Goal: Communication & Community: Answer question/provide support

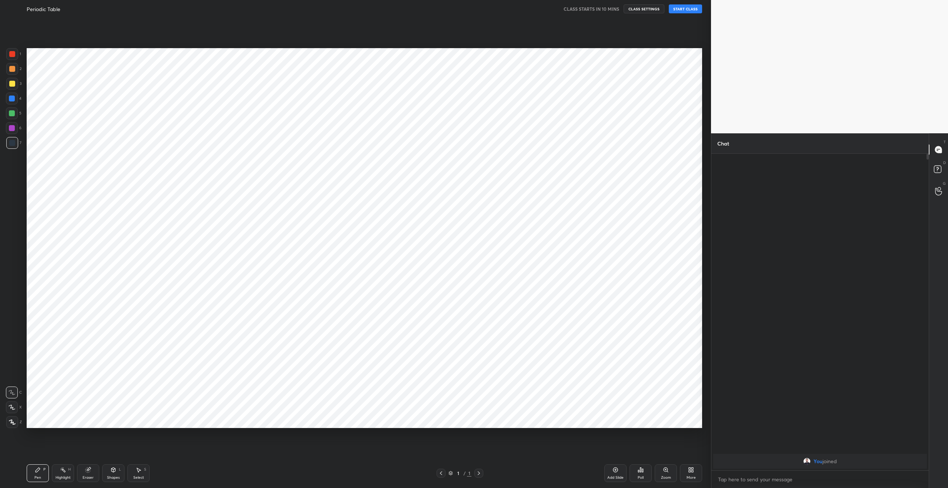
scroll to position [441, 681]
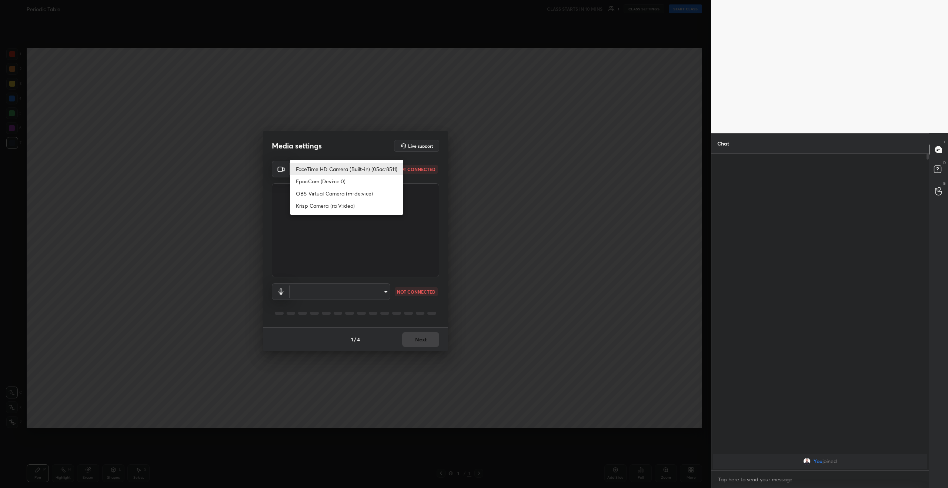
click at [347, 168] on body "1 2 3 4 5 6 7 C X Z C X Z E E Erase all H H Periodic Table CLASS STARTS IN 10 M…" at bounding box center [474, 244] width 948 height 488
click at [351, 293] on div at bounding box center [474, 244] width 948 height 488
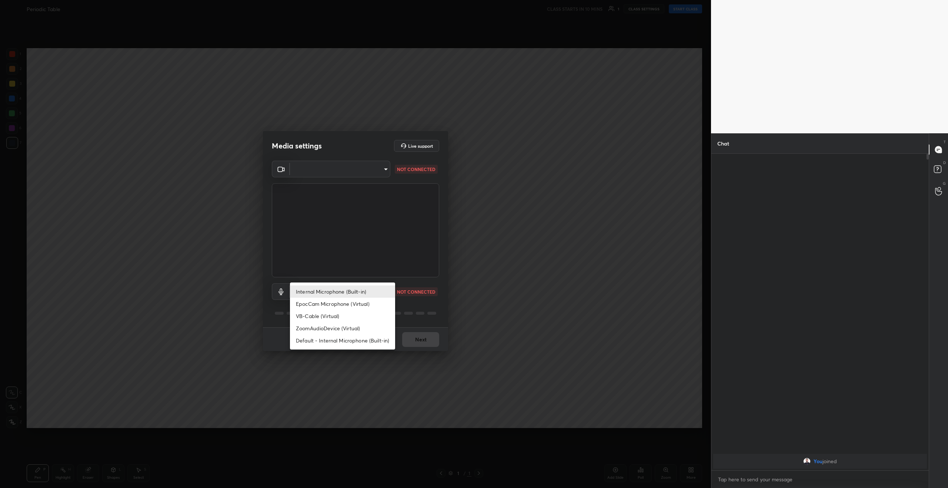
click at [351, 293] on body "1 2 3 4 5 6 7 C X Z C X Z E E Erase all H H Periodic Table CLASS STARTS IN 10 M…" at bounding box center [474, 244] width 948 height 488
click at [349, 292] on li "Internal Microphone (Built-in)" at bounding box center [342, 292] width 105 height 12
type input "1403fbf57b2f649fc48633e22bcd2f1223026a51a3062334496104fd7ec8e004"
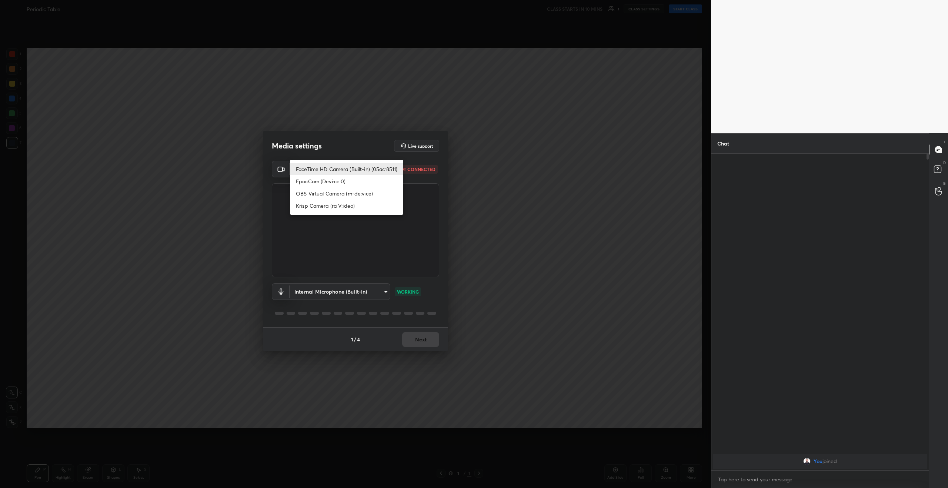
click at [334, 165] on body "1 2 3 4 5 6 7 C X Z C X Z E E Erase all H H Periodic Table CLASS STARTS IN 10 M…" at bounding box center [474, 244] width 948 height 488
click at [335, 168] on li "FaceTime HD Camera (Built-in) (05ac:8511)" at bounding box center [346, 169] width 113 height 12
type input "f1fed359ed28930ae4cd06100c49eade4a41989147f6ae5d0edc88d83b937c19"
click at [335, 168] on body "1 2 3 4 5 6 7 C X Z C X Z E E Erase all H H Periodic Table CLASS STARTS IN 10 M…" at bounding box center [474, 244] width 948 height 488
click at [241, 170] on div at bounding box center [474, 244] width 948 height 488
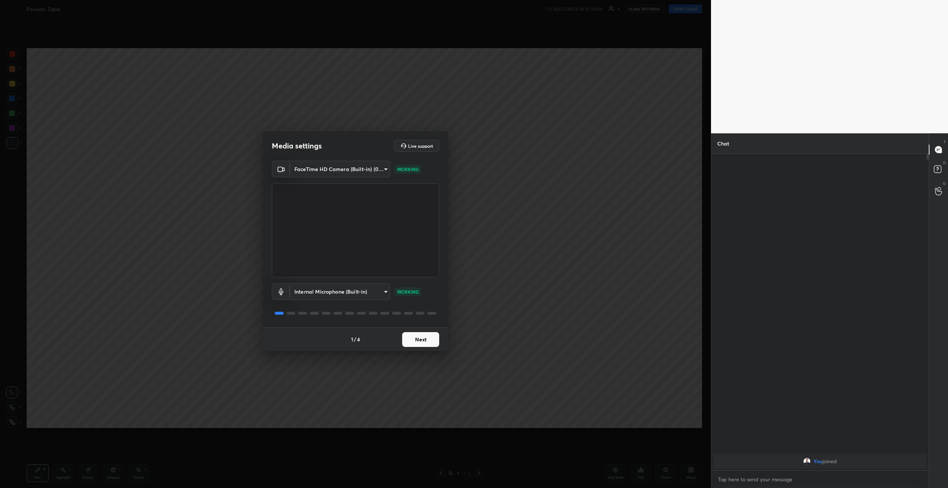
click at [420, 338] on button "Next" at bounding box center [420, 339] width 37 height 15
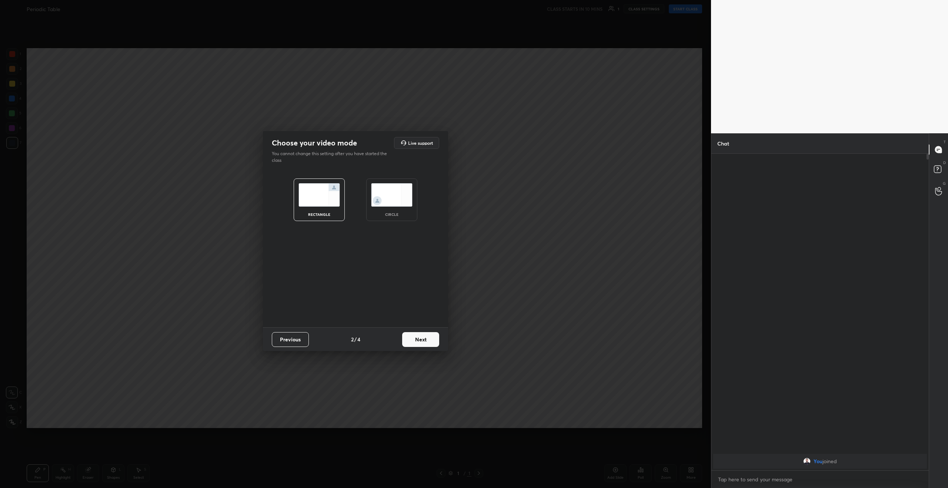
click at [420, 338] on button "Next" at bounding box center [420, 339] width 37 height 15
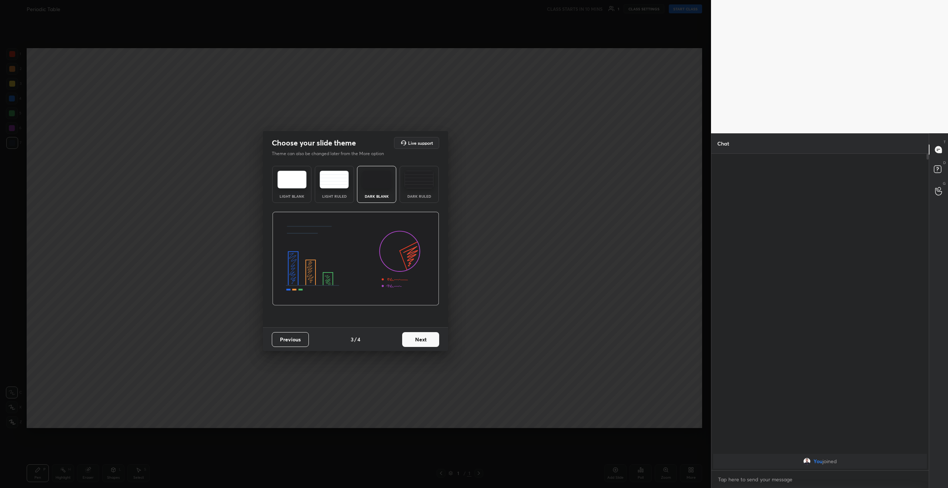
click at [420, 337] on button "Next" at bounding box center [420, 339] width 37 height 15
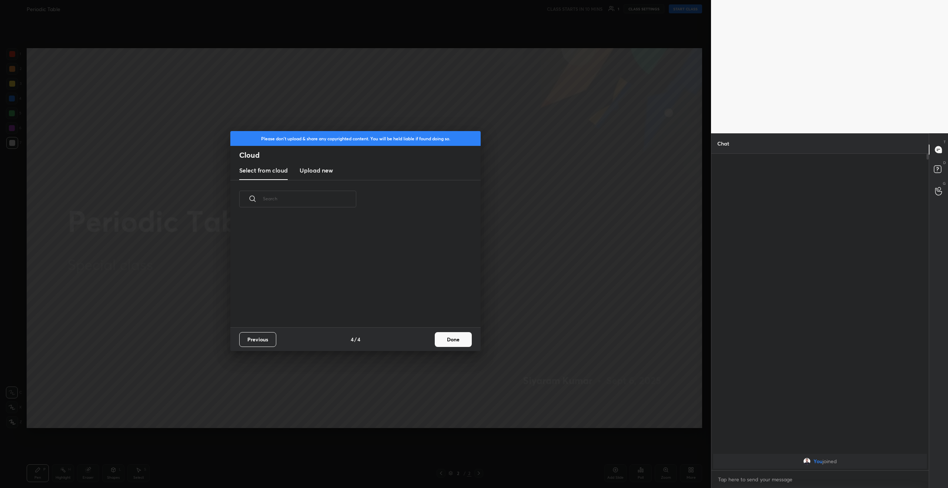
scroll to position [109, 238]
click at [451, 338] on button "Done" at bounding box center [453, 339] width 37 height 15
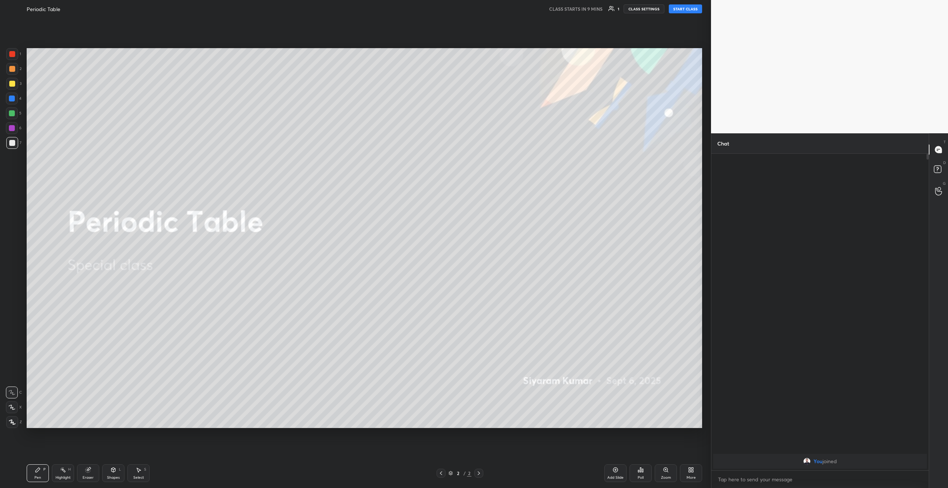
click at [684, 8] on button "START CLASS" at bounding box center [685, 8] width 33 height 9
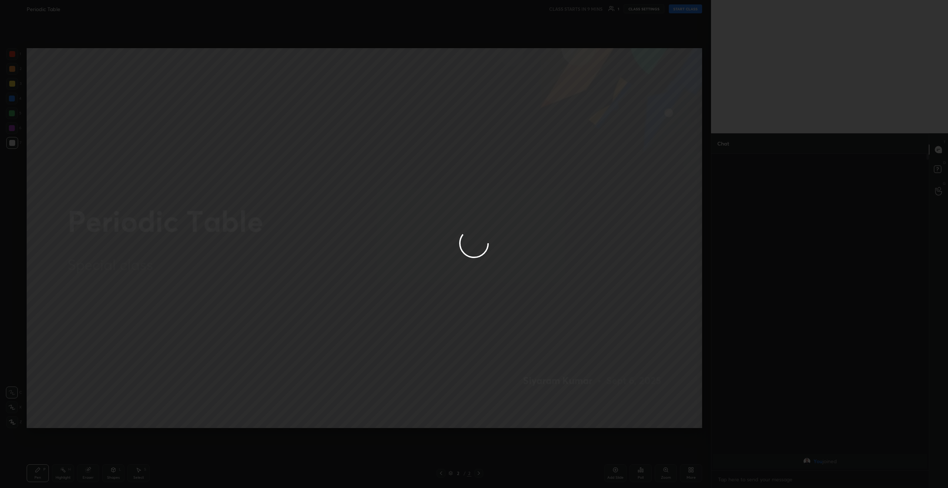
type textarea "x"
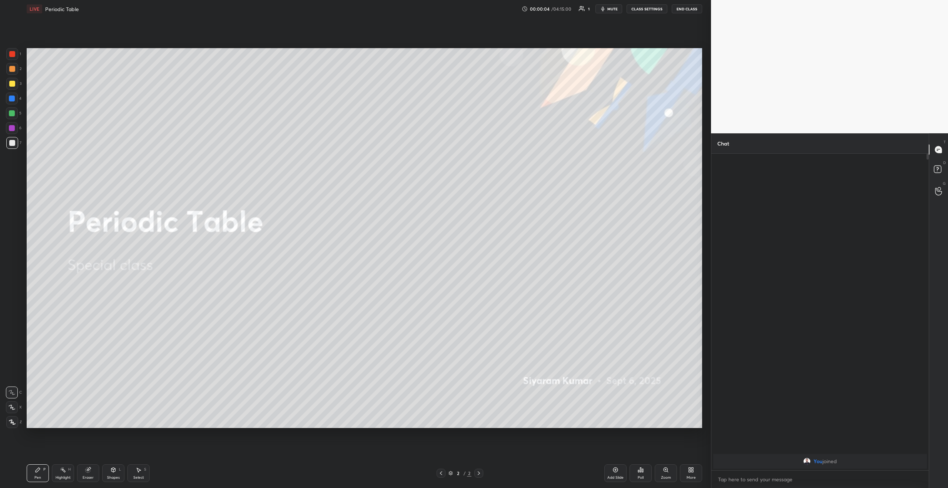
click at [612, 9] on span "mute" at bounding box center [612, 8] width 10 height 5
click at [642, 10] on button "CLASS SETTINGS" at bounding box center [647, 8] width 41 height 9
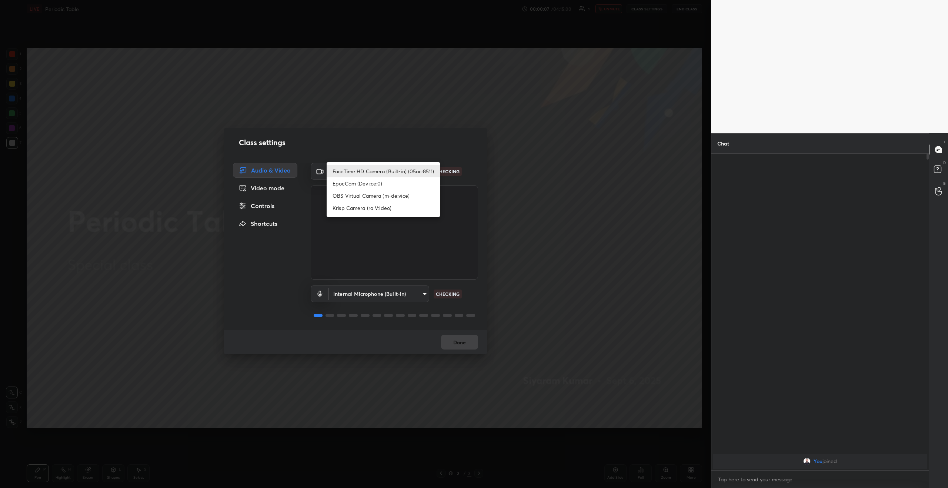
click at [393, 165] on body "1 2 3 4 5 6 7 C X Z C X Z E E Erase all H H LIVE Periodic Table 00:00:07 / 04:1…" at bounding box center [474, 244] width 948 height 488
click at [371, 182] on li "EpocCam (Devi:ce:0)" at bounding box center [383, 183] width 113 height 12
type input "39091b4f03e81e49888f400ef5e32dd7adff261bcca346509f38c6ab3e082018"
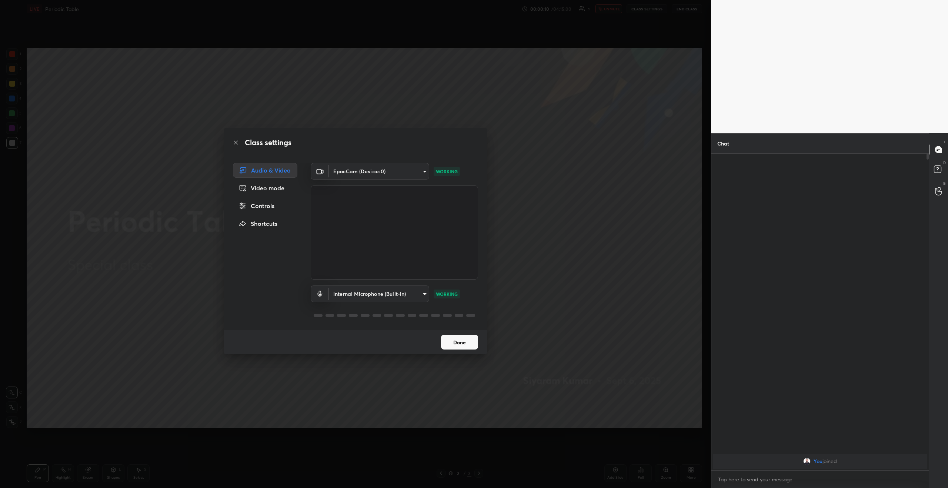
click at [466, 344] on button "Done" at bounding box center [459, 342] width 37 height 15
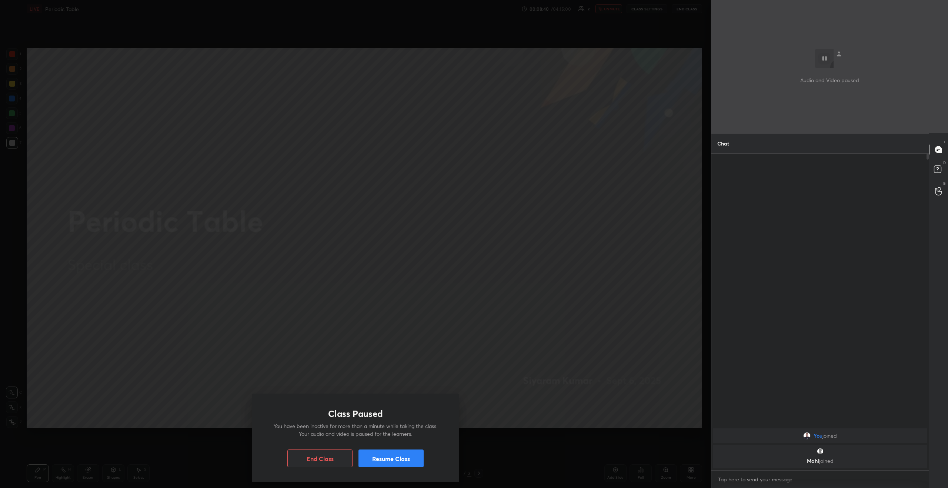
click at [388, 458] on button "Resume Class" at bounding box center [390, 459] width 65 height 18
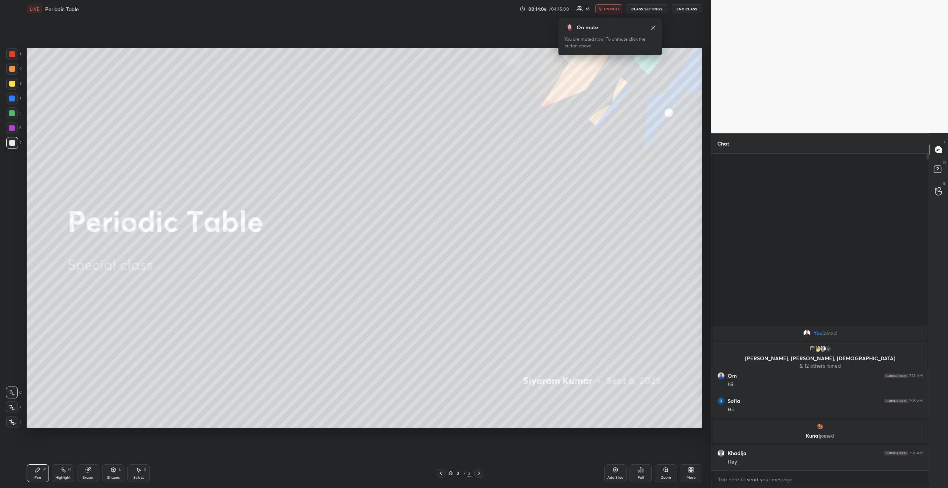
click at [691, 470] on icon at bounding box center [691, 470] width 6 height 6
click at [649, 400] on div "Upload File" at bounding box center [649, 400] width 19 height 4
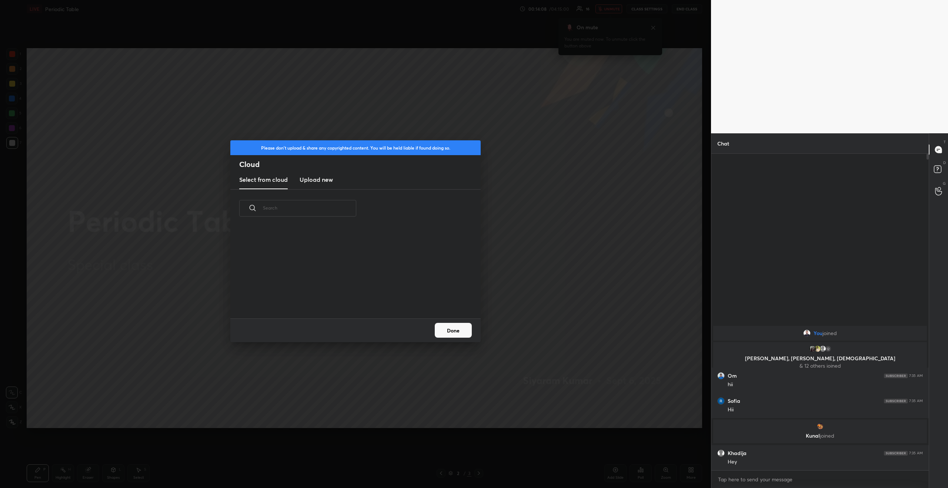
scroll to position [91, 238]
click at [323, 179] on h3 "Upload new" at bounding box center [316, 179] width 33 height 9
click at [360, 296] on label "Browse" at bounding box center [355, 297] width 33 height 12
click at [339, 296] on input "Browse" at bounding box center [339, 297] width 0 height 12
click at [461, 329] on button "Done" at bounding box center [453, 330] width 37 height 15
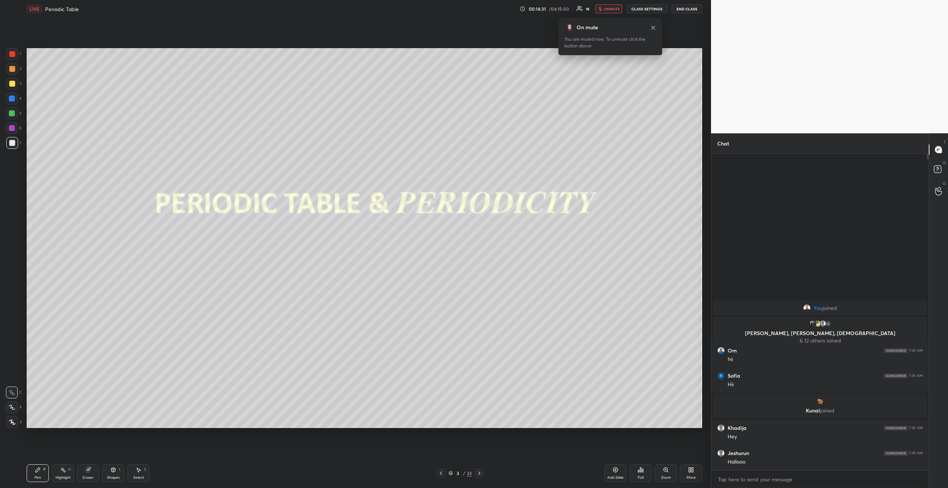
click at [610, 9] on span "unmute" at bounding box center [612, 8] width 16 height 5
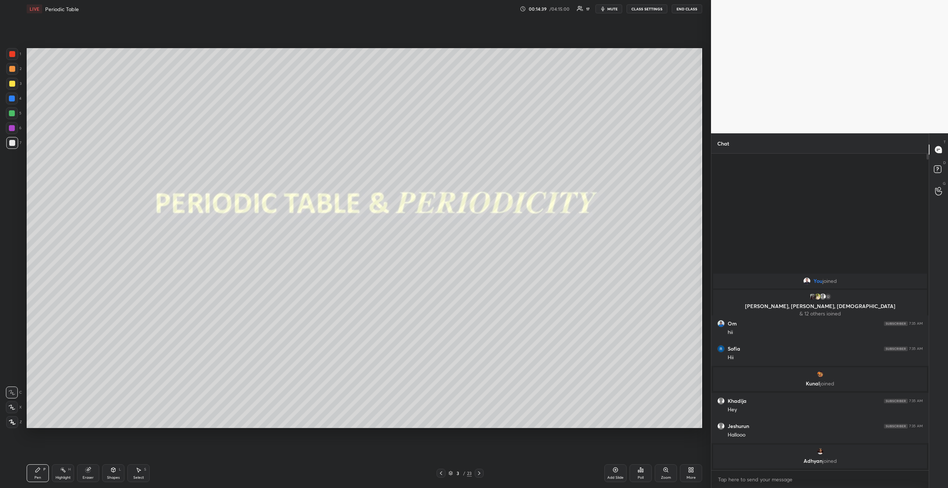
click at [610, 9] on span "mute" at bounding box center [612, 8] width 10 height 5
click at [610, 9] on span "unmute" at bounding box center [612, 8] width 16 height 5
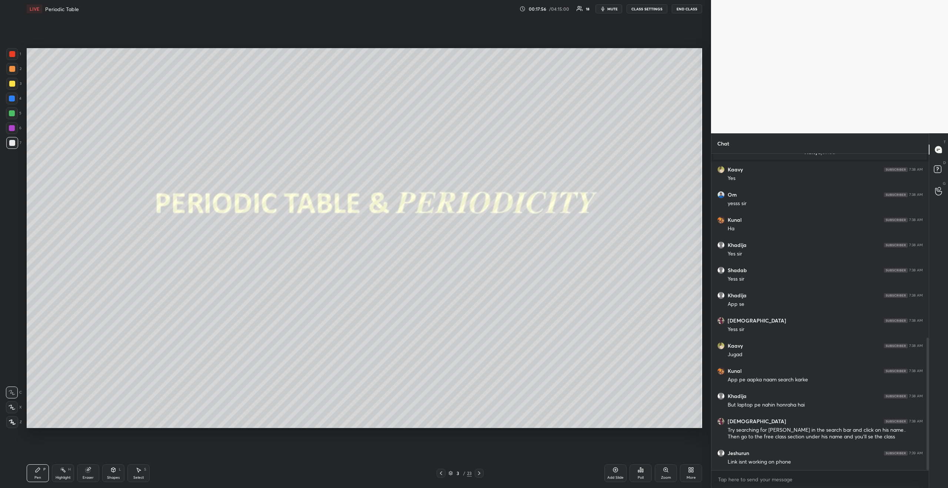
scroll to position [440, 0]
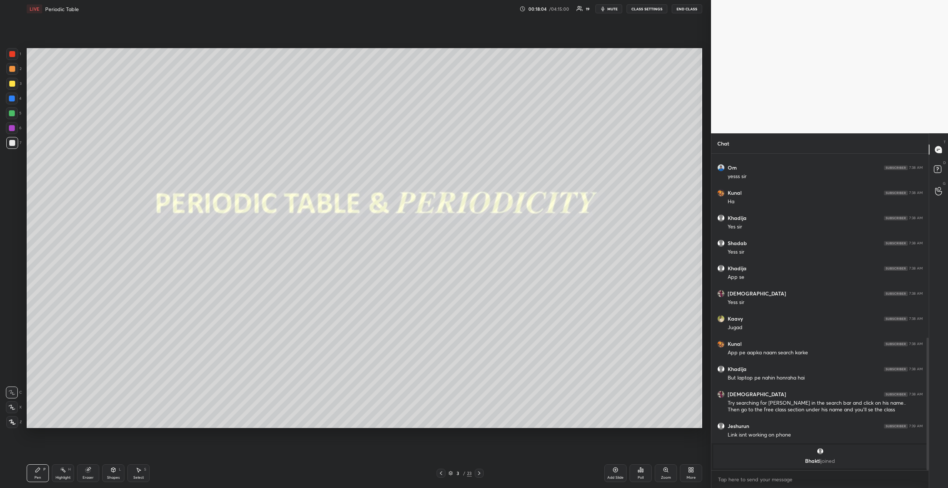
click at [611, 9] on span "mute" at bounding box center [612, 8] width 10 height 5
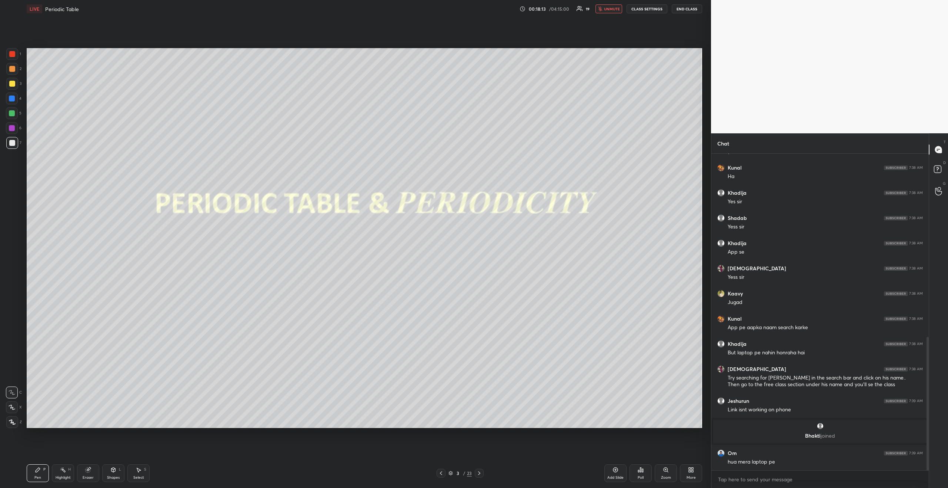
scroll to position [436, 0]
click at [609, 9] on span "unmute" at bounding box center [612, 8] width 16 height 5
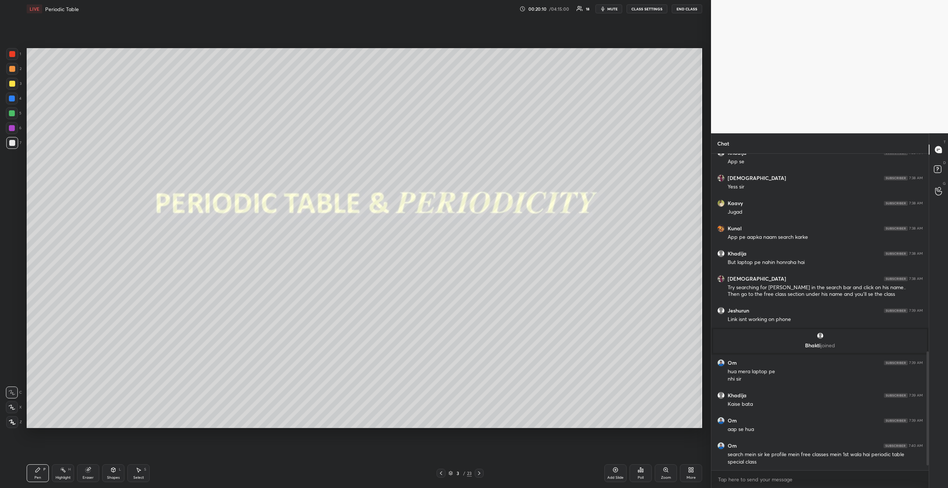
scroll to position [554, 0]
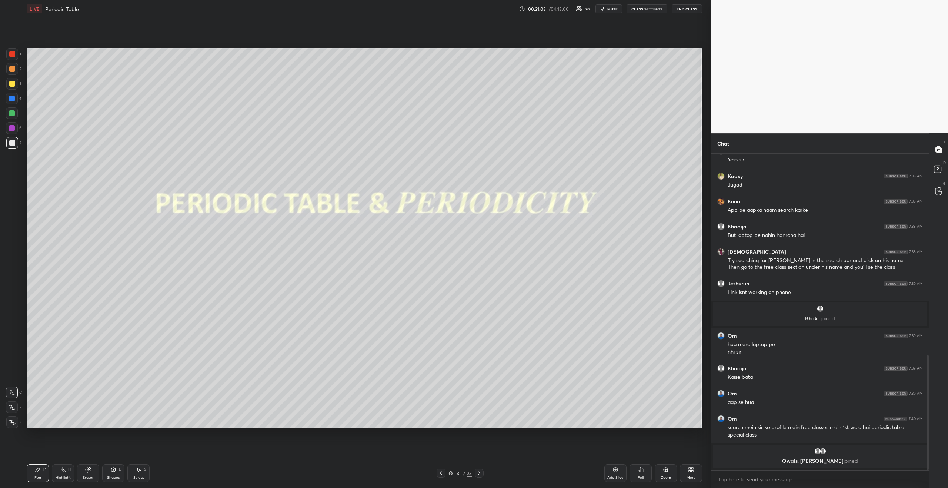
click at [613, 11] on span "mute" at bounding box center [612, 8] width 10 height 5
click at [604, 6] on button "unmute" at bounding box center [609, 8] width 27 height 9
click at [608, 10] on button "mute" at bounding box center [609, 8] width 27 height 9
click at [479, 477] on div at bounding box center [479, 473] width 9 height 9
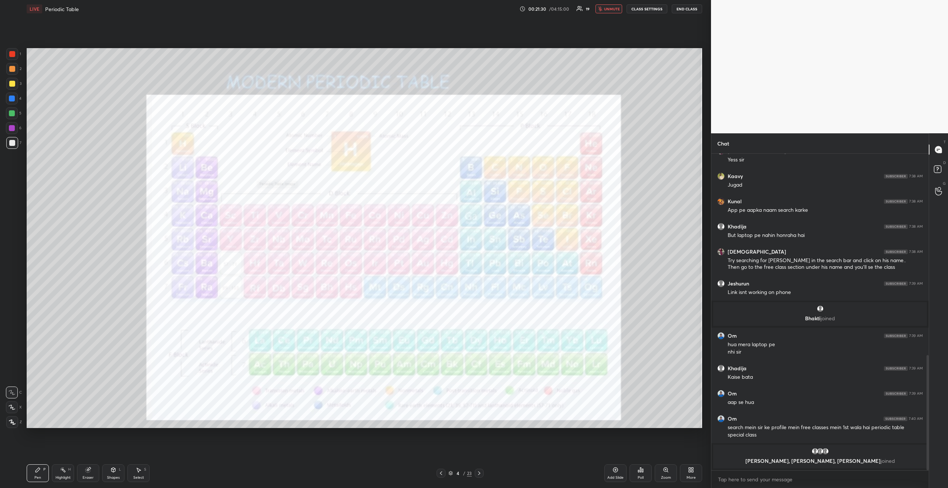
click at [479, 477] on div at bounding box center [479, 473] width 9 height 9
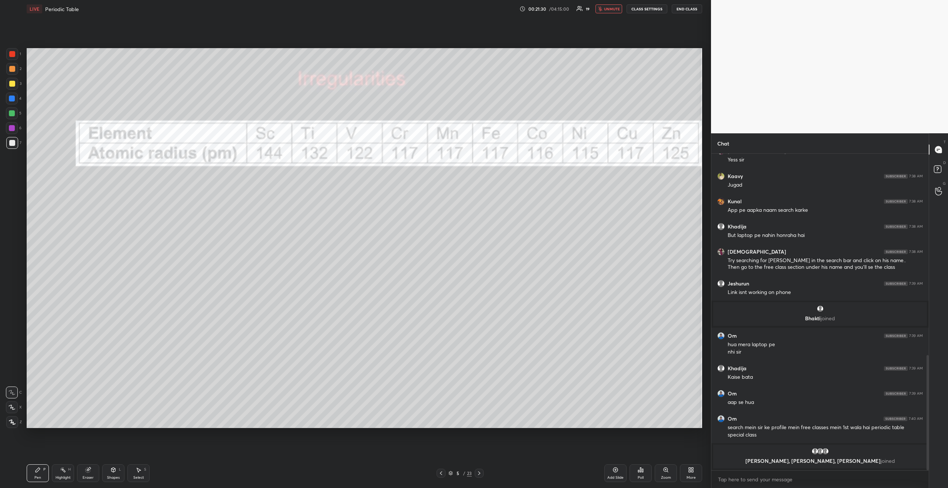
scroll to position [559, 0]
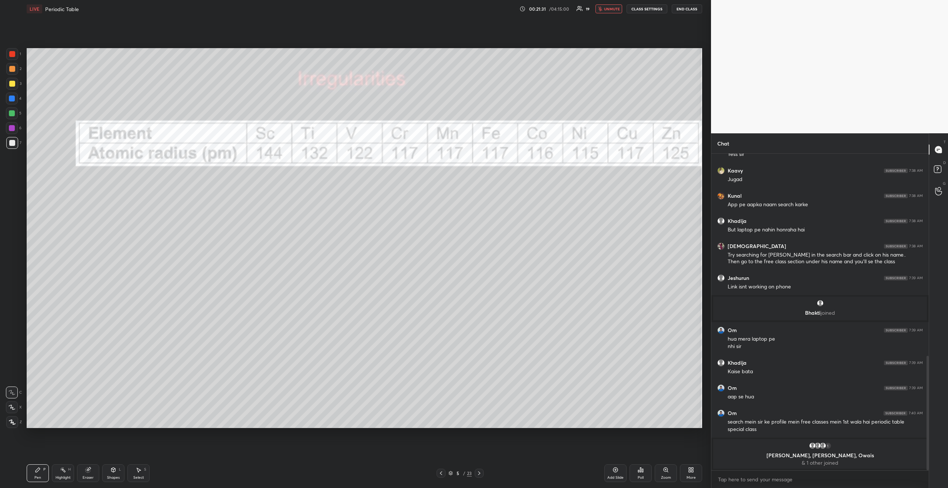
click at [479, 477] on div at bounding box center [479, 473] width 9 height 9
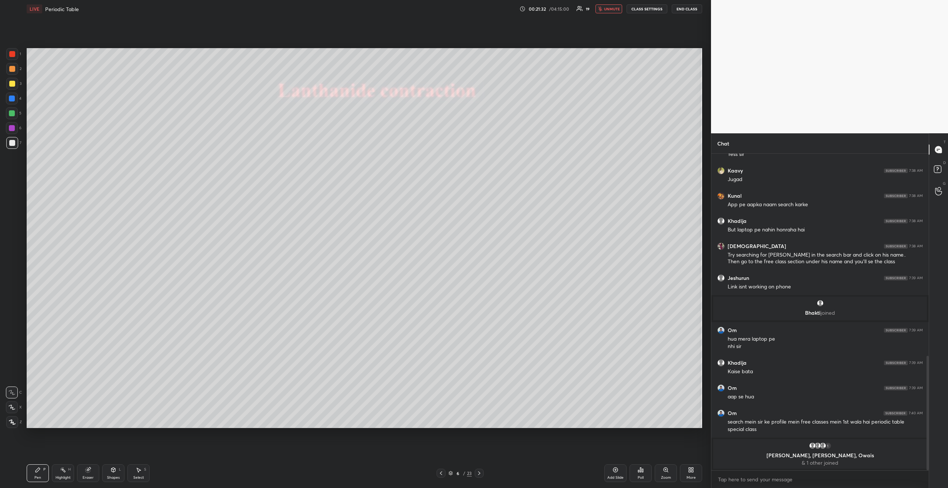
click at [479, 477] on div at bounding box center [479, 473] width 9 height 9
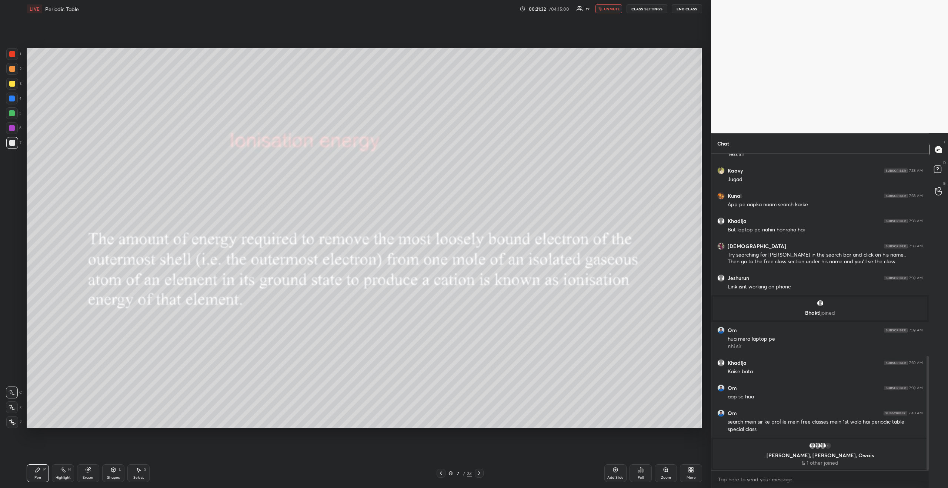
click at [479, 477] on div at bounding box center [479, 473] width 9 height 9
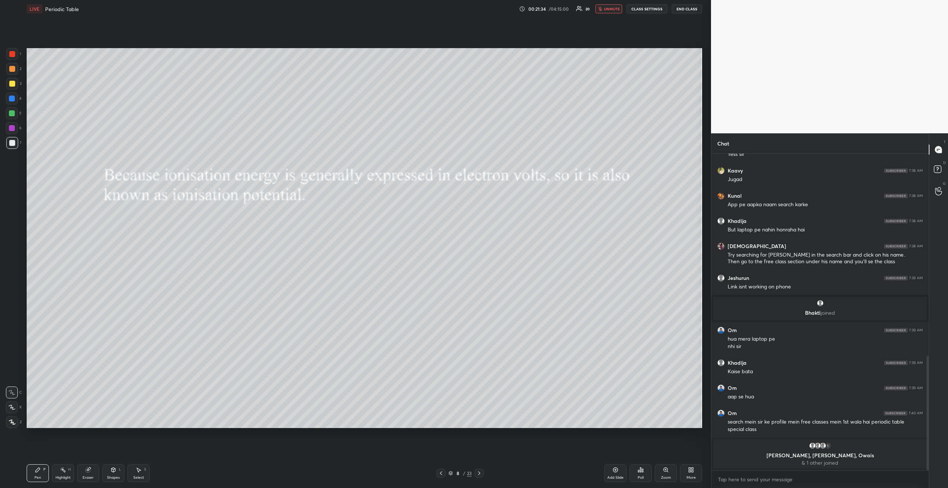
click at [478, 476] on icon at bounding box center [479, 473] width 6 height 6
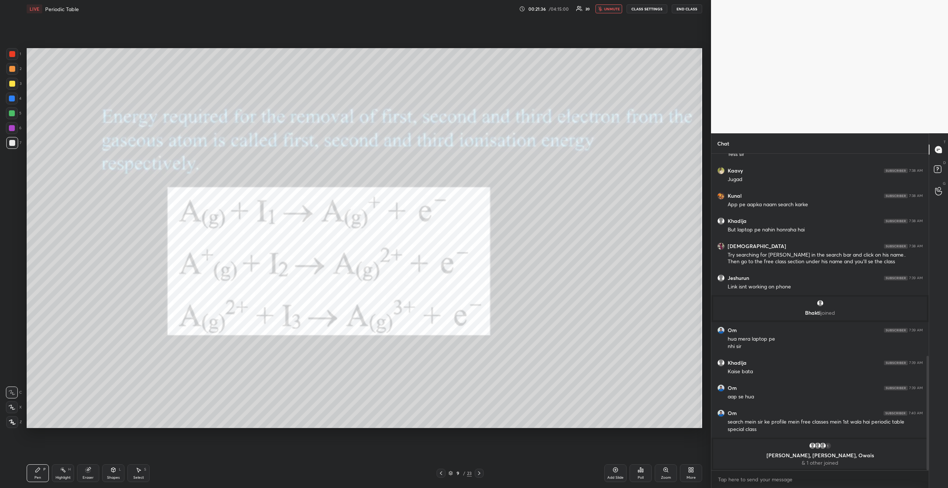
click at [478, 476] on icon at bounding box center [479, 473] width 6 height 6
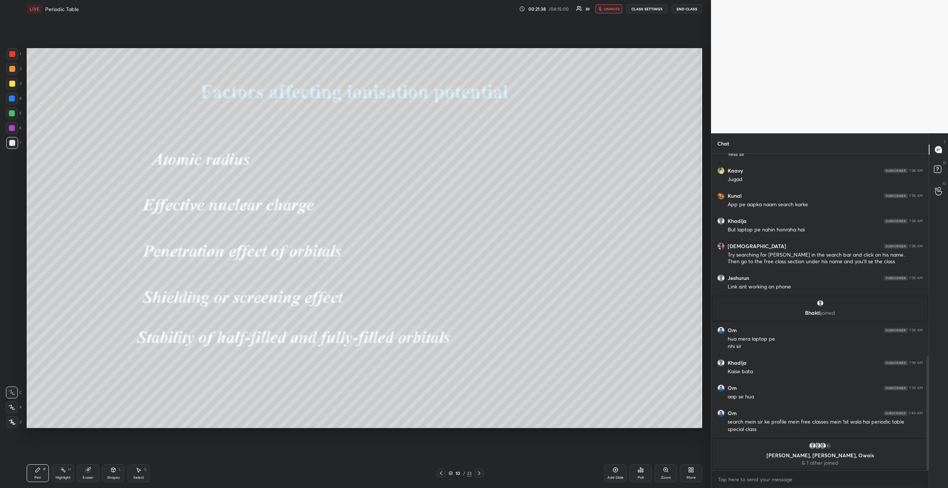
click at [478, 476] on icon at bounding box center [479, 473] width 6 height 6
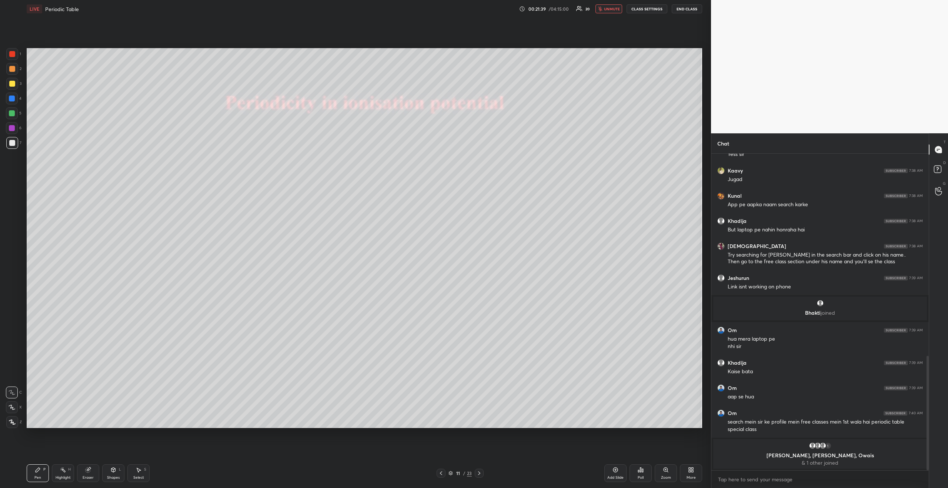
click at [478, 476] on icon at bounding box center [479, 473] width 6 height 6
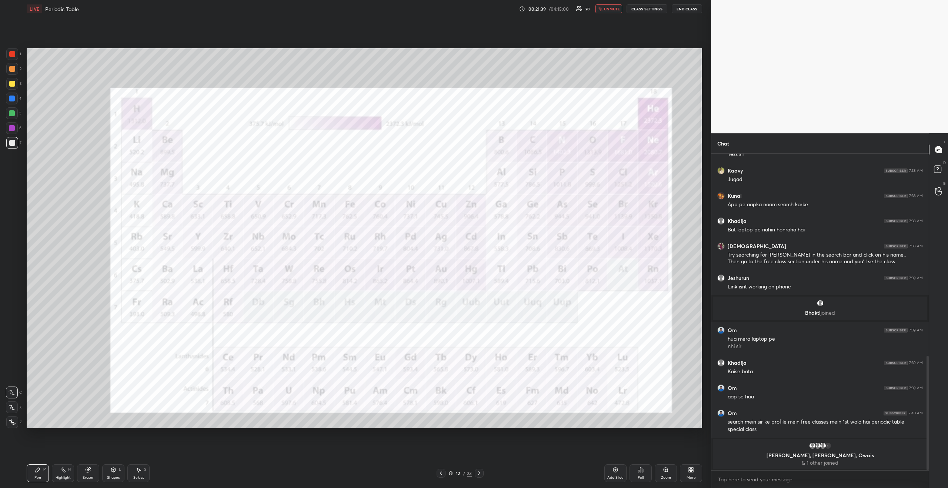
click at [478, 476] on icon at bounding box center [479, 473] width 6 height 6
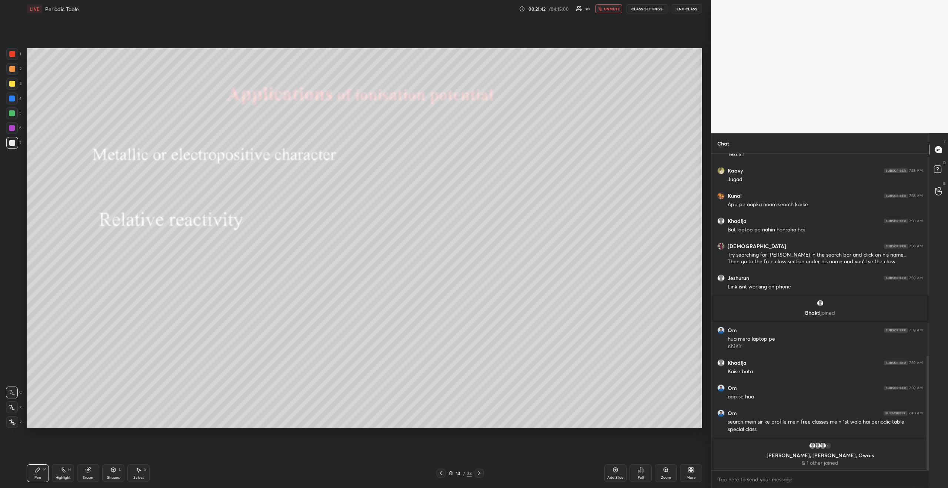
click at [480, 475] on icon at bounding box center [479, 473] width 6 height 6
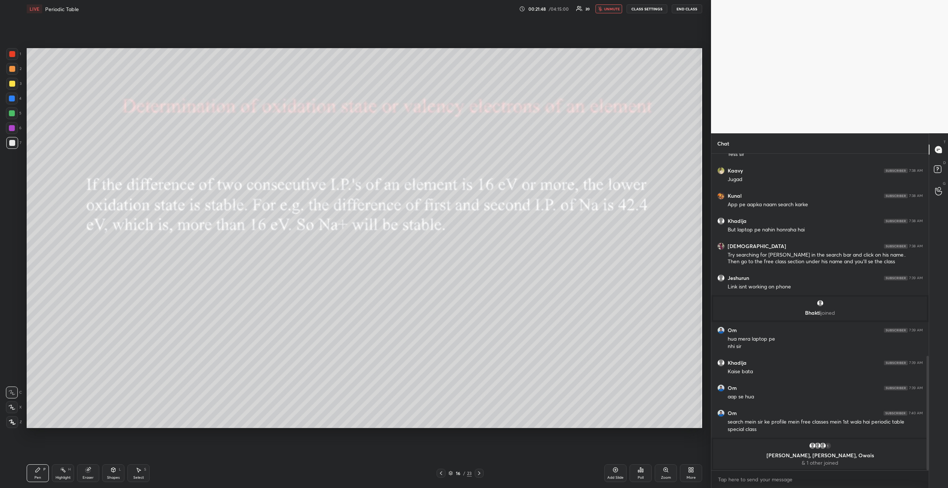
click at [480, 475] on icon at bounding box center [479, 473] width 6 height 6
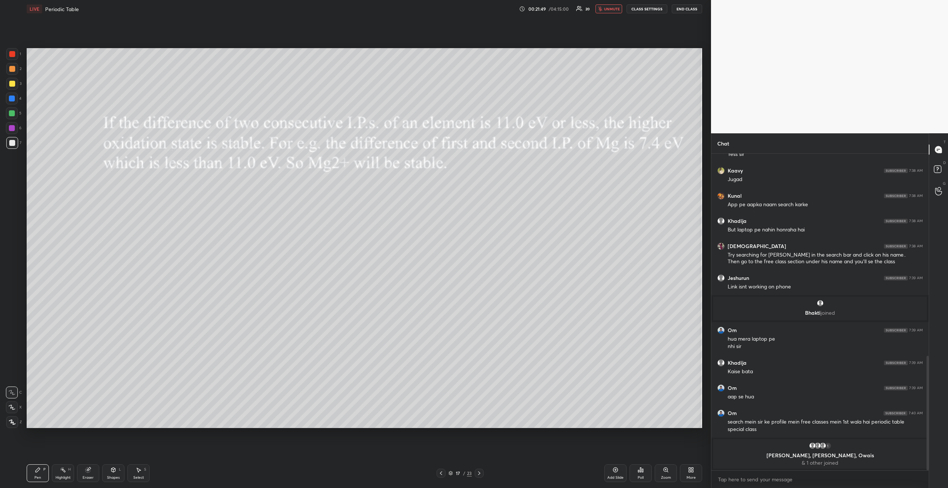
click at [480, 475] on icon at bounding box center [479, 473] width 6 height 6
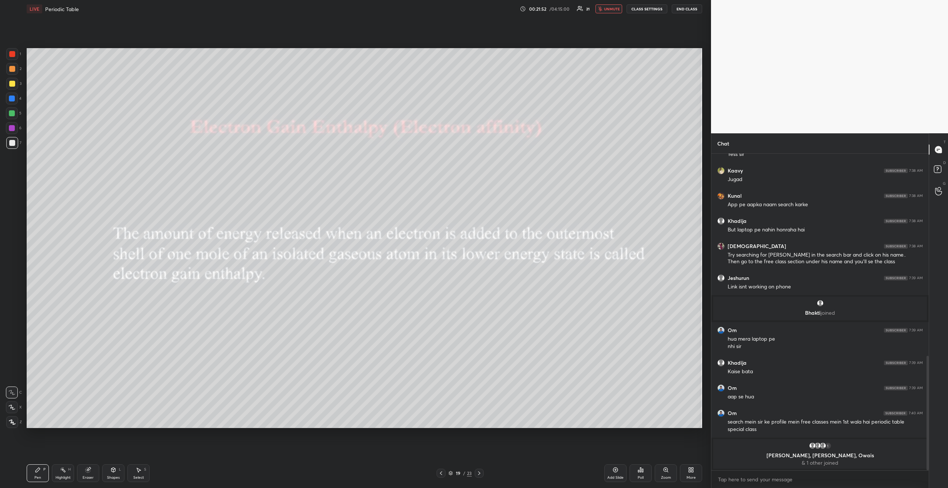
click at [443, 473] on icon at bounding box center [441, 473] width 6 height 6
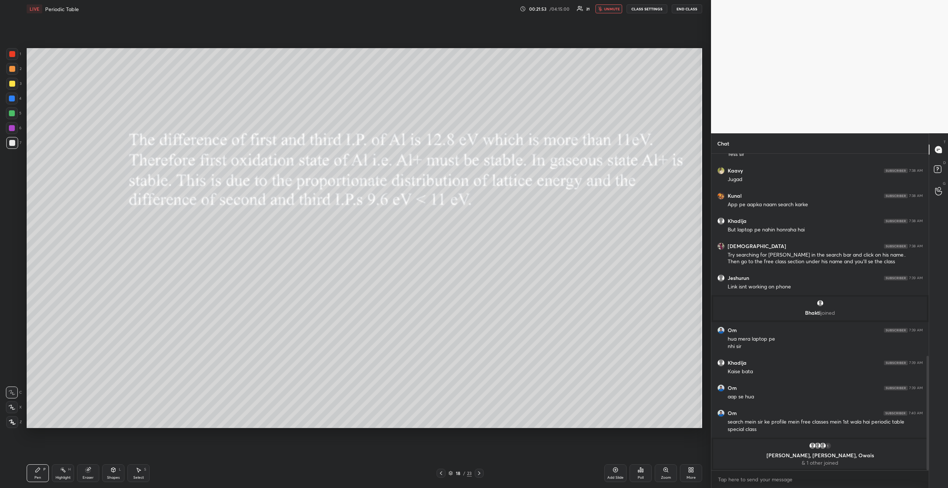
click at [443, 473] on icon at bounding box center [441, 473] width 6 height 6
click at [478, 473] on icon at bounding box center [479, 473] width 6 height 6
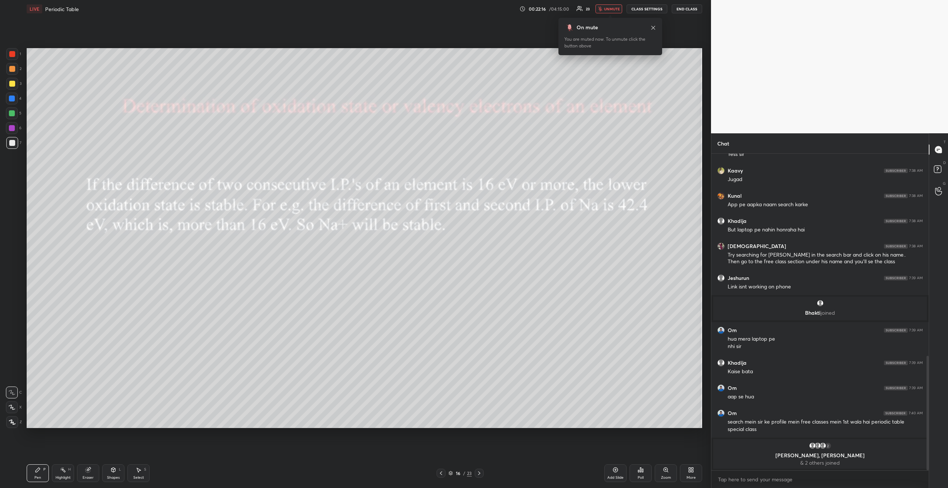
click at [613, 9] on span "unmute" at bounding box center [612, 8] width 16 height 5
click at [441, 469] on div at bounding box center [441, 473] width 9 height 9
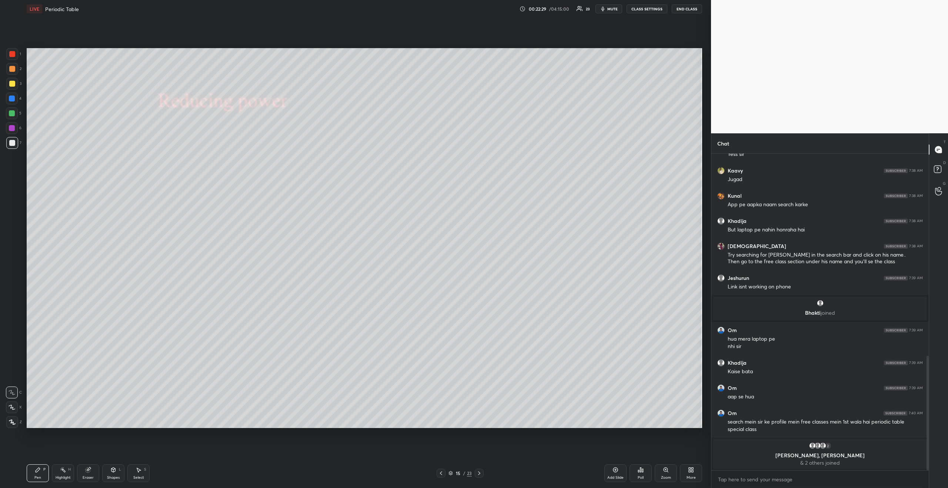
click at [13, 84] on div at bounding box center [12, 84] width 6 height 6
click at [12, 56] on div at bounding box center [12, 54] width 6 height 6
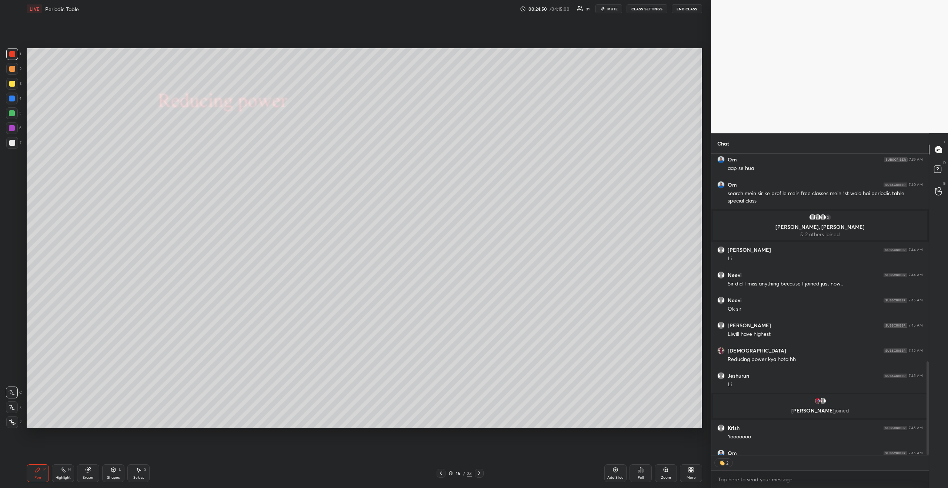
scroll to position [299, 215]
click at [13, 84] on div at bounding box center [12, 84] width 6 height 6
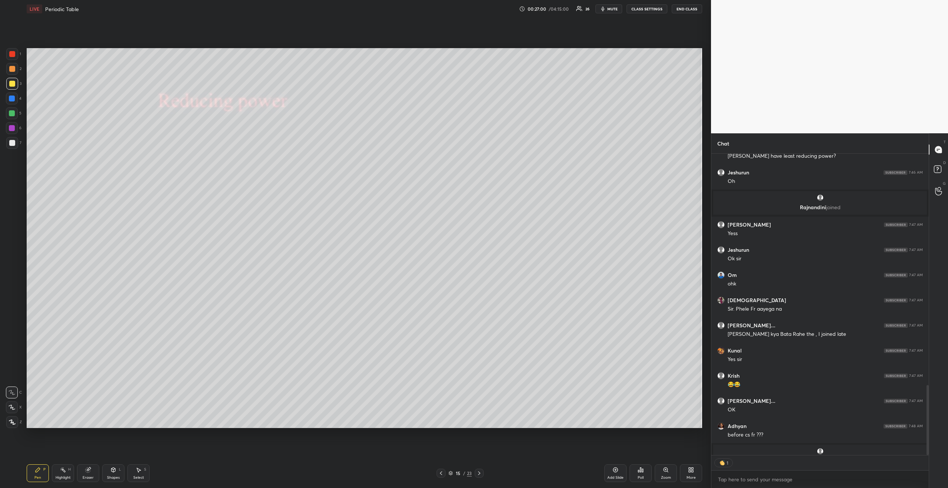
scroll to position [3, 3]
click at [91, 471] on div "Eraser" at bounding box center [88, 473] width 22 height 18
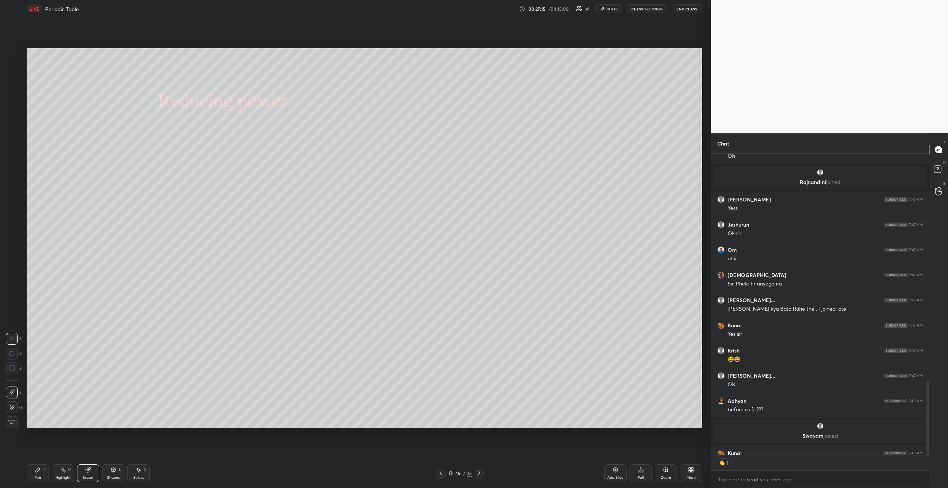
scroll to position [299, 215]
drag, startPoint x: 40, startPoint y: 471, endPoint x: 42, endPoint y: 468, distance: 4.0
click at [40, 471] on icon at bounding box center [38, 470] width 6 height 6
type textarea "x"
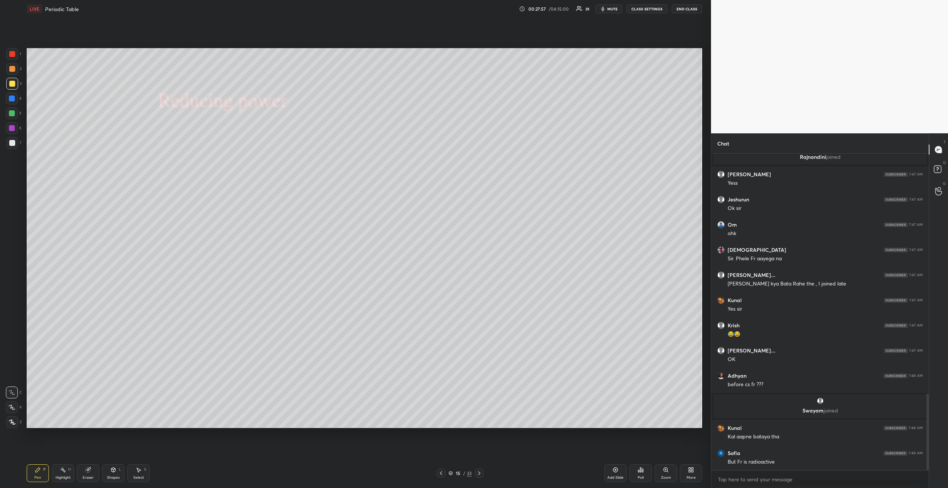
click at [12, 53] on div at bounding box center [12, 54] width 6 height 6
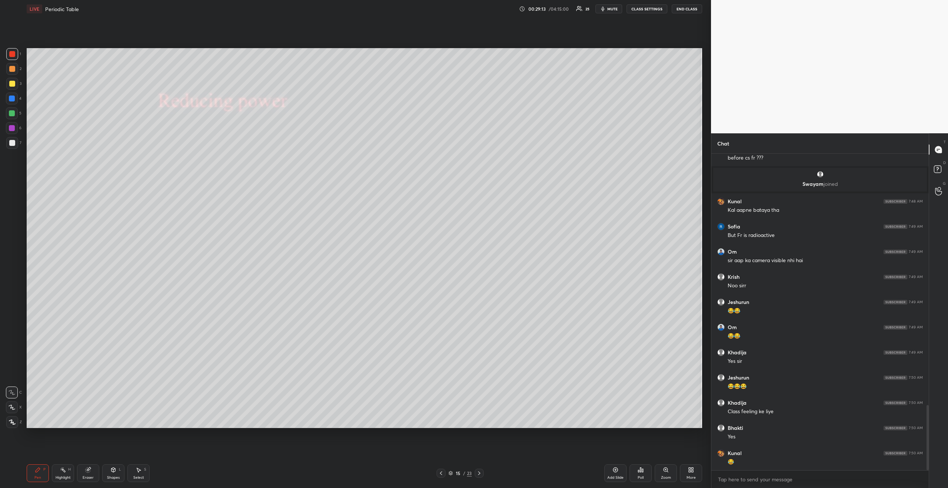
scroll to position [1245, 0]
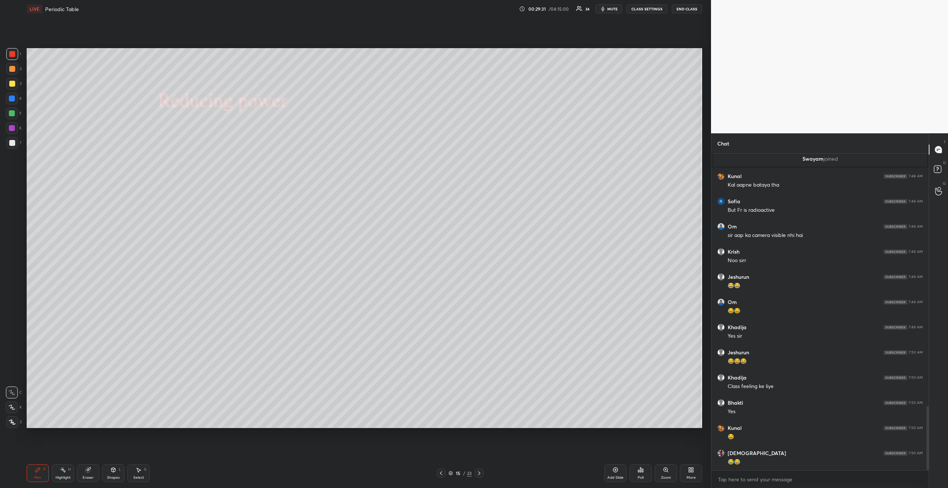
click at [642, 7] on button "CLASS SETTINGS" at bounding box center [647, 8] width 41 height 9
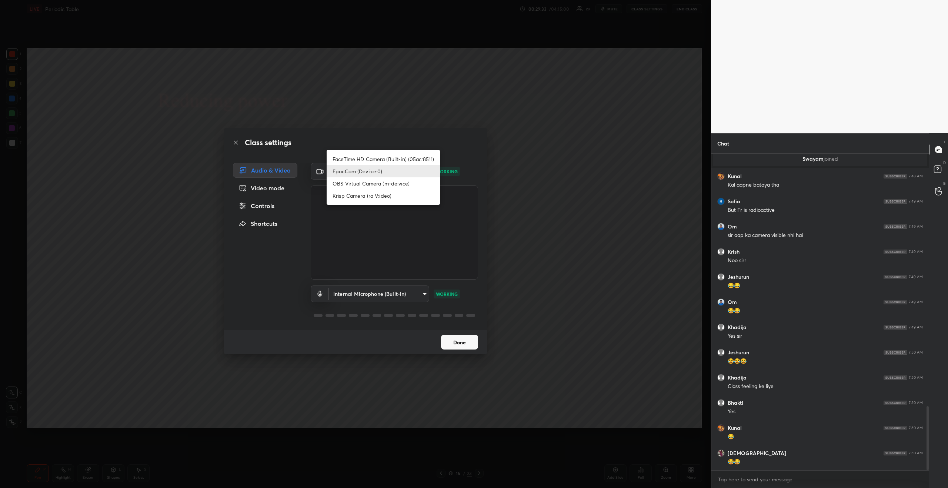
click at [394, 172] on body "1 2 3 4 5 6 7 C X Z C X Z E E Erase all H H LIVE Periodic Table 00:29:33 / 04:1…" at bounding box center [474, 244] width 948 height 488
click at [391, 158] on li "FaceTime HD Camera (Built-in) (05ac:8511)" at bounding box center [383, 159] width 113 height 12
type input "f1fed359ed28930ae4cd06100c49eade4a41989147f6ae5d0edc88d83b937c19"
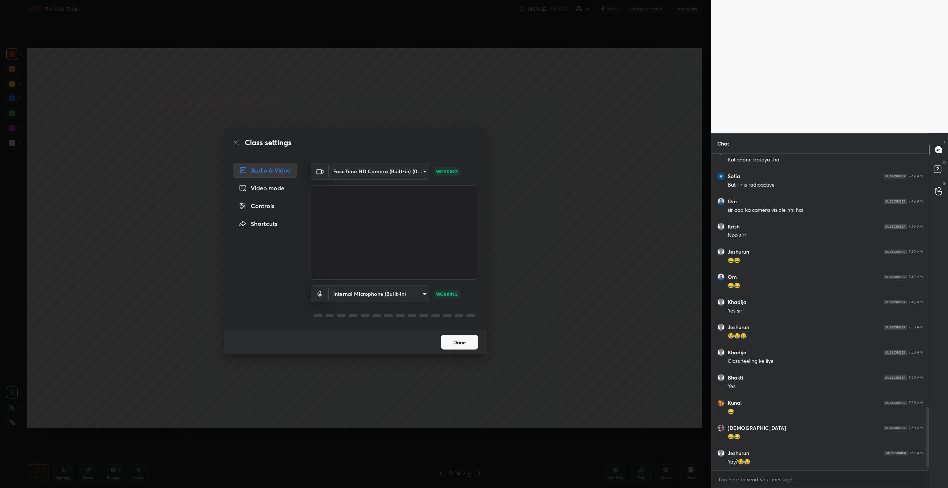
scroll to position [3, 3]
click at [457, 338] on button "Done" at bounding box center [459, 342] width 37 height 15
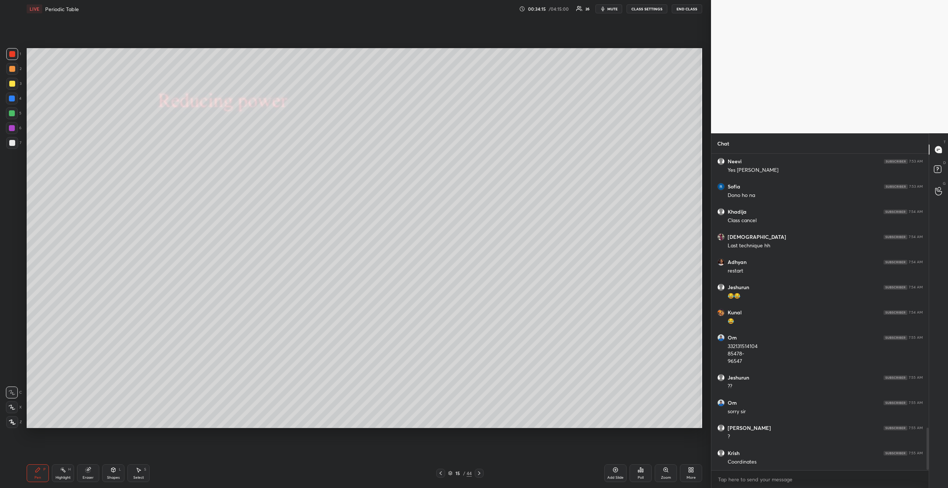
scroll to position [2058, 0]
click at [14, 83] on div at bounding box center [12, 84] width 6 height 6
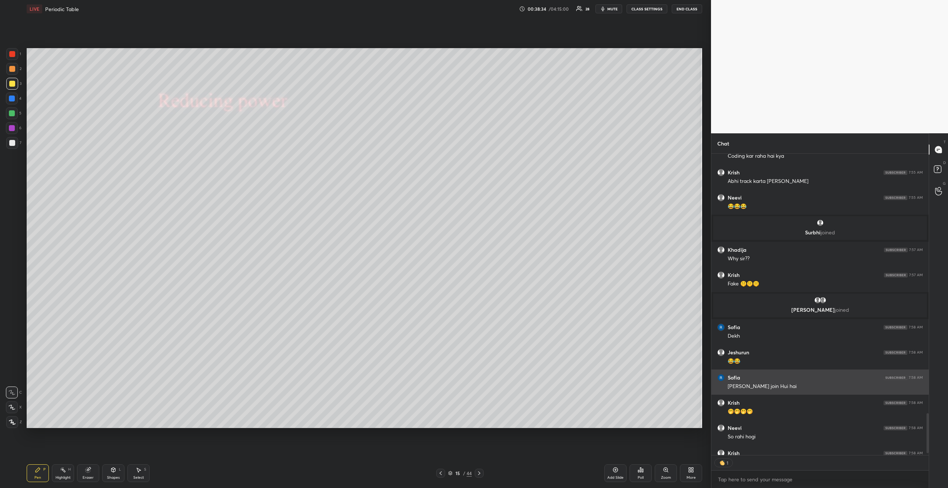
scroll to position [3, 3]
click at [12, 143] on div at bounding box center [12, 143] width 6 height 6
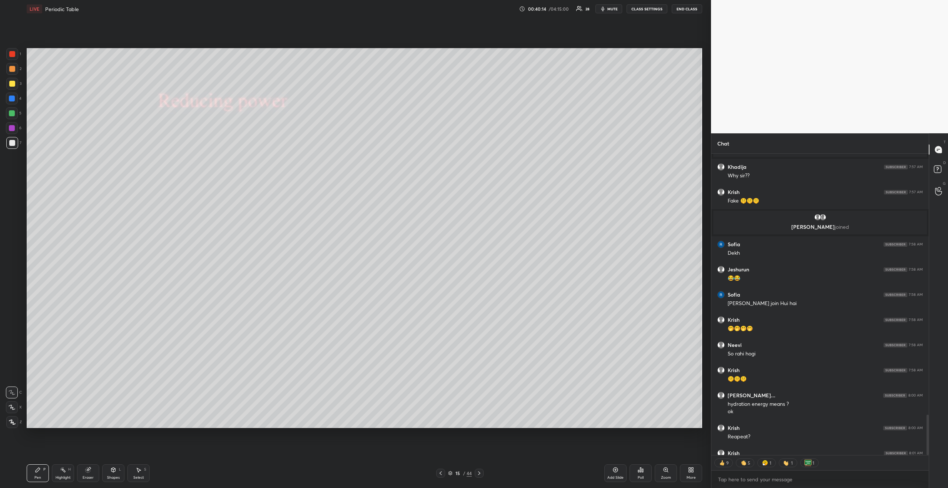
click at [481, 474] on icon at bounding box center [479, 473] width 6 height 6
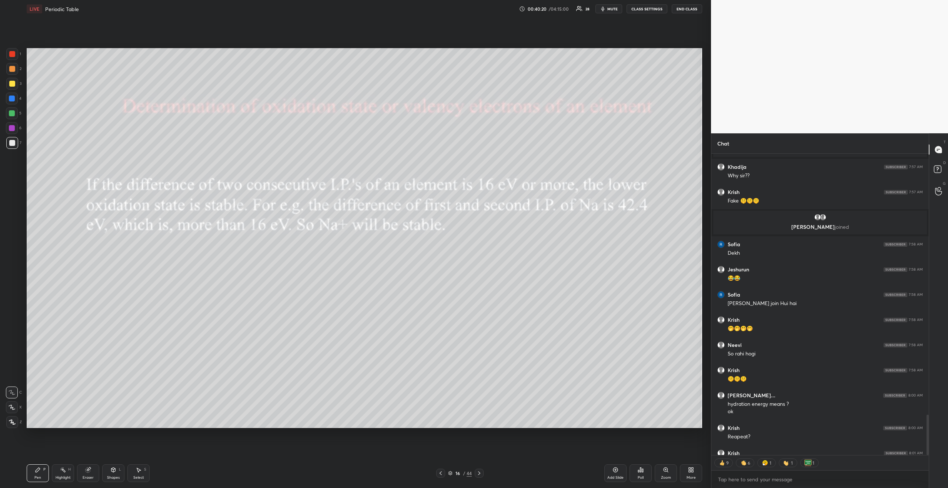
click at [13, 82] on div at bounding box center [12, 84] width 6 height 6
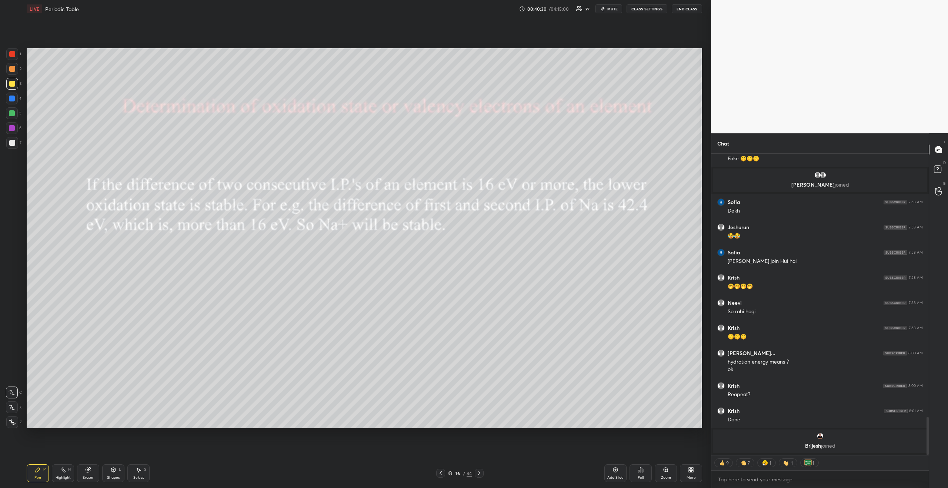
click at [90, 471] on icon at bounding box center [88, 470] width 6 height 6
type textarea "x"
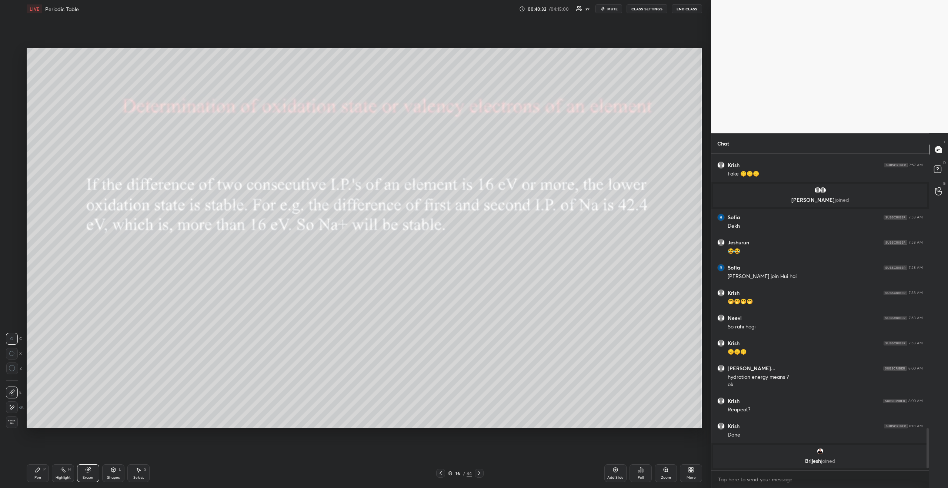
scroll to position [2067, 0]
click at [15, 407] on div at bounding box center [12, 407] width 12 height 12
click at [41, 473] on div "Pen P" at bounding box center [38, 473] width 22 height 18
click at [14, 97] on div at bounding box center [12, 99] width 6 height 6
click at [17, 144] on div at bounding box center [12, 143] width 12 height 12
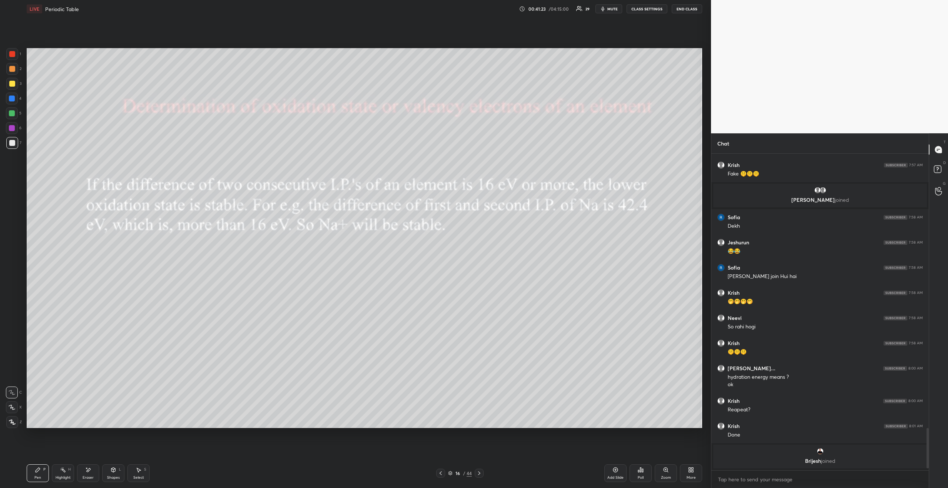
scroll to position [2019, 0]
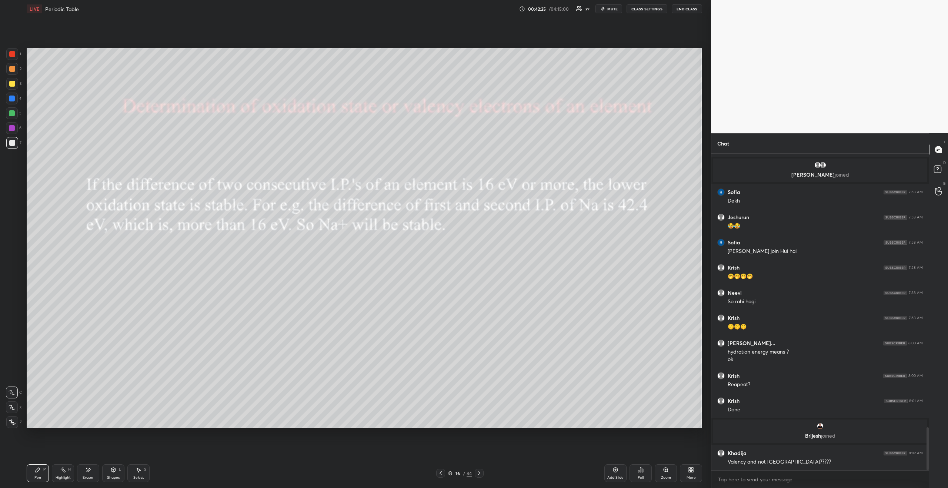
click at [14, 53] on div at bounding box center [12, 54] width 6 height 6
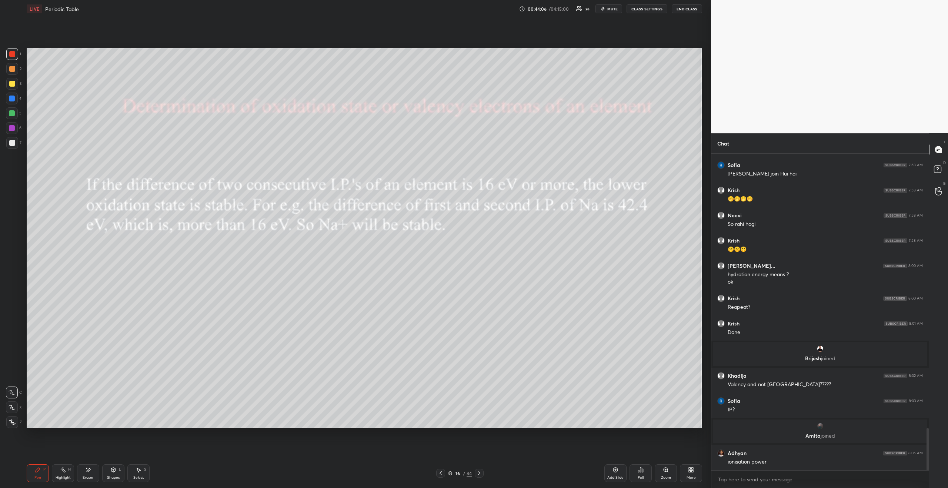
scroll to position [2068, 0]
click at [646, 10] on button "CLASS SETTINGS" at bounding box center [647, 8] width 41 height 9
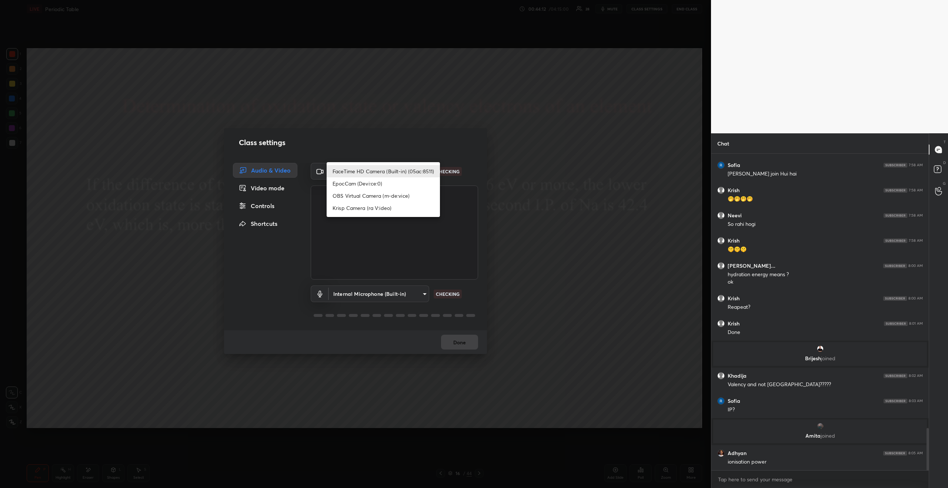
click at [377, 175] on body "1 2 3 4 5 6 7 C X Z E E Erase all H H LIVE Periodic Table 00:44:12 / 04:15:00 2…" at bounding box center [474, 244] width 948 height 488
click at [365, 184] on li "EpocCam (Devi:ce:0)" at bounding box center [383, 183] width 113 height 12
type input "39091b4f03e81e49888f400ef5e32dd7adff261bcca346509f38c6ab3e082018"
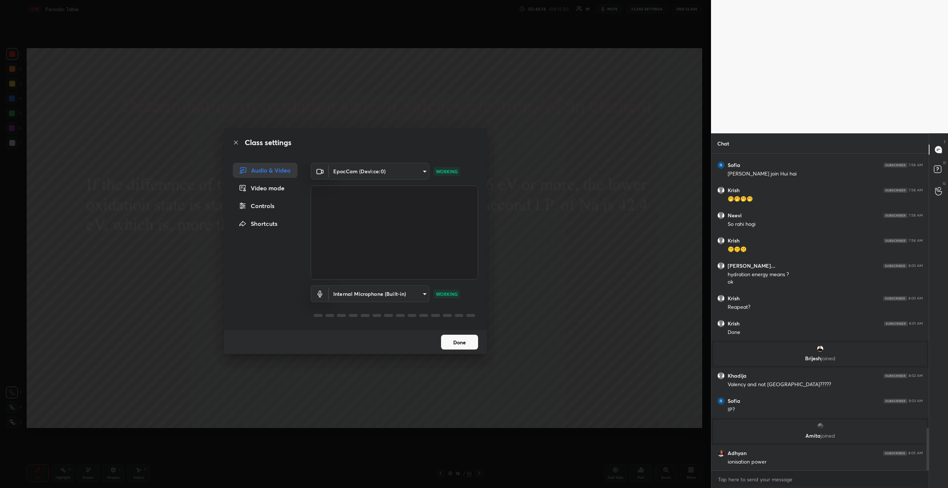
click at [453, 344] on button "Done" at bounding box center [459, 342] width 37 height 15
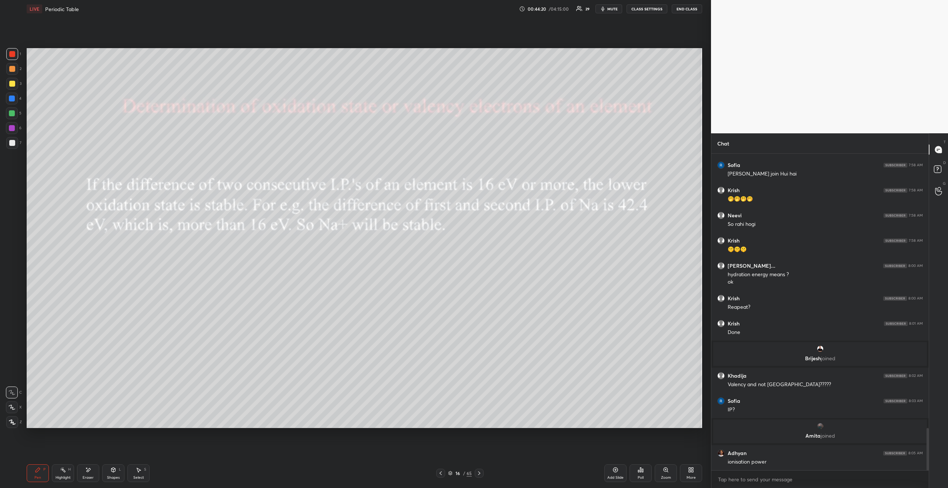
click at [608, 9] on button "mute" at bounding box center [609, 8] width 27 height 9
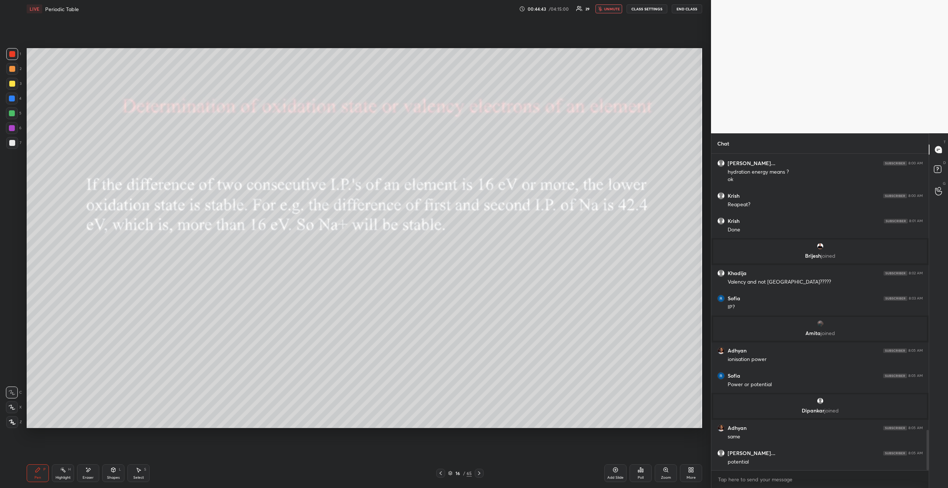
scroll to position [2176, 0]
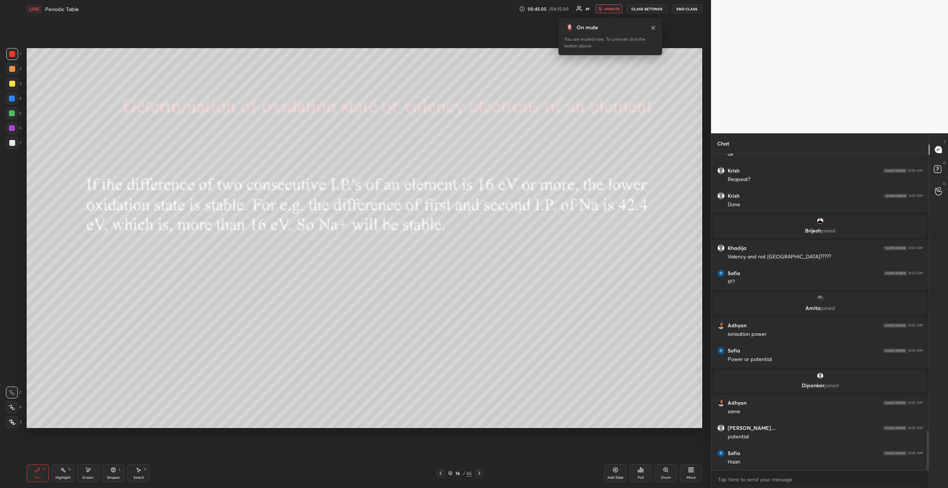
click at [608, 9] on span "unmute" at bounding box center [612, 8] width 16 height 5
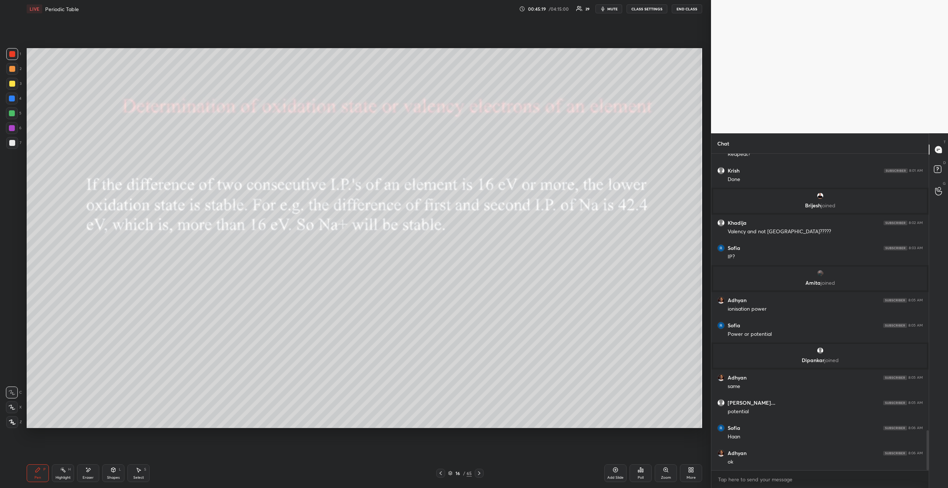
drag, startPoint x: 12, startPoint y: 83, endPoint x: 25, endPoint y: 96, distance: 18.3
click at [12, 83] on div at bounding box center [12, 84] width 6 height 6
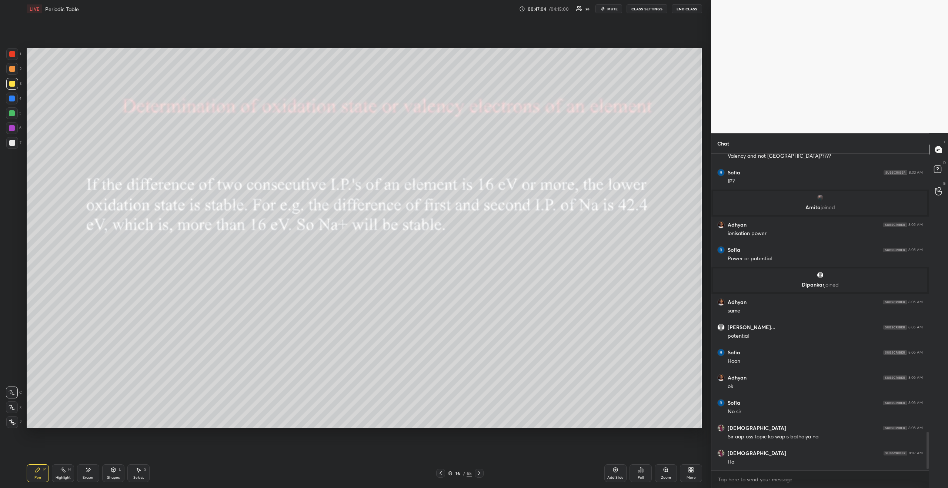
scroll to position [3, 3]
click at [614, 471] on icon at bounding box center [616, 470] width 6 height 6
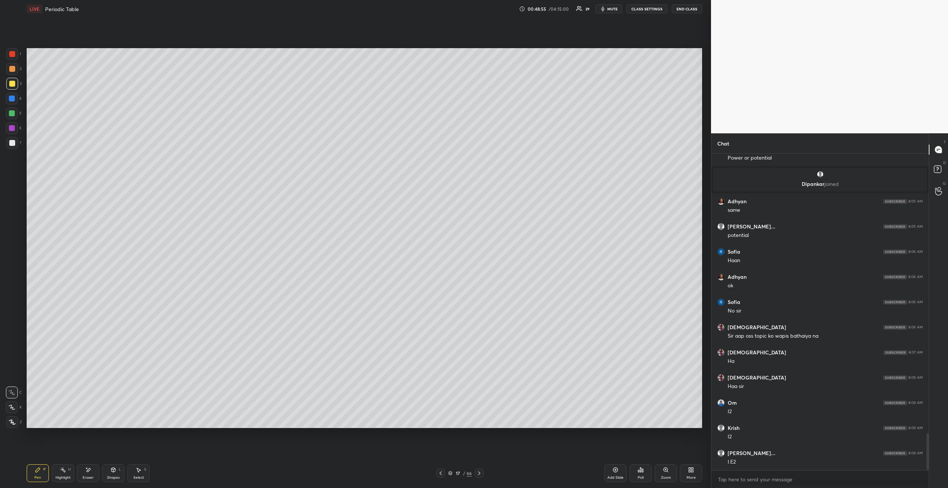
scroll to position [2403, 0]
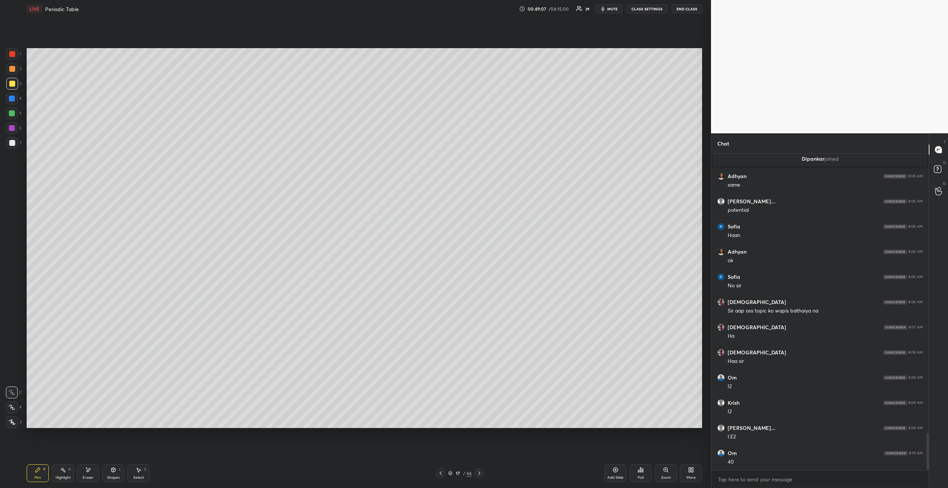
drag, startPoint x: 10, startPoint y: 54, endPoint x: 15, endPoint y: 48, distance: 7.4
click at [11, 53] on div at bounding box center [12, 54] width 6 height 6
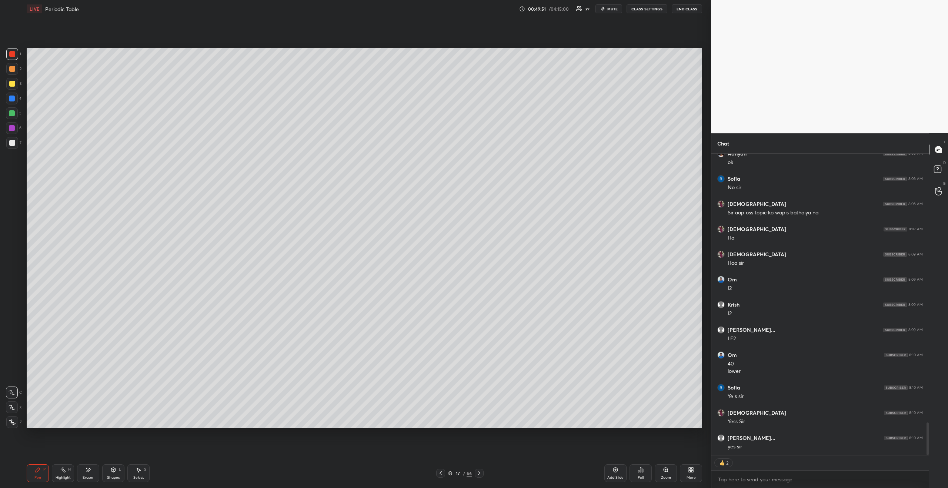
scroll to position [2486, 0]
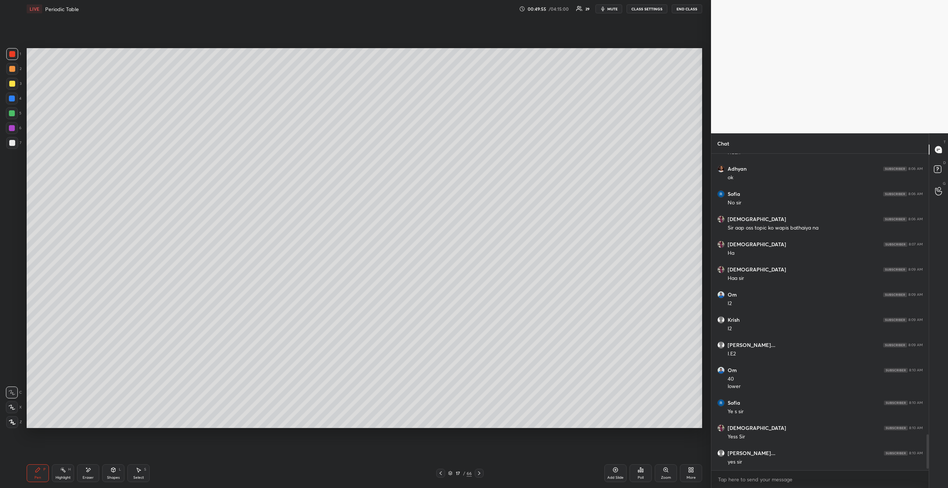
click at [478, 469] on div at bounding box center [479, 473] width 9 height 9
drag, startPoint x: 10, startPoint y: 80, endPoint x: 10, endPoint y: 86, distance: 5.6
click at [9, 81] on div at bounding box center [12, 84] width 6 height 6
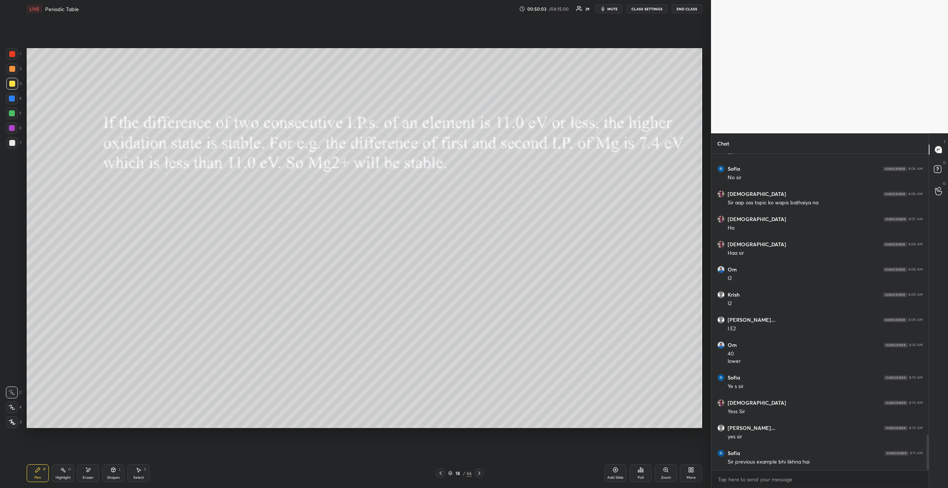
click at [439, 474] on icon at bounding box center [441, 473] width 6 height 6
click at [440, 474] on icon at bounding box center [441, 473] width 6 height 6
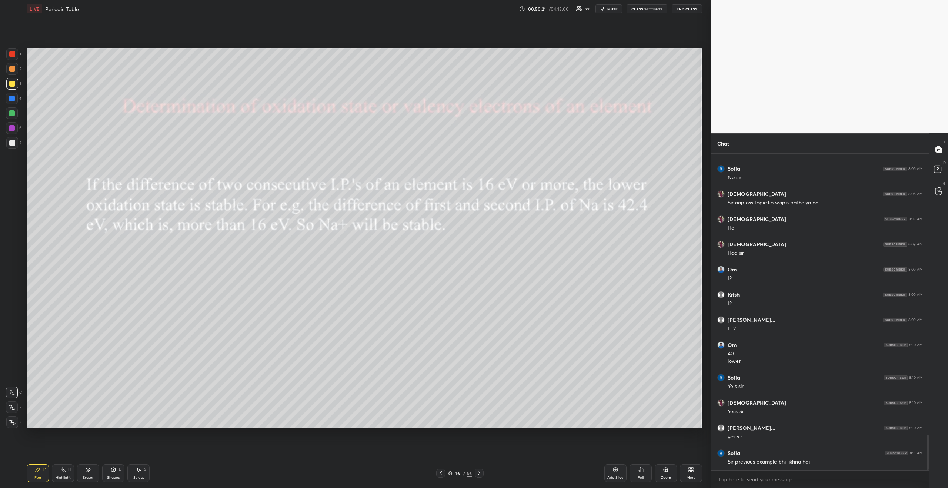
click at [479, 473] on icon at bounding box center [479, 473] width 6 height 6
click at [481, 474] on icon at bounding box center [479, 473] width 6 height 6
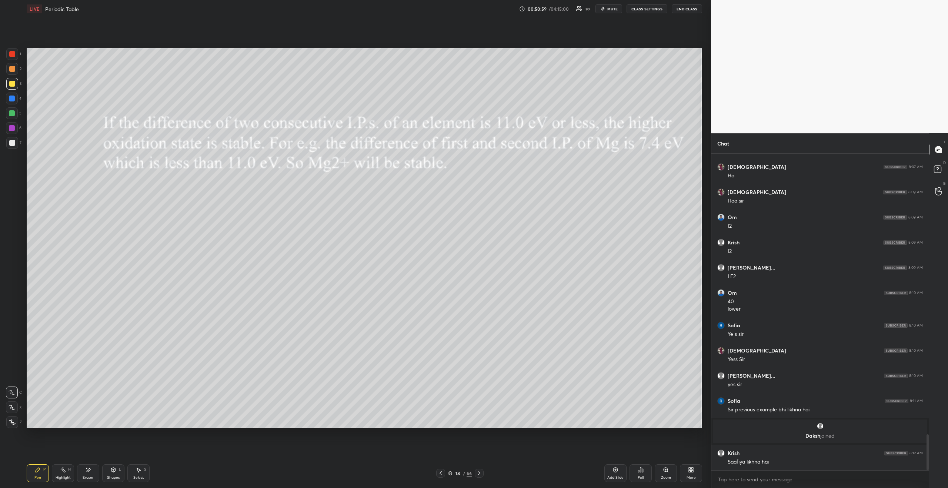
scroll to position [2466, 0]
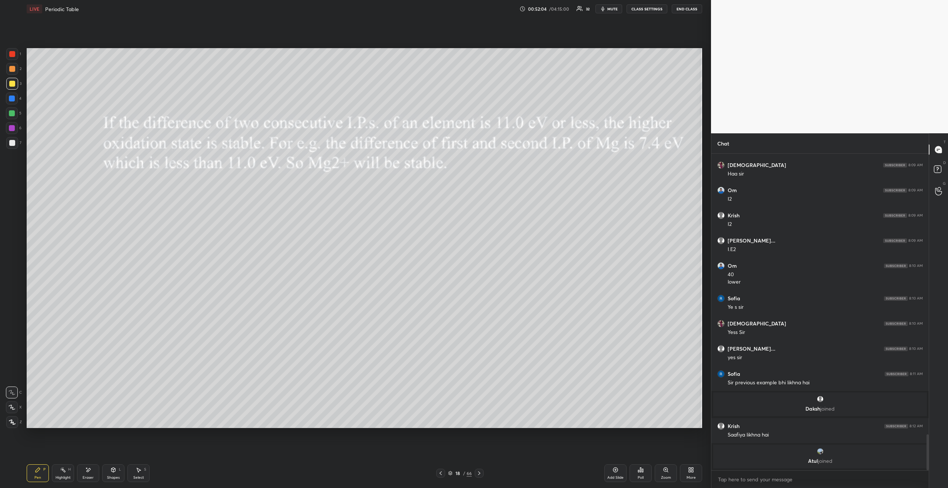
click at [11, 56] on div at bounding box center [12, 54] width 6 height 6
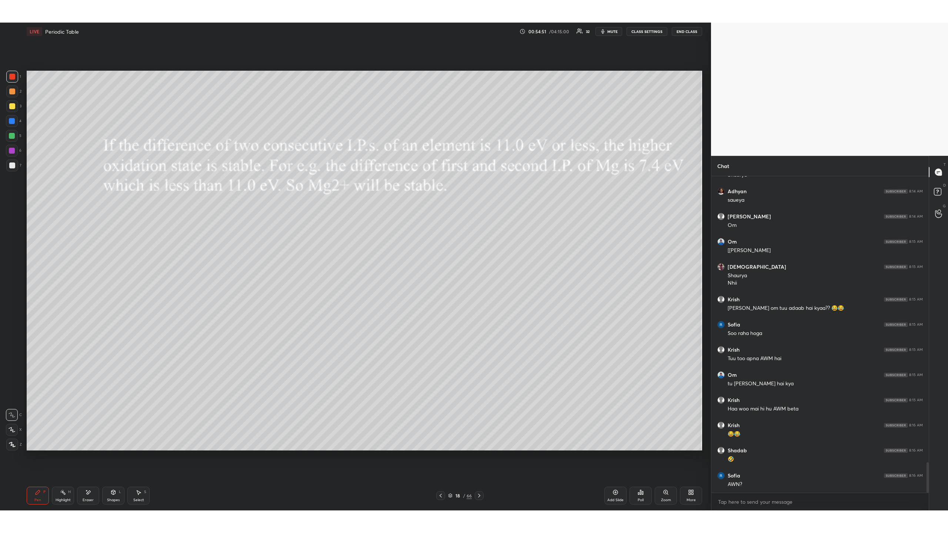
scroll to position [2989, 0]
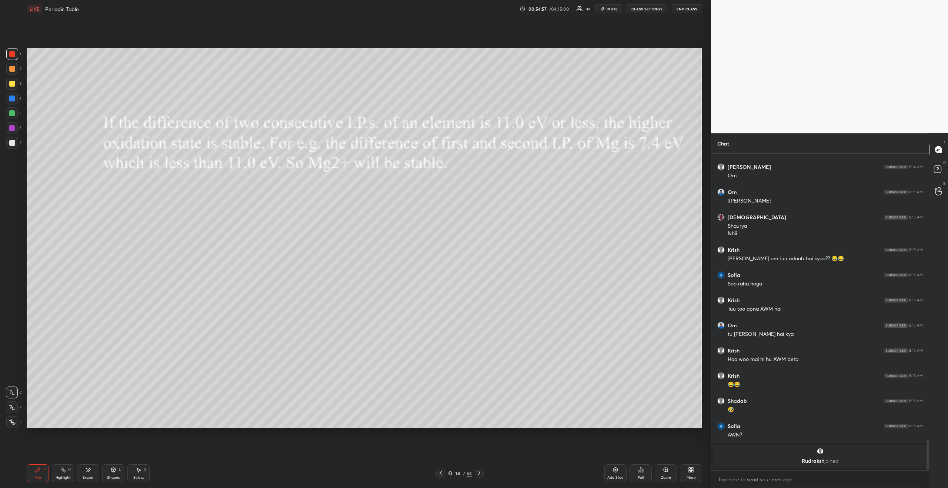
click at [478, 470] on icon at bounding box center [479, 473] width 6 height 6
click at [441, 474] on icon at bounding box center [441, 473] width 2 height 4
click at [439, 472] on icon at bounding box center [441, 473] width 6 height 6
click at [441, 474] on icon at bounding box center [441, 473] width 6 height 6
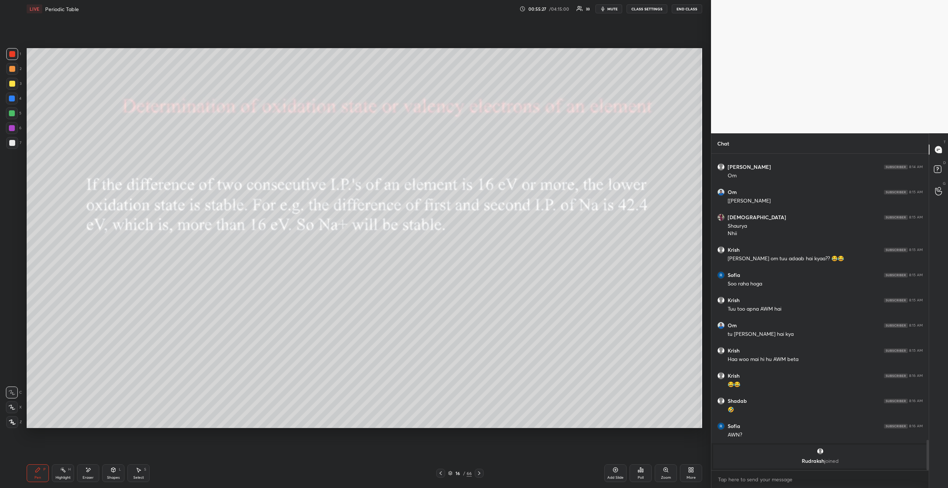
click at [481, 471] on icon at bounding box center [479, 473] width 6 height 6
click at [481, 475] on icon at bounding box center [479, 473] width 6 height 6
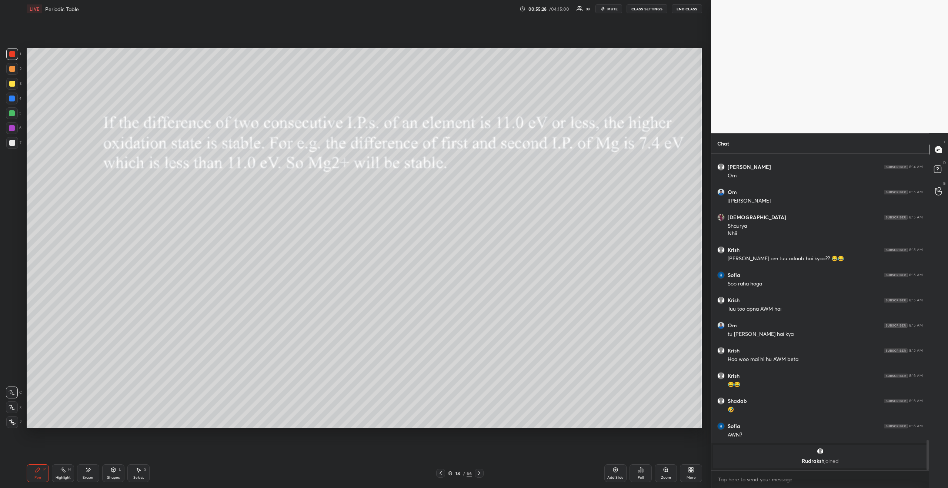
click at [482, 479] on div "Pen P Highlight H Eraser Shapes L Select S 18 / 66 Add Slide Poll Zoom More" at bounding box center [365, 473] width 676 height 30
click at [481, 476] on div at bounding box center [479, 473] width 9 height 9
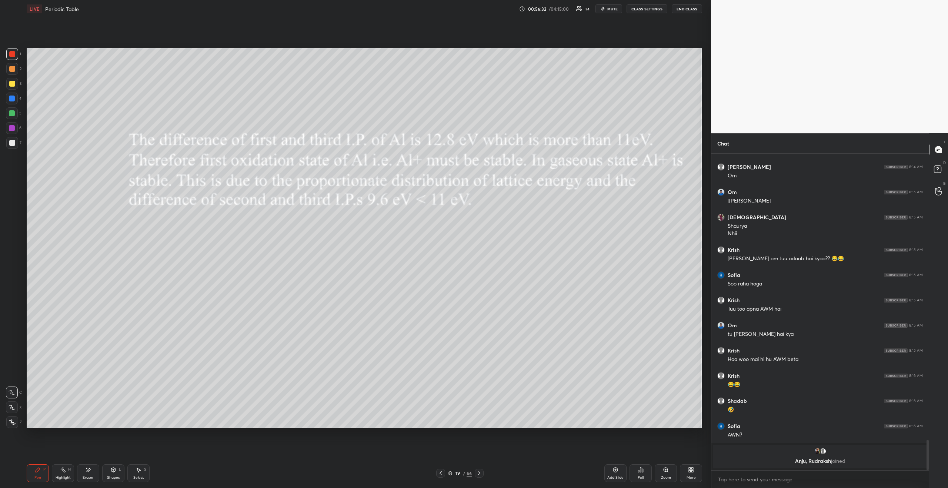
click at [14, 81] on div at bounding box center [12, 84] width 6 height 6
click at [690, 471] on icon at bounding box center [690, 471] width 2 height 2
click at [683, 416] on icon at bounding box center [682, 413] width 6 height 6
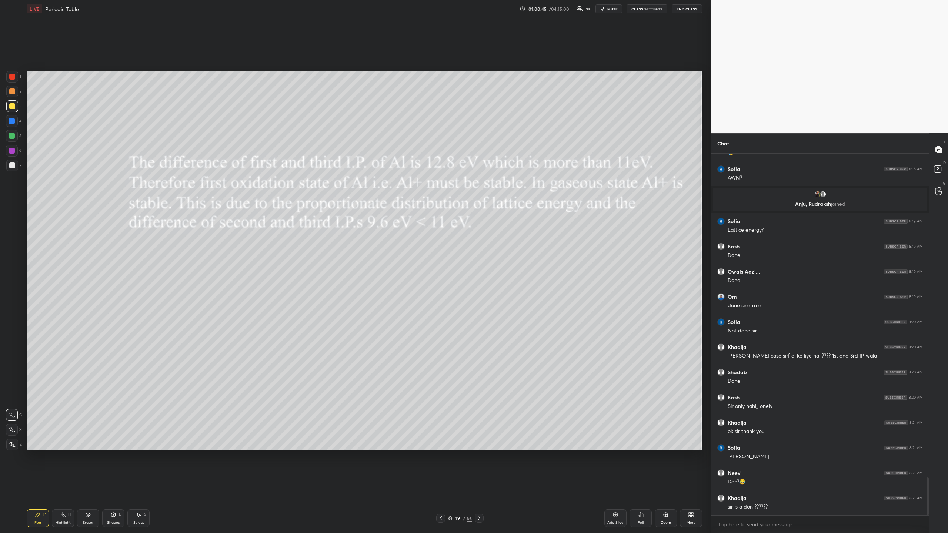
scroll to position [3120, 0]
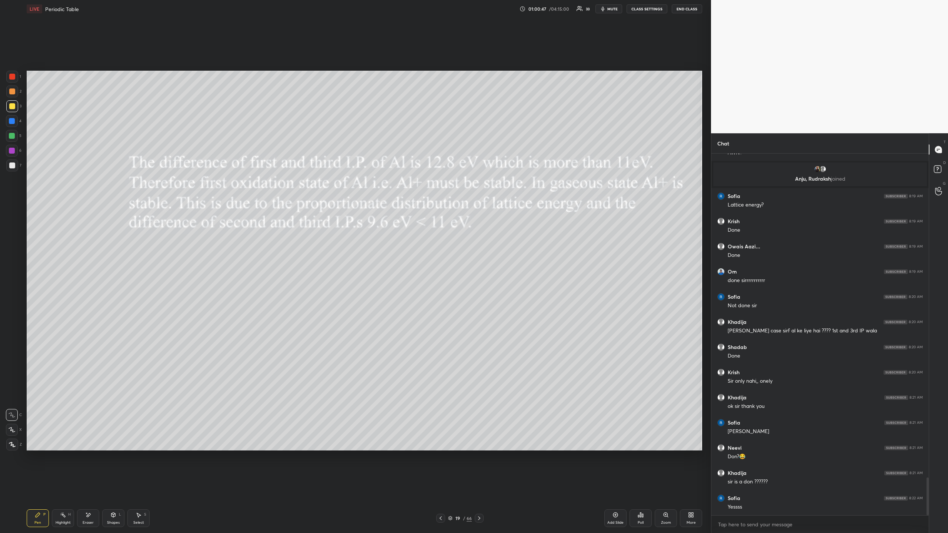
click at [479, 488] on icon at bounding box center [479, 519] width 6 height 6
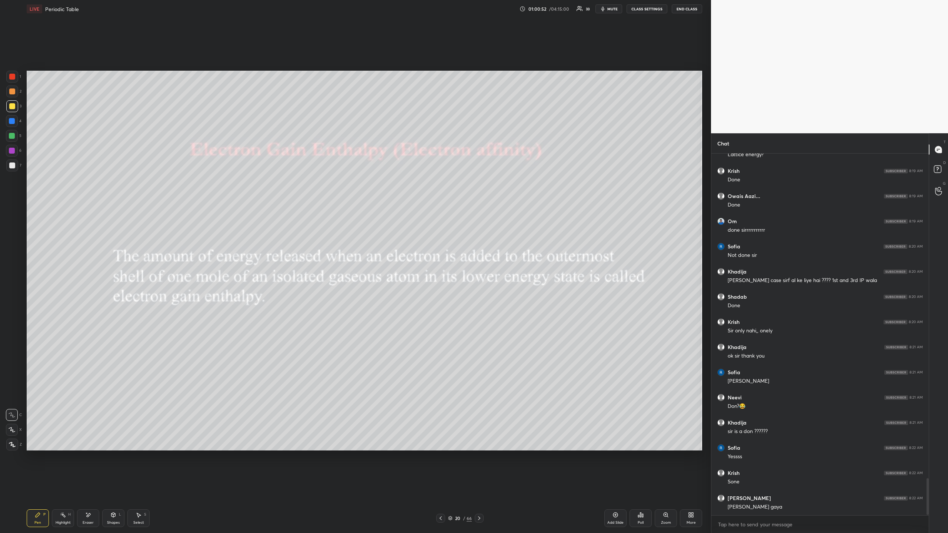
scroll to position [3195, 0]
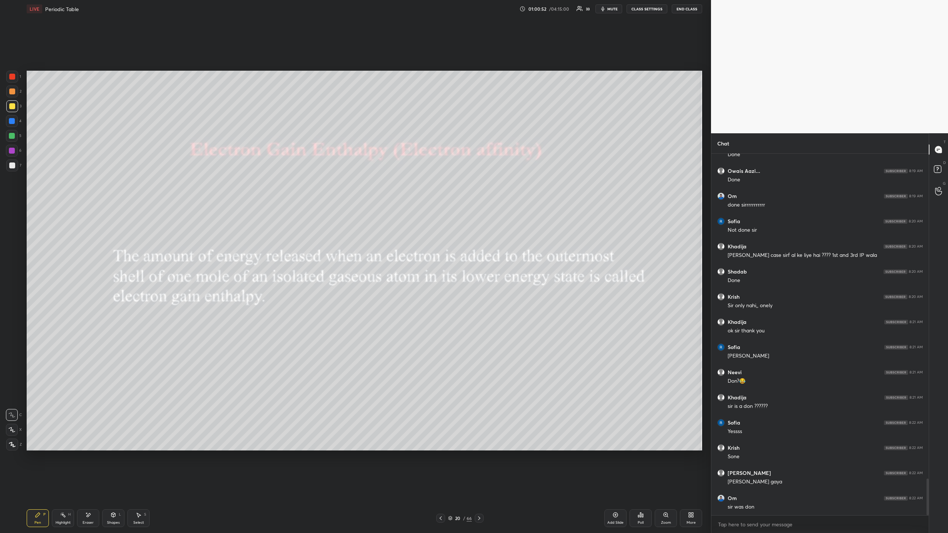
click at [439, 488] on div "Pen P Highlight H Eraser Shapes L Select S 20 / 66 Add Slide Poll Zoom More" at bounding box center [365, 519] width 676 height 30
click at [439, 488] on icon at bounding box center [441, 519] width 6 height 6
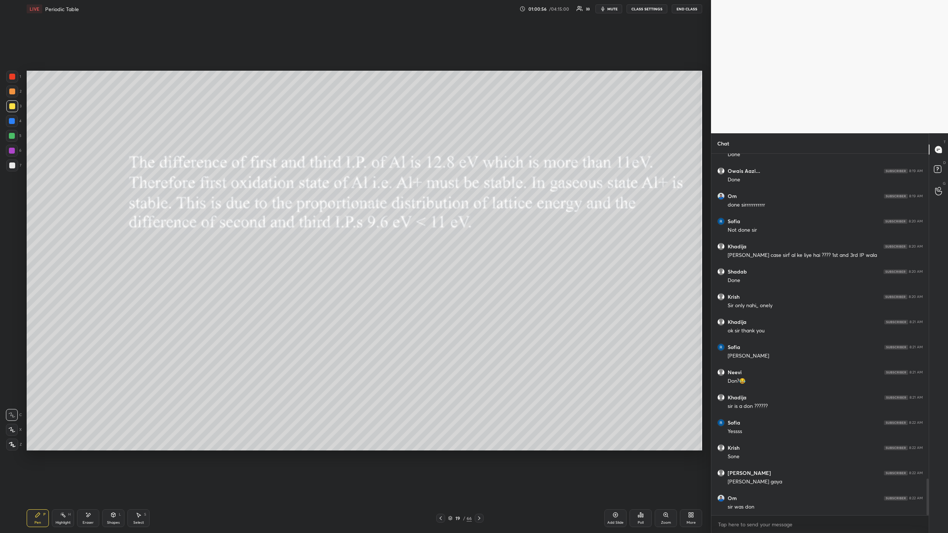
scroll to position [3220, 0]
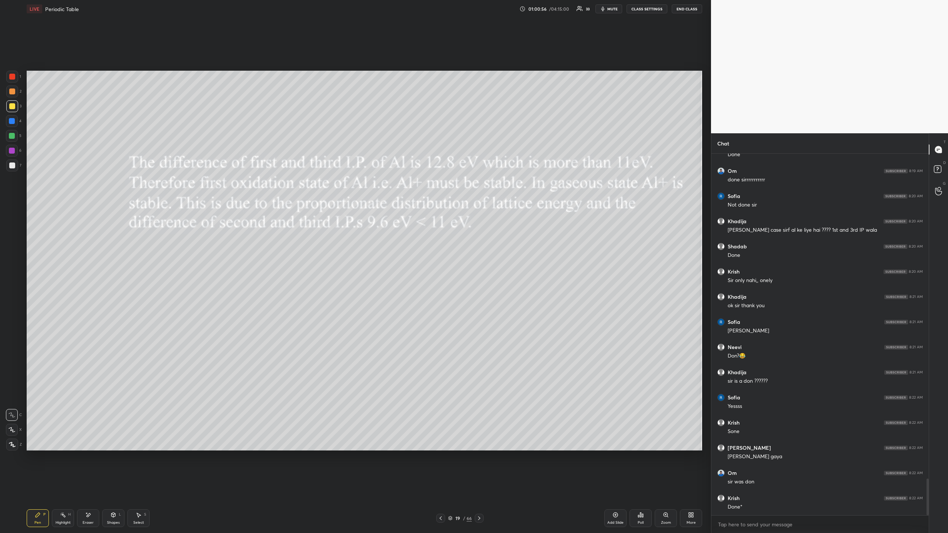
click at [619, 488] on div "Add Slide" at bounding box center [615, 519] width 22 height 18
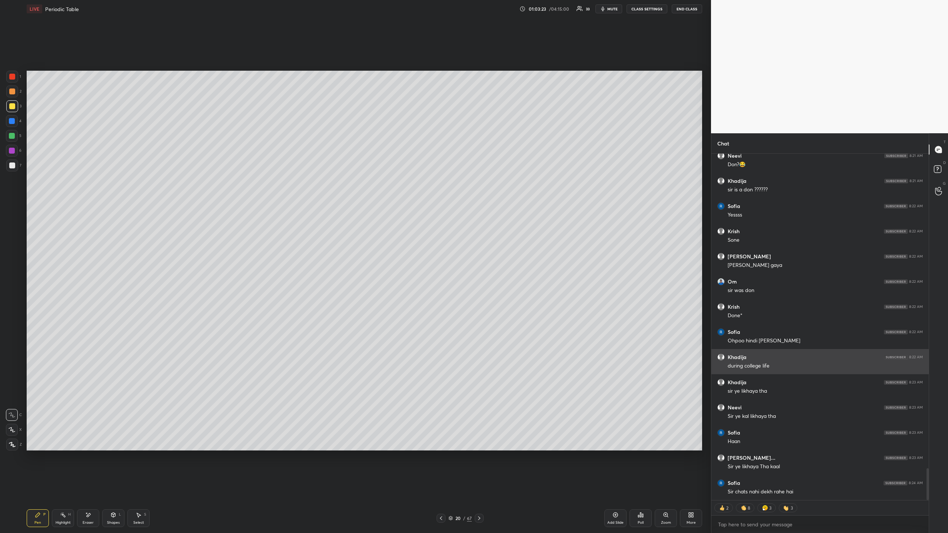
scroll to position [3397, 0]
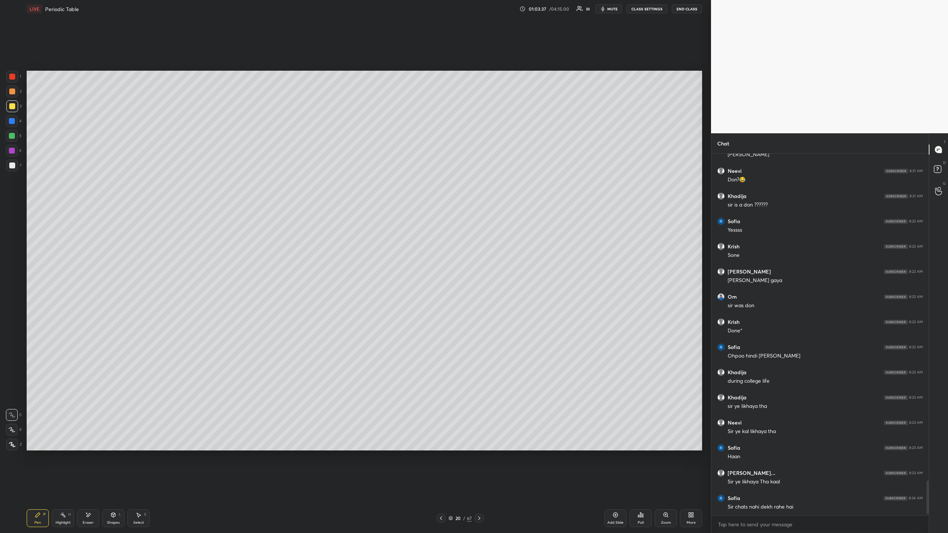
click at [13, 166] on div at bounding box center [12, 166] width 6 height 6
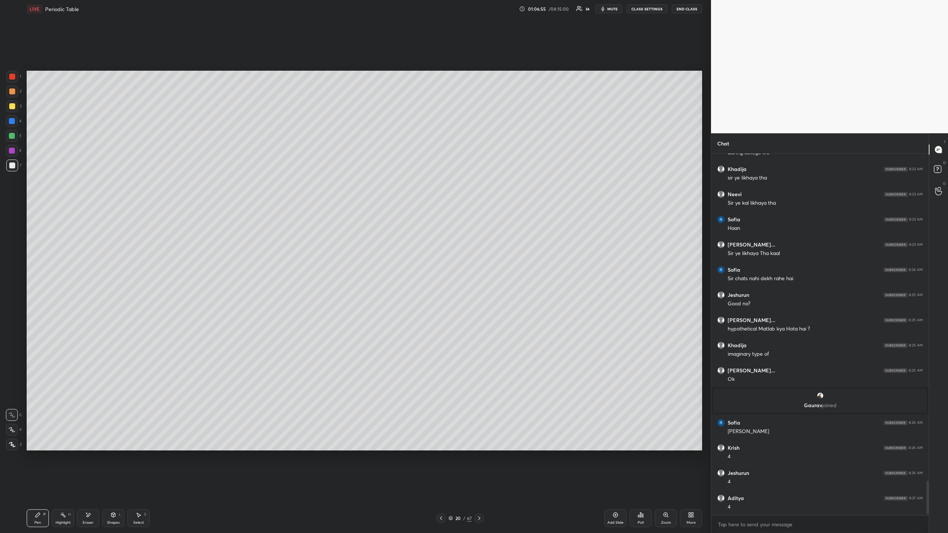
scroll to position [3459, 0]
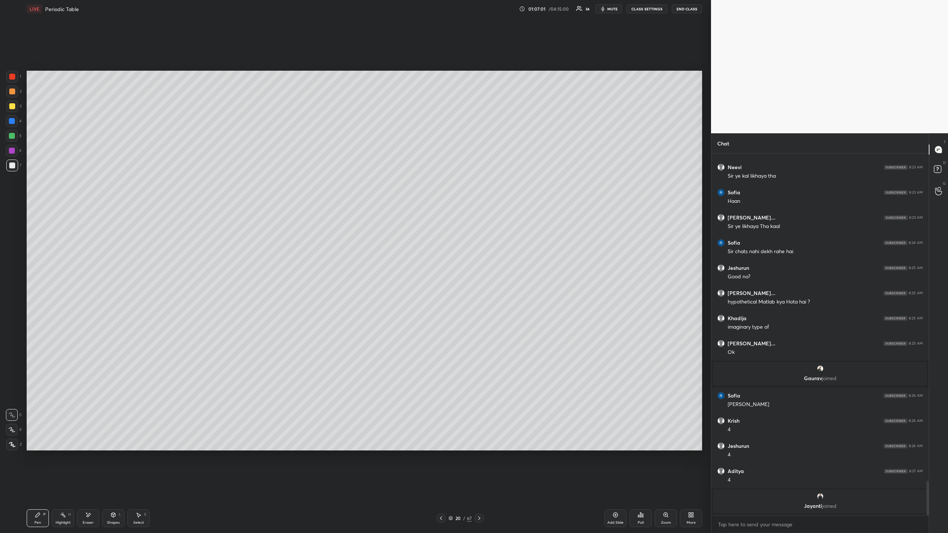
click at [13, 74] on div at bounding box center [12, 77] width 6 height 6
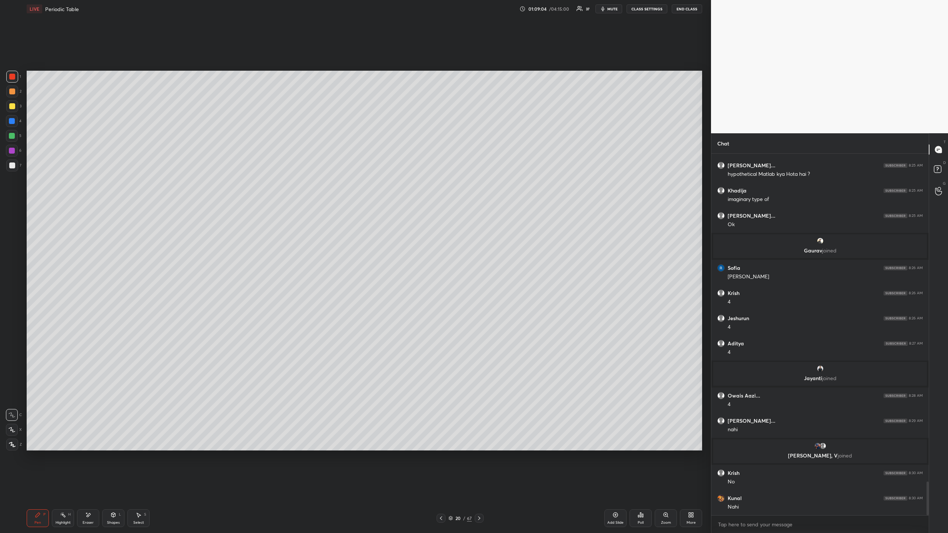
scroll to position [3561, 0]
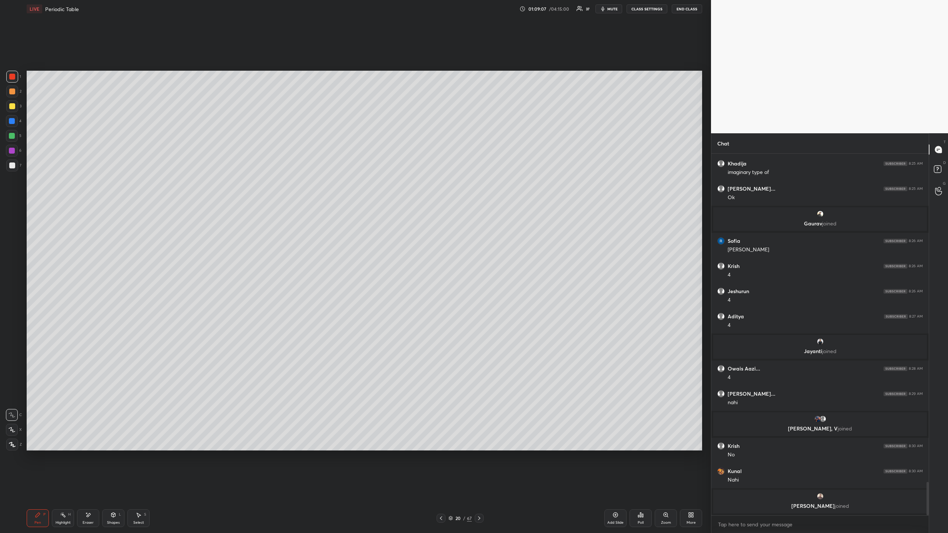
click at [13, 136] on div at bounding box center [12, 136] width 6 height 6
click at [14, 75] on div at bounding box center [12, 77] width 12 height 12
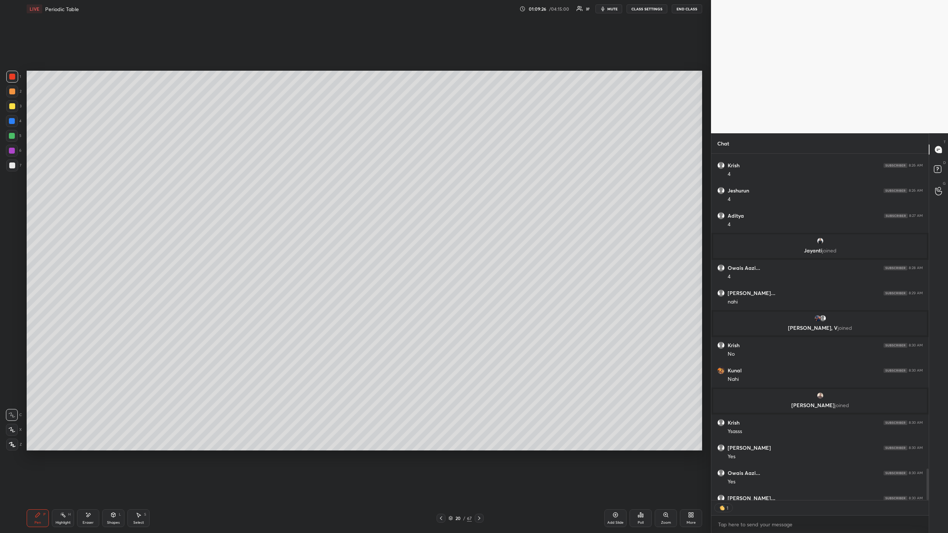
scroll to position [3, 3]
drag, startPoint x: 12, startPoint y: 104, endPoint x: 22, endPoint y: 106, distance: 10.7
click at [13, 104] on div at bounding box center [12, 106] width 6 height 6
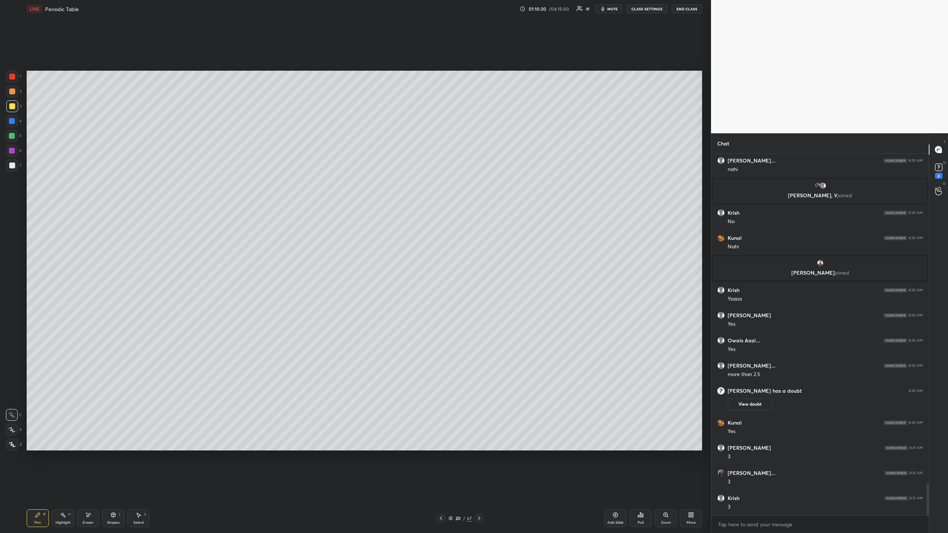
scroll to position [3766, 0]
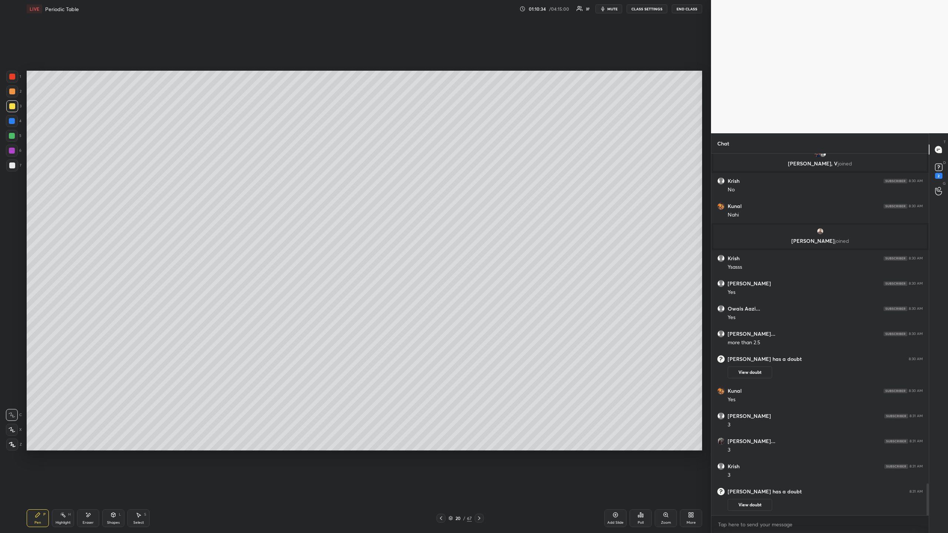
click at [752, 488] on button "View doubt" at bounding box center [750, 505] width 44 height 12
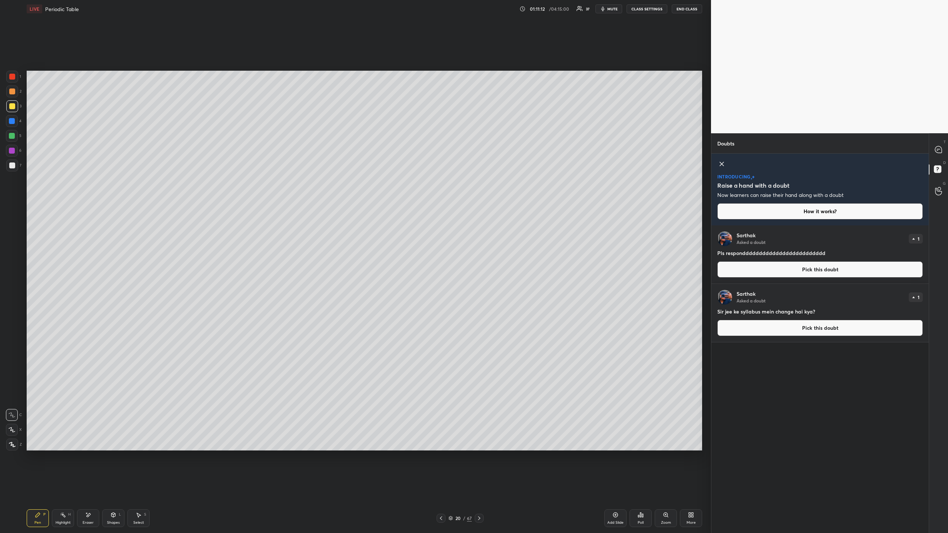
click at [723, 164] on icon at bounding box center [722, 164] width 4 height 4
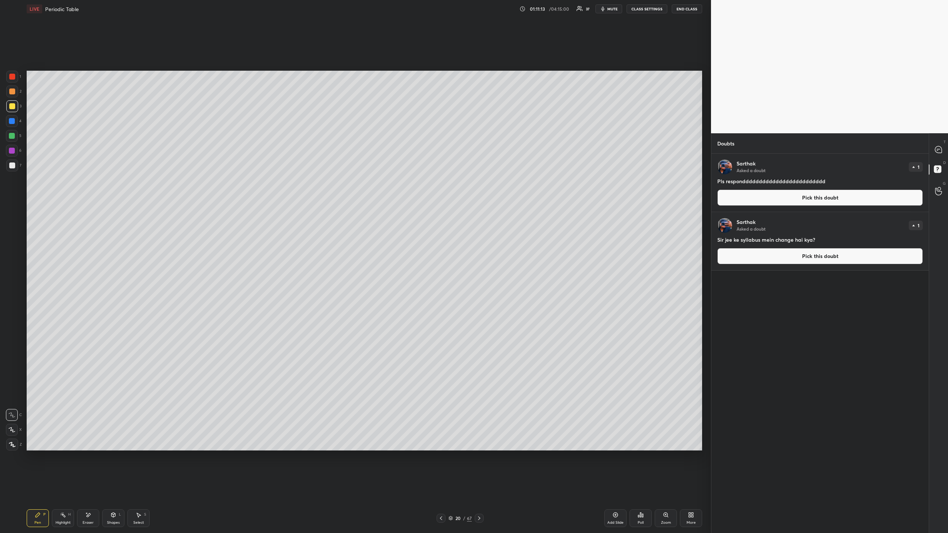
scroll to position [377, 215]
click at [938, 149] on icon at bounding box center [938, 149] width 3 height 0
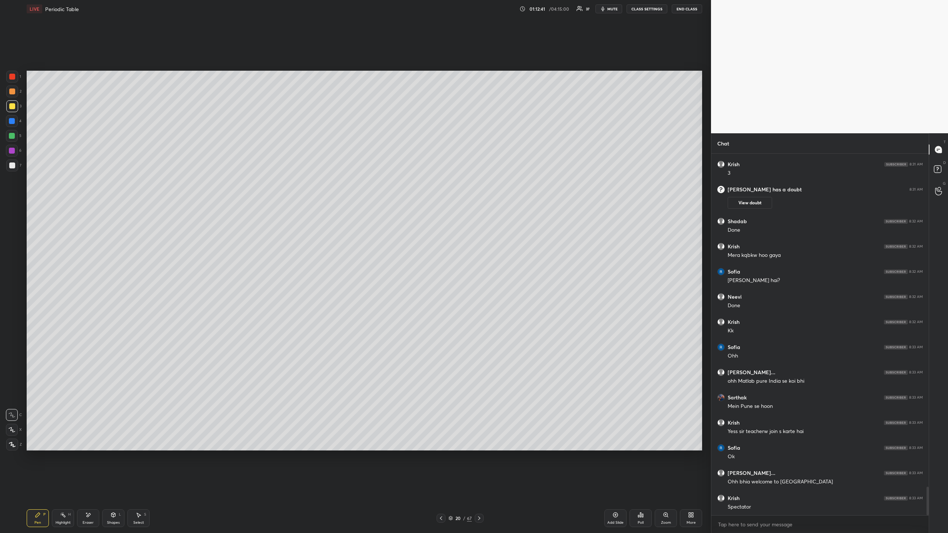
scroll to position [4273, 0]
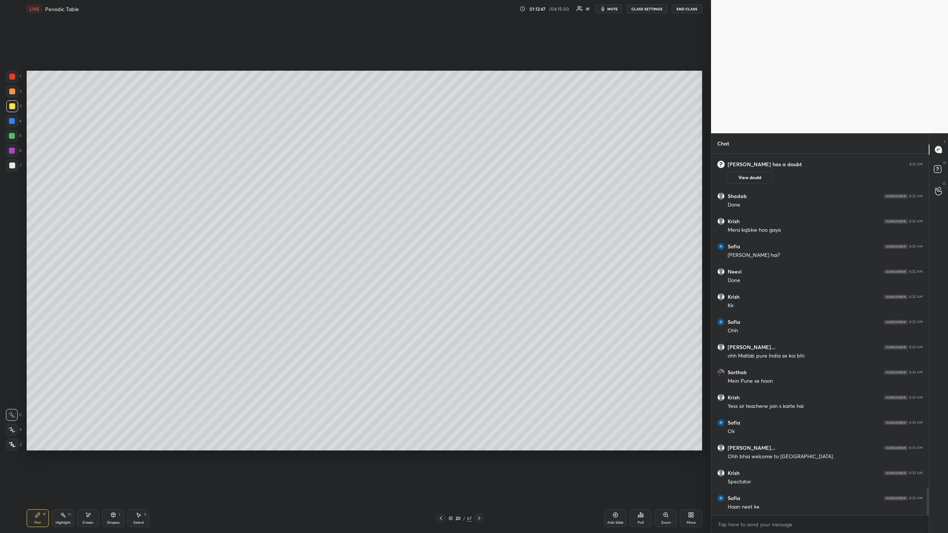
click at [480, 488] on icon at bounding box center [479, 519] width 6 height 6
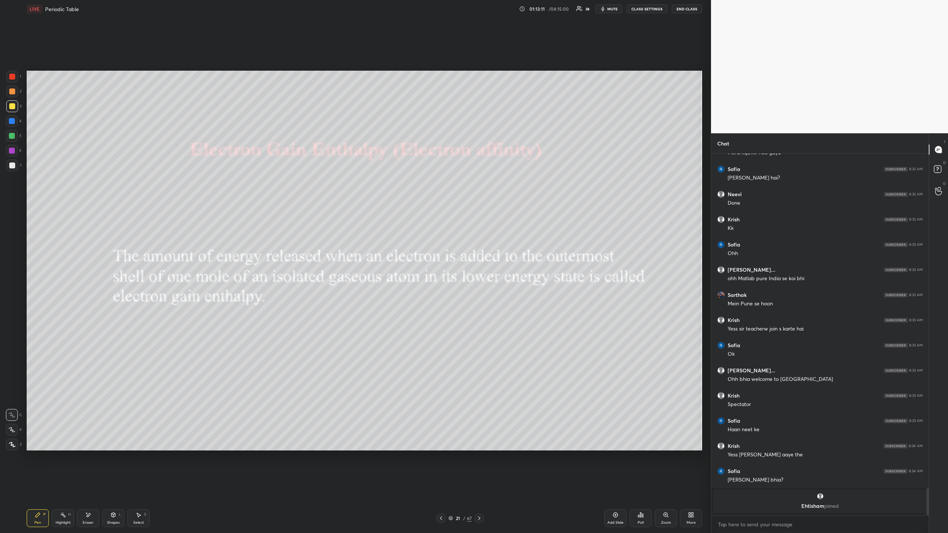
scroll to position [4055, 0]
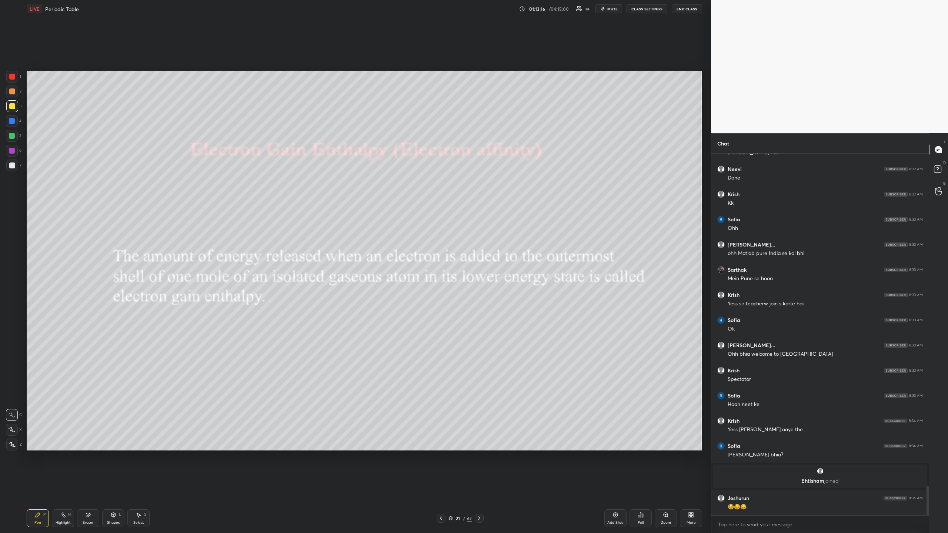
drag, startPoint x: 13, startPoint y: 76, endPoint x: 11, endPoint y: 79, distance: 3.9
click at [13, 76] on div at bounding box center [12, 77] width 6 height 6
click at [16, 166] on div at bounding box center [12, 166] width 12 height 12
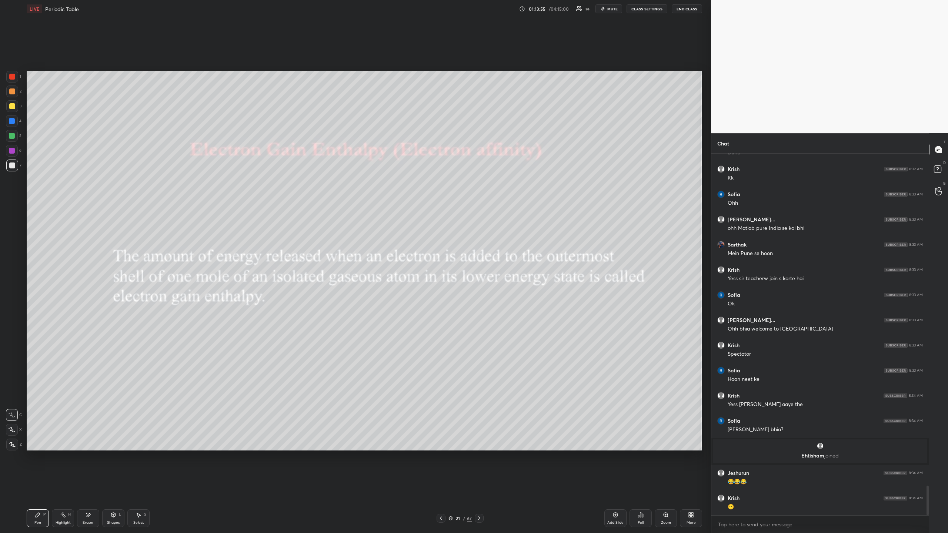
click at [440, 488] on icon at bounding box center [441, 519] width 6 height 6
drag, startPoint x: 617, startPoint y: 516, endPoint x: 618, endPoint y: 511, distance: 4.9
click at [617, 488] on icon at bounding box center [616, 515] width 6 height 6
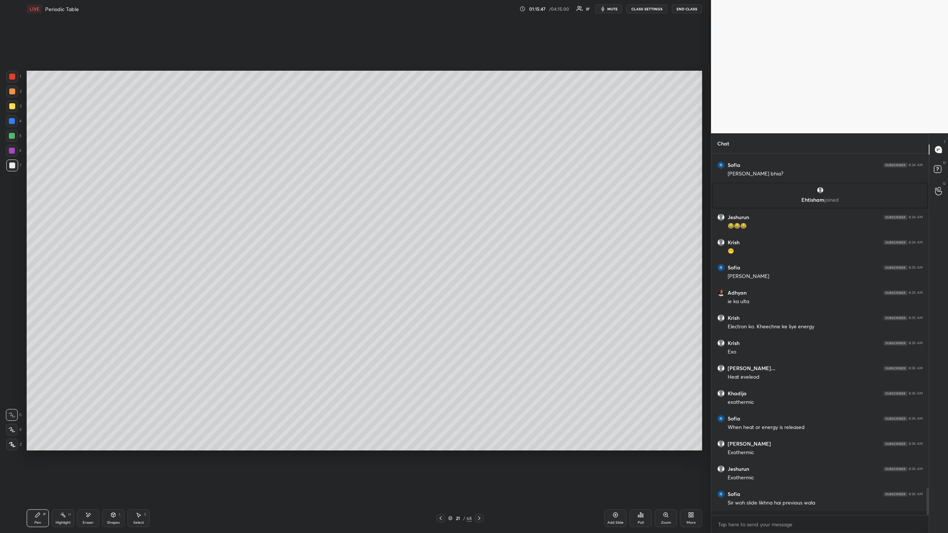
scroll to position [4332, 0]
click at [480, 488] on div at bounding box center [479, 518] width 9 height 9
drag, startPoint x: 13, startPoint y: 77, endPoint x: 22, endPoint y: 95, distance: 19.7
click at [14, 77] on div at bounding box center [12, 77] width 6 height 6
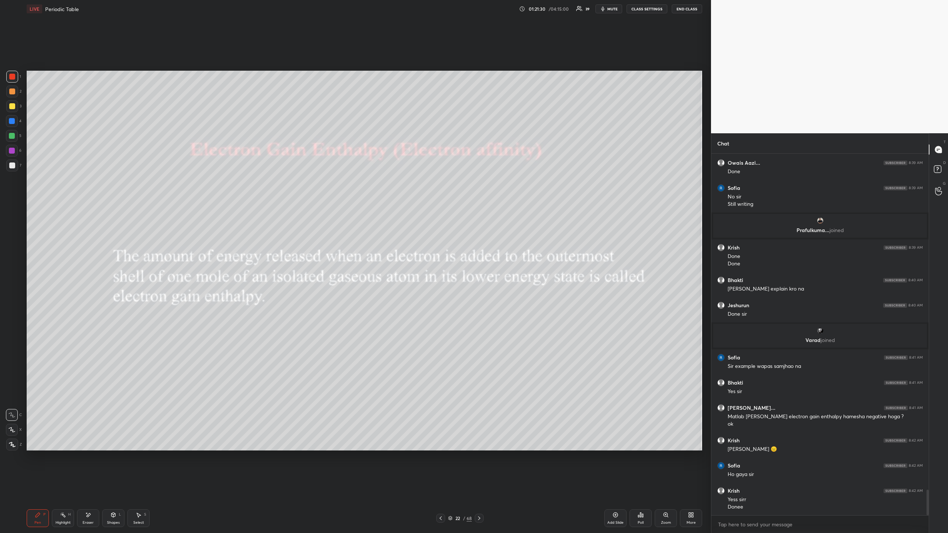
scroll to position [4761, 0]
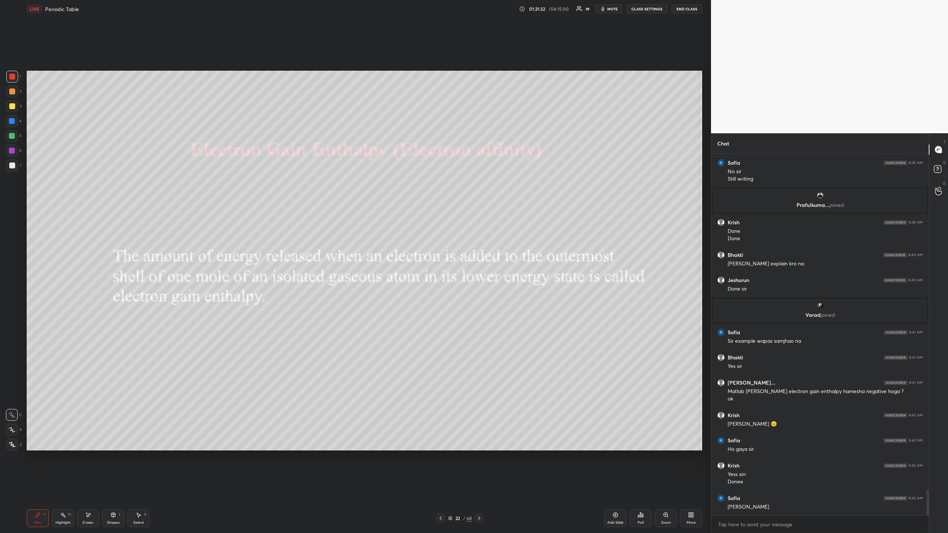
click at [12, 164] on div at bounding box center [12, 166] width 6 height 6
drag, startPoint x: 10, startPoint y: 107, endPoint x: 22, endPoint y: 109, distance: 11.6
click at [10, 107] on div at bounding box center [12, 106] width 6 height 6
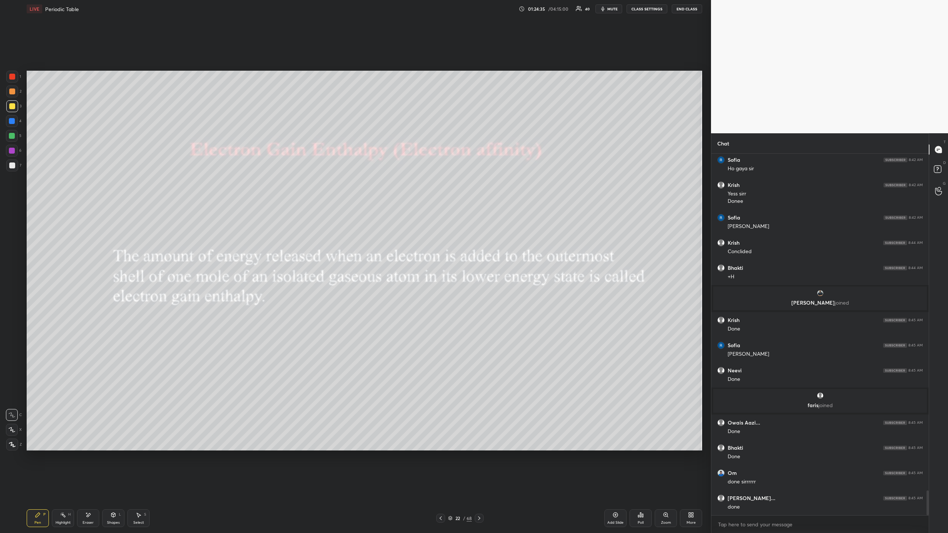
scroll to position [4974, 0]
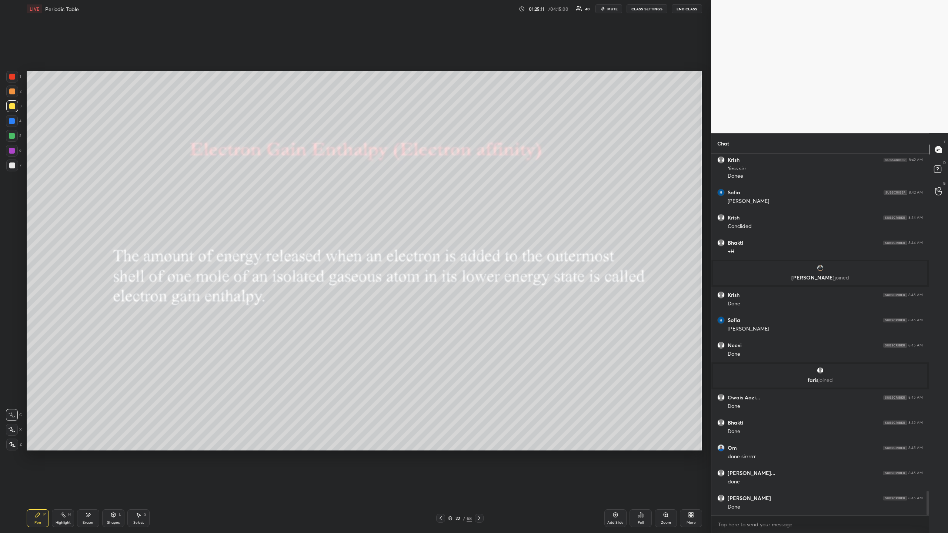
click at [478, 488] on icon at bounding box center [479, 519] width 6 height 6
click at [480, 488] on icon at bounding box center [479, 519] width 6 height 6
click at [479, 488] on icon at bounding box center [479, 519] width 6 height 6
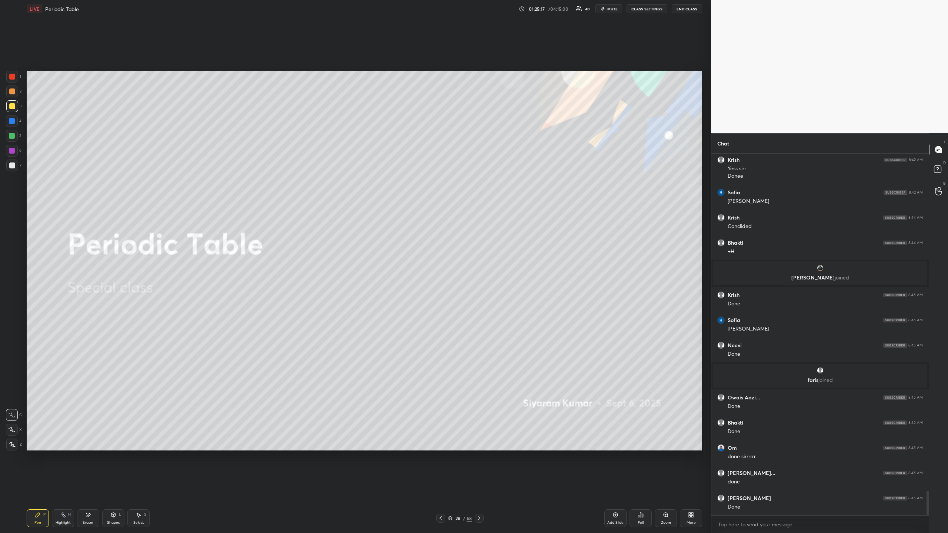
click at [442, 488] on icon at bounding box center [441, 519] width 6 height 6
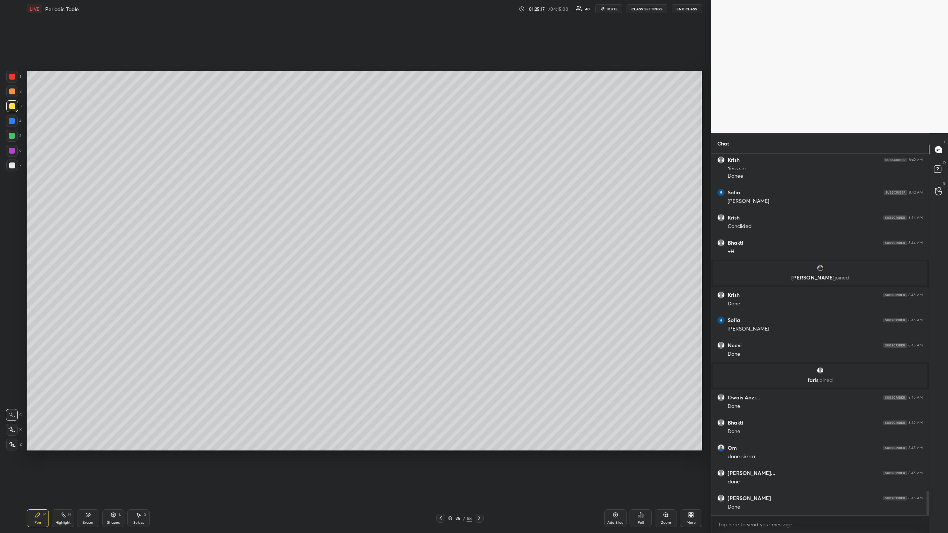
click at [441, 488] on icon at bounding box center [441, 519] width 6 height 6
click at [442, 488] on icon at bounding box center [441, 519] width 6 height 6
click at [13, 160] on div at bounding box center [12, 166] width 12 height 12
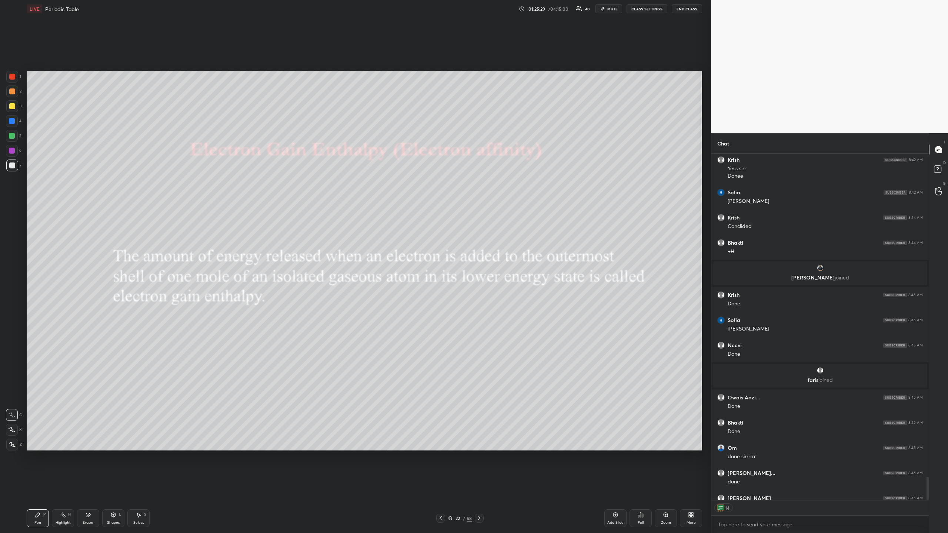
click at [16, 73] on div at bounding box center [12, 77] width 12 height 12
click at [13, 101] on div at bounding box center [12, 106] width 12 height 12
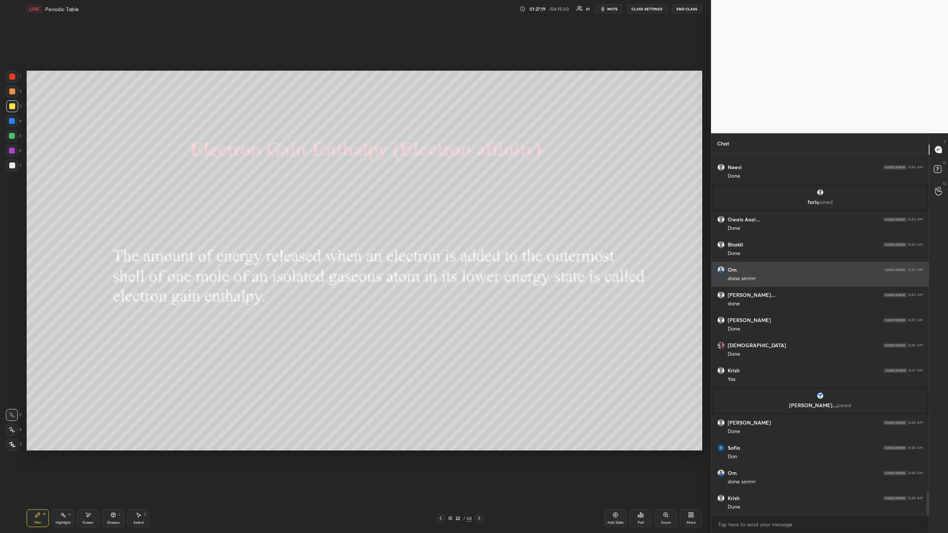
scroll to position [5115, 0]
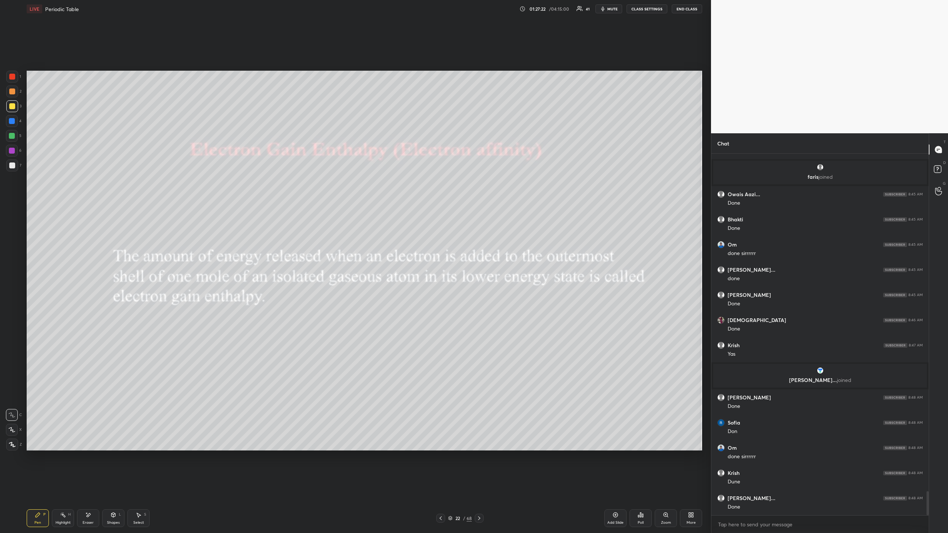
click at [480, 488] on icon at bounding box center [479, 519] width 6 height 6
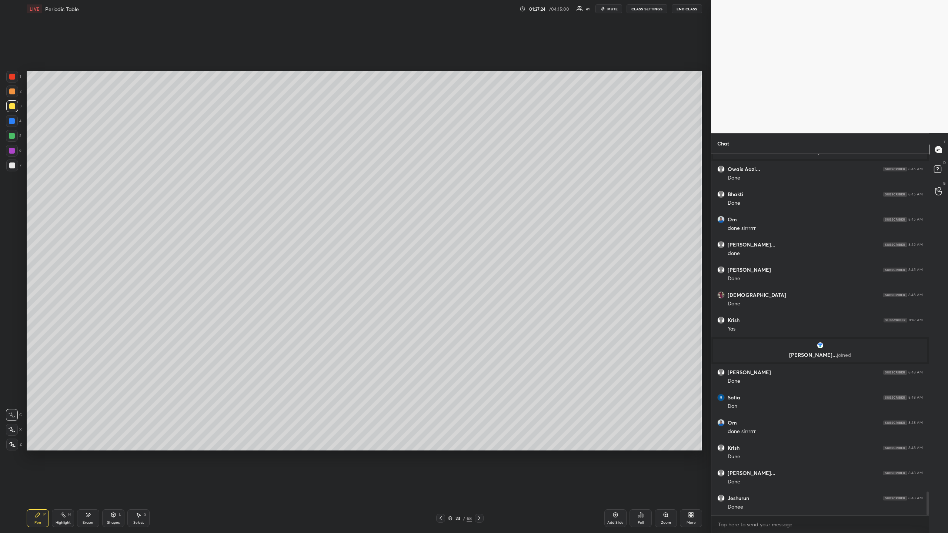
click at [442, 488] on icon at bounding box center [441, 519] width 6 height 6
click at [614, 488] on div "Add Slide" at bounding box center [615, 519] width 22 height 18
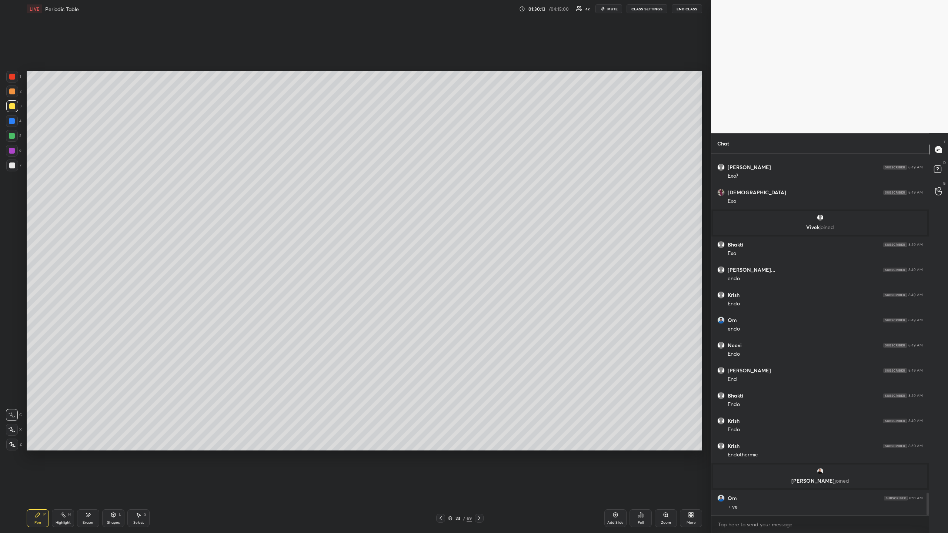
scroll to position [5443, 0]
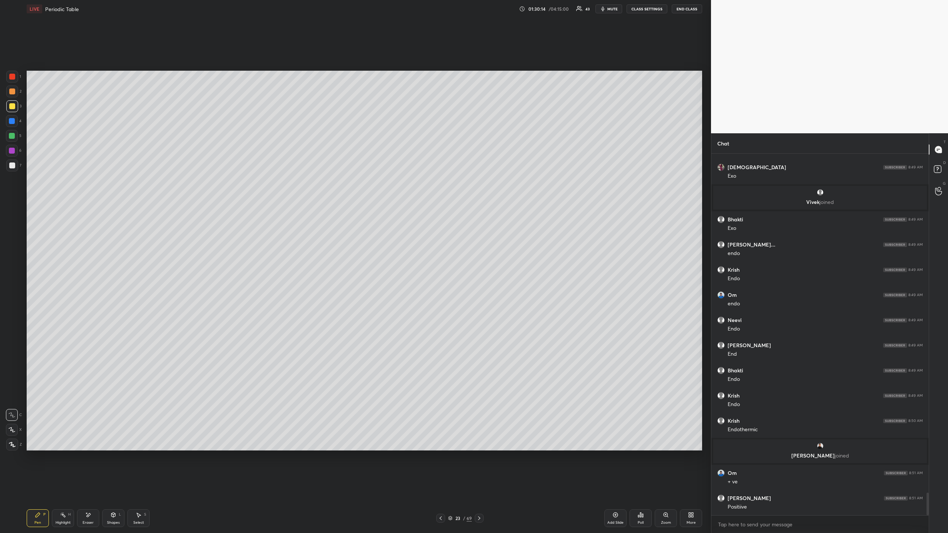
click at [11, 71] on div at bounding box center [12, 77] width 12 height 12
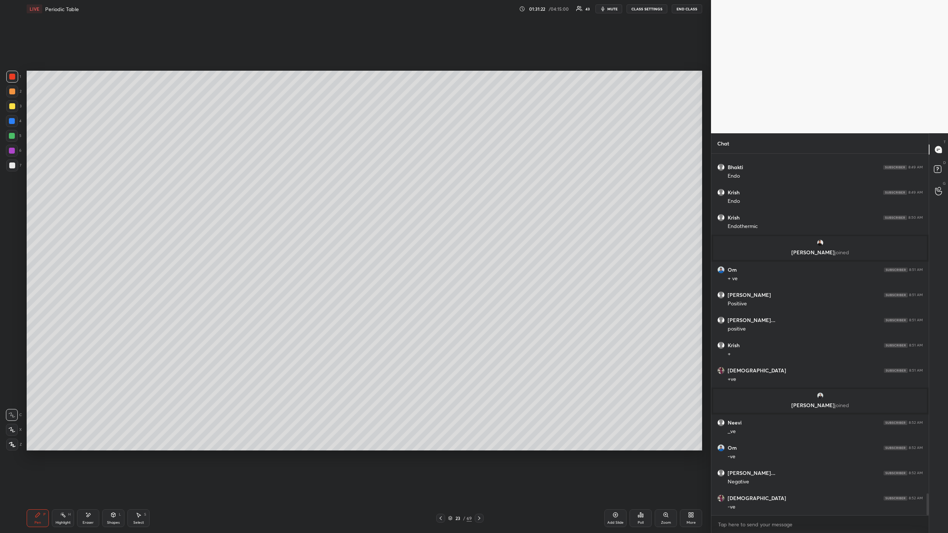
scroll to position [5631, 0]
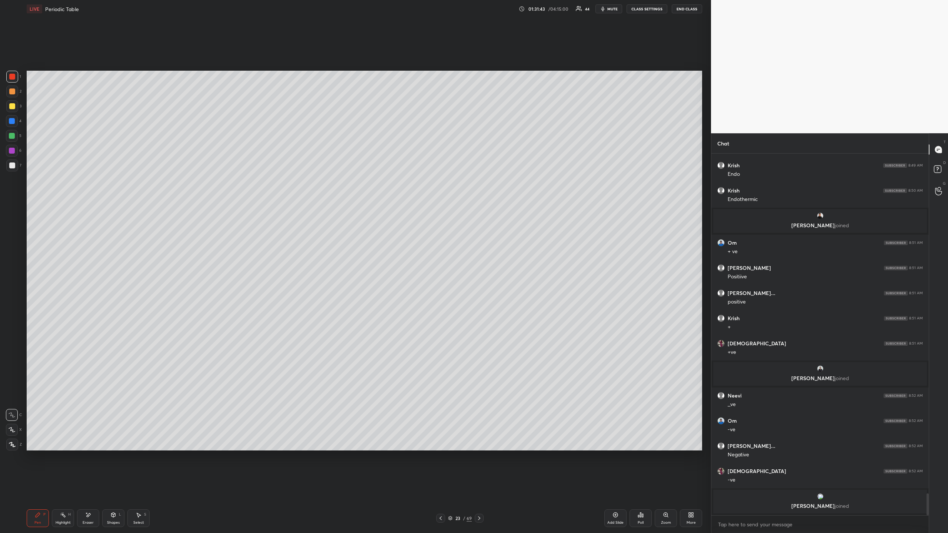
click at [14, 166] on div at bounding box center [12, 166] width 6 height 6
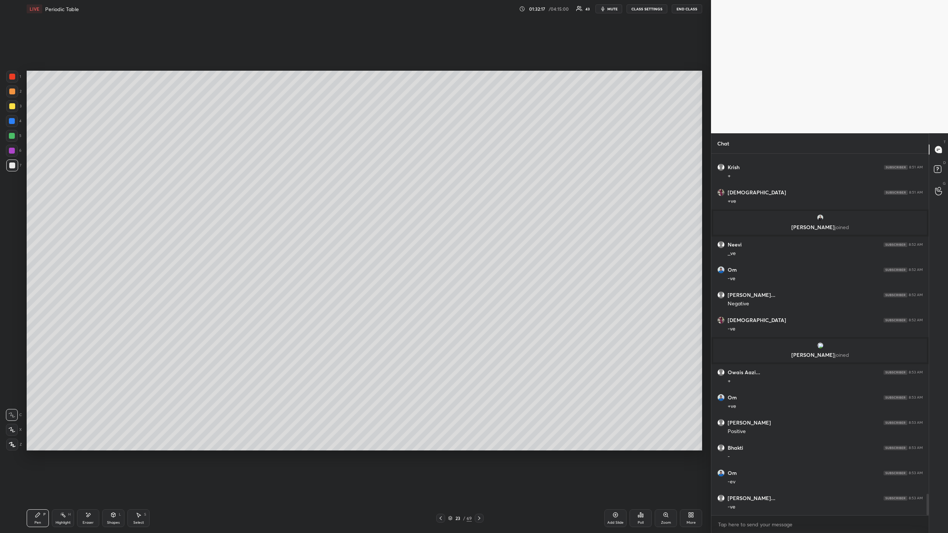
scroll to position [5774, 0]
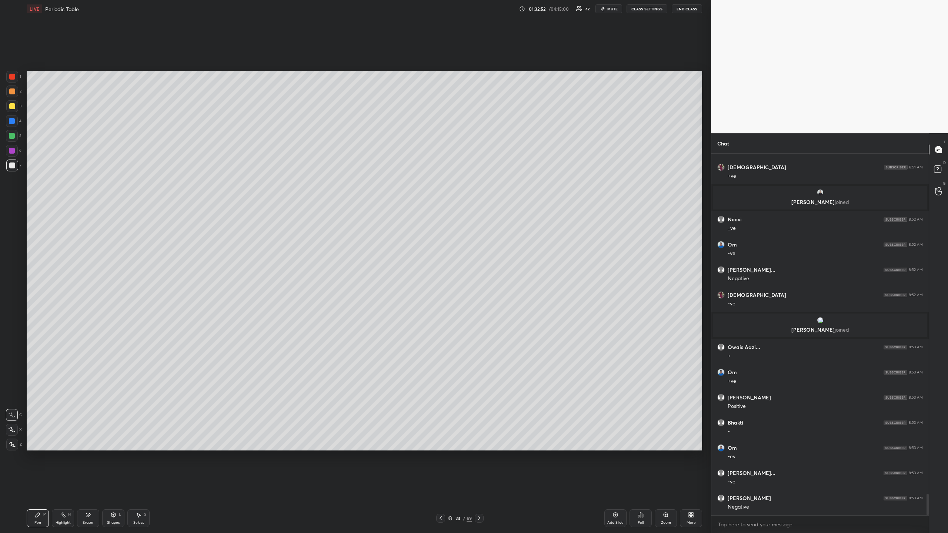
click at [606, 11] on icon "button" at bounding box center [603, 9] width 6 height 6
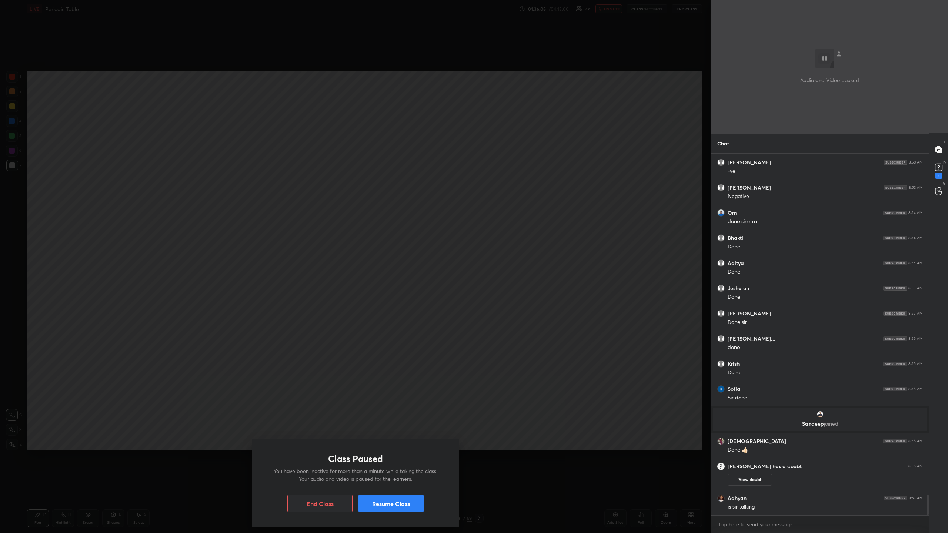
scroll to position [5978, 0]
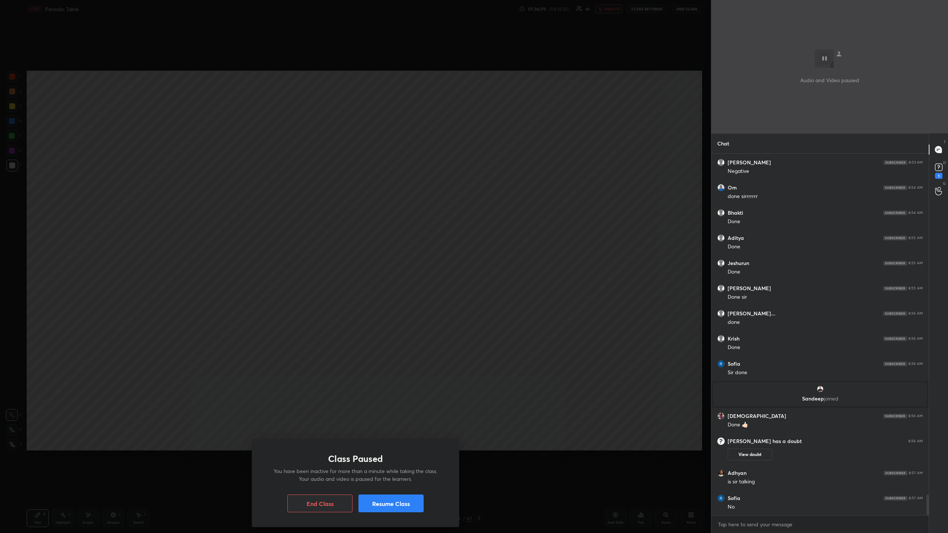
click at [383, 488] on button "Resume Class" at bounding box center [390, 504] width 65 height 18
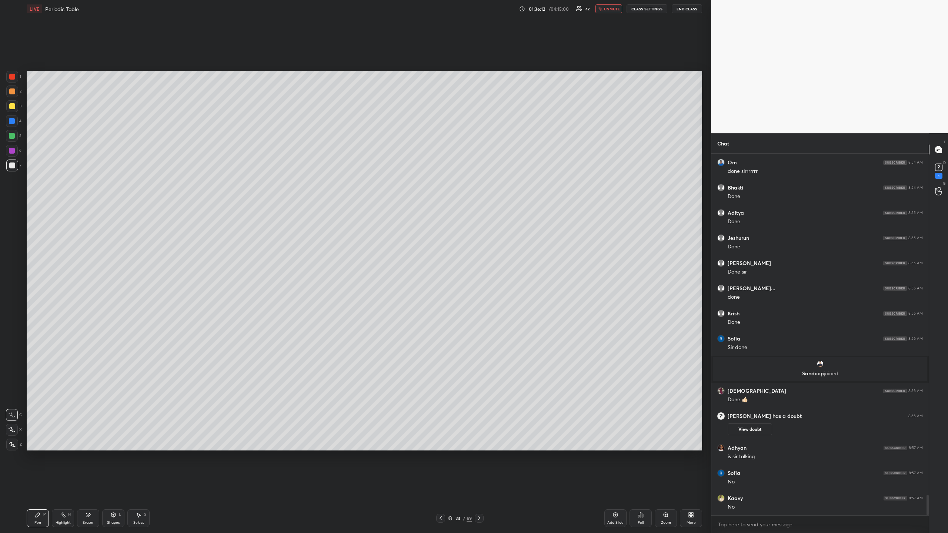
scroll to position [6028, 0]
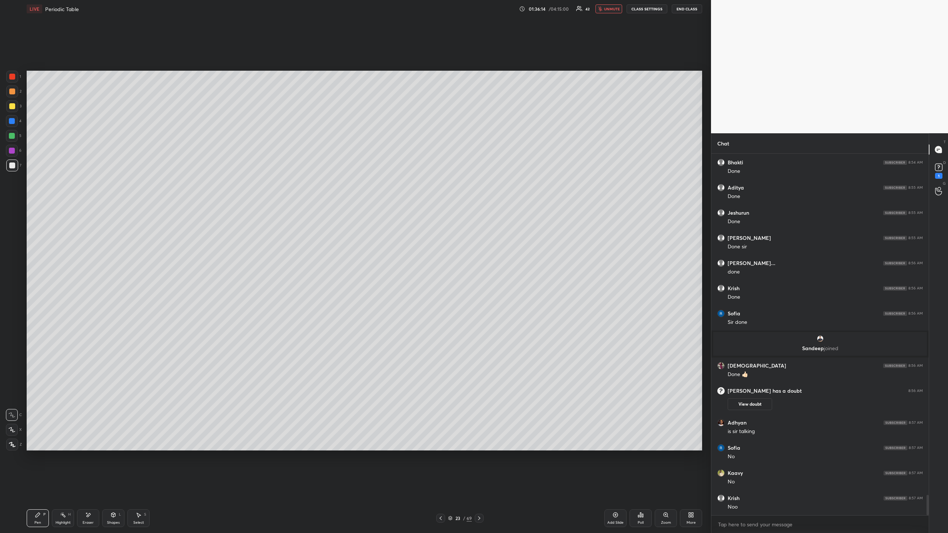
click at [605, 8] on span "unmute" at bounding box center [612, 8] width 16 height 5
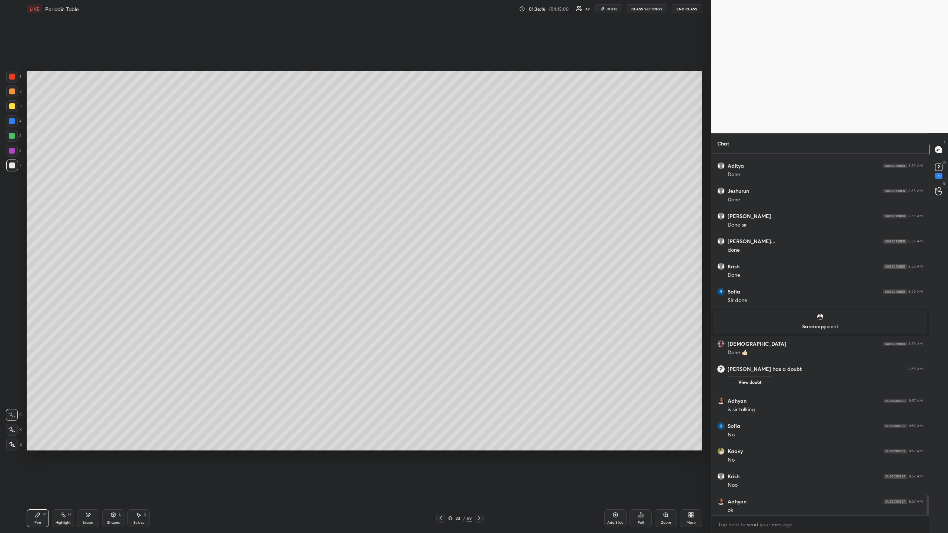
scroll to position [6032, 0]
click at [754, 377] on button "View doubt" at bounding box center [750, 379] width 44 height 12
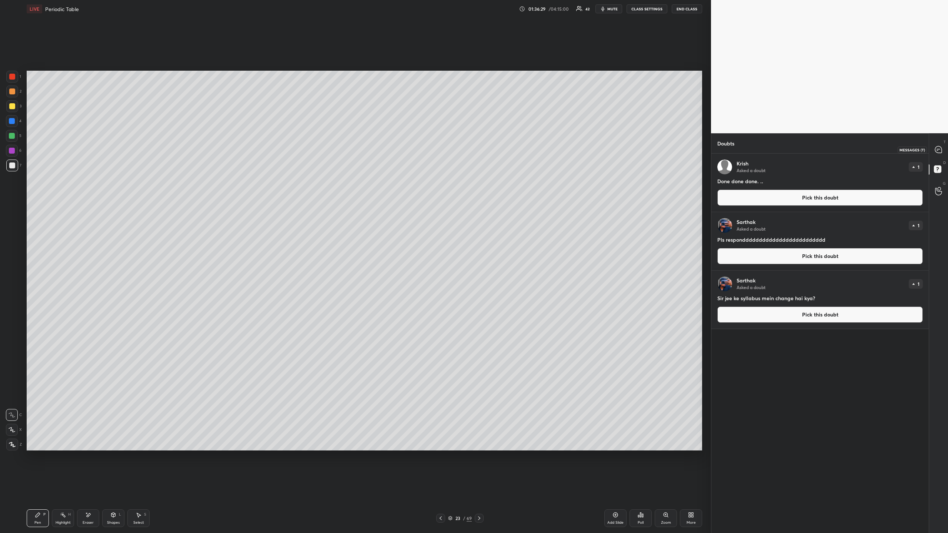
click at [935, 148] on icon at bounding box center [938, 149] width 7 height 7
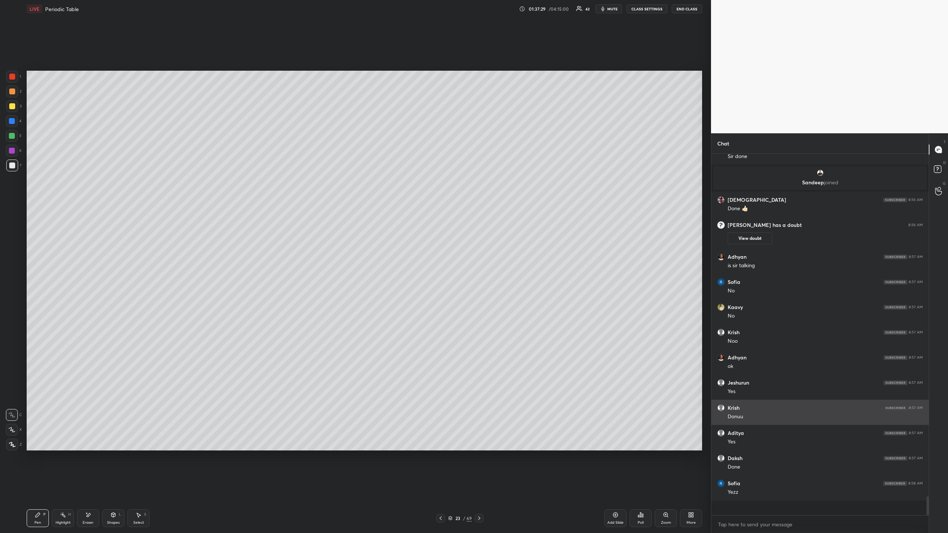
scroll to position [6335, 0]
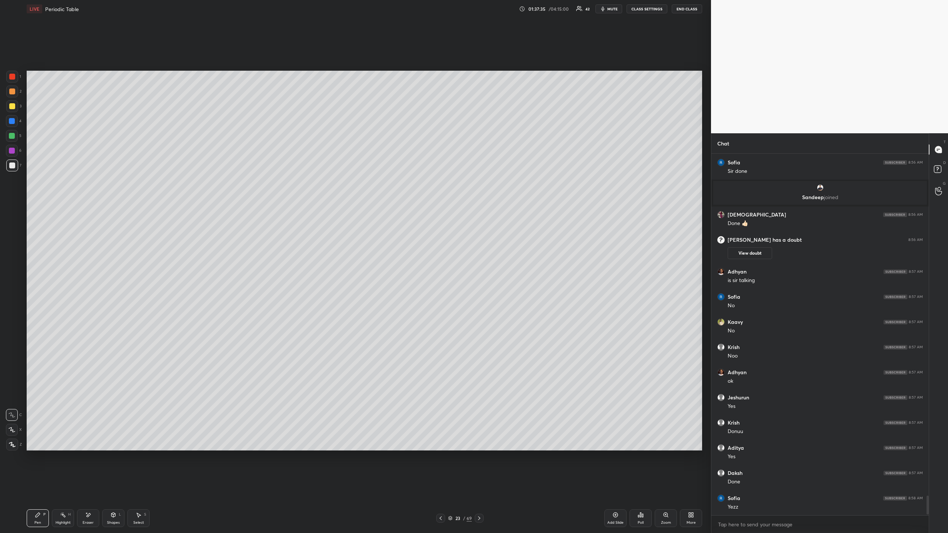
click at [478, 488] on icon at bounding box center [479, 519] width 6 height 6
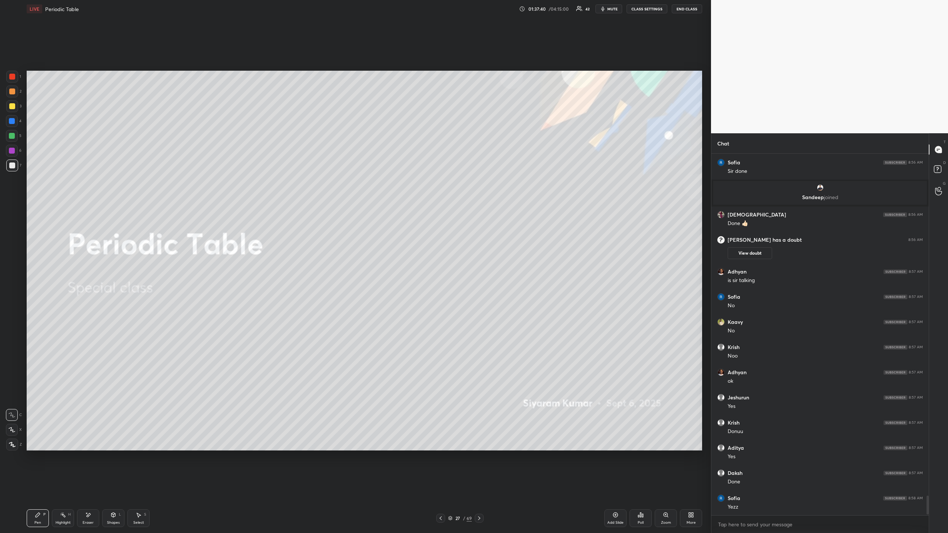
click at [443, 488] on icon at bounding box center [441, 519] width 6 height 6
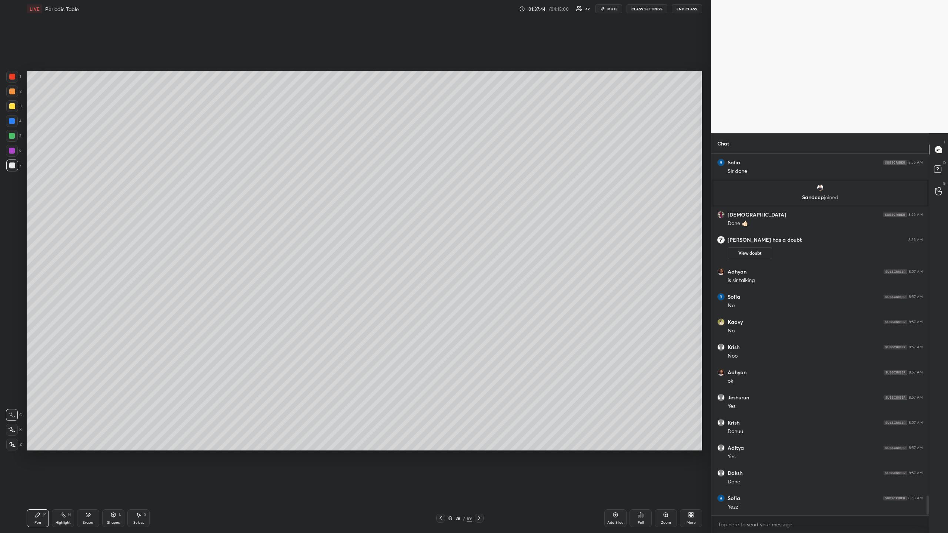
click at [693, 488] on icon at bounding box center [692, 514] width 2 height 2
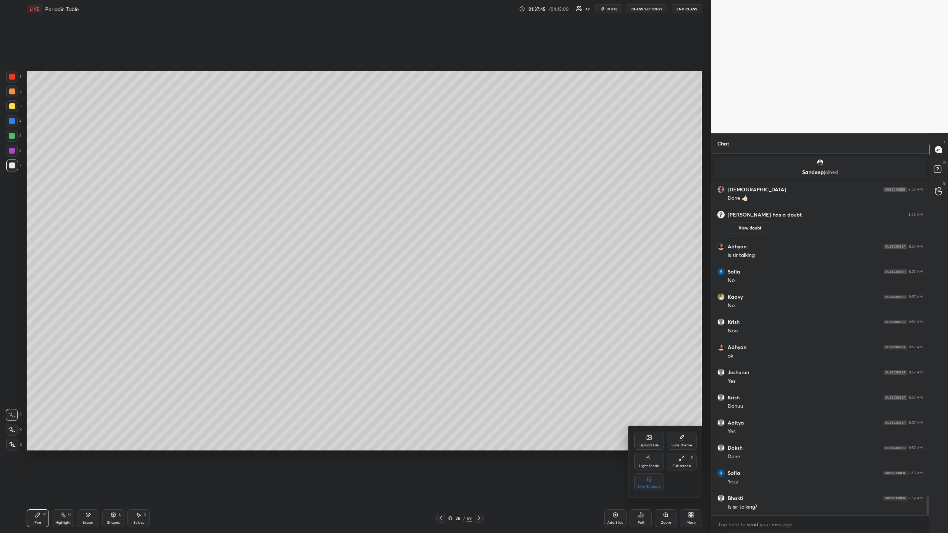
click at [655, 441] on div "Upload File" at bounding box center [649, 441] width 30 height 18
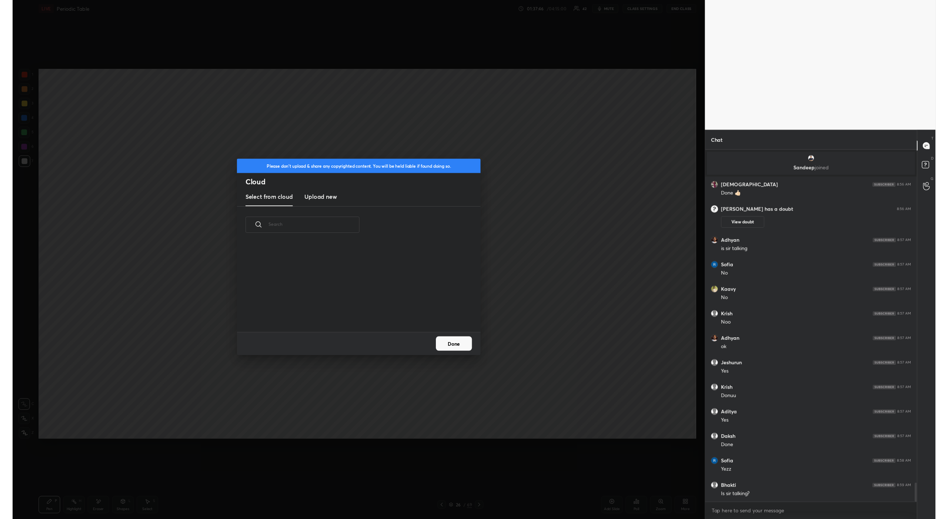
scroll to position [91, 238]
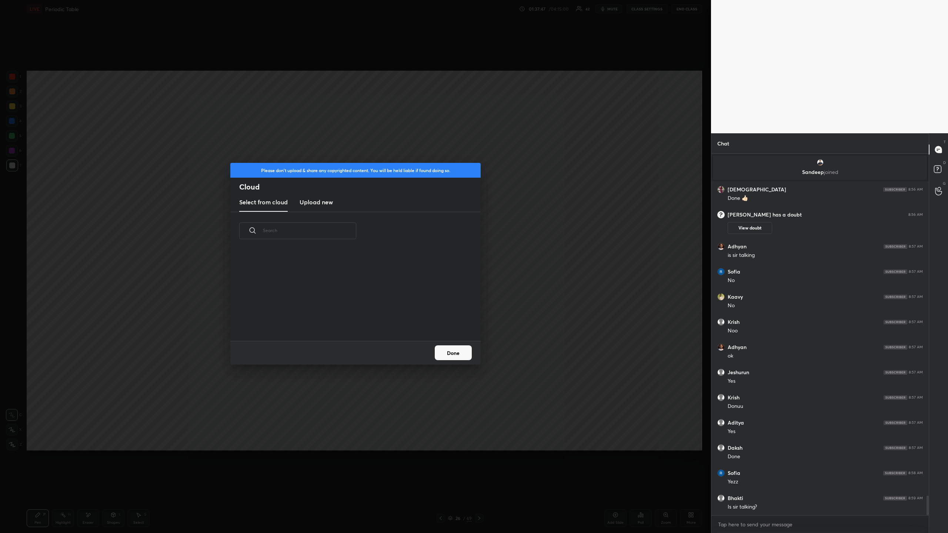
click at [313, 203] on h3 "Upload new" at bounding box center [316, 202] width 33 height 9
click at [354, 317] on label "Browse" at bounding box center [355, 320] width 33 height 12
click at [339, 317] on input "Browse" at bounding box center [339, 320] width 0 height 12
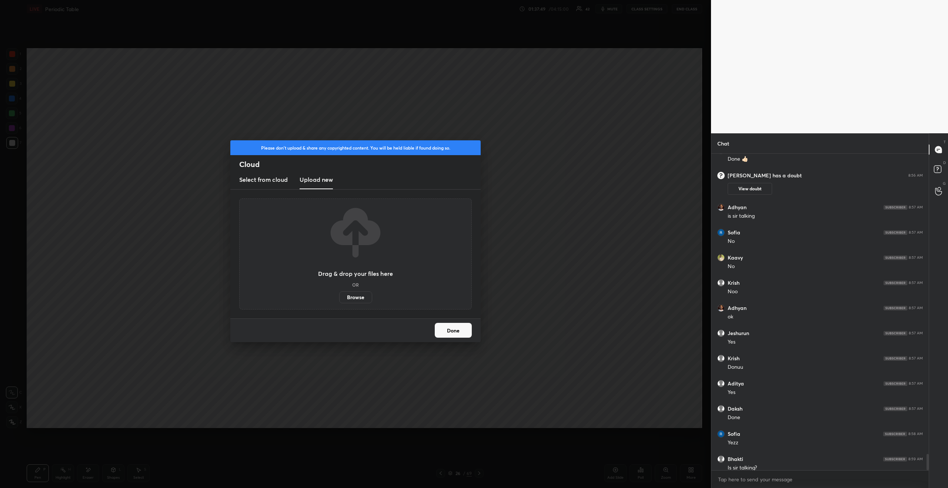
scroll to position [36593, 36353]
click at [461, 331] on button "Done" at bounding box center [453, 330] width 37 height 15
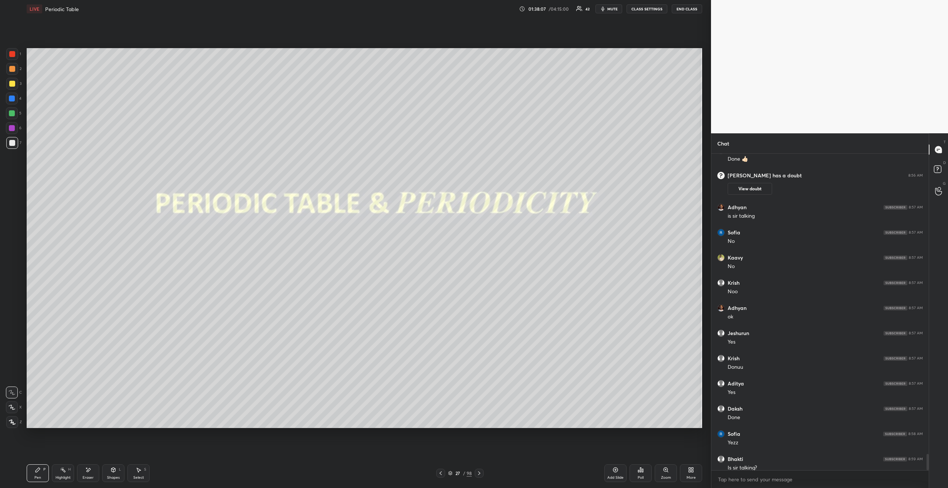
click at [481, 473] on icon at bounding box center [479, 473] width 6 height 6
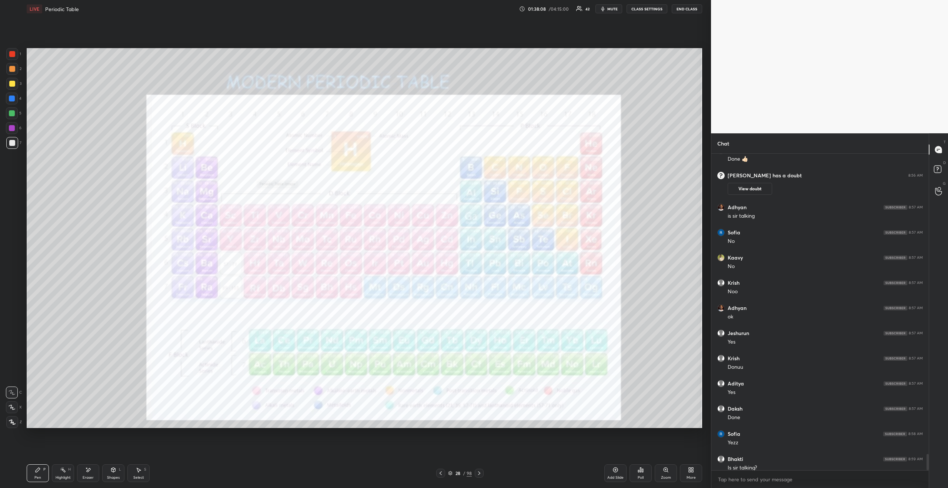
click at [481, 473] on icon at bounding box center [479, 473] width 6 height 6
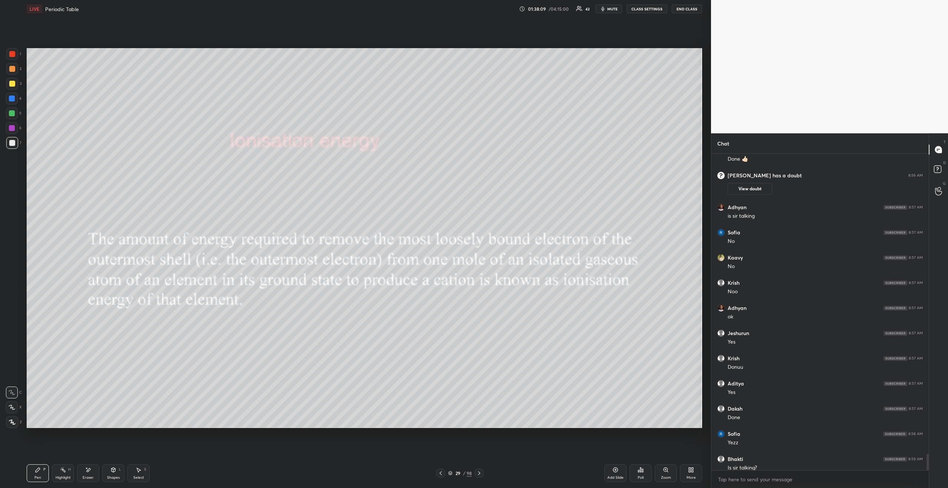
click at [481, 473] on icon at bounding box center [479, 473] width 6 height 6
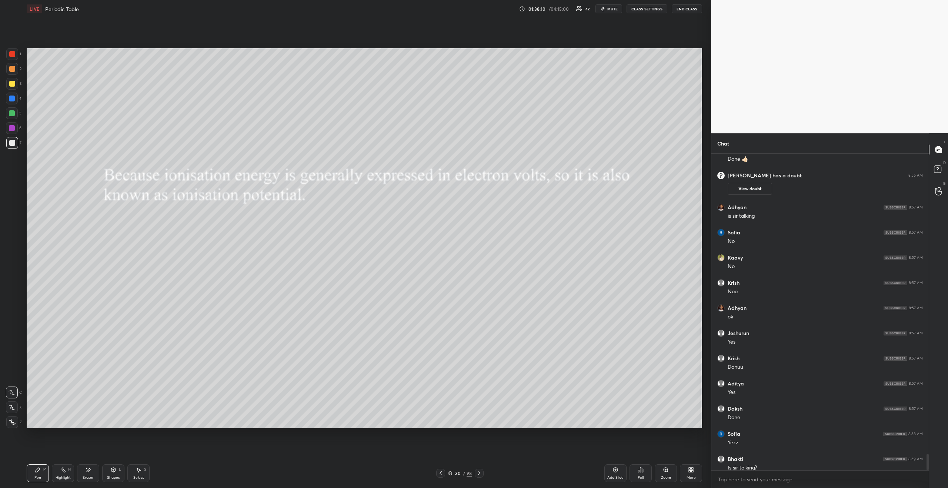
click at [481, 473] on icon at bounding box center [479, 473] width 6 height 6
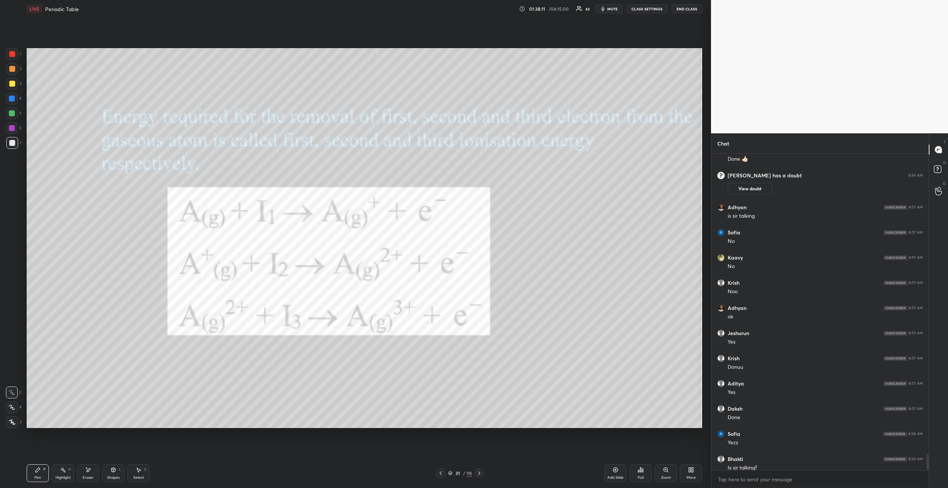
click at [481, 473] on icon at bounding box center [479, 473] width 6 height 6
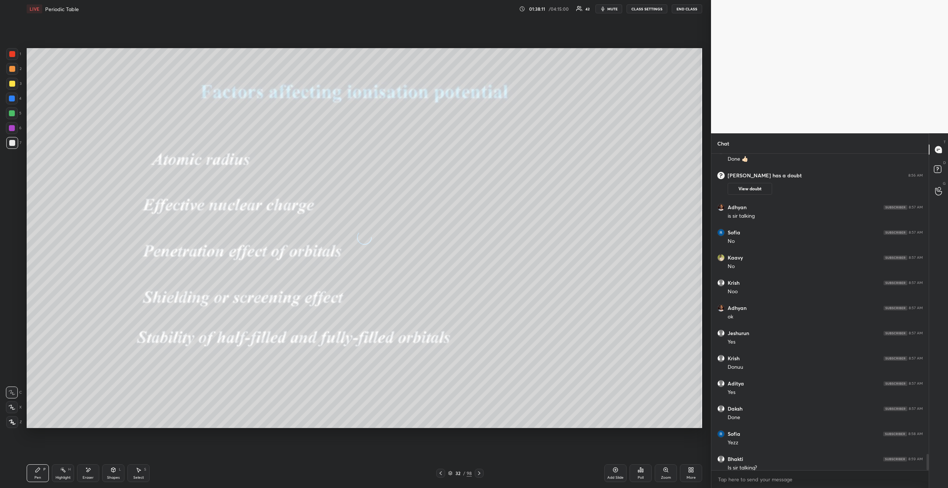
click at [481, 473] on icon at bounding box center [479, 473] width 6 height 6
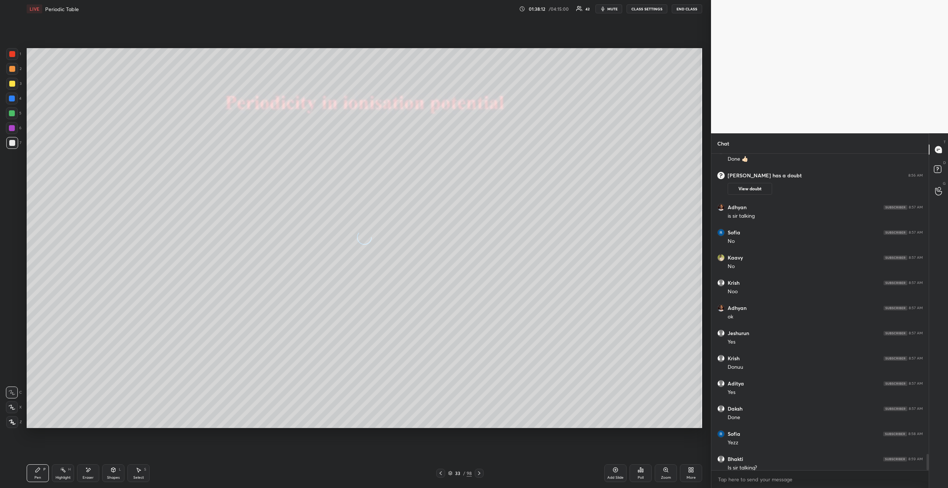
click at [481, 473] on icon at bounding box center [479, 473] width 6 height 6
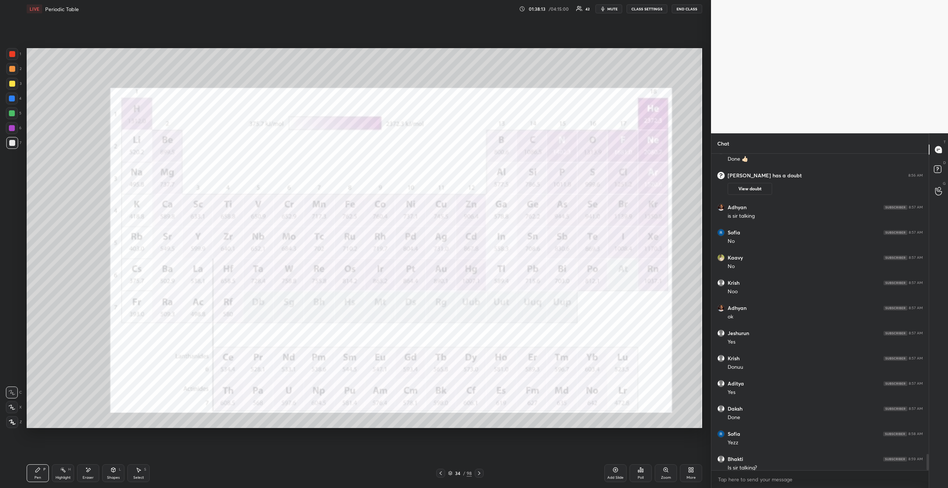
click at [481, 473] on icon at bounding box center [479, 473] width 6 height 6
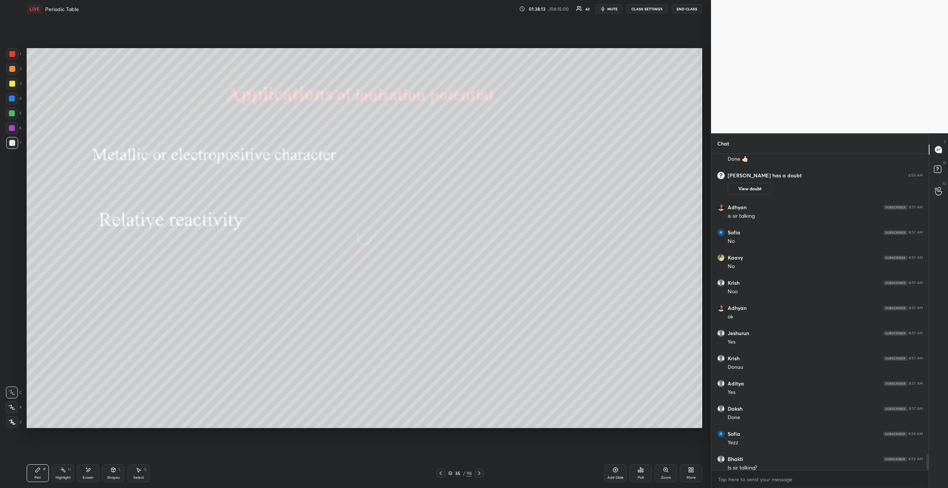
click at [481, 473] on icon at bounding box center [479, 473] width 6 height 6
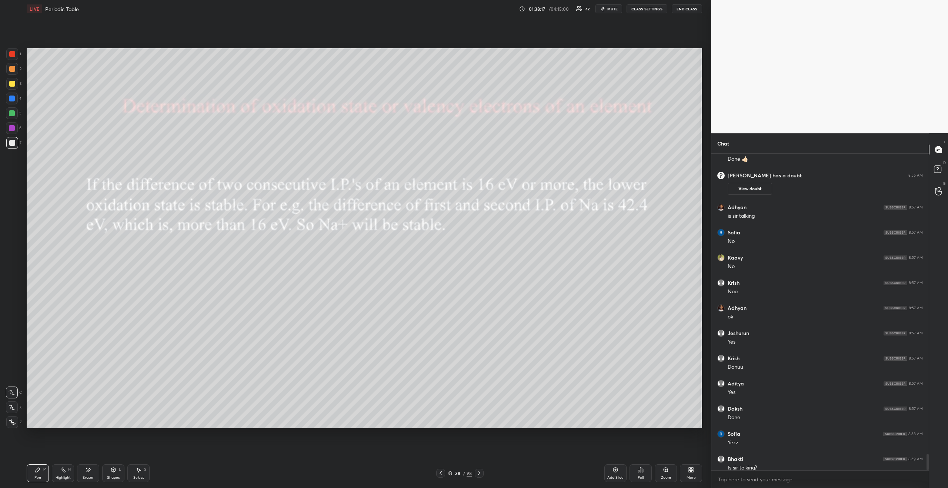
click at [481, 473] on icon at bounding box center [479, 473] width 6 height 6
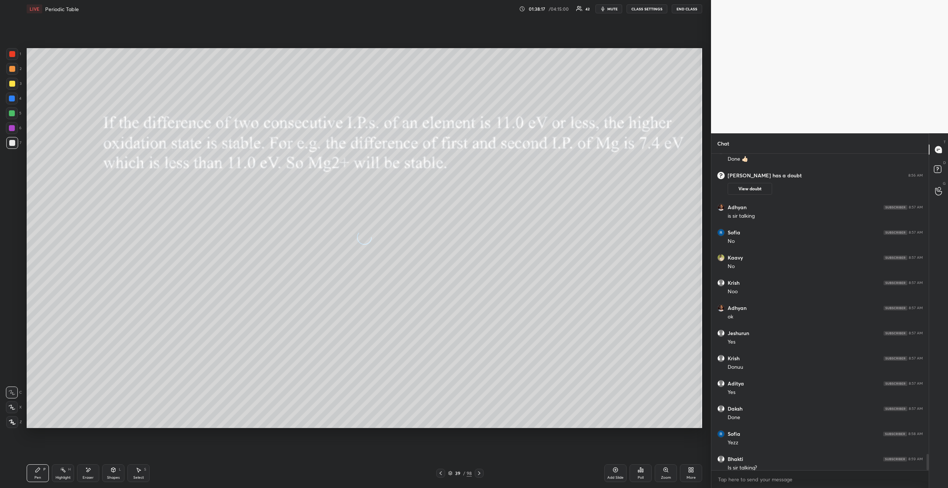
click at [481, 473] on icon at bounding box center [479, 473] width 6 height 6
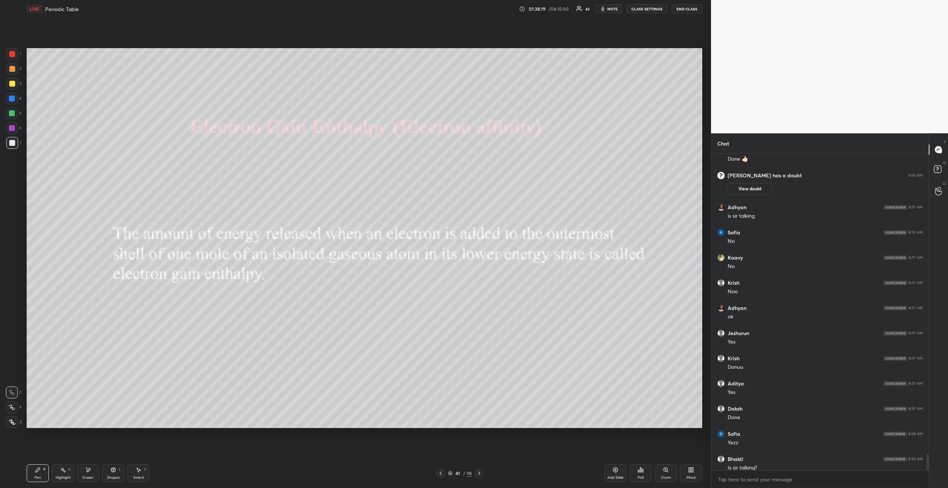
click at [481, 473] on icon at bounding box center [479, 473] width 6 height 6
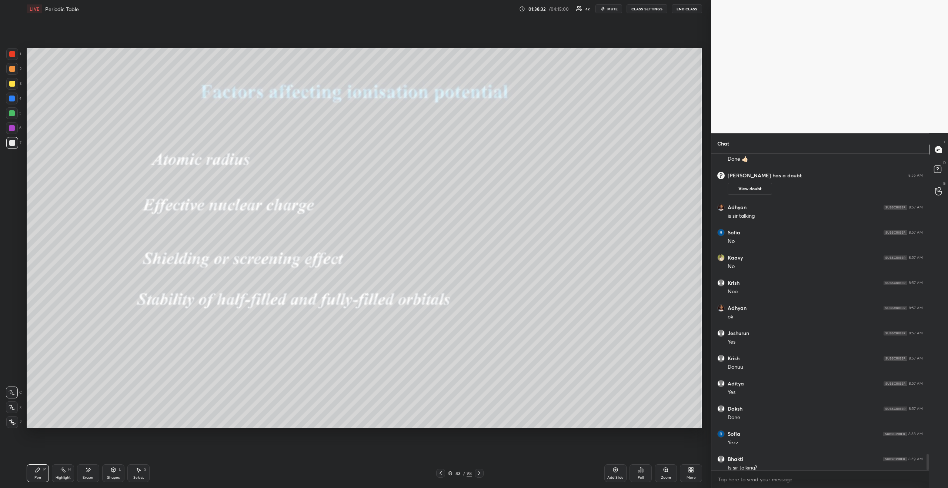
click at [442, 473] on icon at bounding box center [441, 473] width 6 height 6
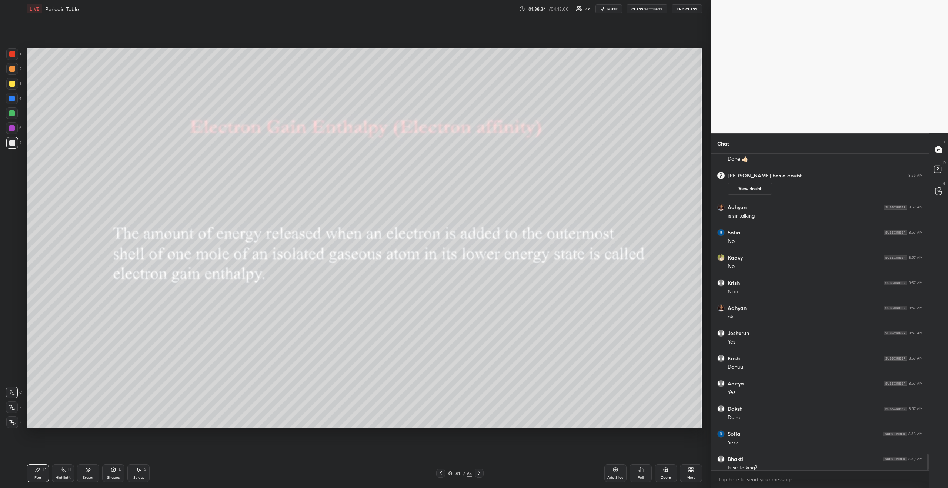
click at [482, 473] on div at bounding box center [479, 473] width 9 height 9
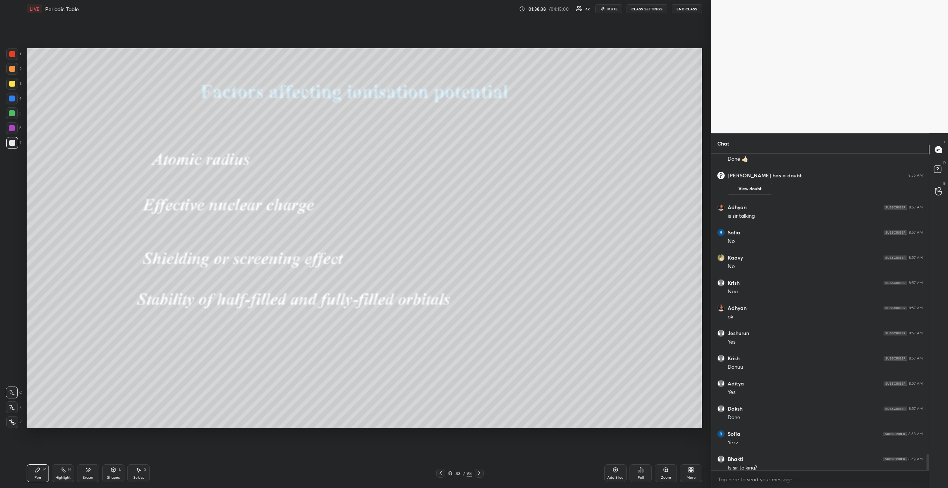
click at [13, 52] on div at bounding box center [12, 54] width 6 height 6
click at [480, 470] on icon at bounding box center [479, 473] width 6 height 6
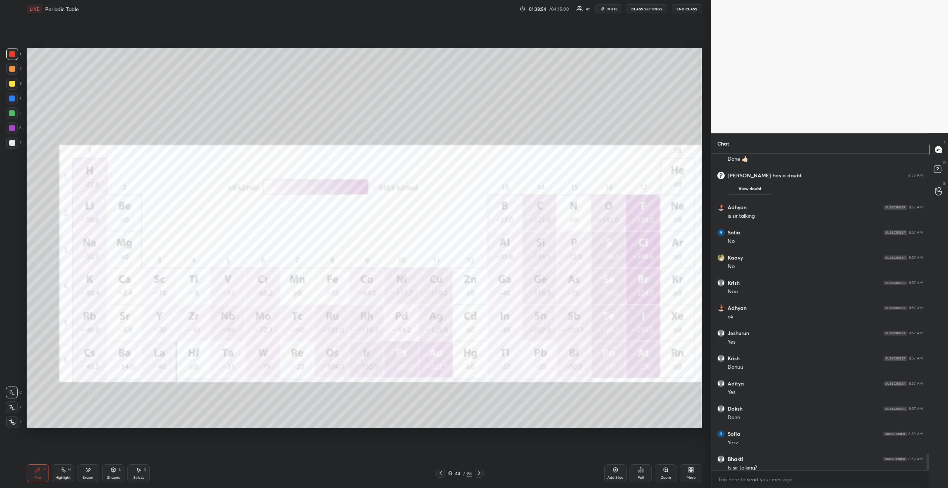
click at [480, 472] on icon at bounding box center [479, 473] width 6 height 6
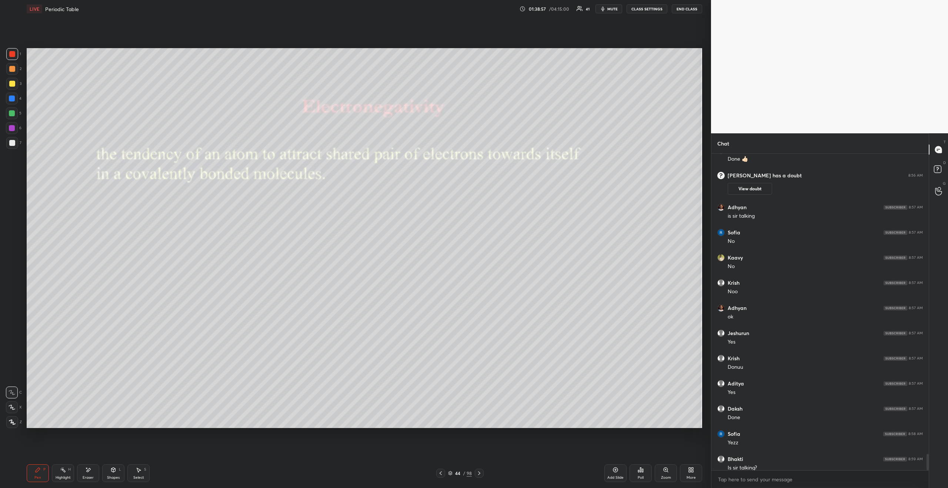
click at [443, 474] on icon at bounding box center [441, 473] width 6 height 6
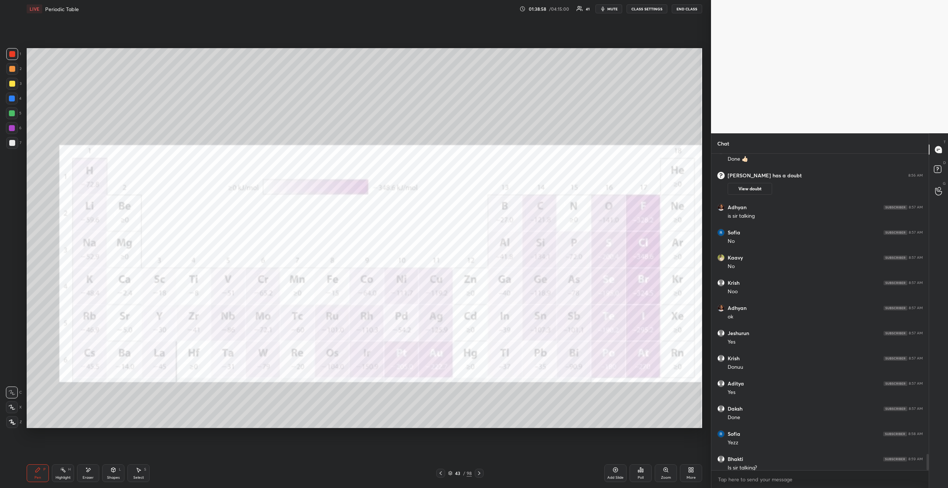
click at [443, 474] on icon at bounding box center [441, 473] width 6 height 6
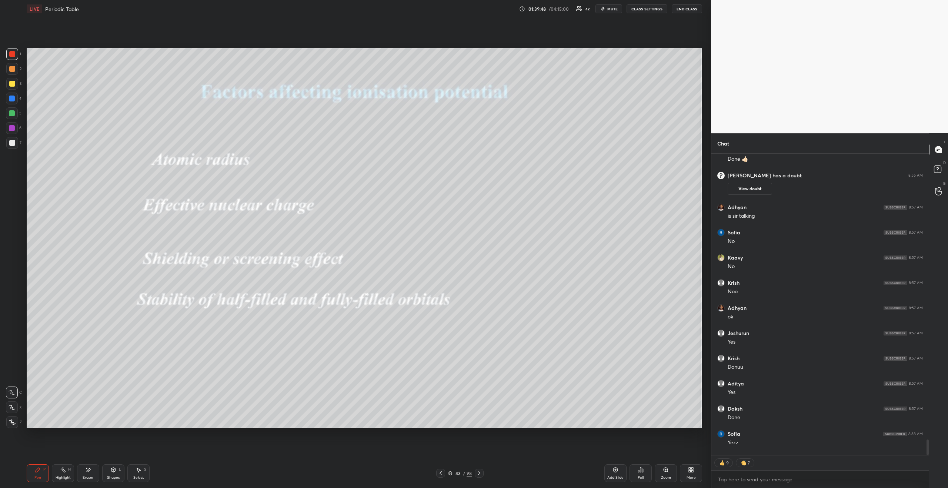
scroll to position [6471, 0]
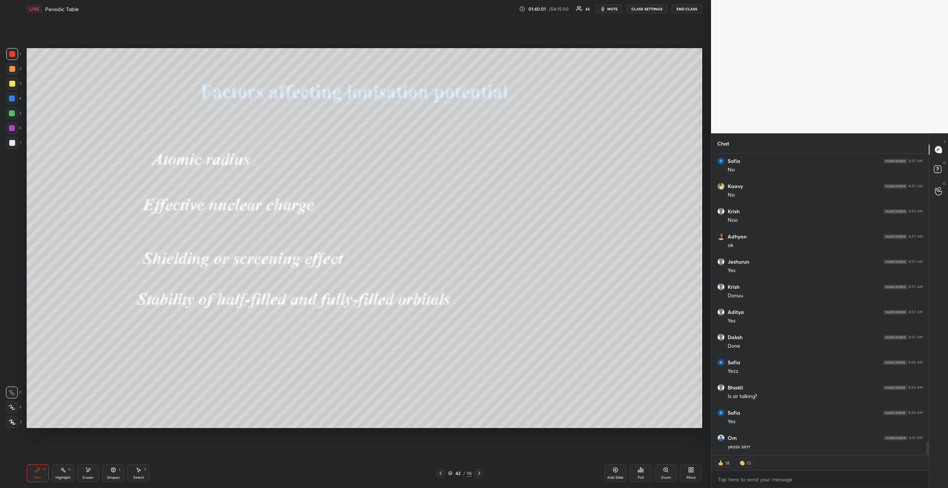
drag, startPoint x: 10, startPoint y: 143, endPoint x: 14, endPoint y: 137, distance: 6.4
click at [10, 142] on div at bounding box center [12, 143] width 6 height 6
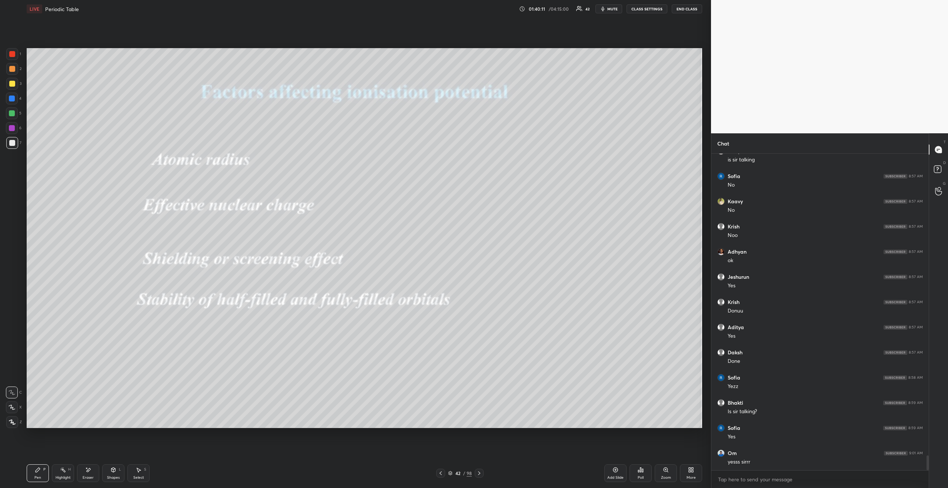
drag, startPoint x: 11, startPoint y: 52, endPoint x: 19, endPoint y: 68, distance: 17.7
click at [11, 53] on div at bounding box center [12, 54] width 6 height 6
click at [12, 82] on div at bounding box center [12, 84] width 6 height 6
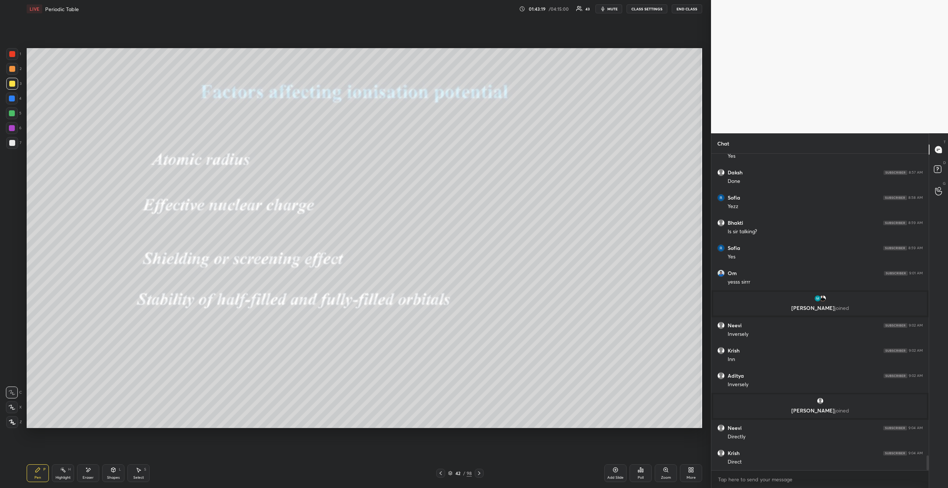
scroll to position [6382, 0]
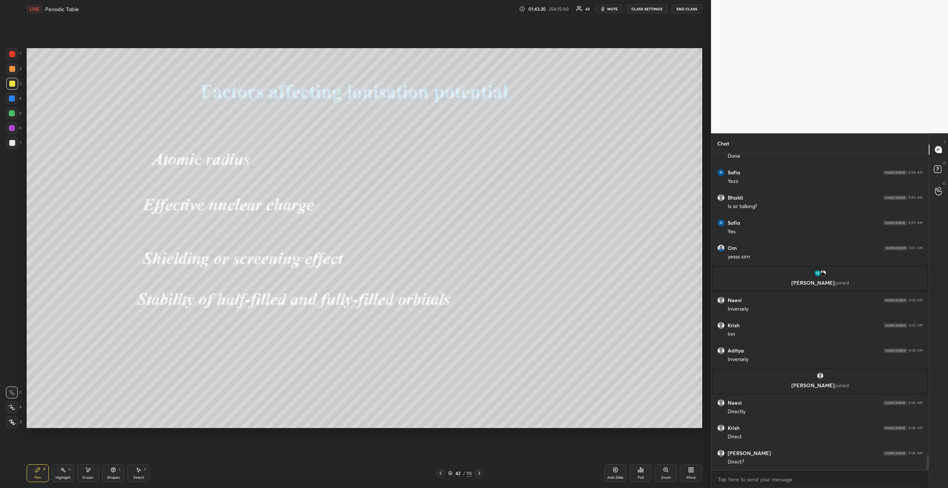
click at [617, 472] on icon at bounding box center [616, 470] width 6 height 6
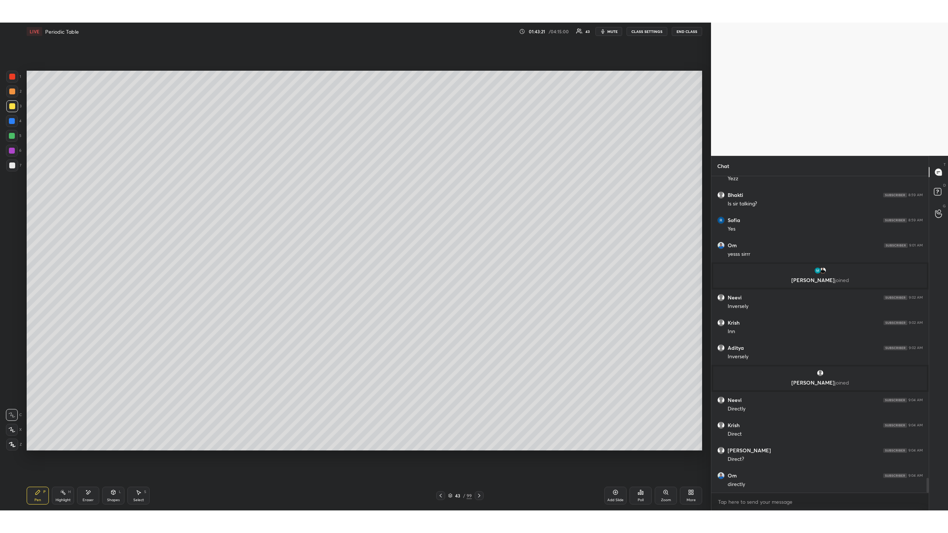
scroll to position [6432, 0]
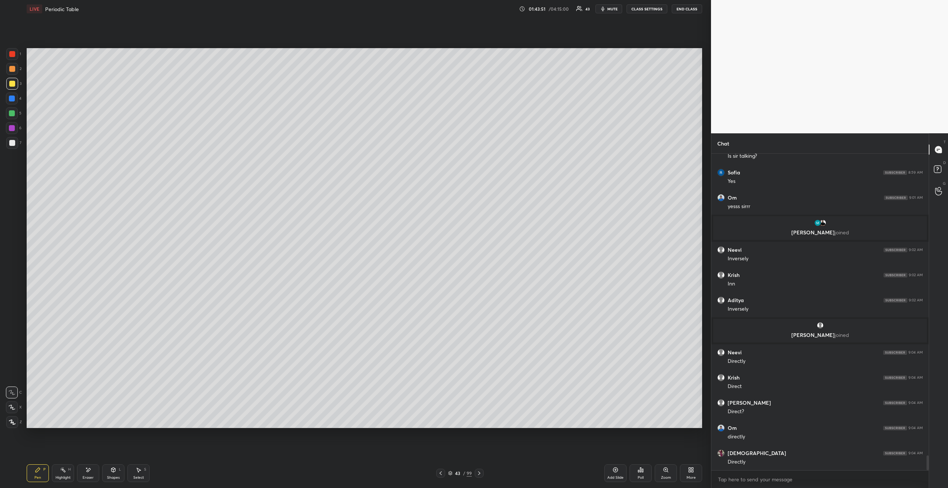
click at [688, 468] on icon at bounding box center [691, 470] width 6 height 6
click at [680, 414] on icon at bounding box center [682, 413] width 6 height 6
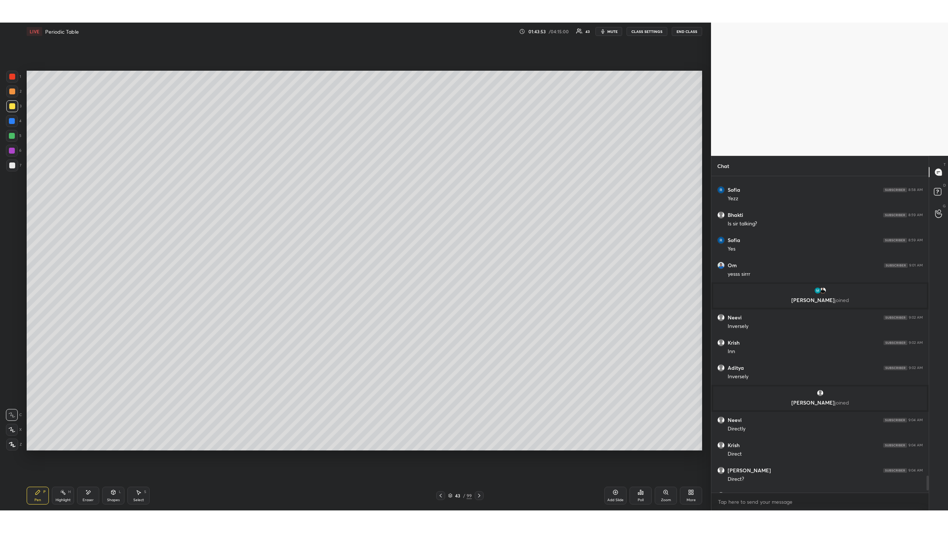
scroll to position [6387, 0]
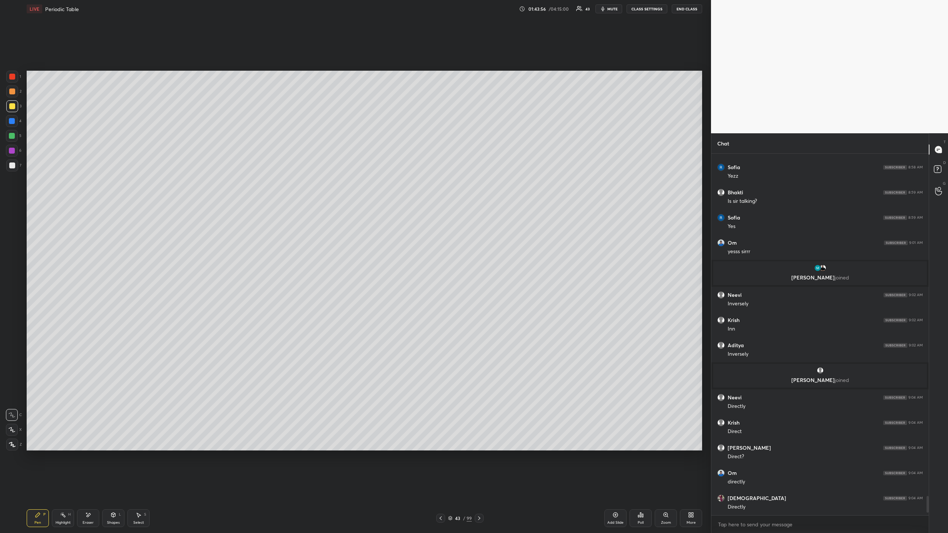
click at [439, 488] on icon at bounding box center [441, 519] width 6 height 6
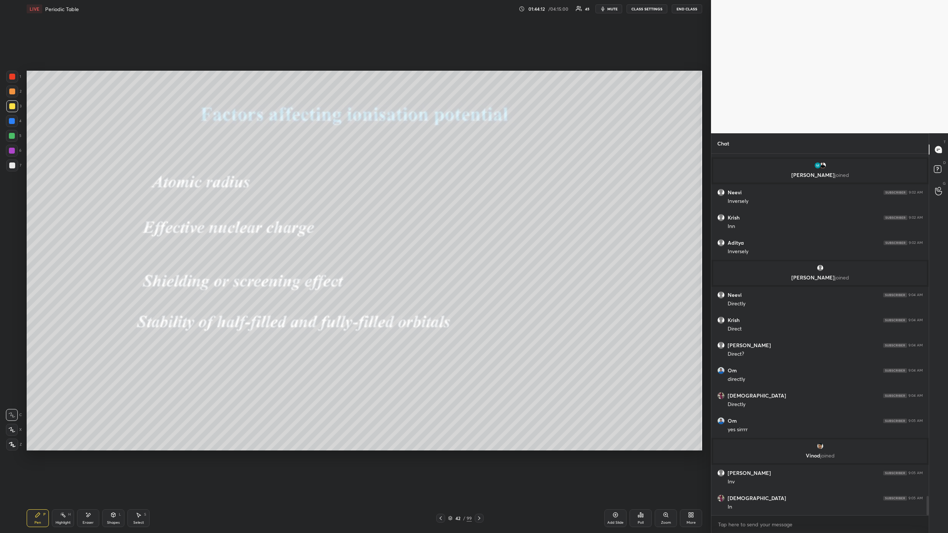
scroll to position [6473, 0]
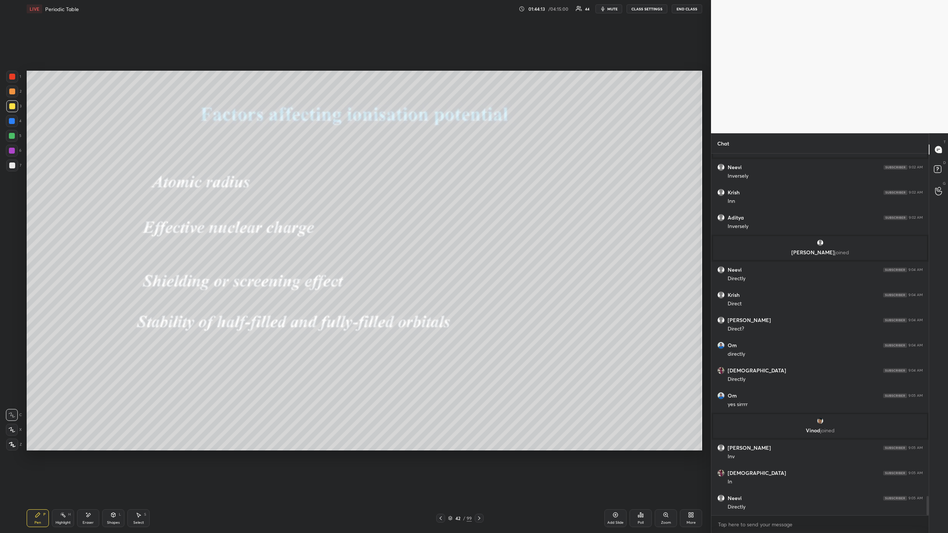
click at [479, 488] on div at bounding box center [479, 518] width 9 height 9
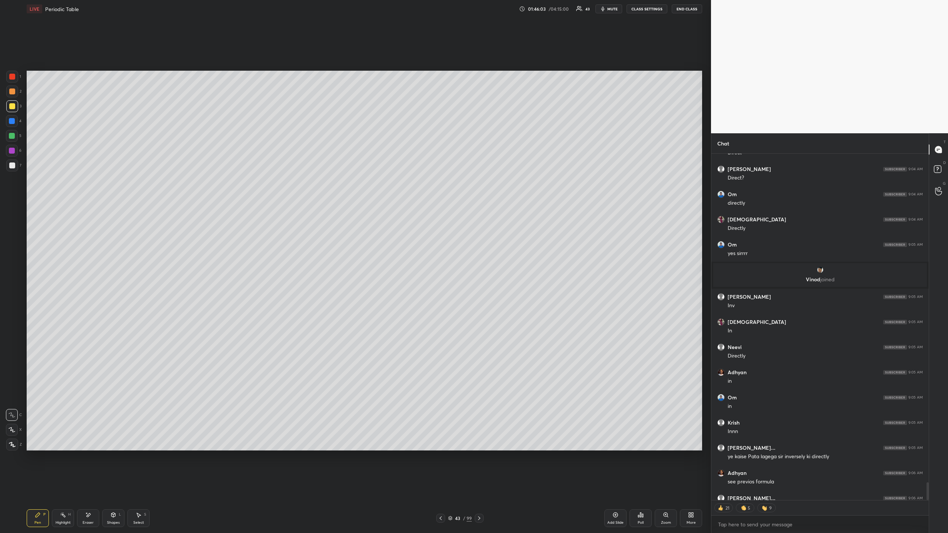
scroll to position [6624, 0]
click at [441, 488] on icon at bounding box center [441, 519] width 6 height 6
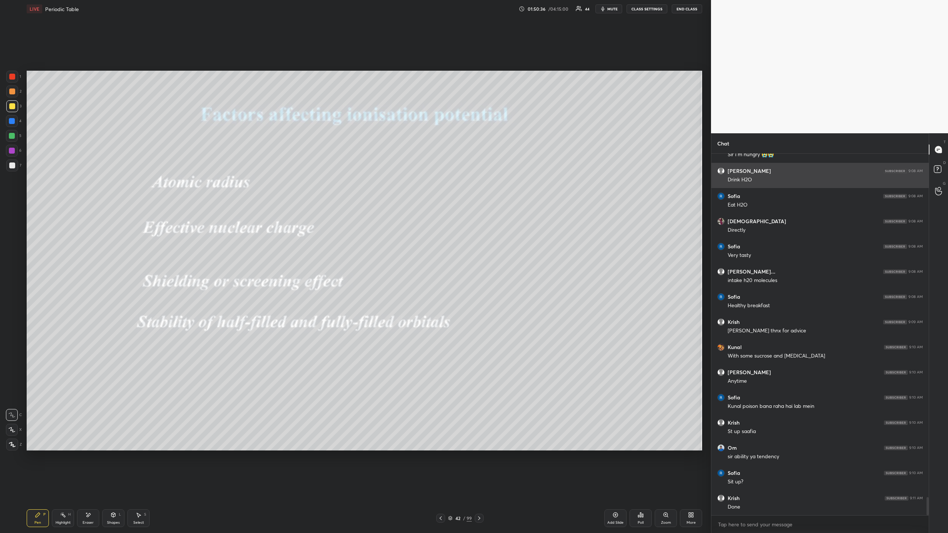
scroll to position [6942, 0]
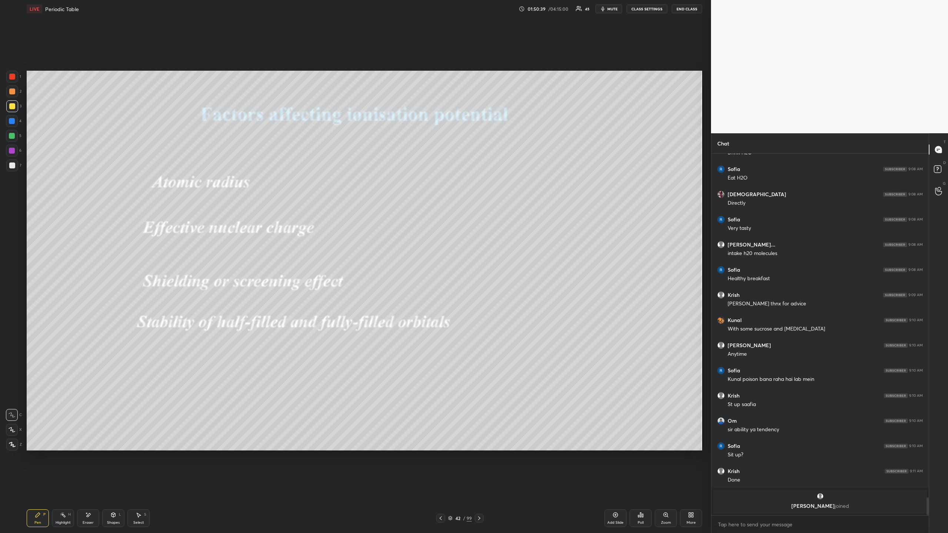
click at [614, 488] on div "Add Slide" at bounding box center [615, 519] width 22 height 18
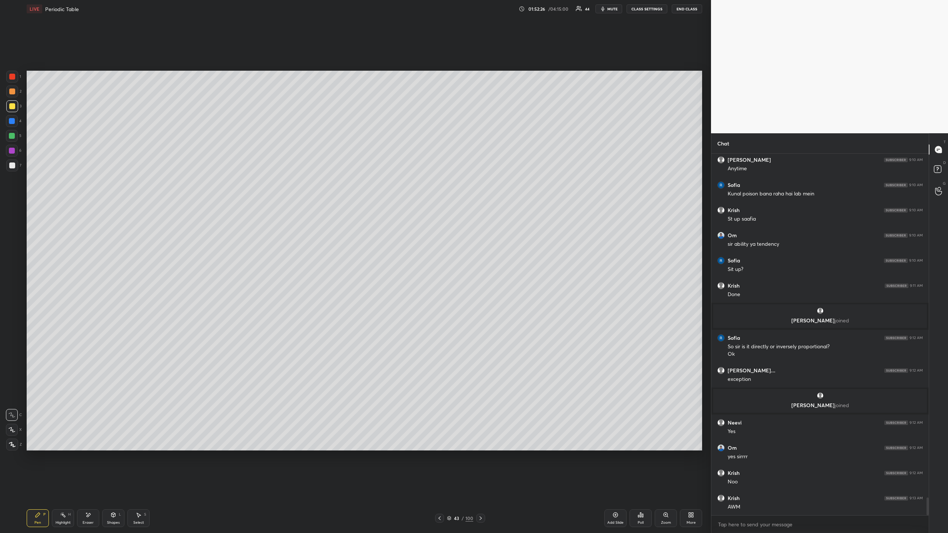
scroll to position [7053, 0]
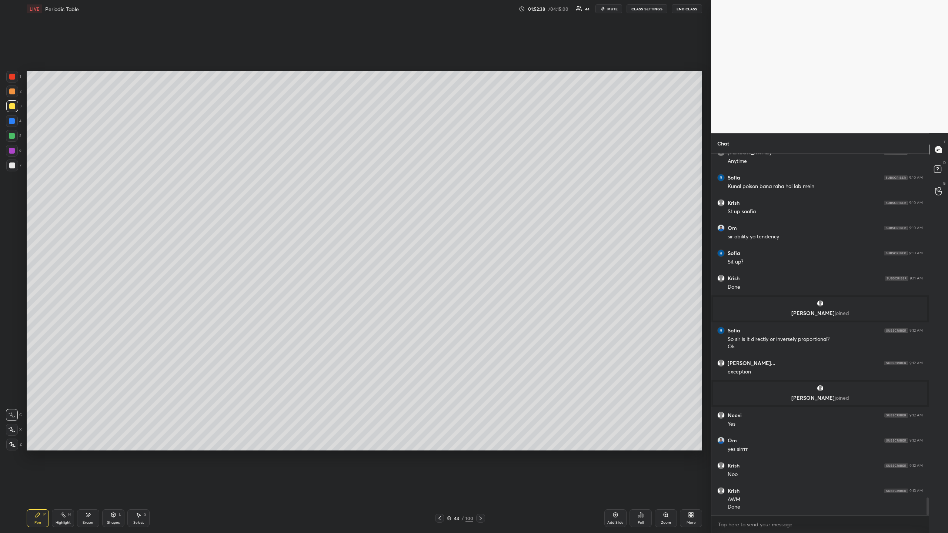
click at [9, 166] on div at bounding box center [12, 166] width 6 height 6
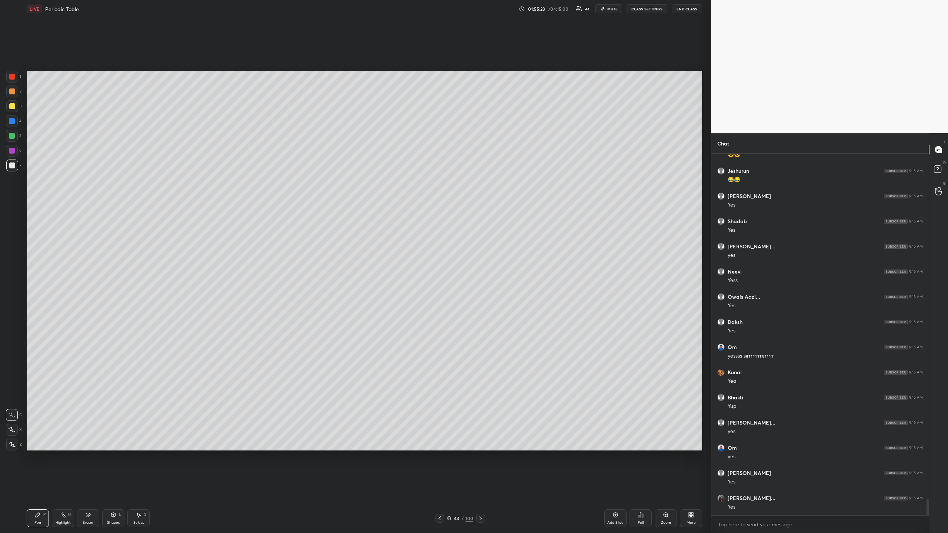
scroll to position [7677, 0]
drag, startPoint x: 12, startPoint y: 77, endPoint x: 11, endPoint y: 81, distance: 4.6
click at [13, 76] on div at bounding box center [12, 77] width 6 height 6
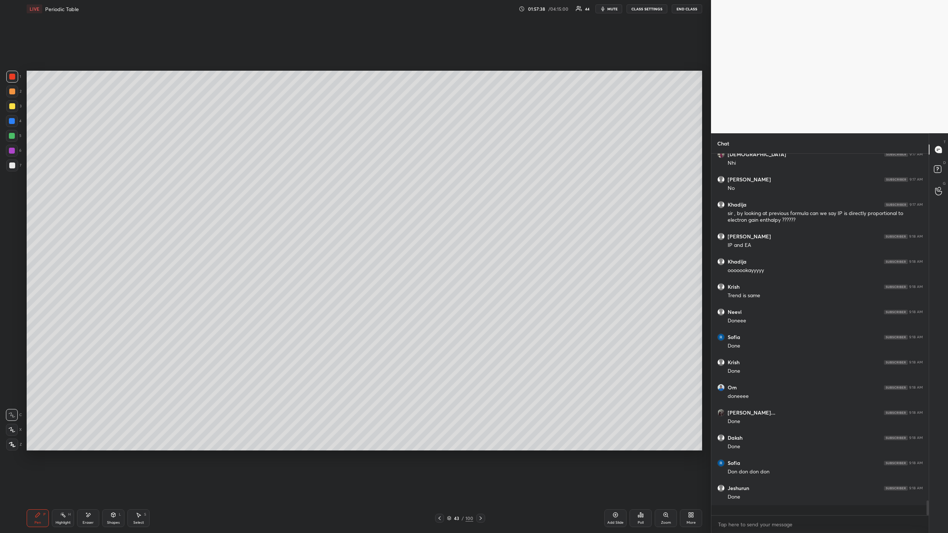
scroll to position [8162, 0]
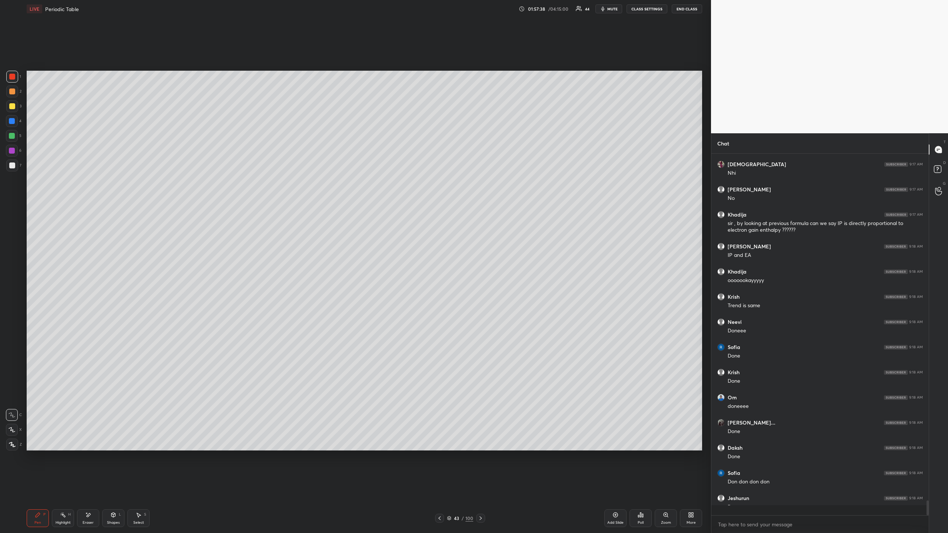
click at [641, 488] on div "Poll" at bounding box center [641, 523] width 6 height 4
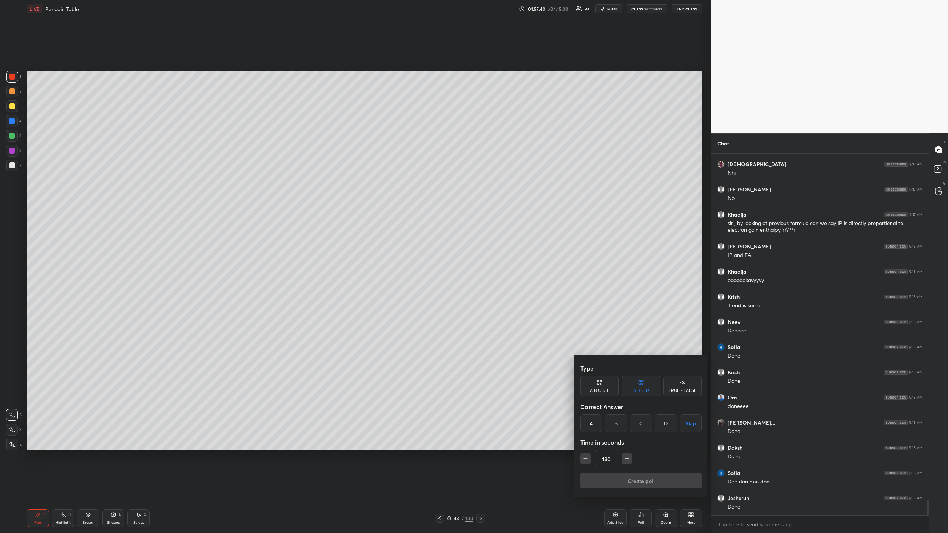
click at [514, 396] on div at bounding box center [474, 266] width 948 height 533
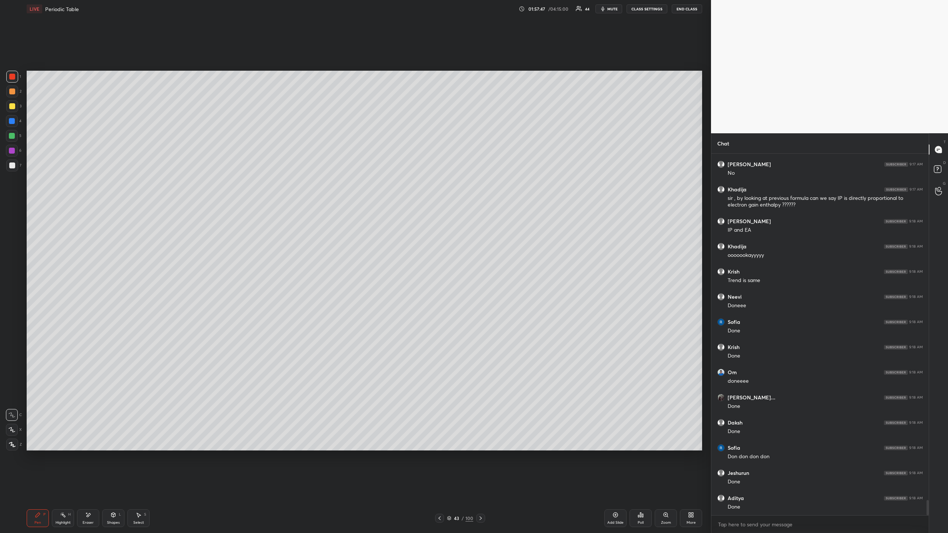
scroll to position [8212, 0]
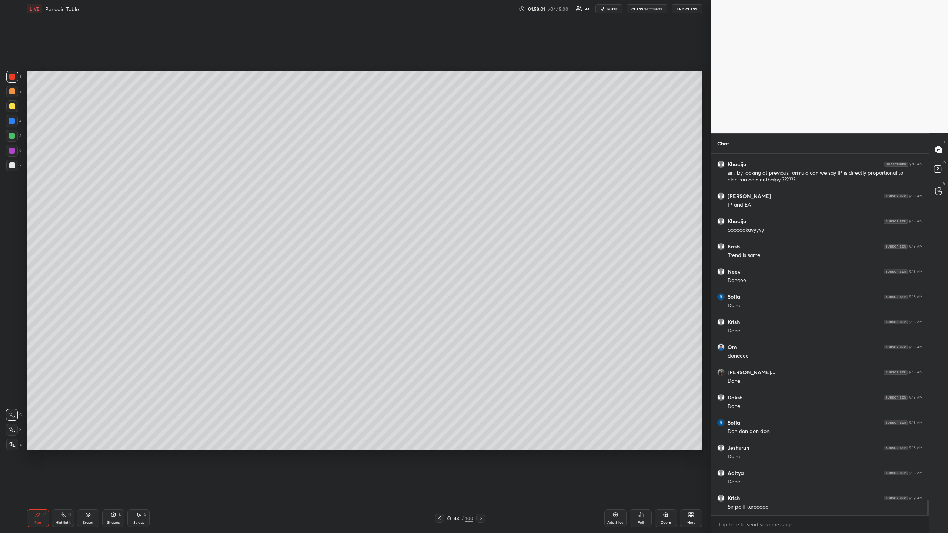
drag, startPoint x: 615, startPoint y: 518, endPoint x: 611, endPoint y: 513, distance: 6.0
click at [616, 488] on icon at bounding box center [616, 515] width 6 height 6
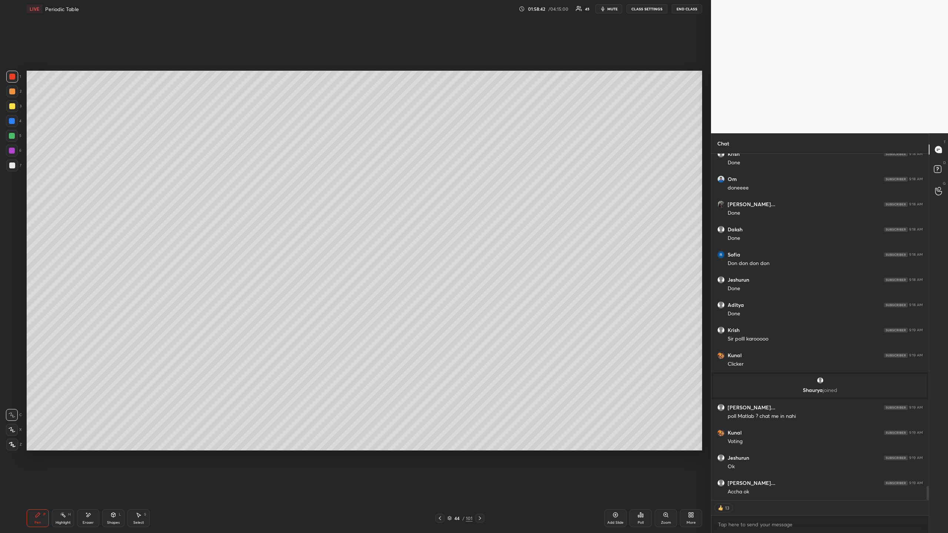
scroll to position [8127, 0]
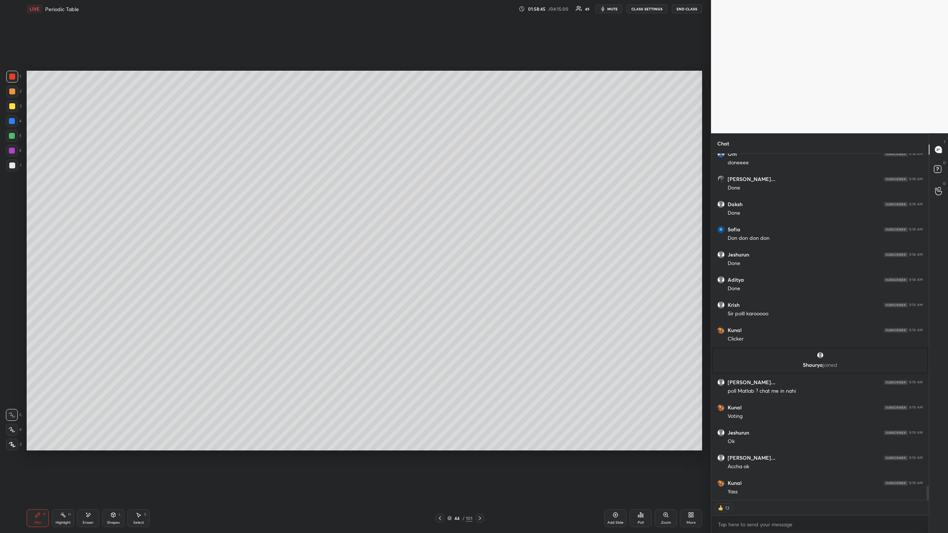
type textarea "x"
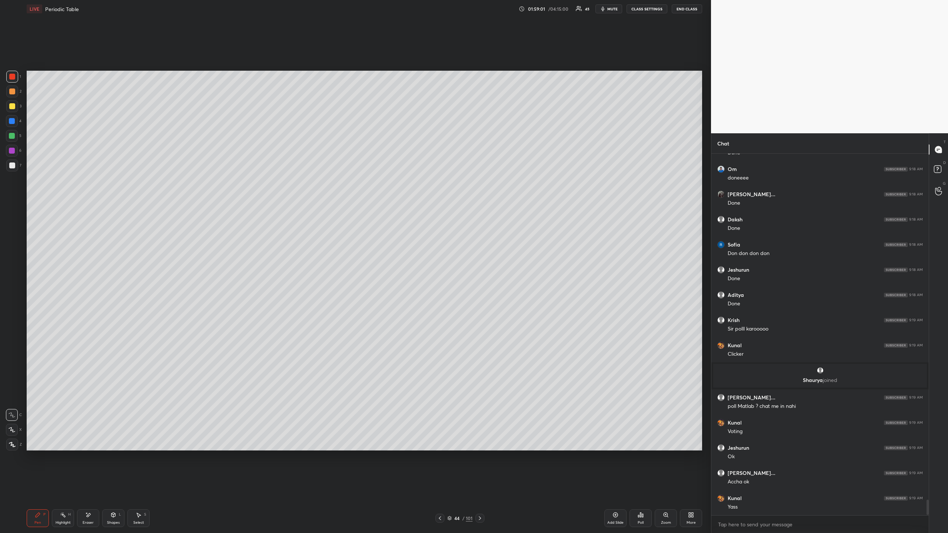
click at [641, 488] on div "Poll" at bounding box center [641, 519] width 22 height 18
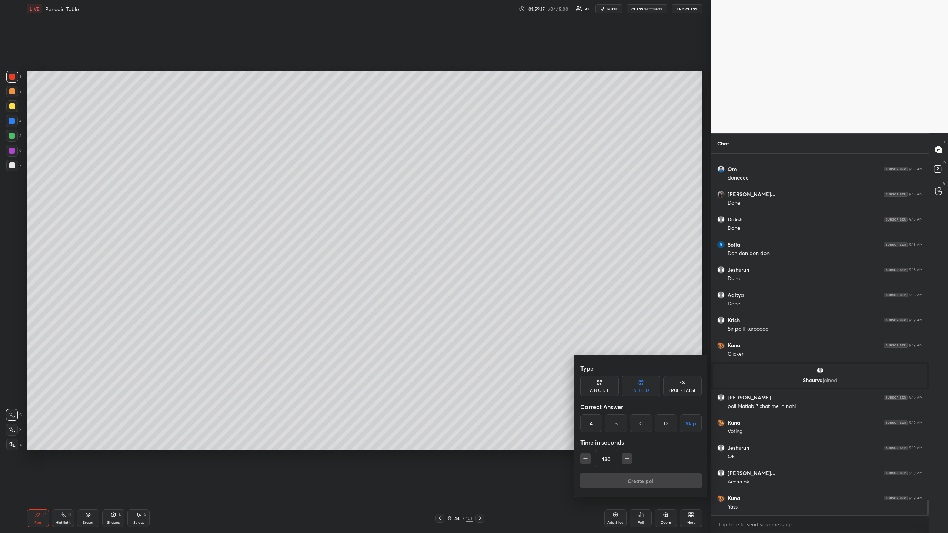
click at [681, 386] on div "TRUE / FALSE" at bounding box center [682, 386] width 39 height 21
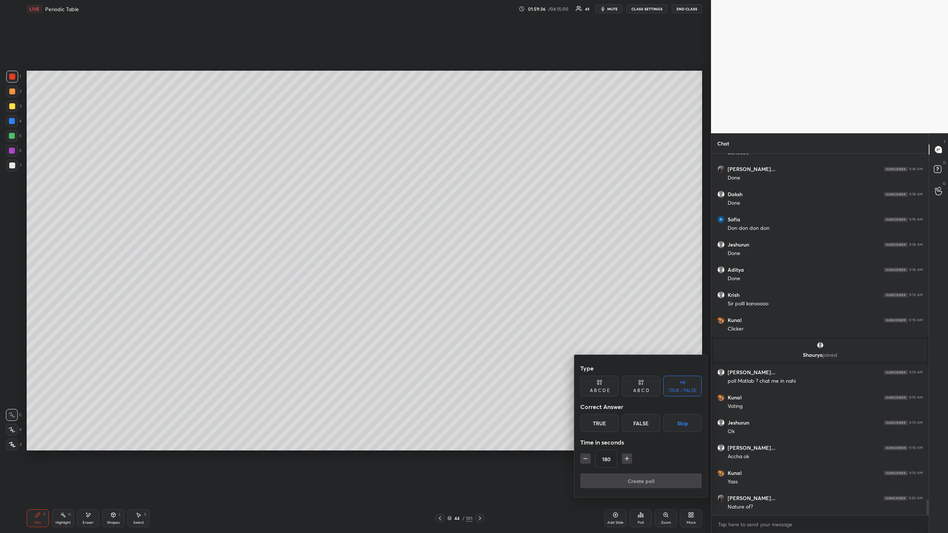
scroll to position [8162, 0]
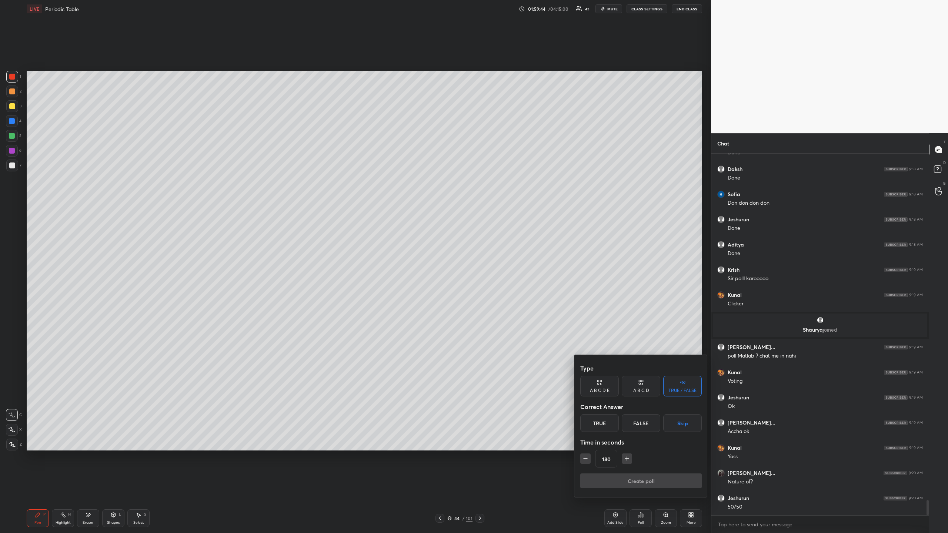
drag, startPoint x: 176, startPoint y: 107, endPoint x: 176, endPoint y: 103, distance: 4.5
click at [178, 103] on div at bounding box center [474, 266] width 948 height 533
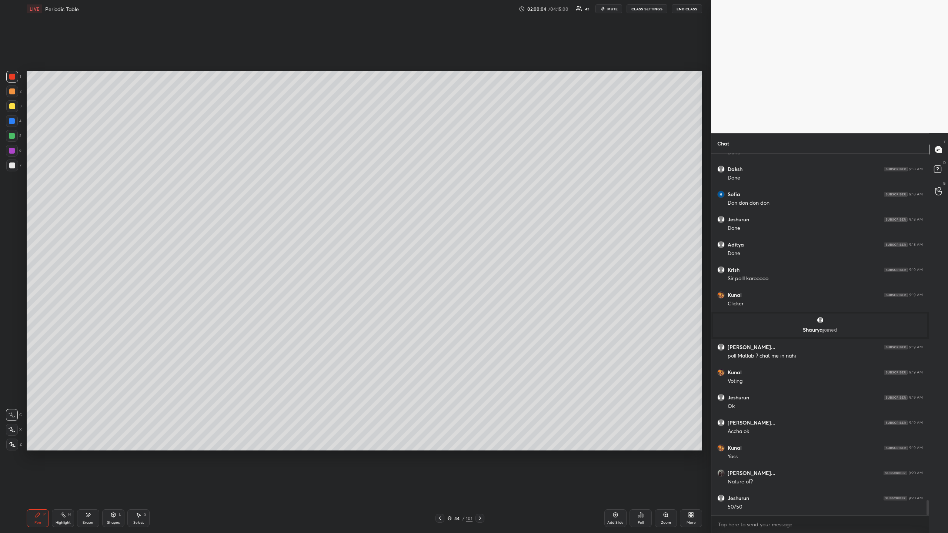
click at [640, 488] on div "Poll" at bounding box center [641, 523] width 6 height 4
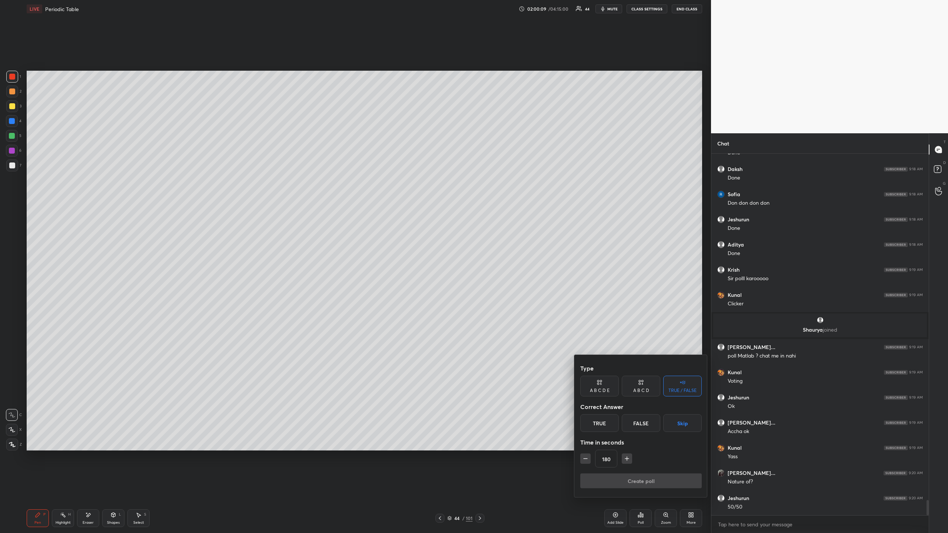
click at [588, 458] on icon "button" at bounding box center [585, 458] width 7 height 7
click at [587, 458] on icon "button" at bounding box center [585, 458] width 7 height 7
click at [587, 459] on icon "button" at bounding box center [585, 458] width 7 height 7
click at [587, 459] on icon "button" at bounding box center [586, 459] width 4 height 0
click at [586, 460] on icon "button" at bounding box center [585, 458] width 7 height 7
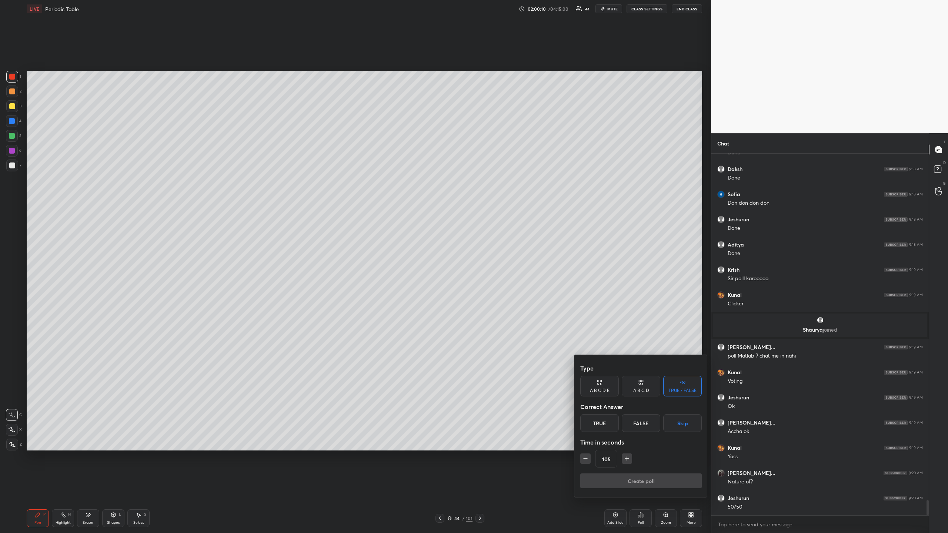
click at [586, 460] on icon "button" at bounding box center [585, 458] width 7 height 7
click at [625, 459] on icon "button" at bounding box center [624, 459] width 4 height 0
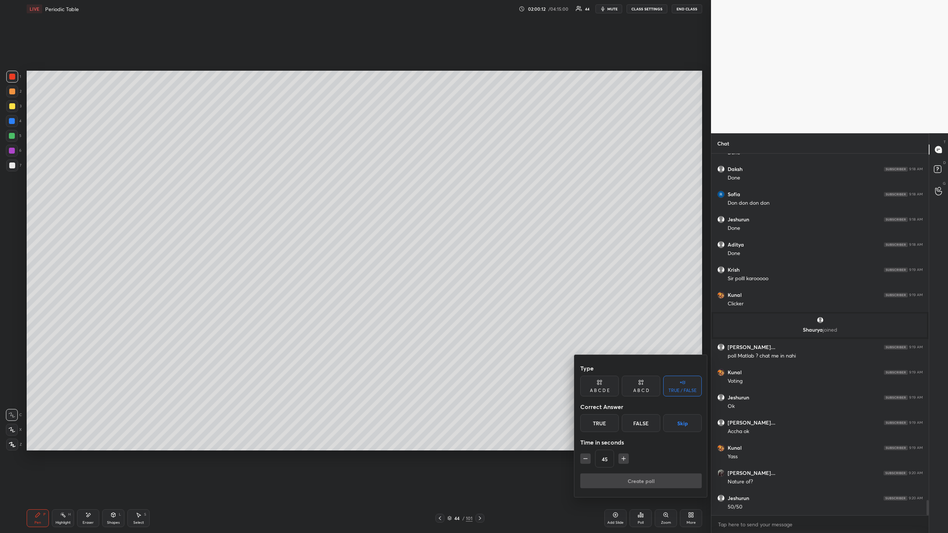
type input "60"
click at [636, 481] on div "Create poll" at bounding box center [640, 483] width 121 height 18
click at [602, 427] on div "True" at bounding box center [599, 423] width 39 height 18
click at [632, 424] on div "False" at bounding box center [641, 423] width 39 height 18
click at [604, 426] on div "True" at bounding box center [599, 423] width 39 height 18
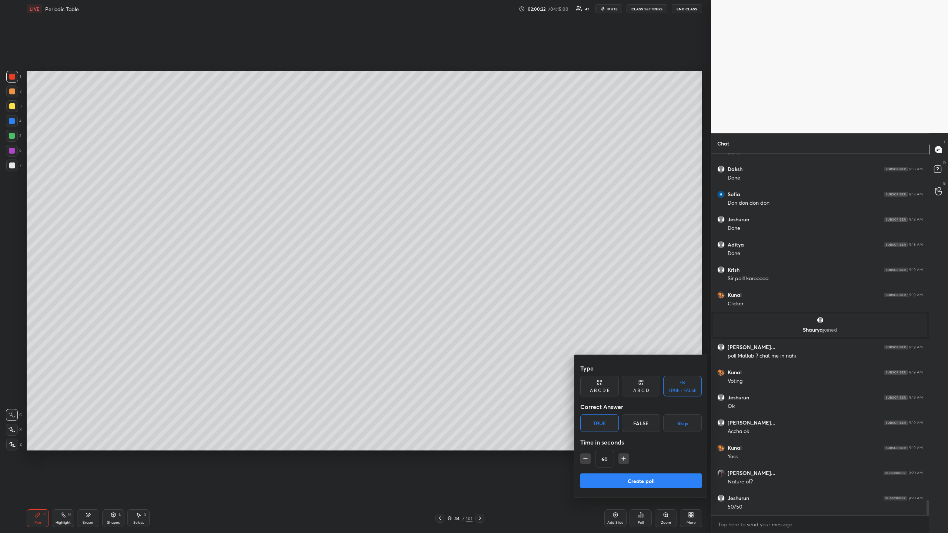
click at [646, 481] on button "Create poll" at bounding box center [640, 481] width 121 height 15
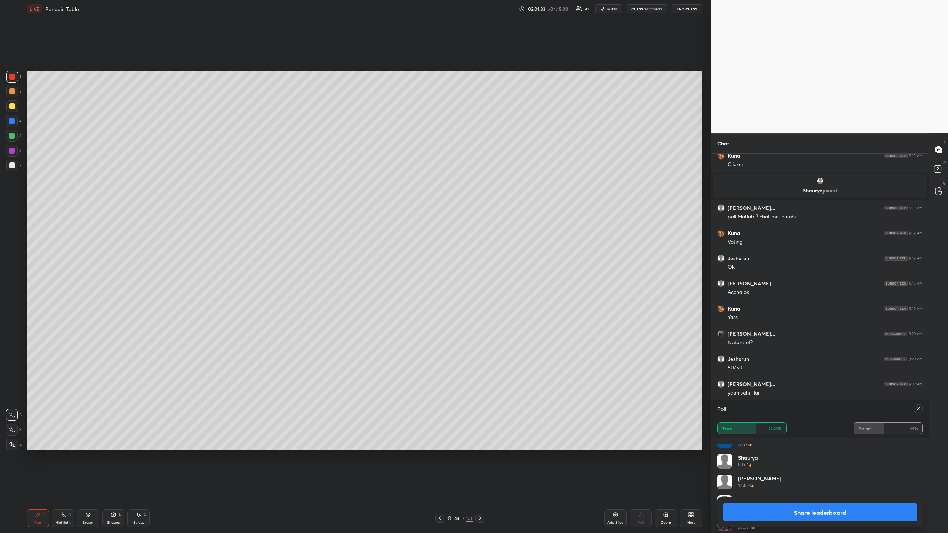
scroll to position [201, 0]
click at [822, 488] on button "Share leaderboard" at bounding box center [820, 513] width 194 height 18
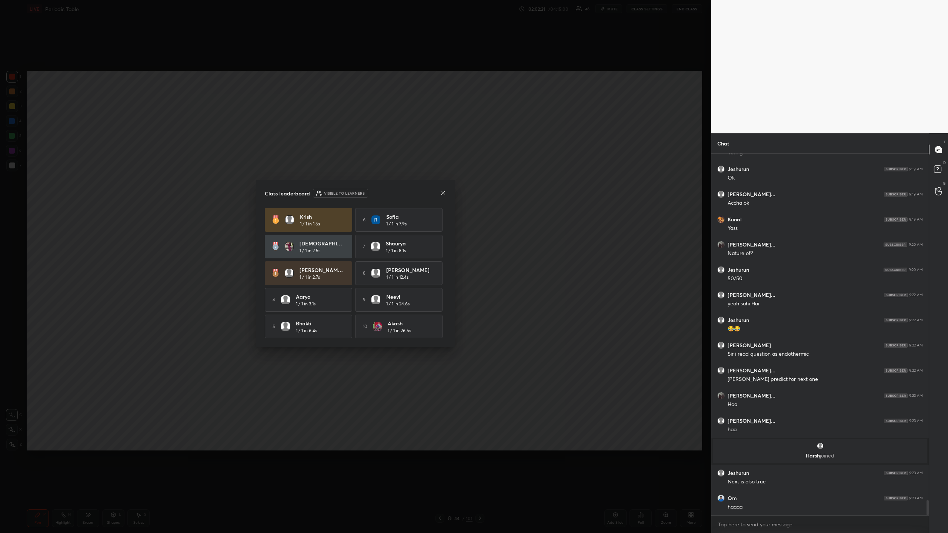
scroll to position [8316, 0]
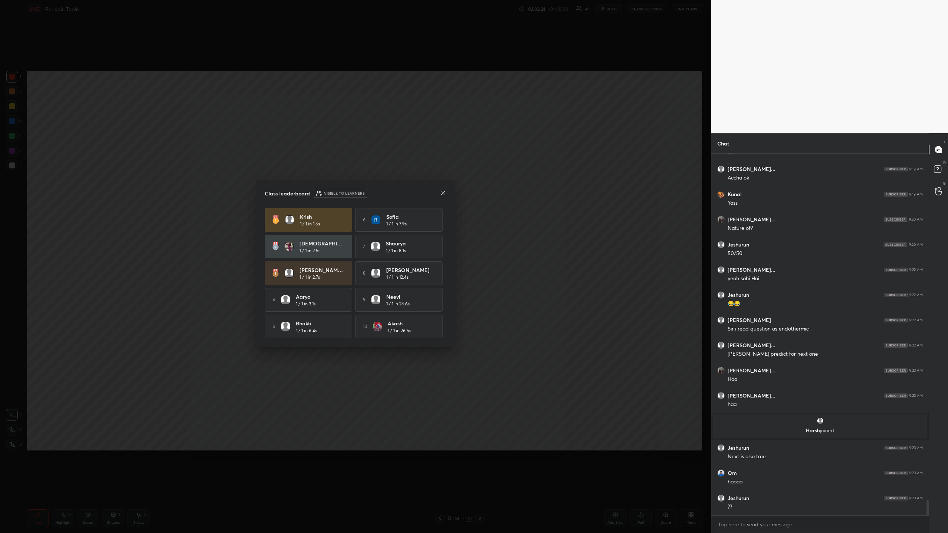
click at [442, 191] on icon at bounding box center [443, 193] width 6 height 6
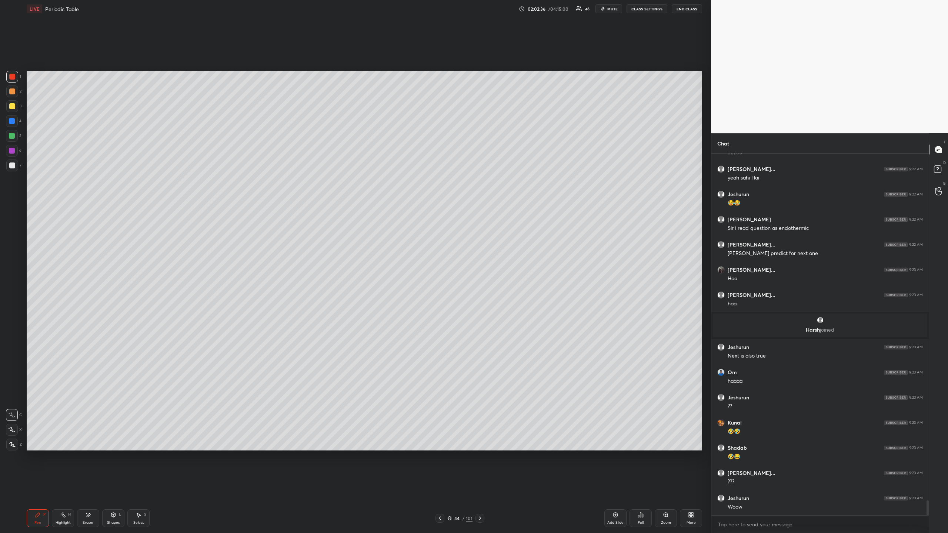
scroll to position [8442, 0]
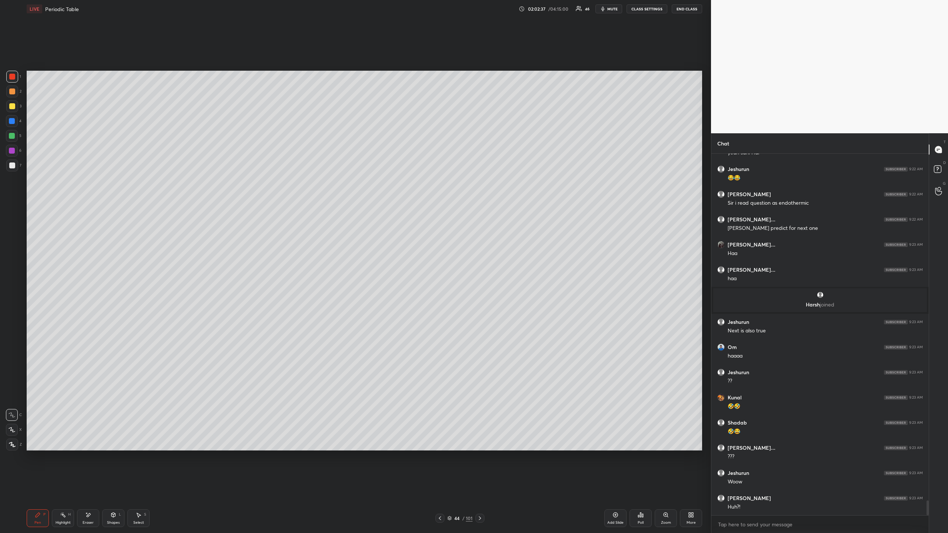
click at [13, 163] on div at bounding box center [12, 166] width 6 height 6
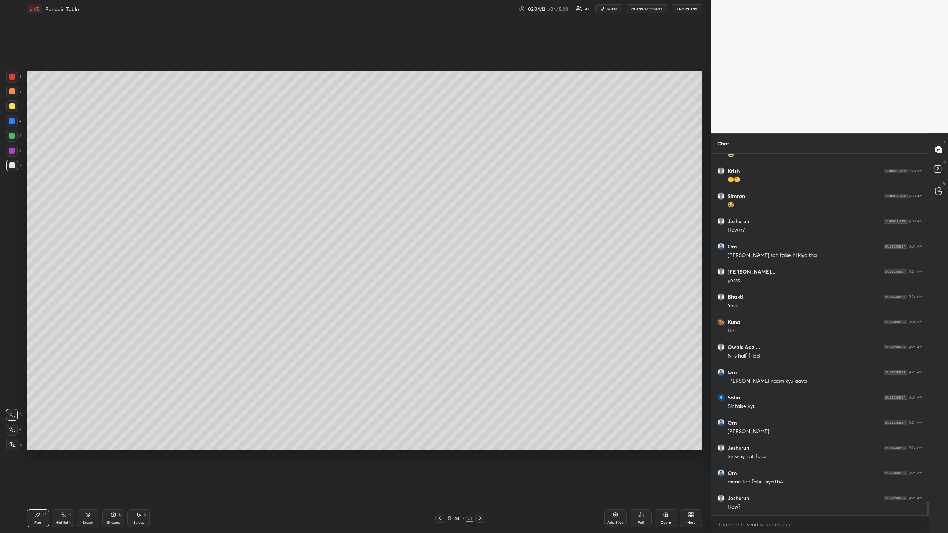
scroll to position [8870, 0]
drag, startPoint x: 11, startPoint y: 106, endPoint x: 9, endPoint y: 112, distance: 6.6
click at [10, 107] on div at bounding box center [12, 106] width 6 height 6
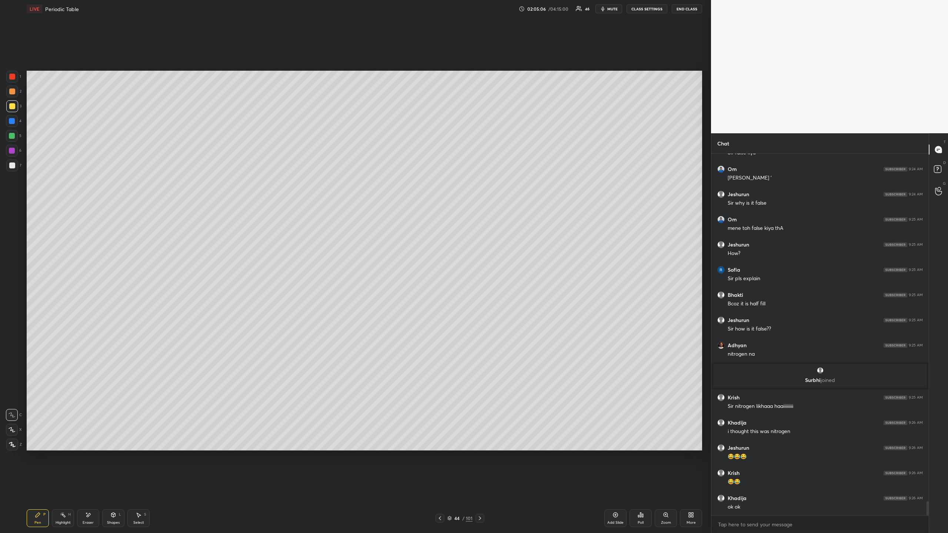
scroll to position [3, 3]
drag, startPoint x: 15, startPoint y: 167, endPoint x: 15, endPoint y: 173, distance: 5.9
click at [15, 166] on div at bounding box center [12, 166] width 12 height 12
click at [12, 107] on div at bounding box center [12, 106] width 6 height 6
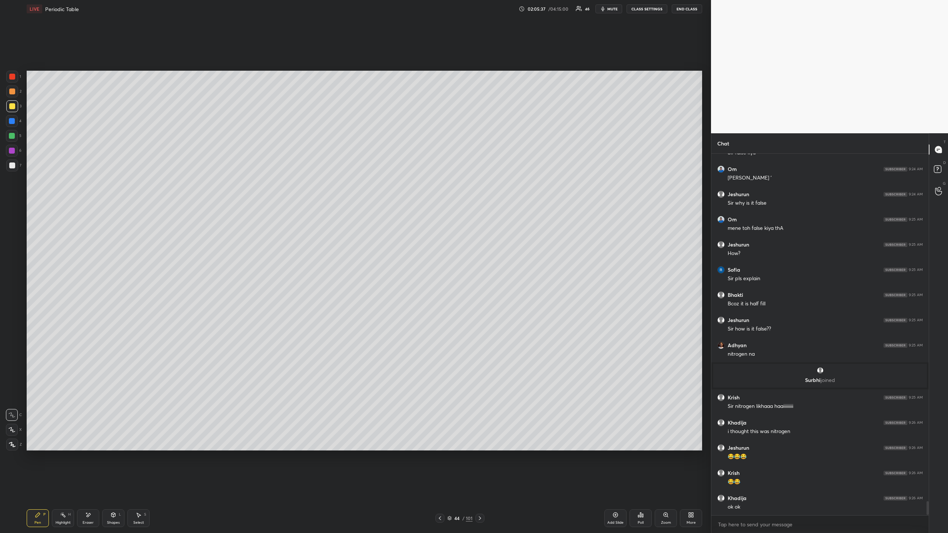
drag, startPoint x: 12, startPoint y: 76, endPoint x: 10, endPoint y: 83, distance: 6.7
click at [12, 77] on div at bounding box center [12, 77] width 6 height 6
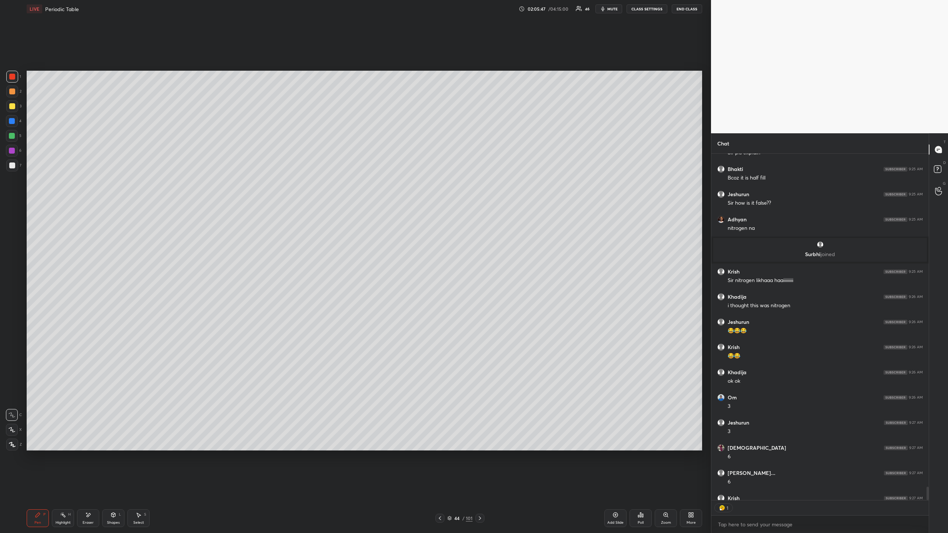
scroll to position [9089, 0]
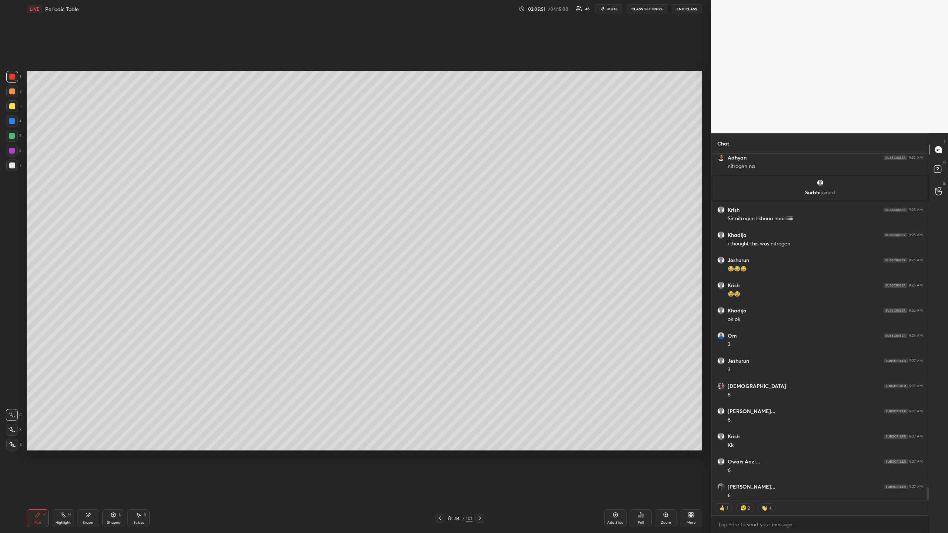
click at [14, 103] on div at bounding box center [12, 106] width 12 height 12
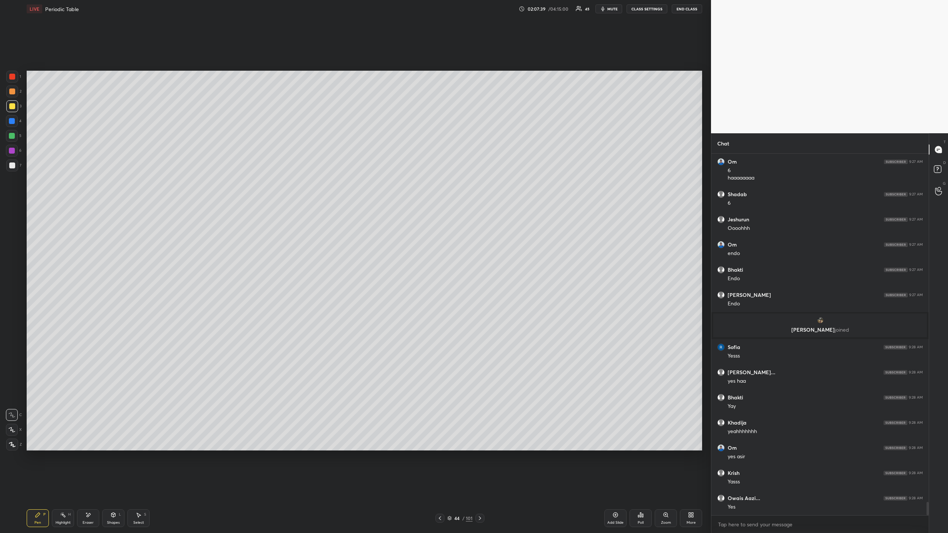
scroll to position [9331, 0]
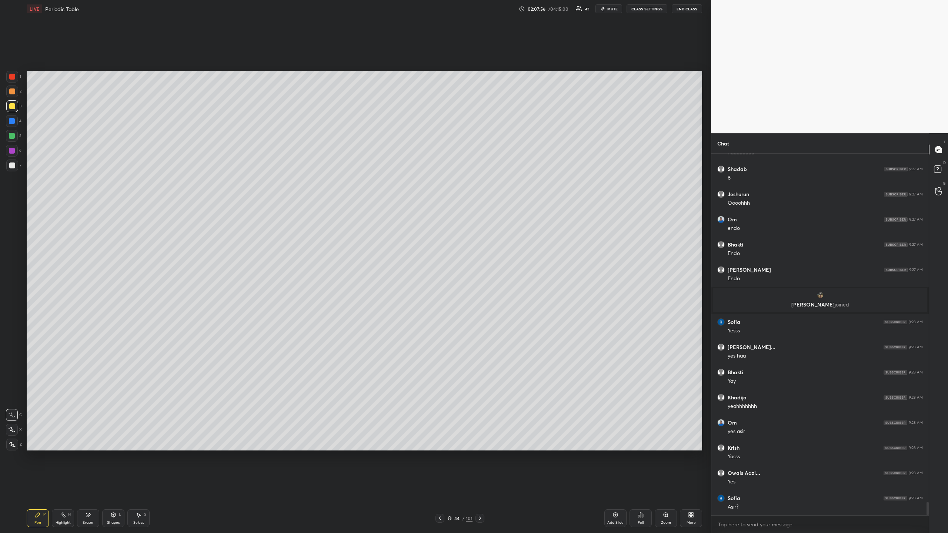
click at [639, 488] on div "Poll" at bounding box center [641, 519] width 22 height 18
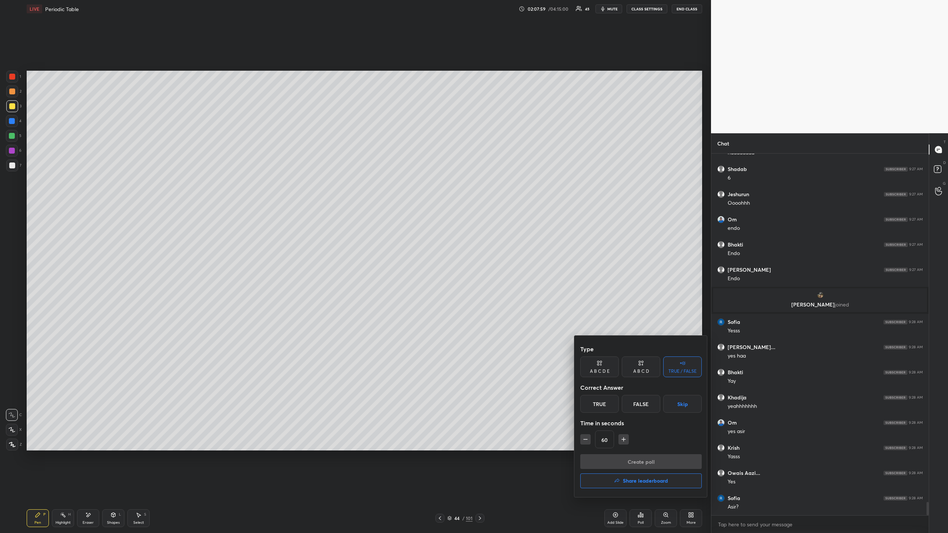
click at [606, 407] on div "True" at bounding box center [599, 404] width 39 height 18
click at [630, 460] on button "Create poll" at bounding box center [640, 461] width 121 height 15
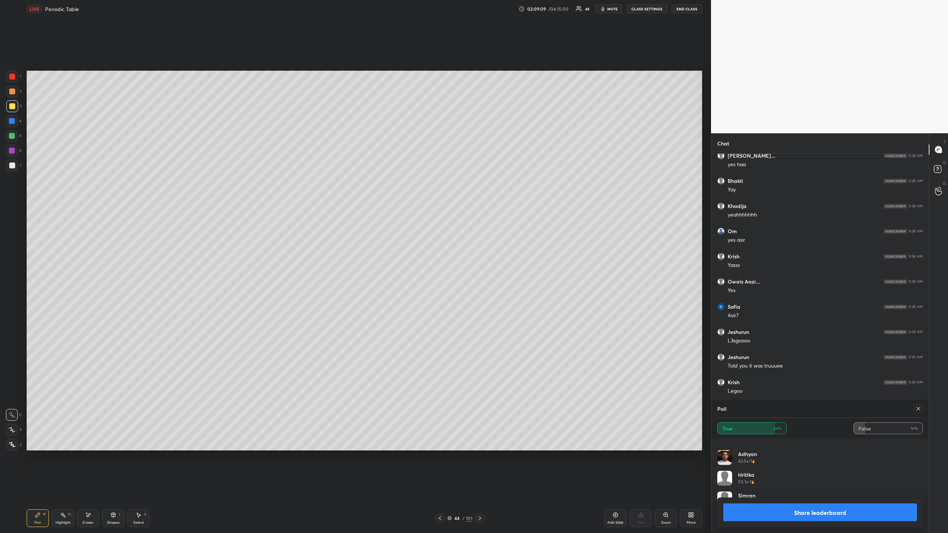
scroll to position [9453, 0]
click at [815, 488] on button "Share leaderboard" at bounding box center [820, 513] width 194 height 18
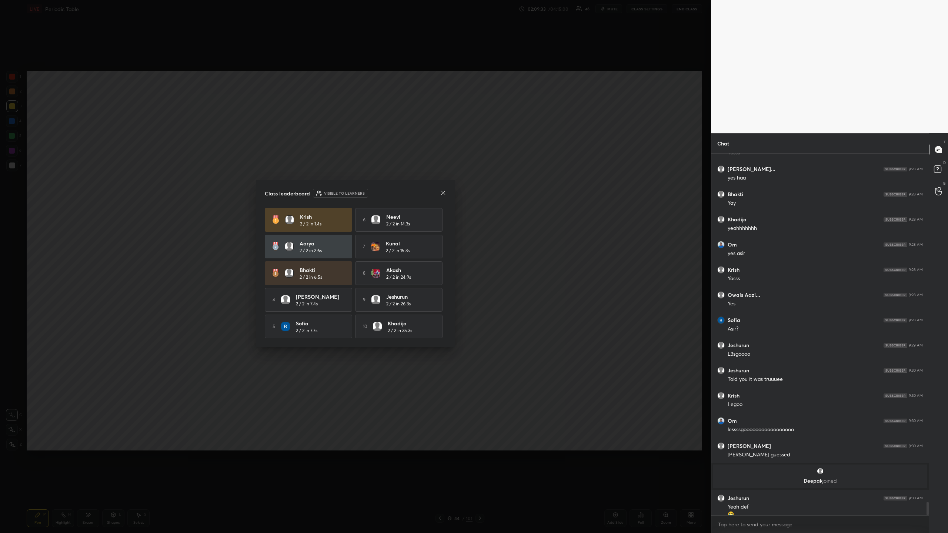
scroll to position [9422, 0]
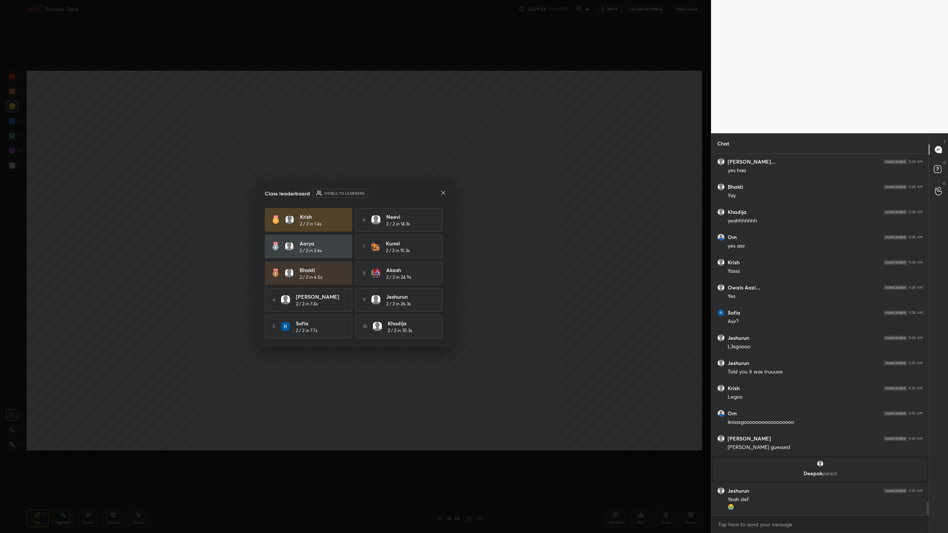
click at [444, 191] on icon at bounding box center [443, 193] width 6 height 6
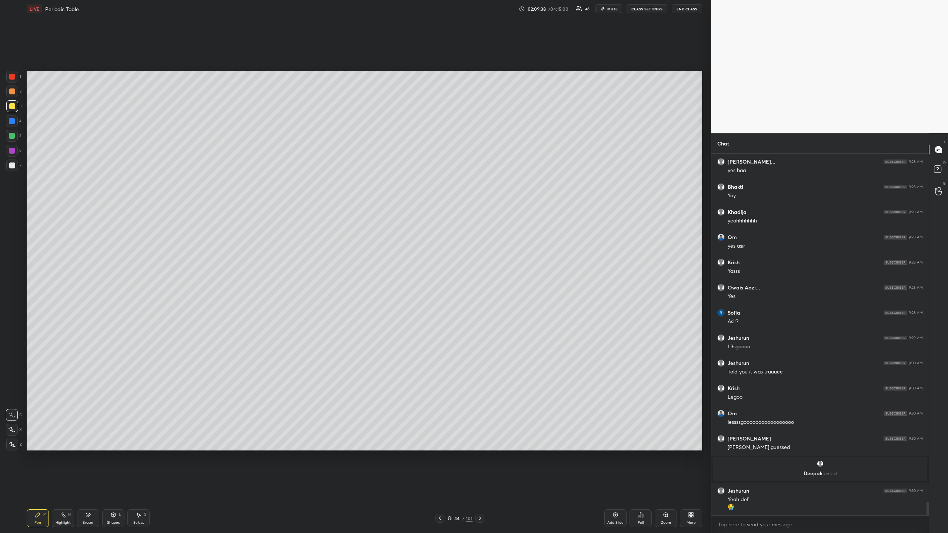
scroll to position [9447, 0]
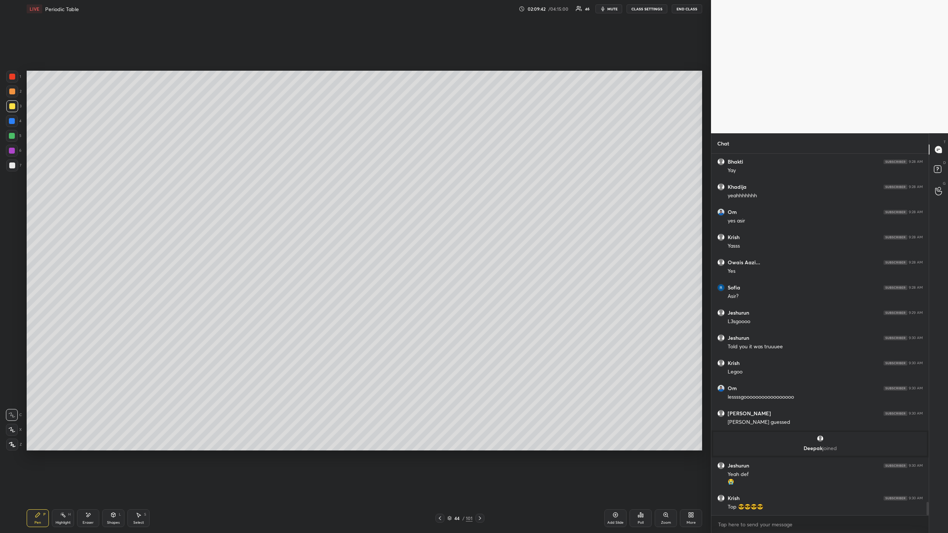
click at [11, 75] on div at bounding box center [12, 77] width 6 height 6
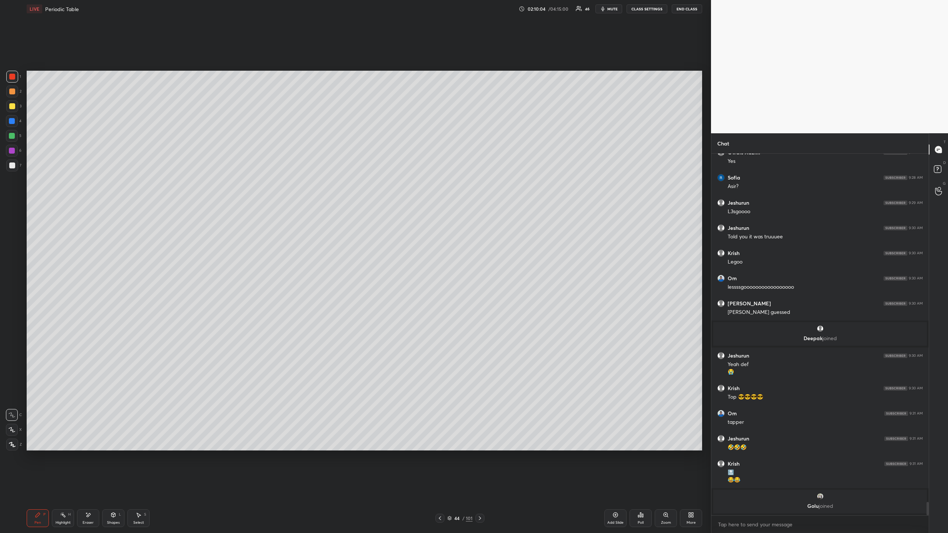
scroll to position [9556, 0]
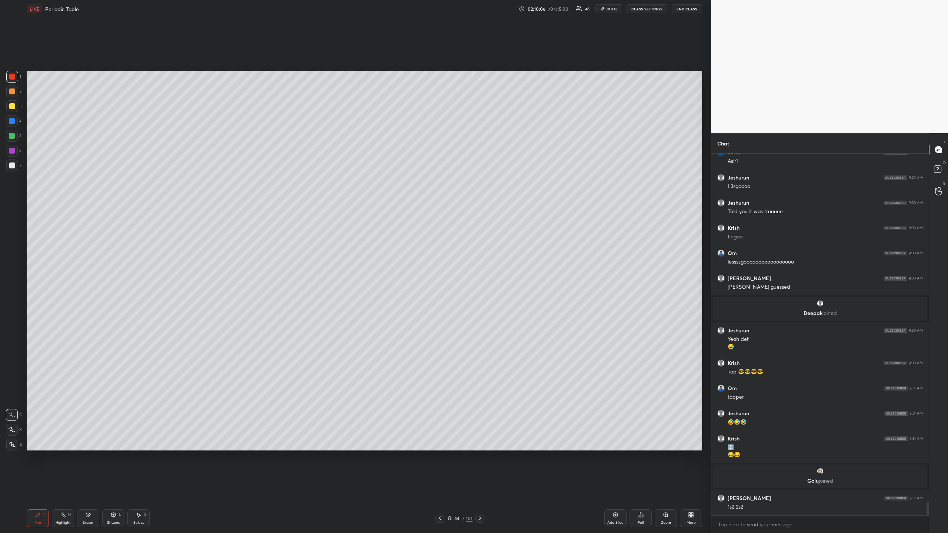
click at [15, 106] on div at bounding box center [12, 106] width 12 height 12
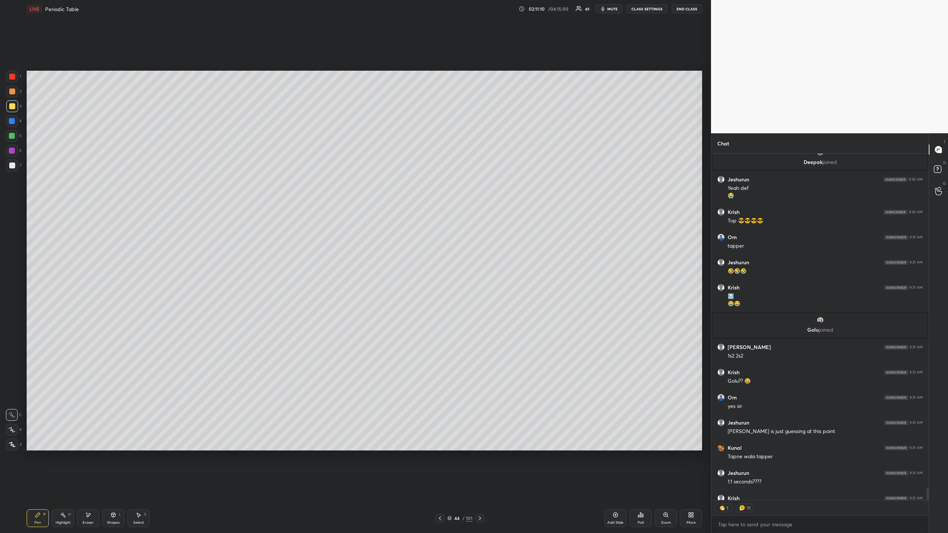
scroll to position [9747, 0]
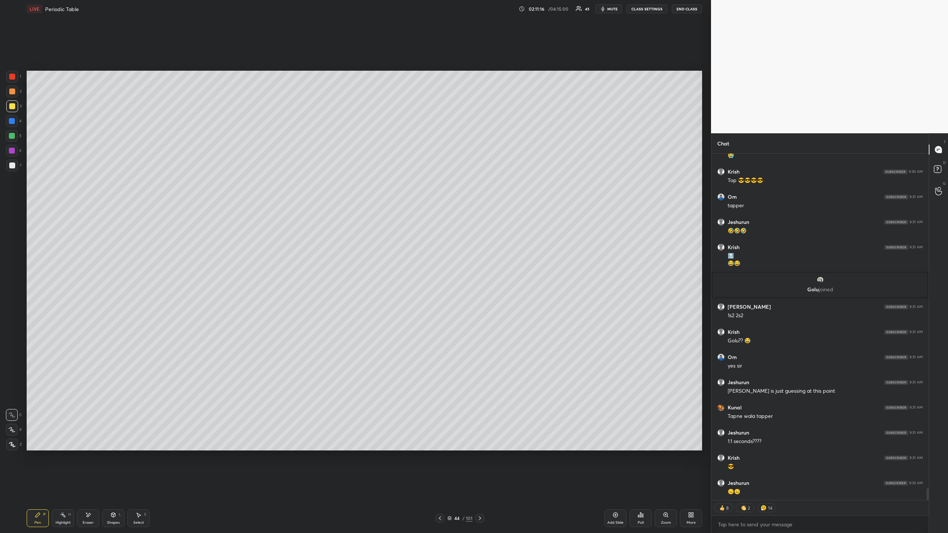
click at [477, 488] on icon at bounding box center [480, 519] width 6 height 6
click at [480, 488] on icon at bounding box center [480, 519] width 2 height 4
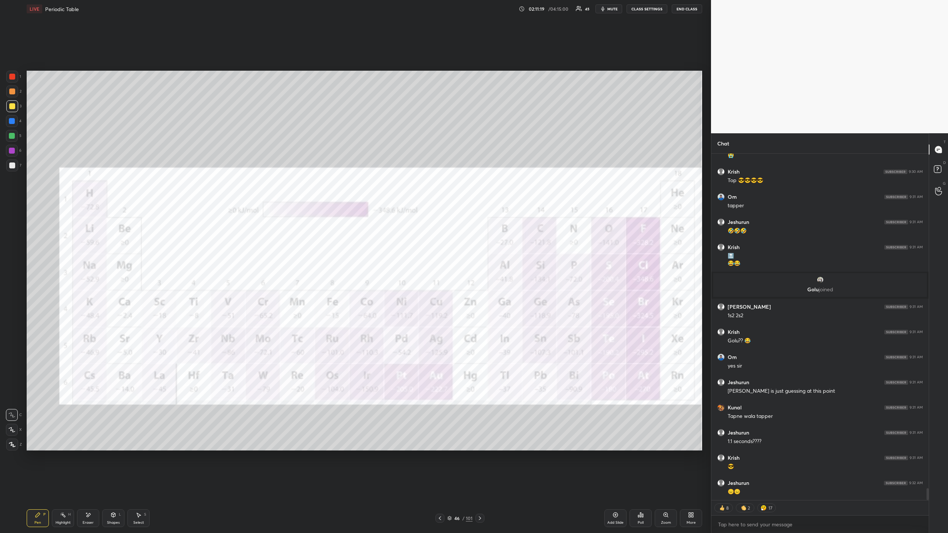
drag, startPoint x: 442, startPoint y: 519, endPoint x: 444, endPoint y: 522, distance: 3.8
click at [442, 488] on icon at bounding box center [440, 519] width 6 height 6
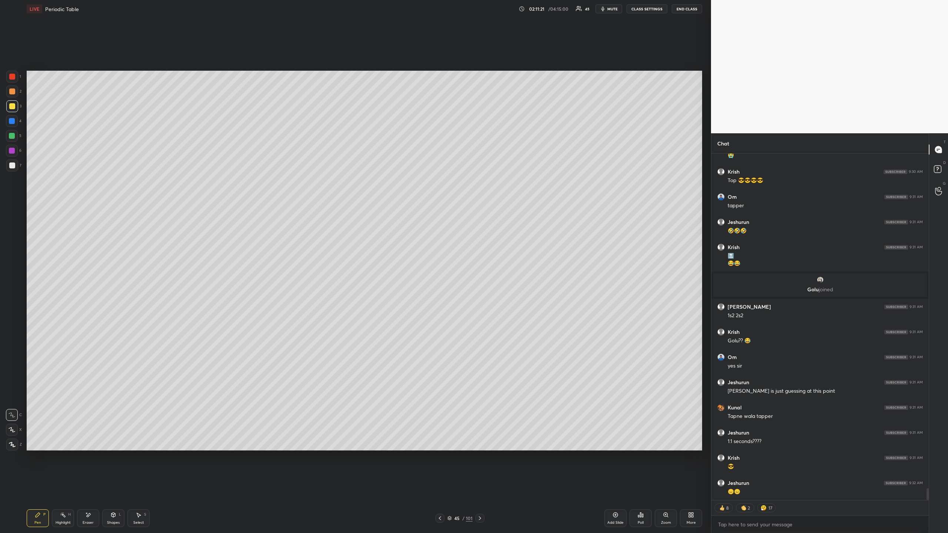
click at [615, 488] on icon at bounding box center [616, 515] width 6 height 6
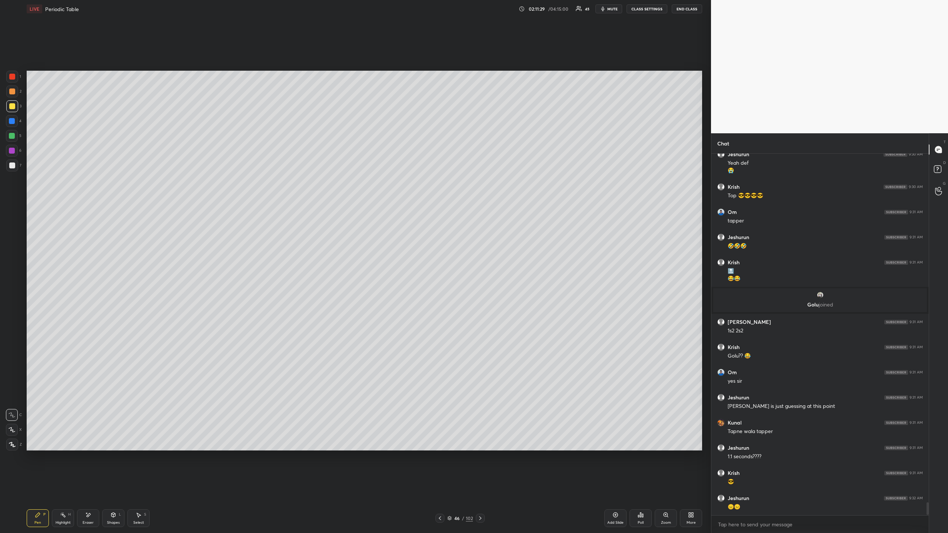
scroll to position [9732, 0]
drag, startPoint x: 11, startPoint y: 77, endPoint x: 21, endPoint y: 79, distance: 10.1
click at [11, 77] on div at bounding box center [12, 77] width 6 height 6
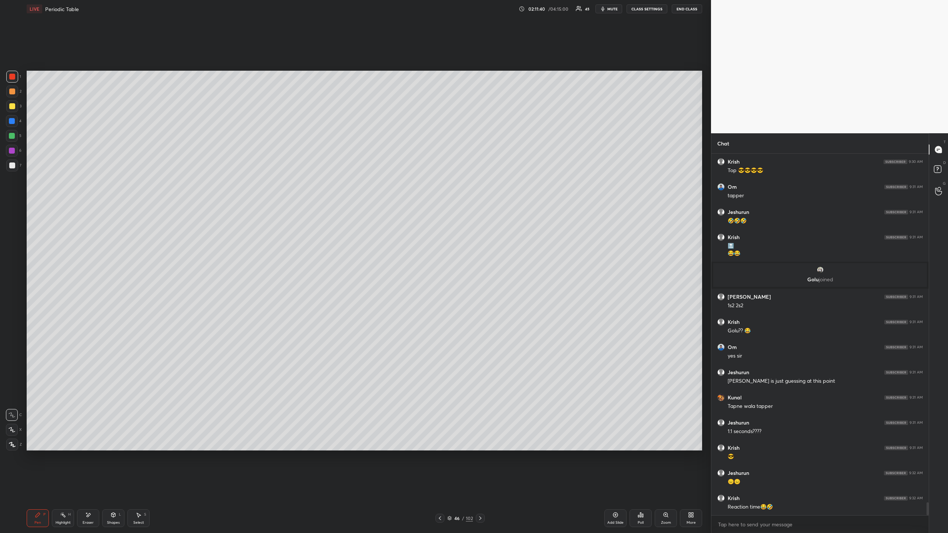
scroll to position [9782, 0]
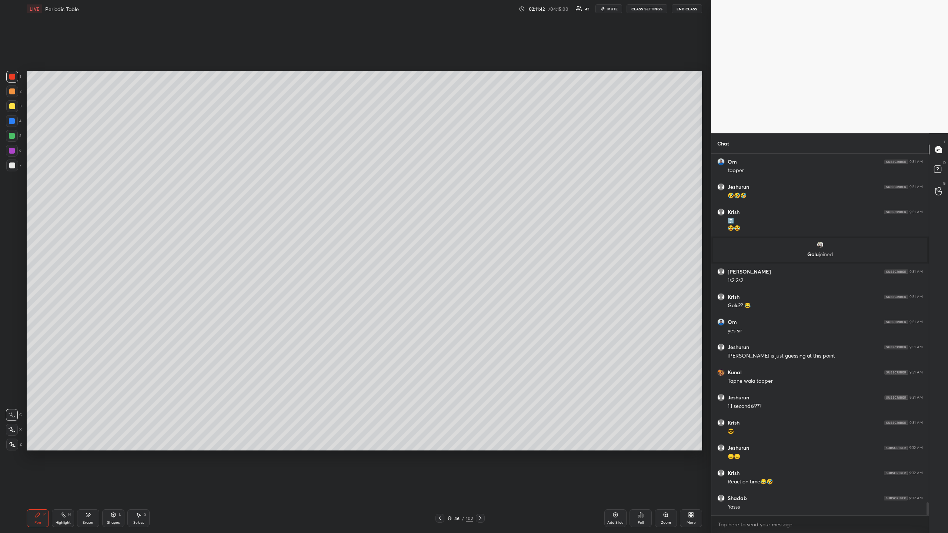
click at [11, 163] on div at bounding box center [12, 166] width 6 height 6
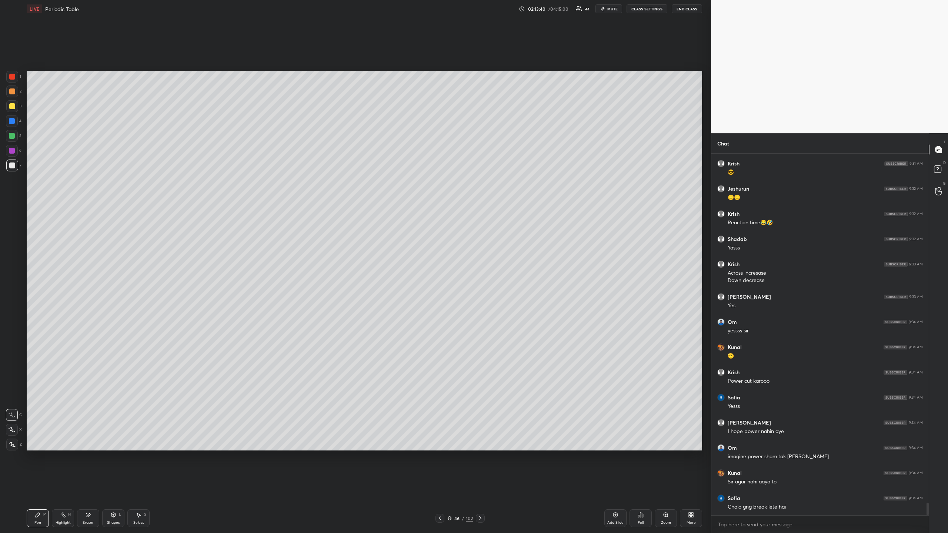
scroll to position [10067, 0]
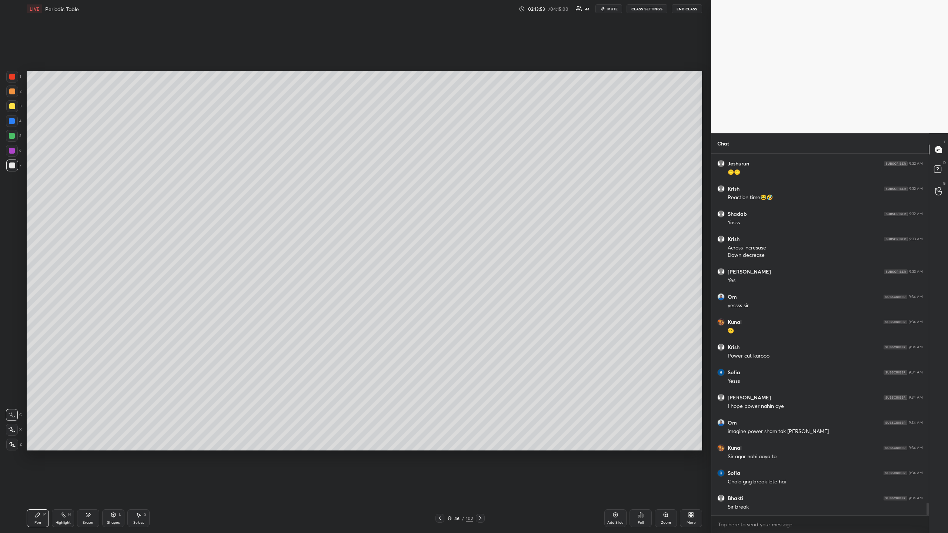
click at [13, 107] on div at bounding box center [12, 106] width 6 height 6
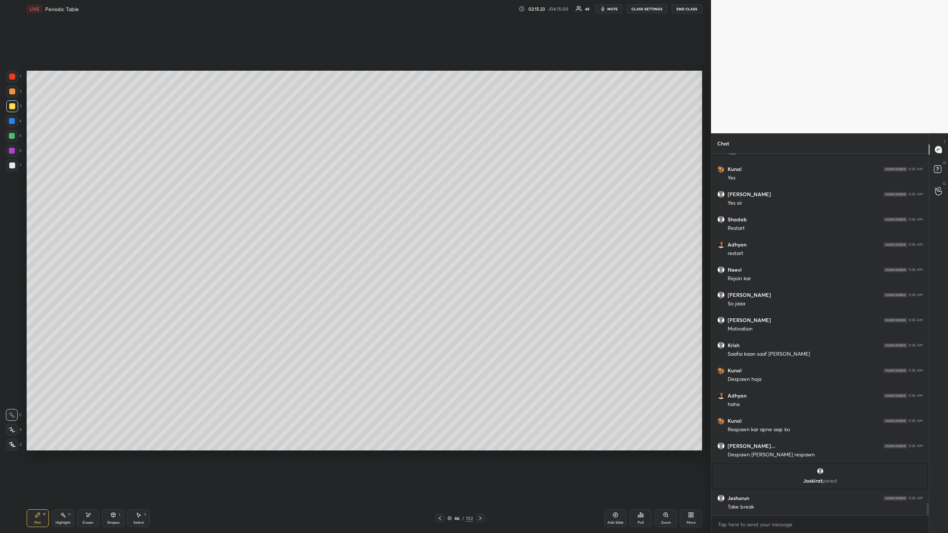
scroll to position [10291, 0]
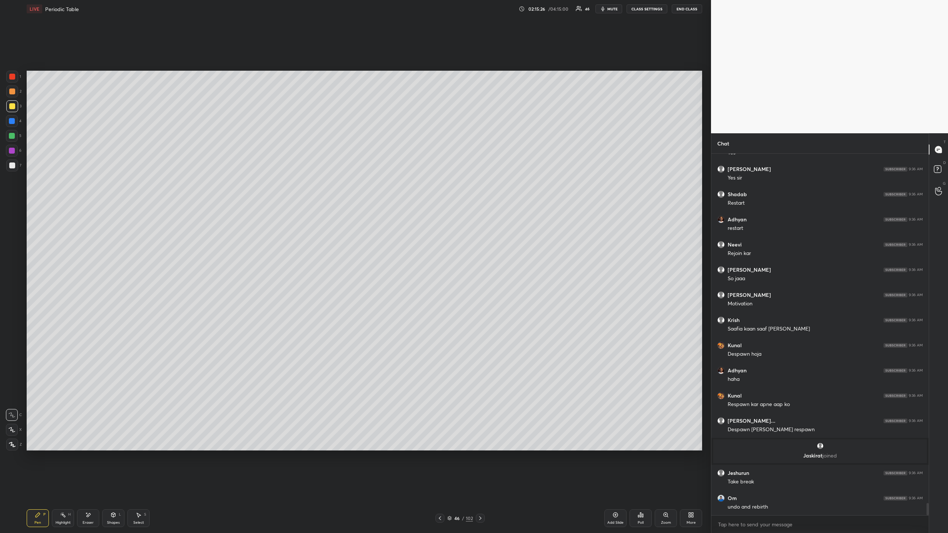
click at [14, 76] on div at bounding box center [12, 77] width 6 height 6
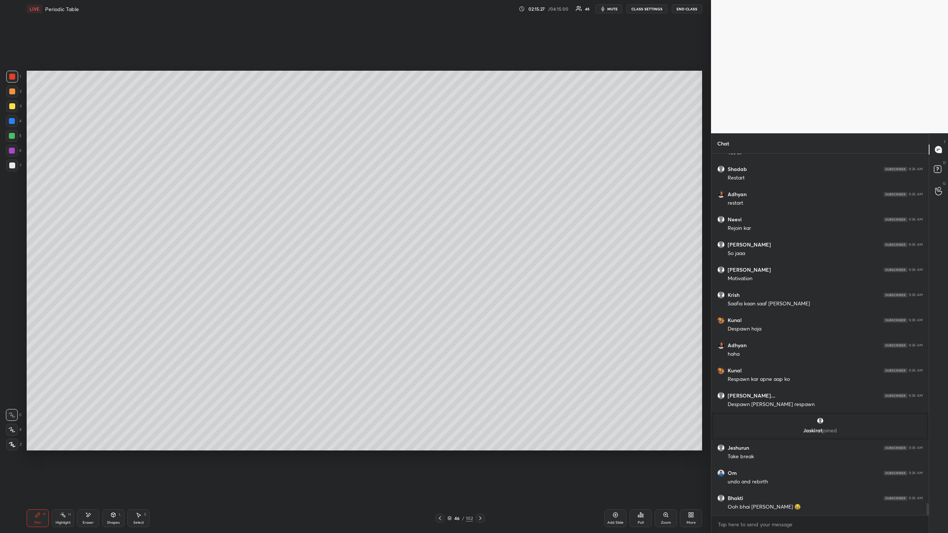
click at [11, 166] on div at bounding box center [12, 166] width 6 height 6
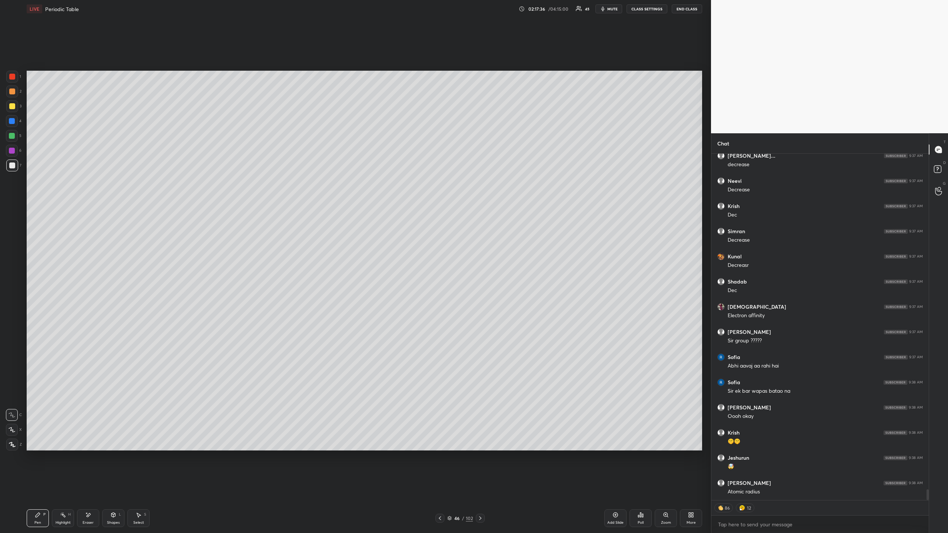
scroll to position [10803, 0]
click at [11, 77] on div at bounding box center [12, 77] width 6 height 6
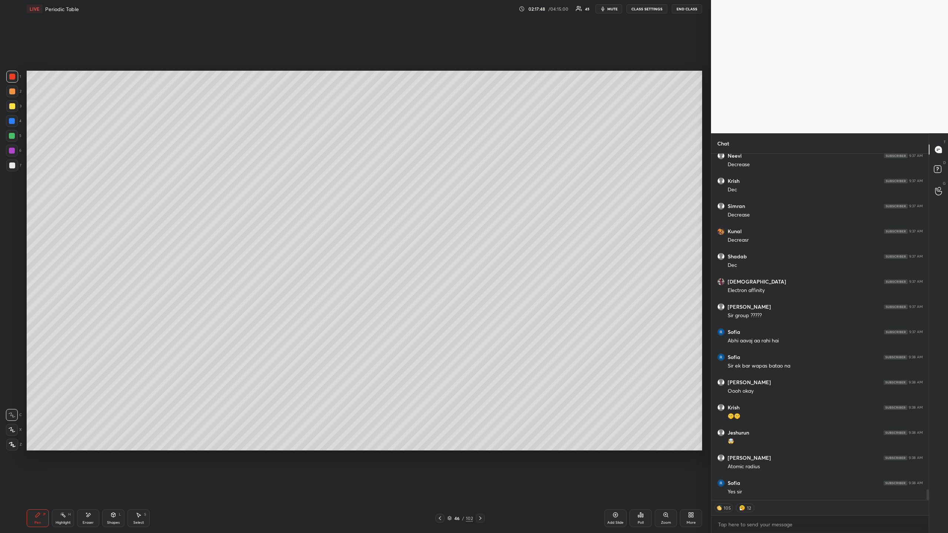
scroll to position [10828, 0]
click at [479, 488] on icon at bounding box center [480, 519] width 6 height 6
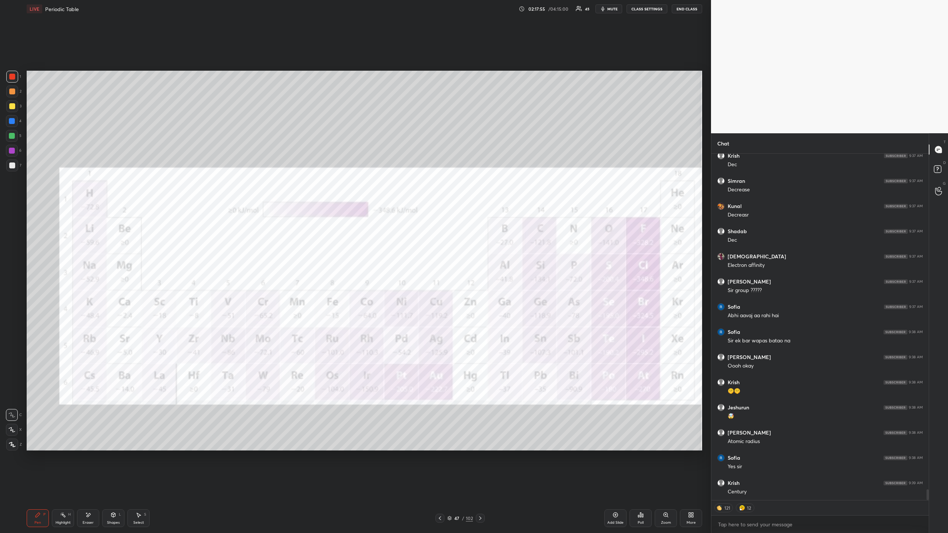
click at [441, 488] on icon at bounding box center [440, 519] width 6 height 6
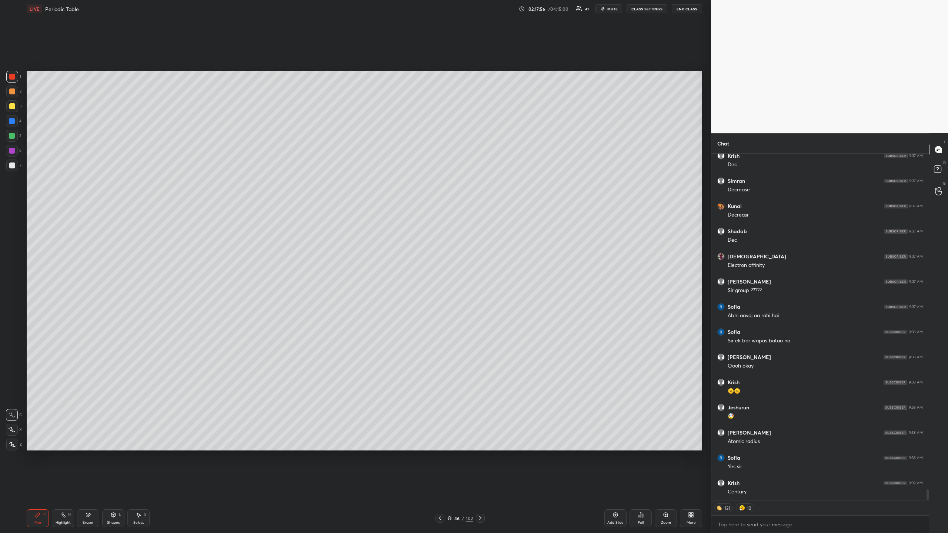
scroll to position [10854, 0]
click at [614, 488] on icon at bounding box center [616, 515] width 6 height 6
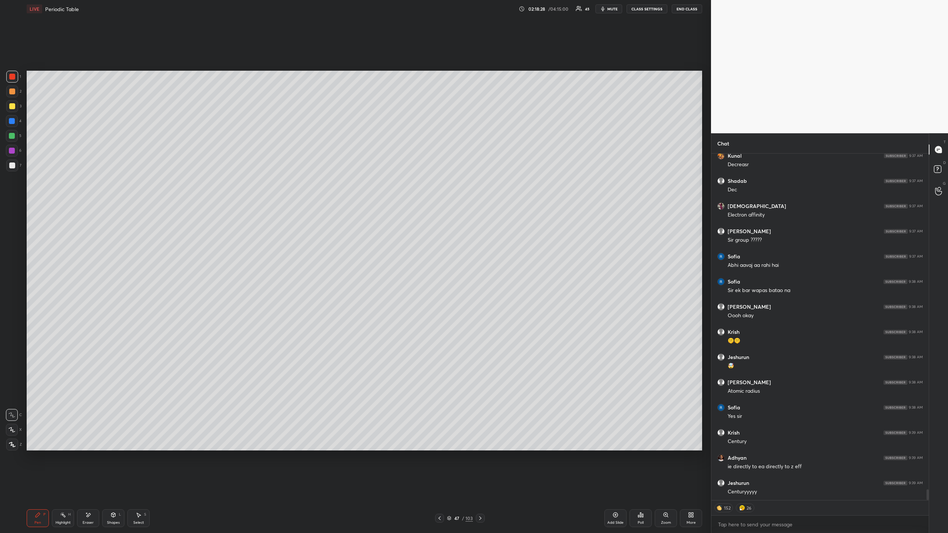
click at [12, 166] on div at bounding box center [12, 166] width 6 height 6
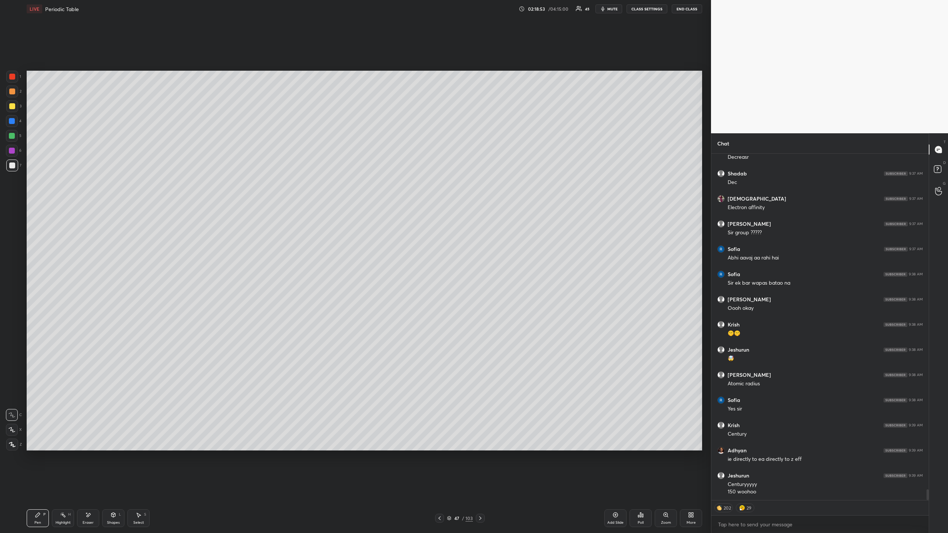
click at [13, 104] on div at bounding box center [12, 106] width 6 height 6
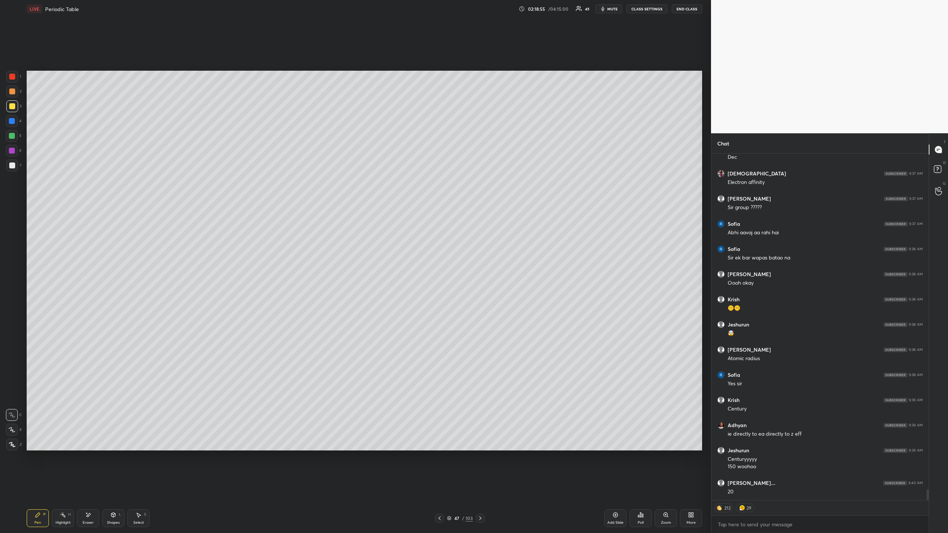
click at [13, 134] on div at bounding box center [12, 136] width 6 height 6
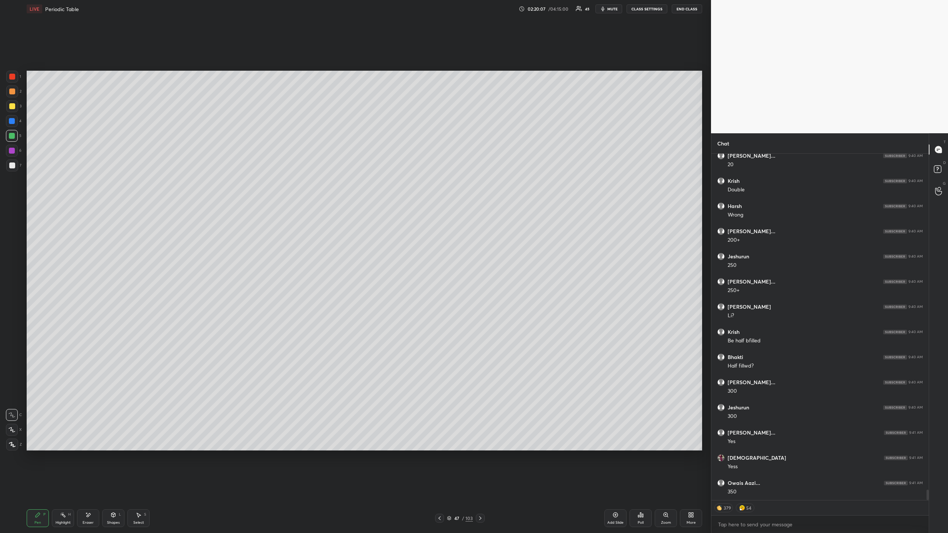
scroll to position [11264, 0]
click at [14, 77] on div at bounding box center [12, 77] width 6 height 6
click at [90, 488] on icon at bounding box center [88, 515] width 6 height 6
drag, startPoint x: 41, startPoint y: 516, endPoint x: 105, endPoint y: 467, distance: 80.7
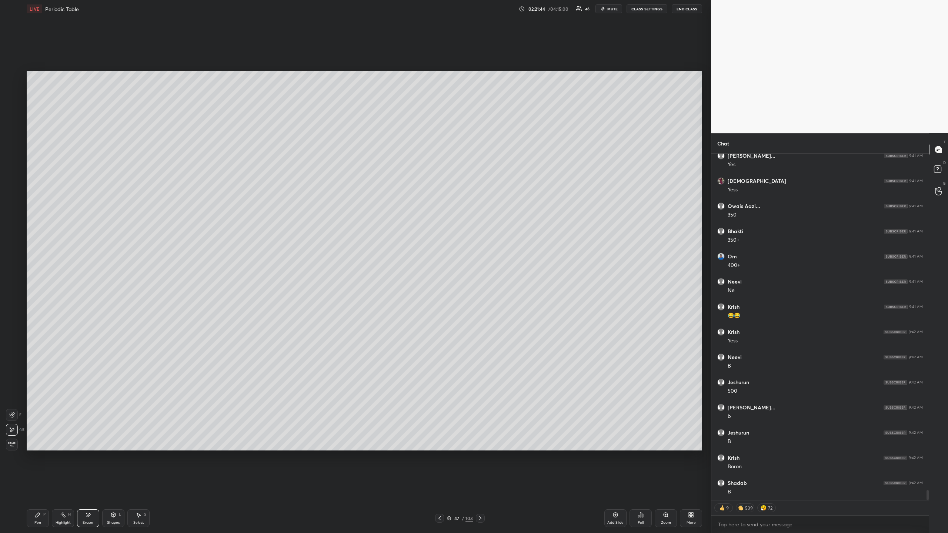
click at [41, 488] on div "Pen P" at bounding box center [38, 519] width 22 height 18
drag, startPoint x: 11, startPoint y: 105, endPoint x: 21, endPoint y: 113, distance: 12.6
click at [11, 105] on div at bounding box center [12, 106] width 6 height 6
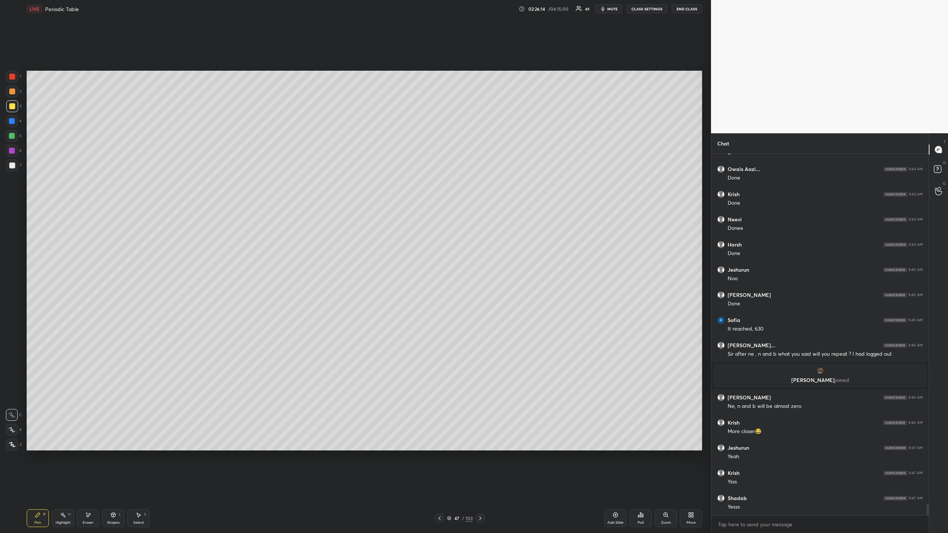
scroll to position [11501, 0]
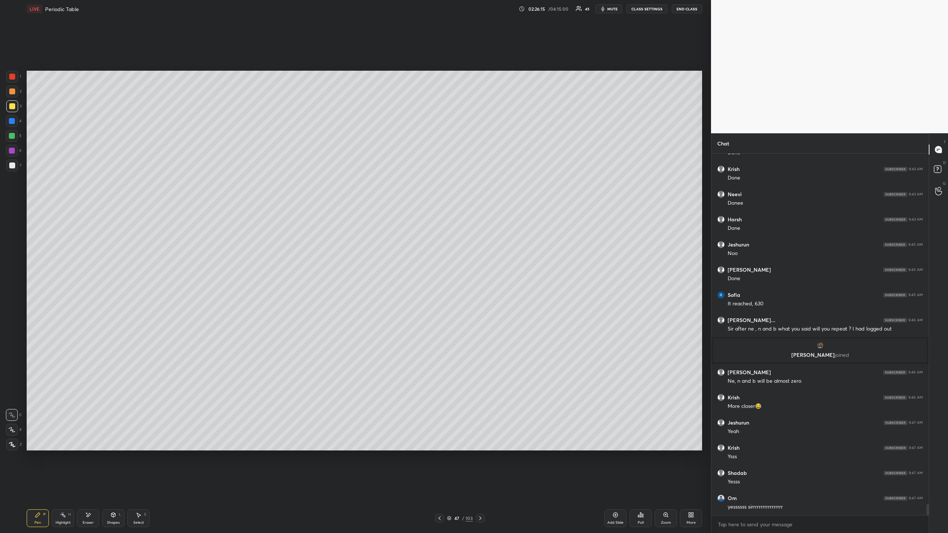
click at [480, 488] on div at bounding box center [480, 518] width 9 height 9
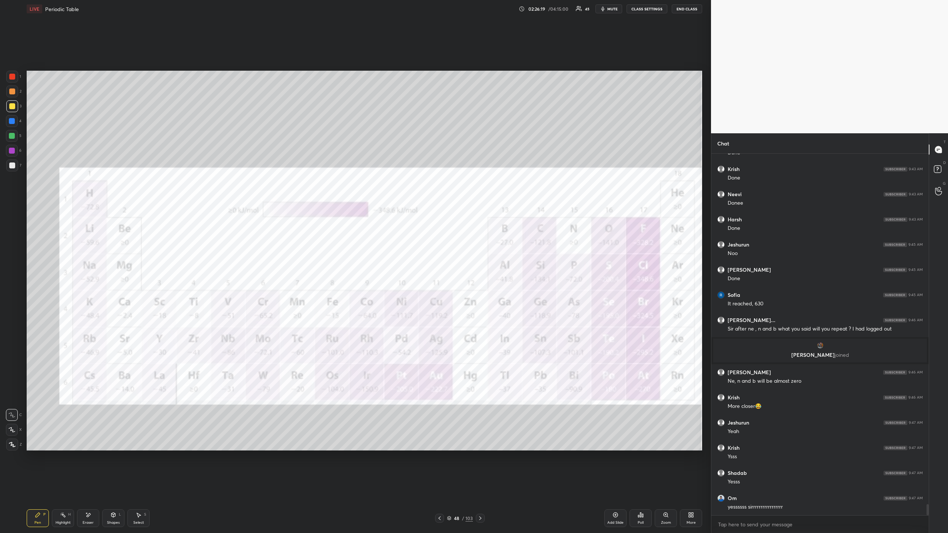
scroll to position [11526, 0]
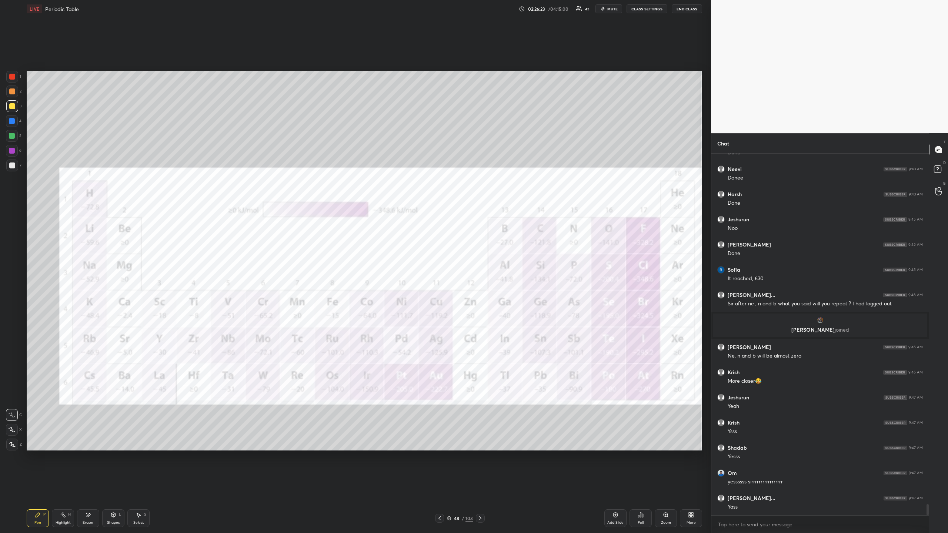
click at [11, 74] on div at bounding box center [12, 77] width 6 height 6
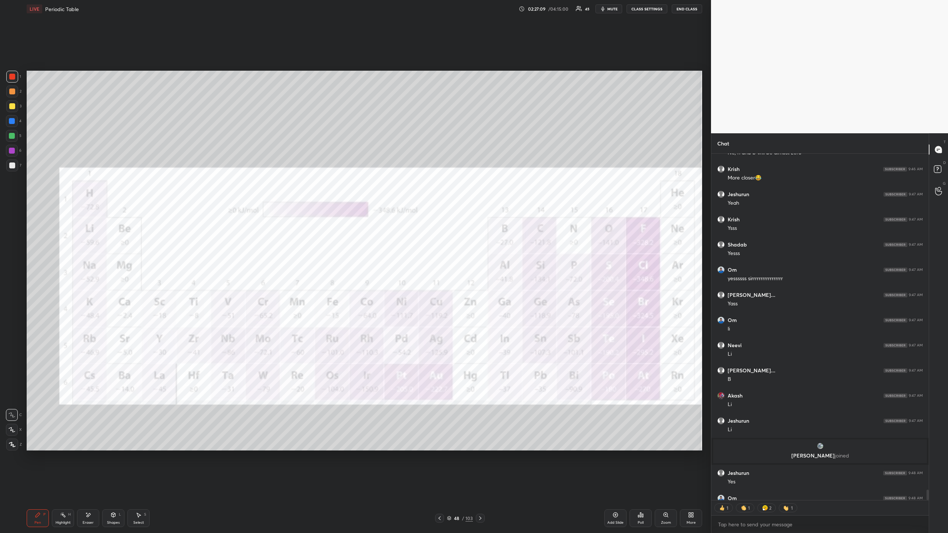
scroll to position [11683, 0]
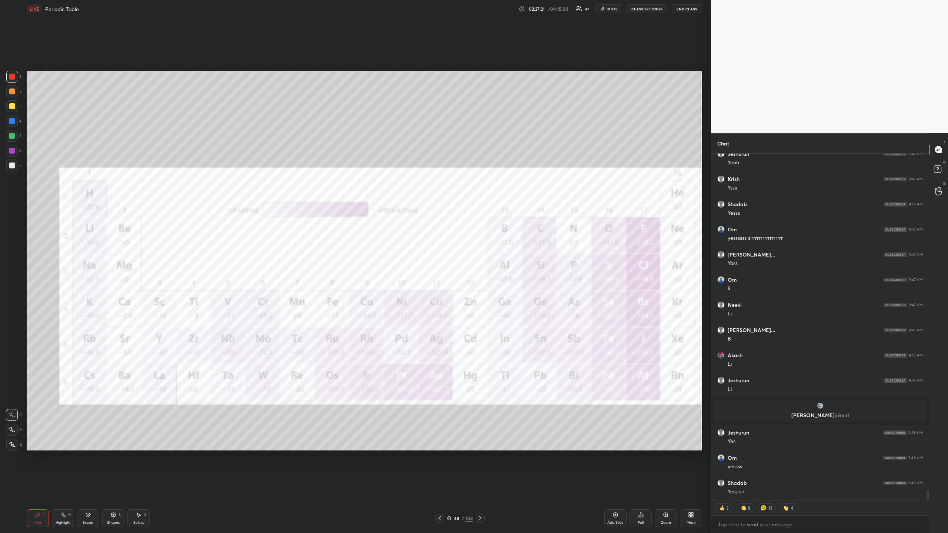
click at [440, 488] on icon at bounding box center [440, 519] width 6 height 6
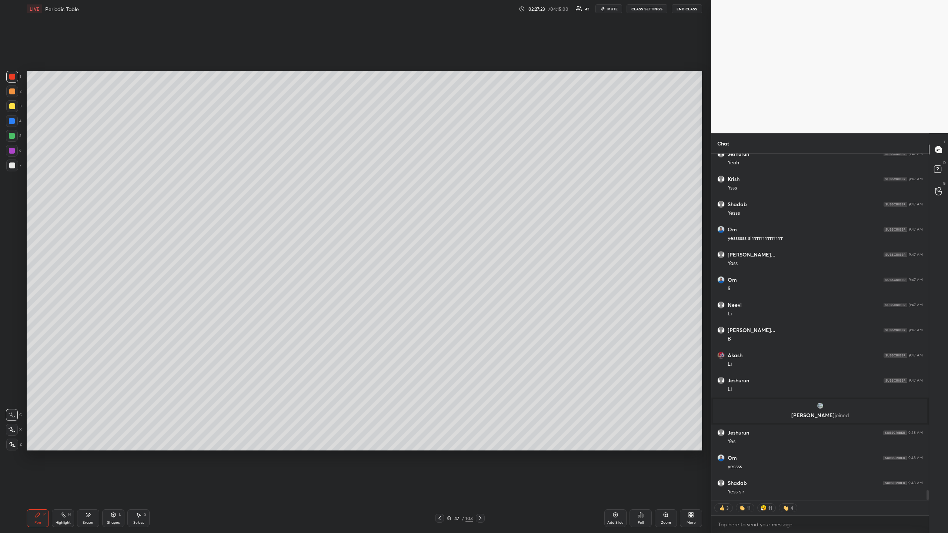
click at [614, 488] on icon at bounding box center [616, 515] width 6 height 6
drag, startPoint x: 11, startPoint y: 167, endPoint x: 13, endPoint y: 174, distance: 7.7
click at [11, 167] on div at bounding box center [12, 166] width 6 height 6
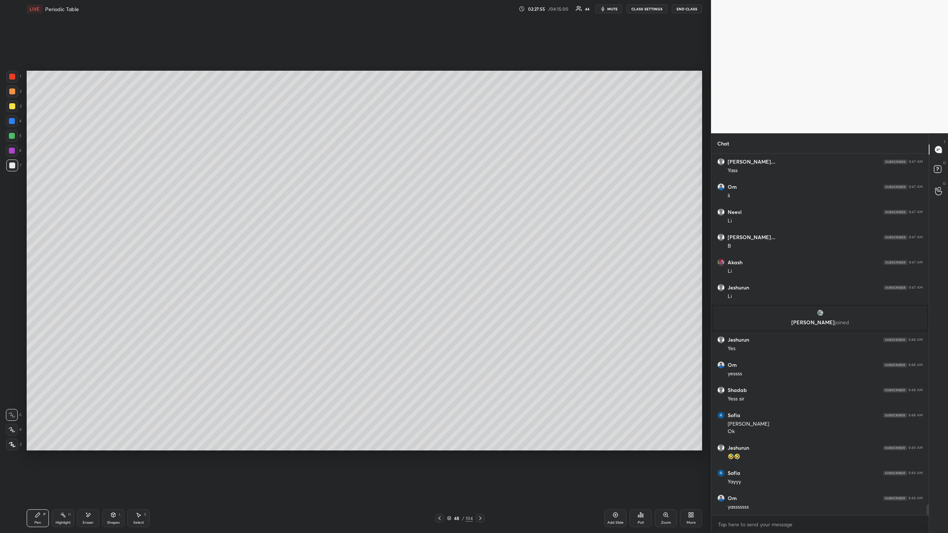
scroll to position [11801, 0]
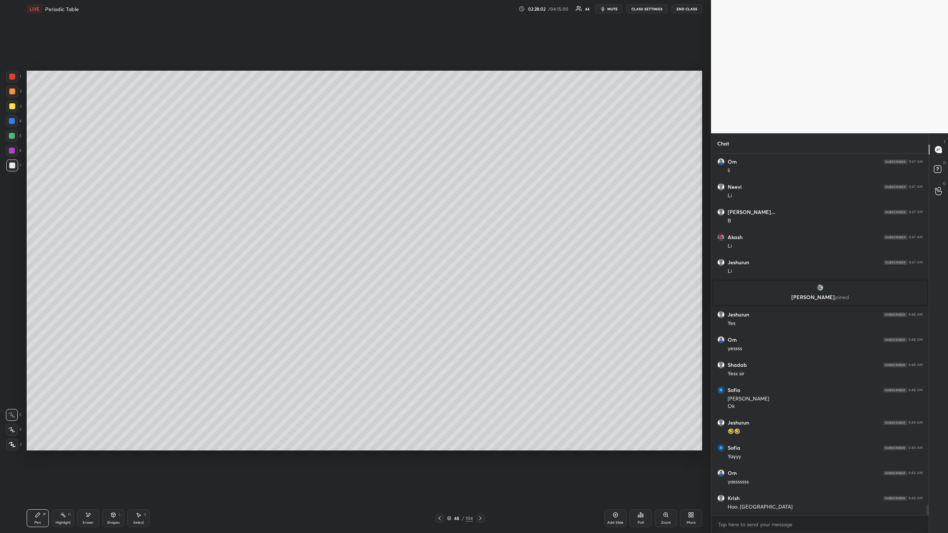
click at [17, 104] on div at bounding box center [12, 106] width 12 height 12
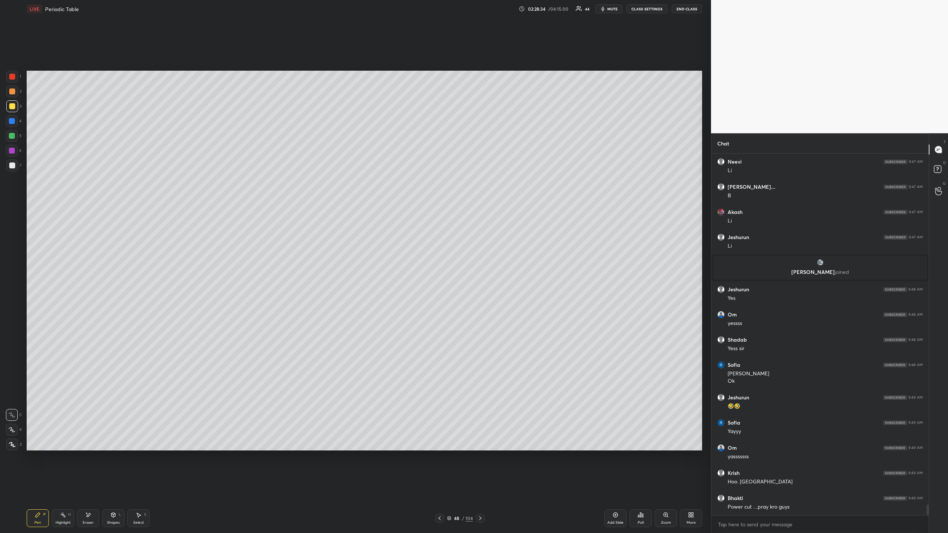
click at [86, 488] on icon at bounding box center [88, 515] width 6 height 6
drag, startPoint x: 38, startPoint y: 521, endPoint x: 57, endPoint y: 504, distance: 25.2
click at [38, 488] on div "Pen" at bounding box center [37, 523] width 7 height 4
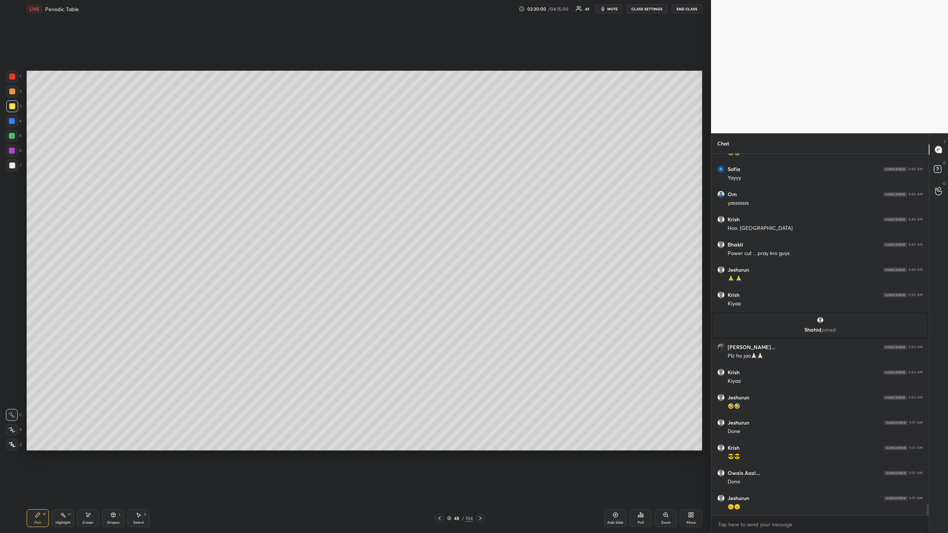
scroll to position [12007, 0]
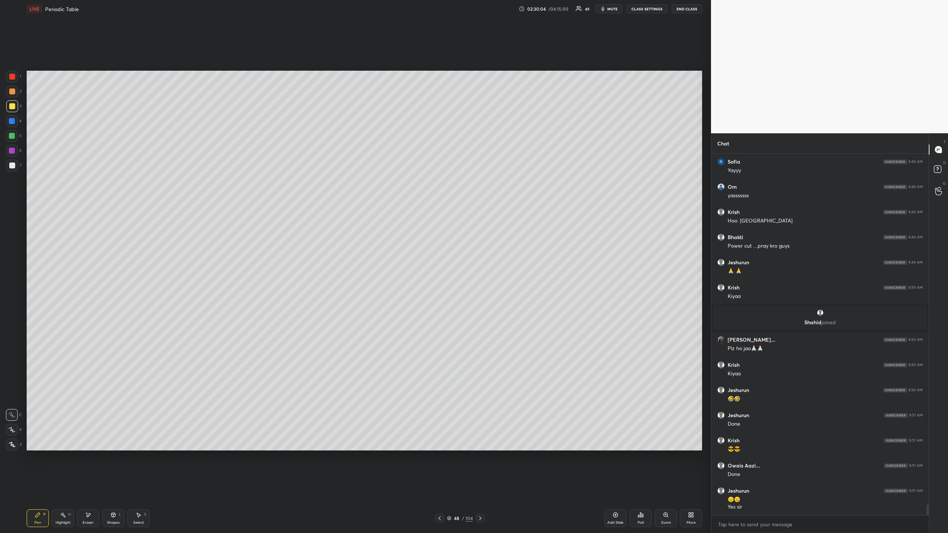
drag, startPoint x: 10, startPoint y: 75, endPoint x: 6, endPoint y: 81, distance: 7.7
click at [10, 76] on div at bounding box center [12, 77] width 6 height 6
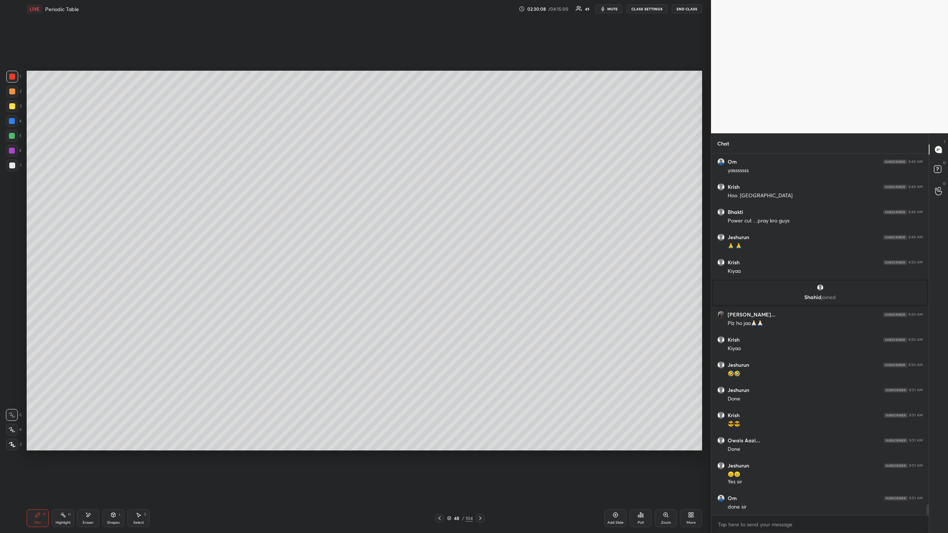
scroll to position [12059, 0]
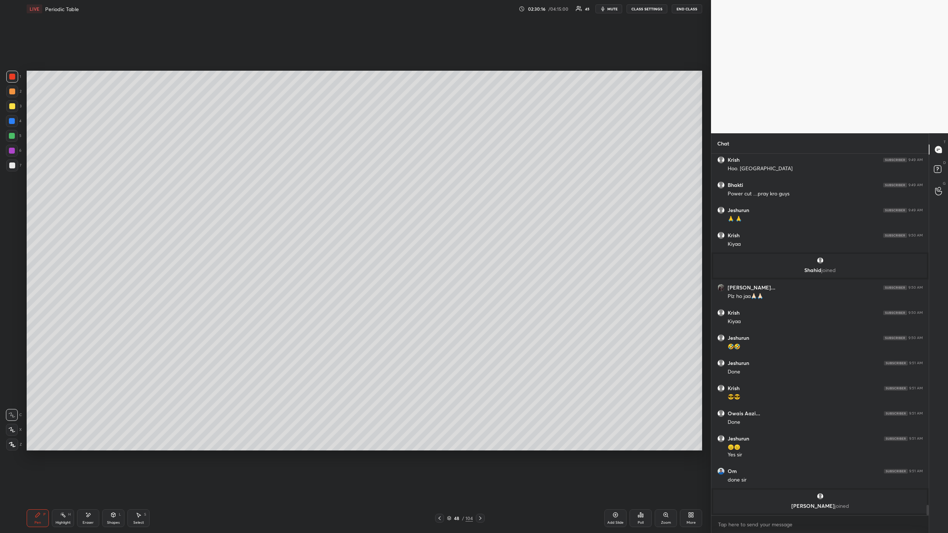
click at [13, 106] on div at bounding box center [12, 106] width 6 height 6
click at [613, 12] on button "mute" at bounding box center [609, 8] width 27 height 9
click at [608, 11] on button "unmute" at bounding box center [609, 8] width 27 height 9
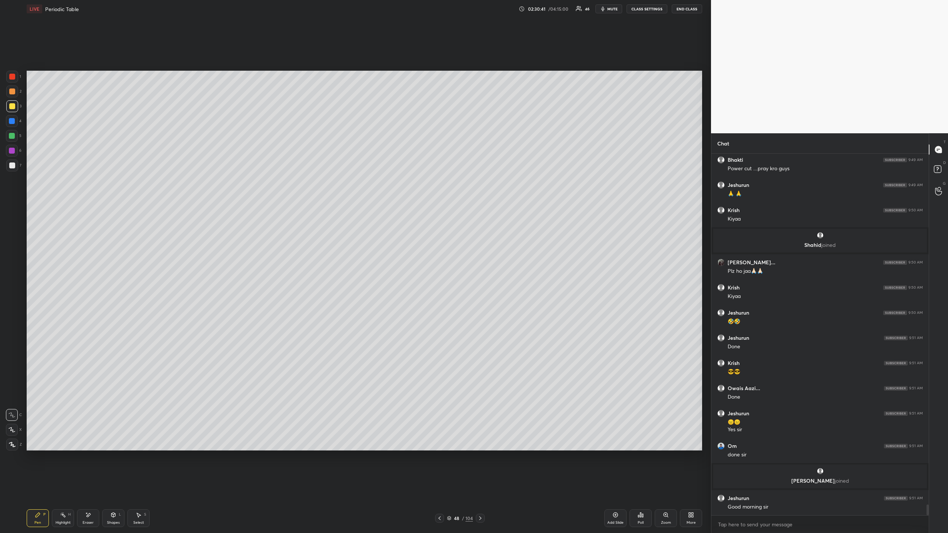
scroll to position [3, 3]
click at [12, 165] on div at bounding box center [12, 166] width 6 height 6
click at [12, 76] on div at bounding box center [12, 77] width 6 height 6
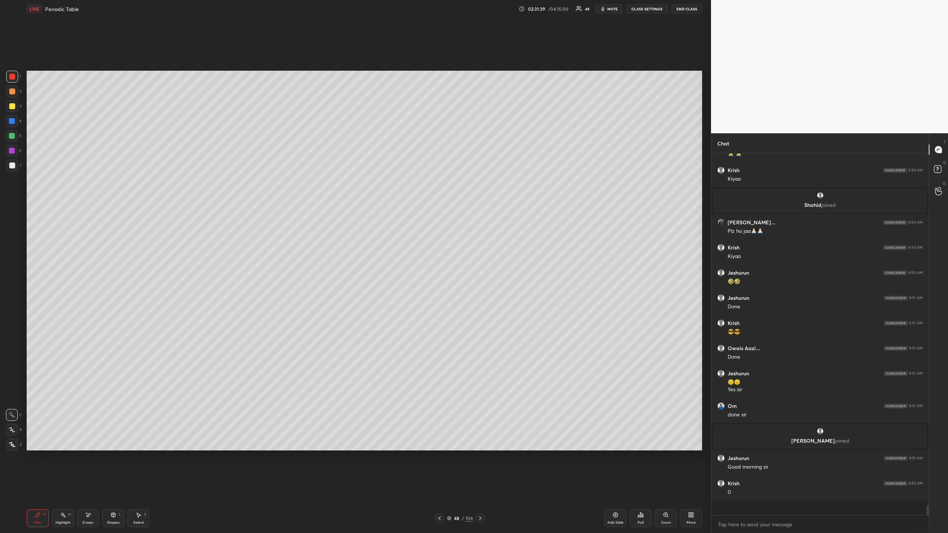
scroll to position [12048, 0]
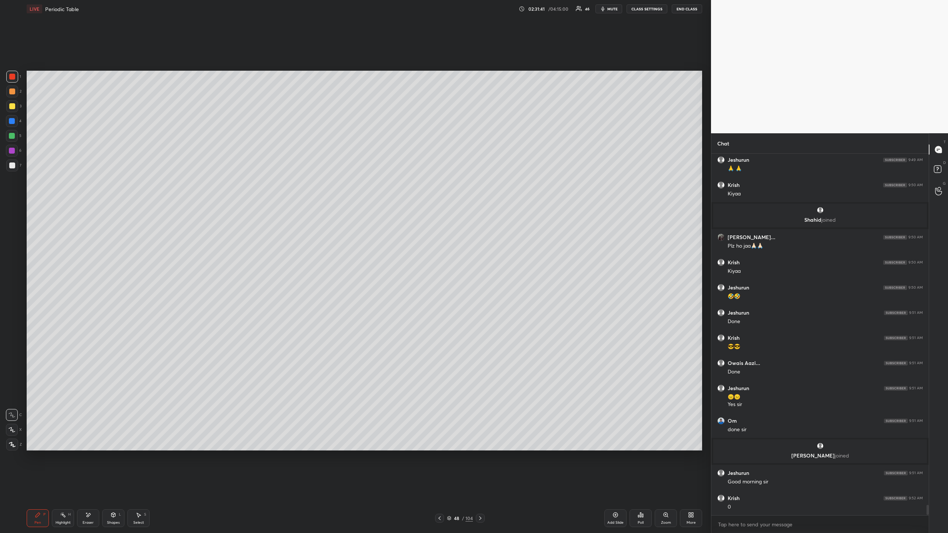
drag, startPoint x: 14, startPoint y: 134, endPoint x: 24, endPoint y: 140, distance: 11.8
click at [15, 134] on div at bounding box center [12, 136] width 12 height 12
click at [480, 488] on icon at bounding box center [480, 519] width 6 height 6
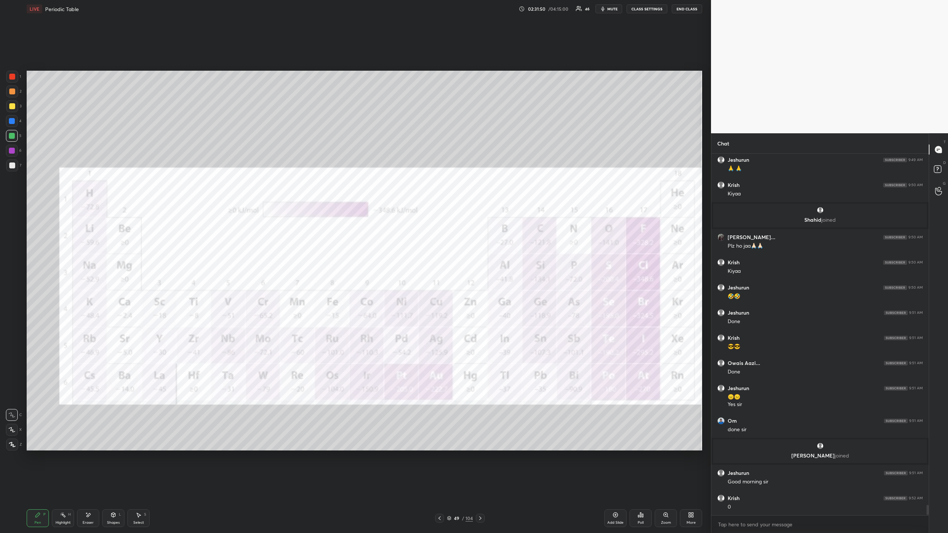
click at [15, 74] on div at bounding box center [12, 77] width 12 height 12
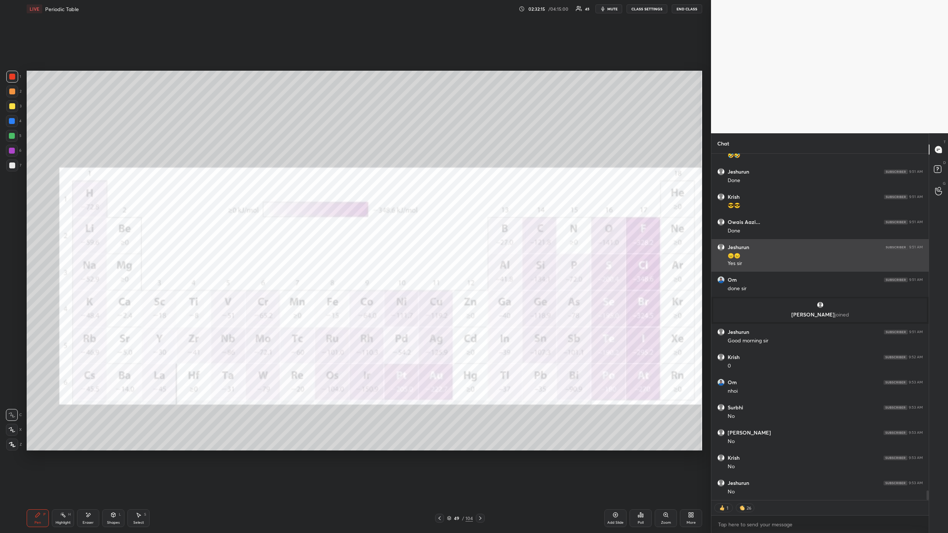
scroll to position [12174, 0]
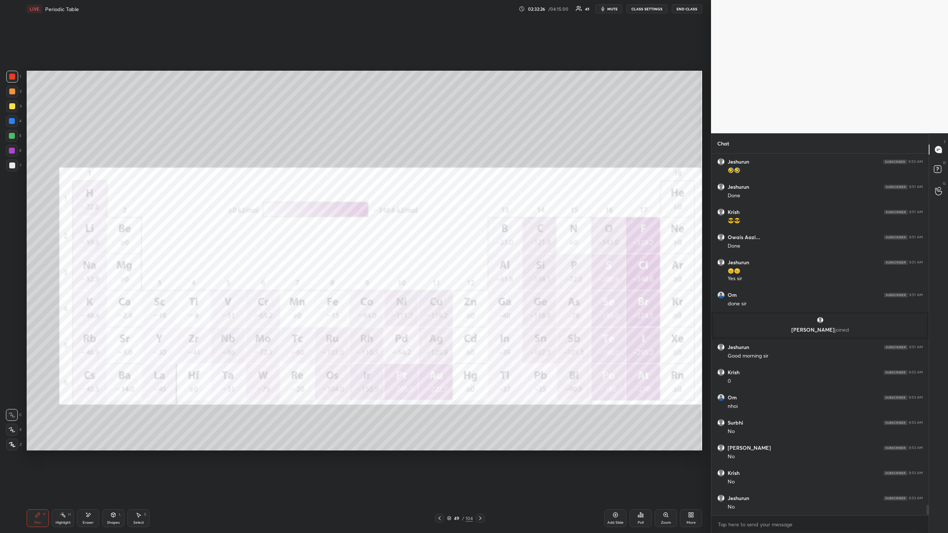
click at [437, 488] on icon at bounding box center [440, 519] width 6 height 6
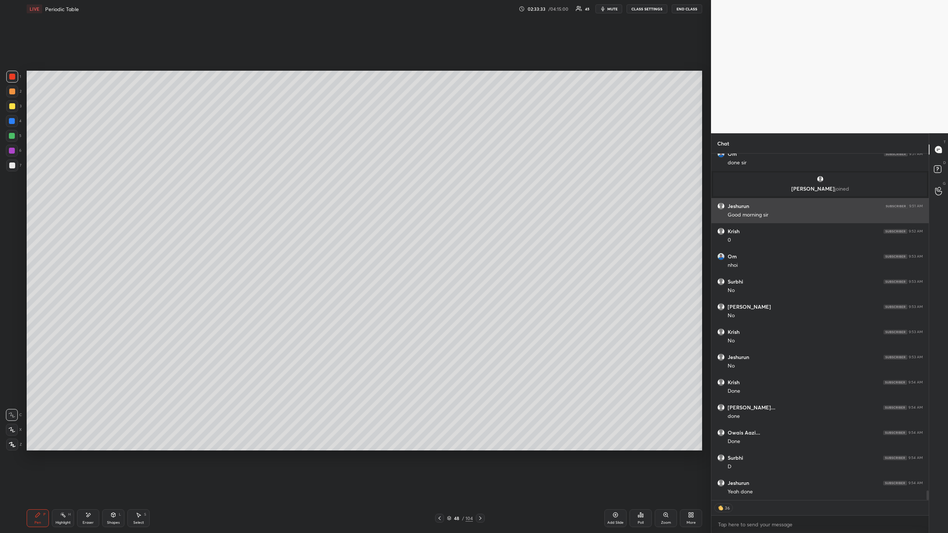
scroll to position [12300, 0]
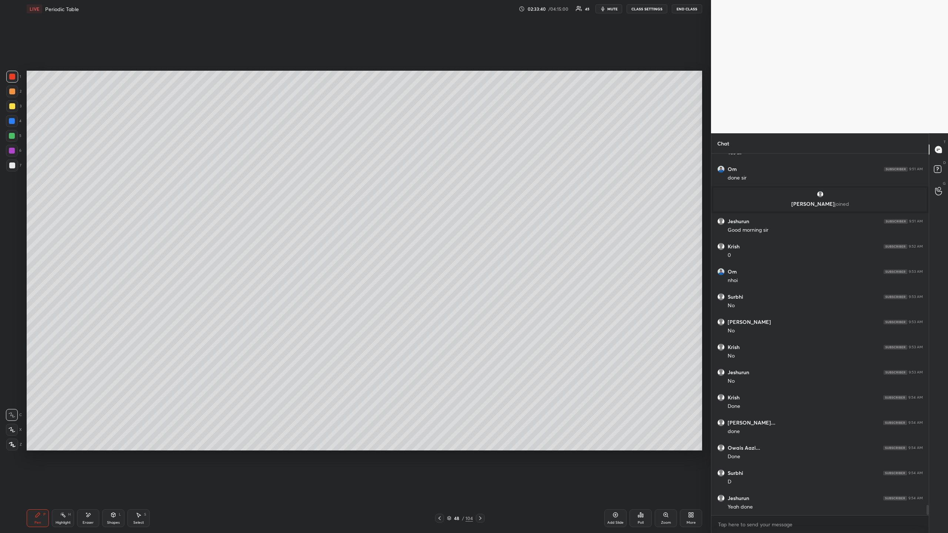
click at [481, 488] on icon at bounding box center [480, 519] width 6 height 6
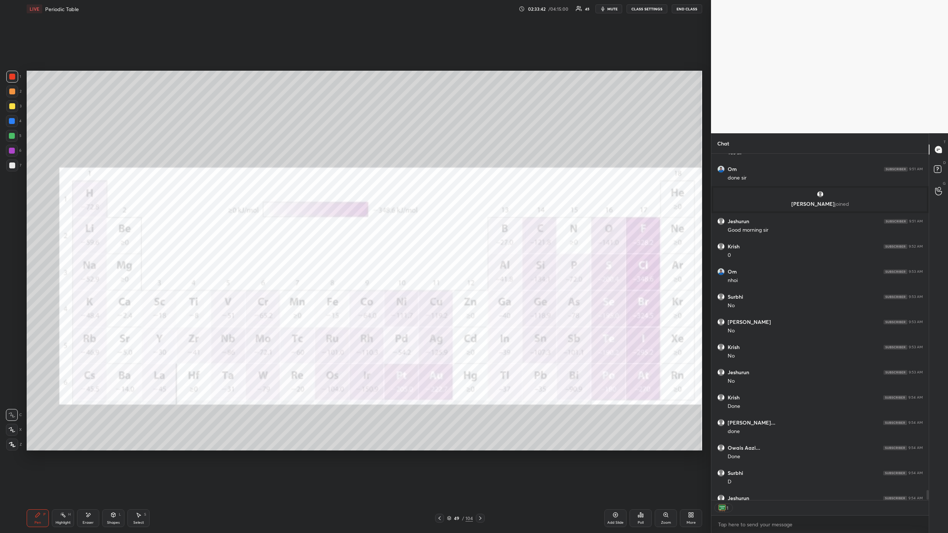
scroll to position [3, 3]
click at [85, 488] on div "Eraser" at bounding box center [88, 519] width 22 height 18
click at [13, 444] on span "Erase all" at bounding box center [11, 444] width 11 height 5
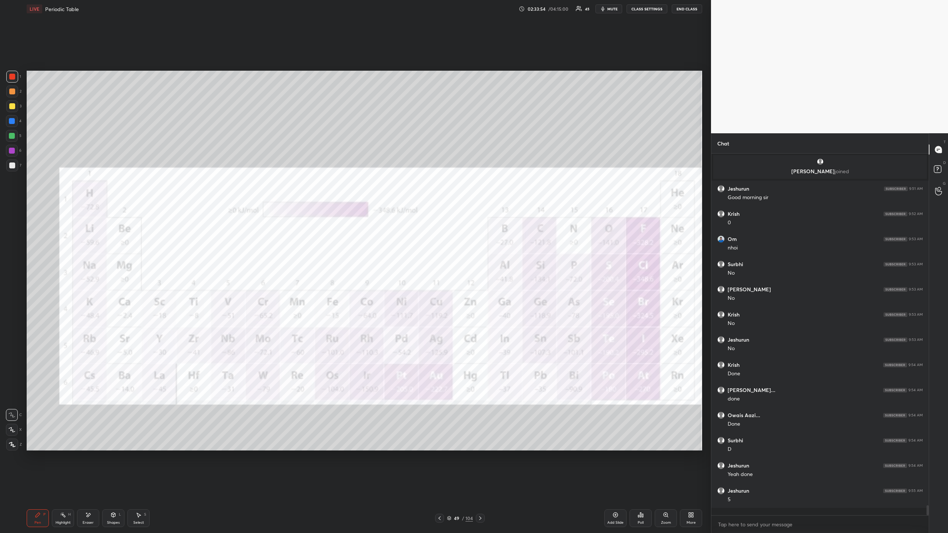
scroll to position [12325, 0]
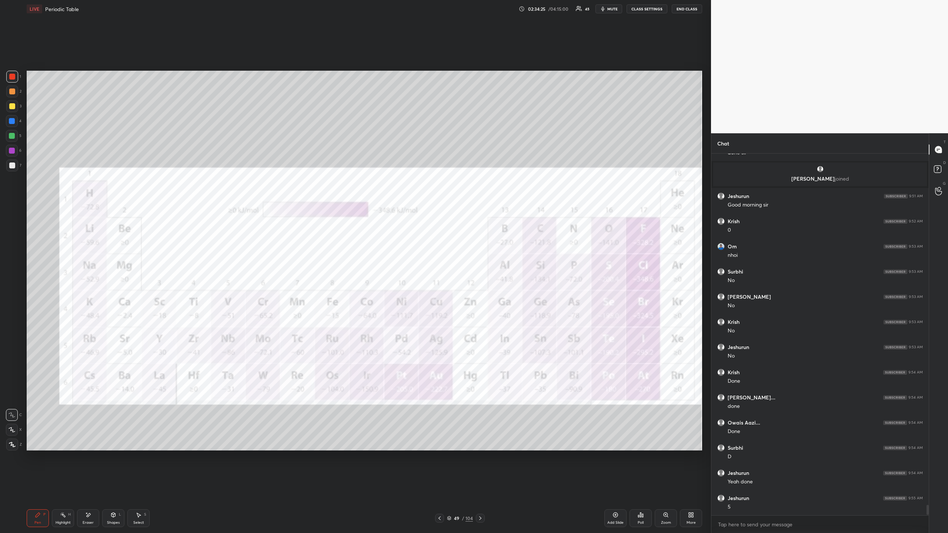
drag, startPoint x: 13, startPoint y: 78, endPoint x: 23, endPoint y: 98, distance: 22.9
click at [12, 77] on div at bounding box center [12, 77] width 6 height 6
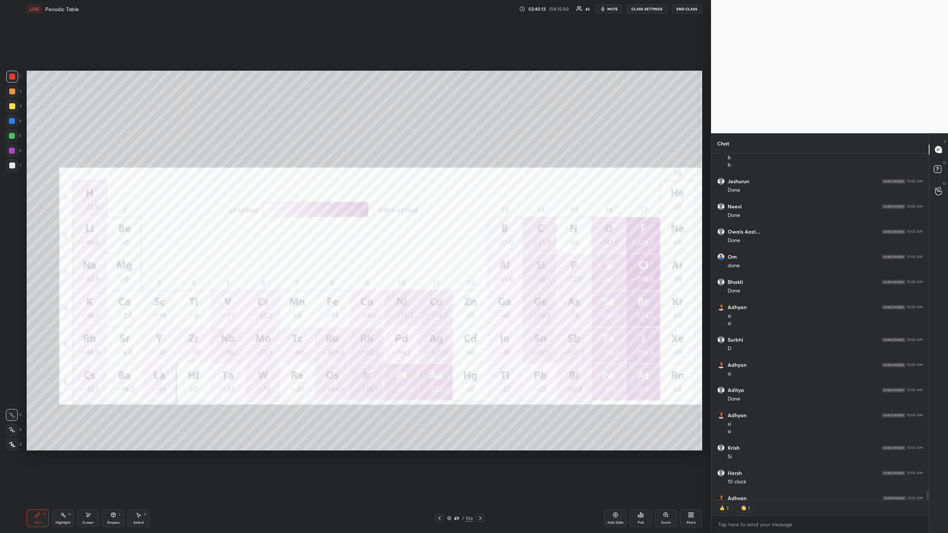
scroll to position [12864, 0]
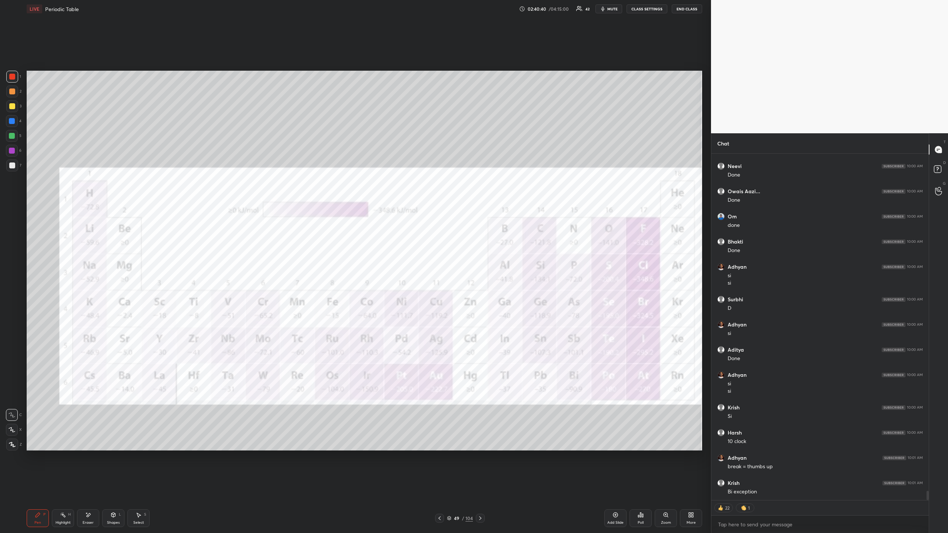
click at [88, 488] on icon at bounding box center [88, 515] width 6 height 6
click at [40, 488] on icon at bounding box center [38, 515] width 6 height 6
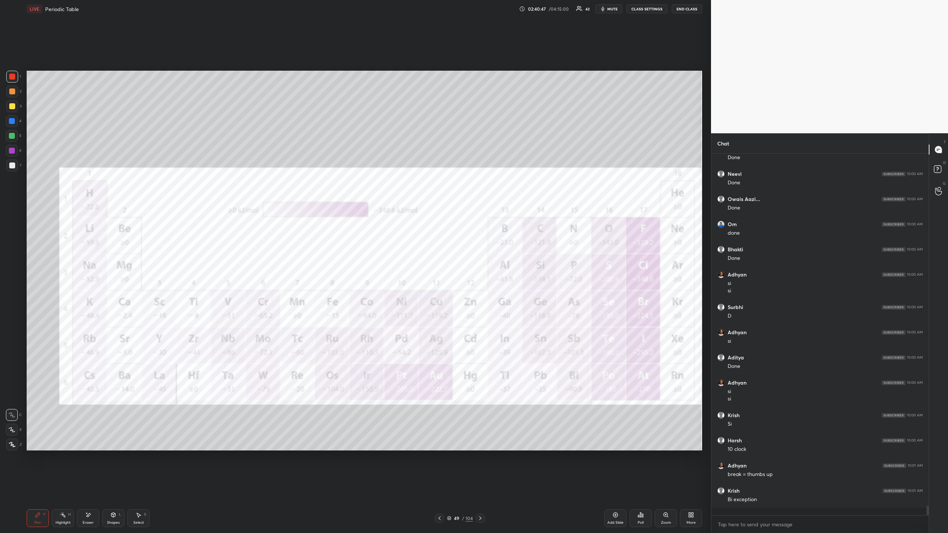
scroll to position [12849, 0]
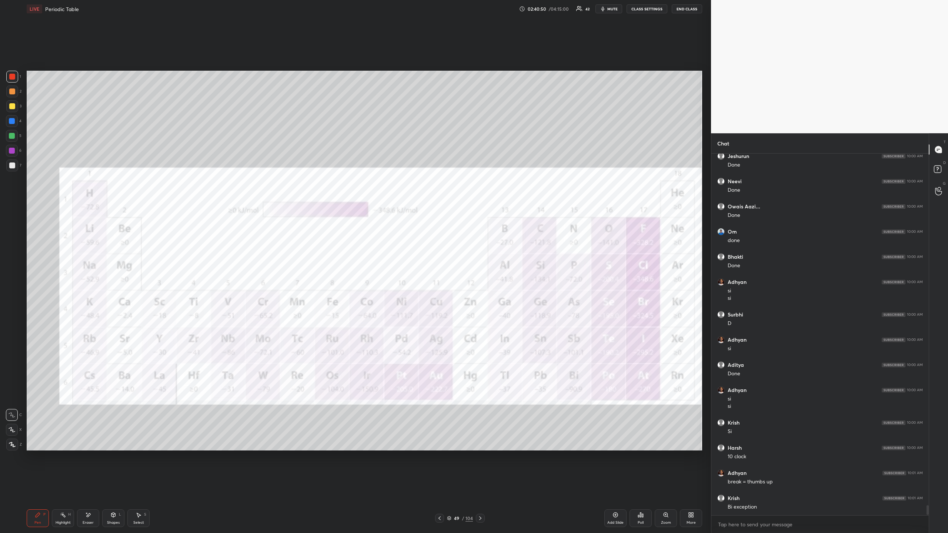
click at [323, 452] on div "Setting up your live class Poll for secs No correct answer Start poll" at bounding box center [364, 261] width 681 height 486
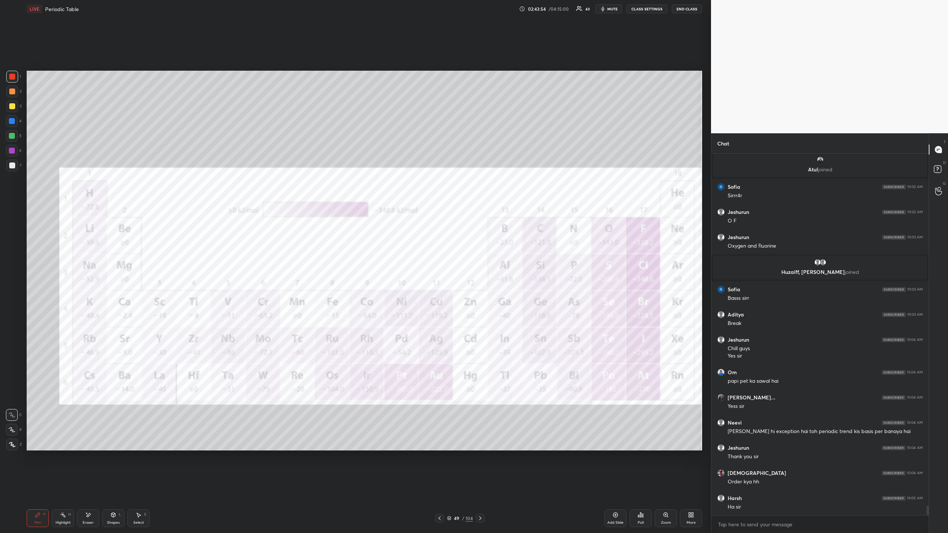
scroll to position [13116, 0]
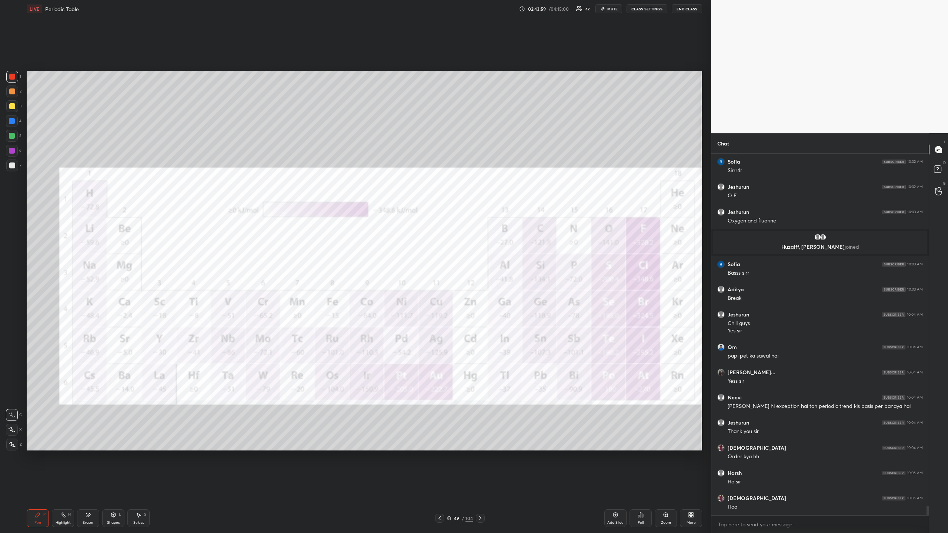
click at [608, 11] on button "mute" at bounding box center [609, 8] width 27 height 9
click at [608, 11] on span "unmute" at bounding box center [612, 8] width 16 height 5
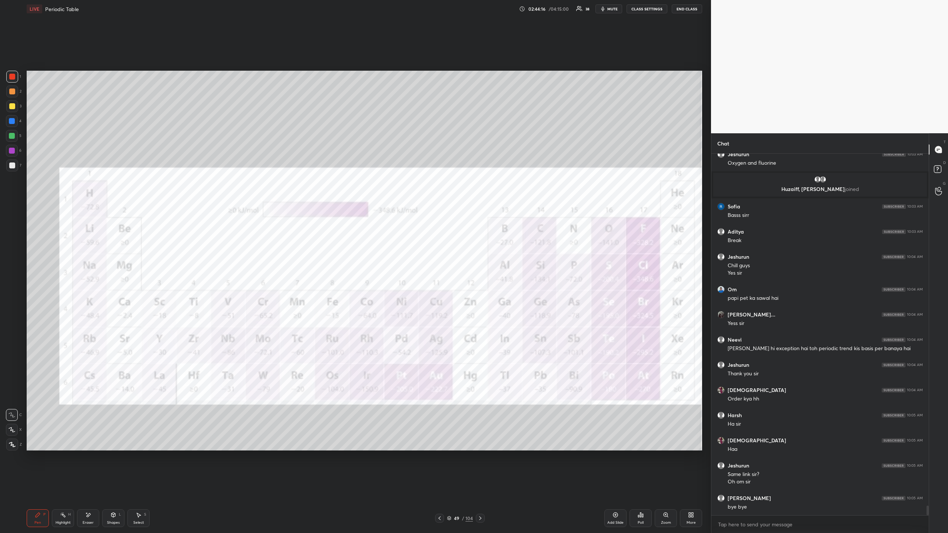
scroll to position [13199, 0]
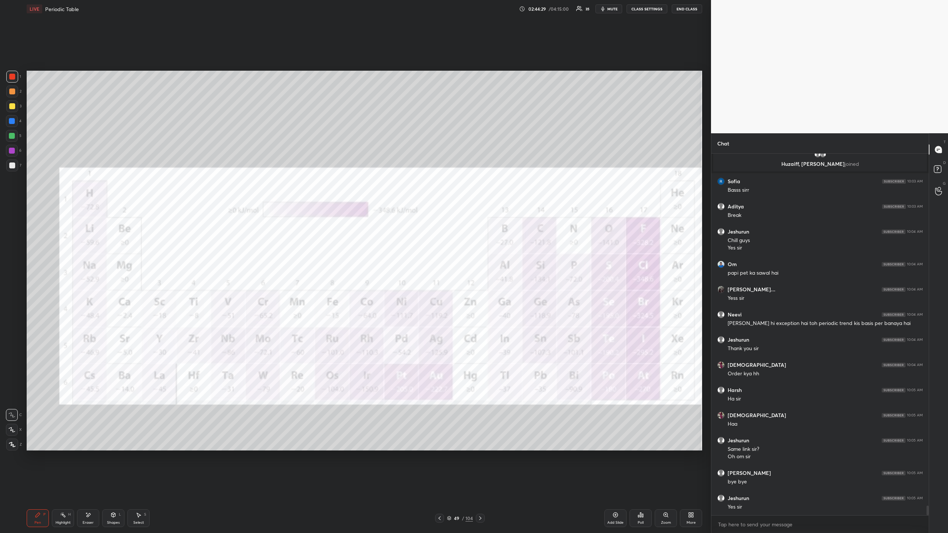
click at [608, 11] on button "mute" at bounding box center [609, 8] width 27 height 9
click at [614, 488] on icon at bounding box center [616, 515] width 6 height 6
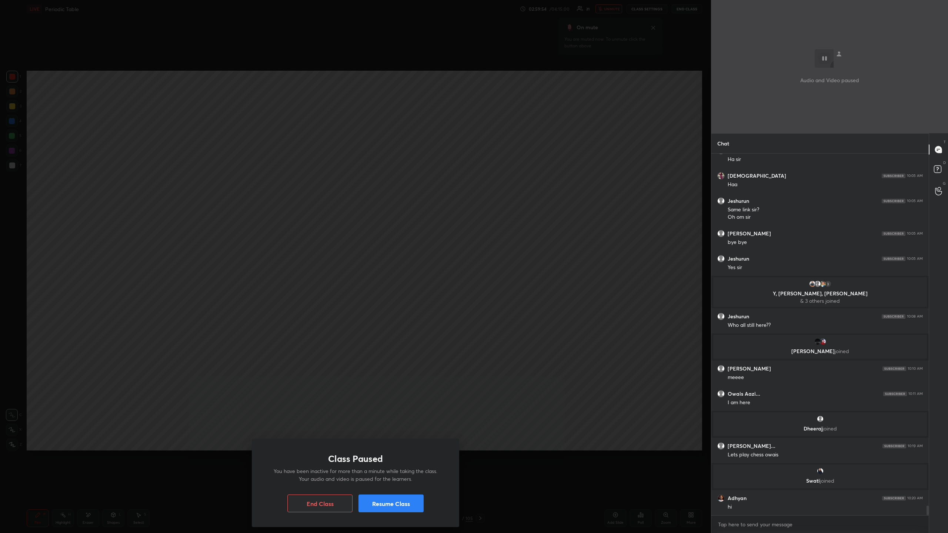
scroll to position [13300, 0]
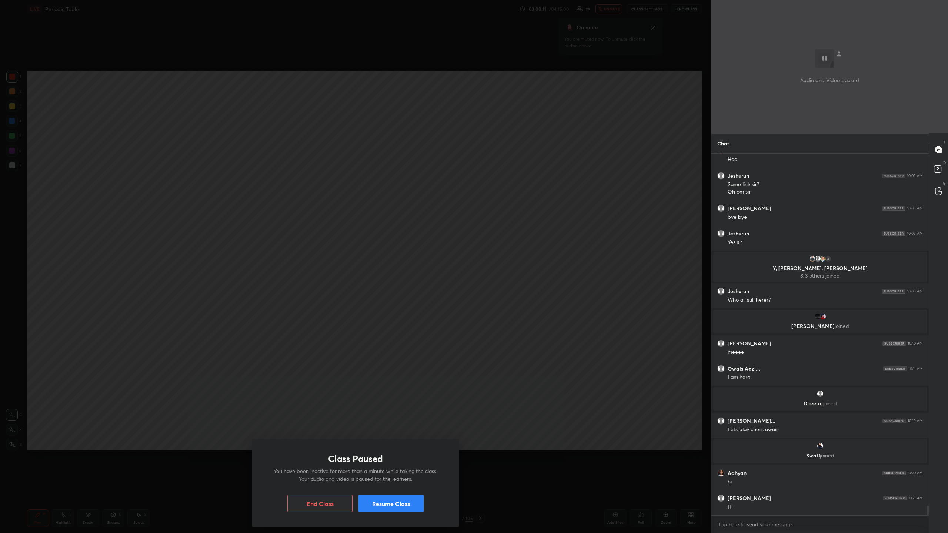
click at [390, 488] on button "Resume Class" at bounding box center [390, 504] width 65 height 18
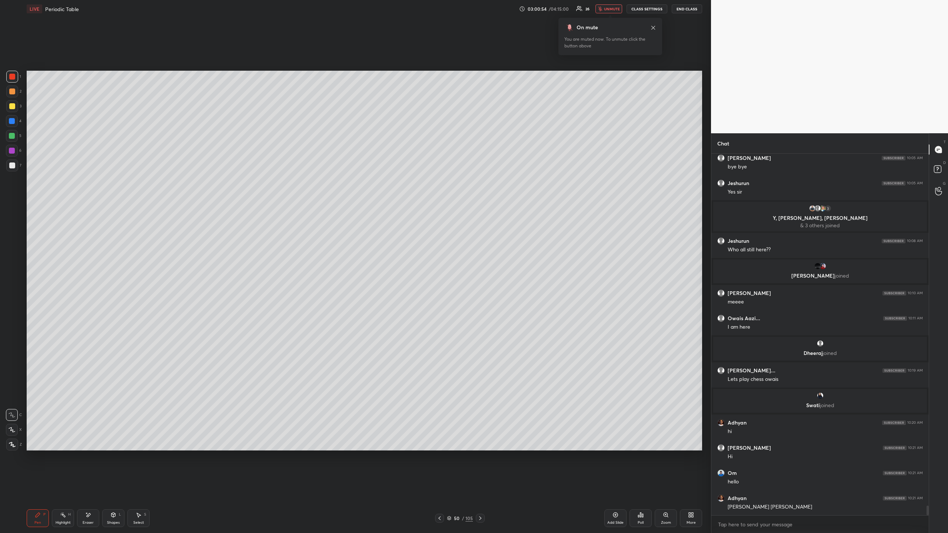
scroll to position [13375, 0]
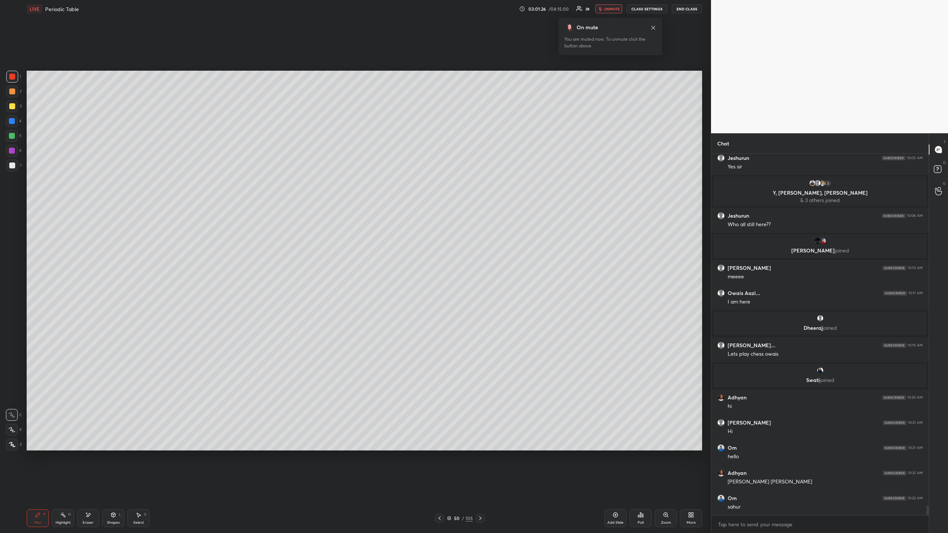
click at [603, 11] on button "unmute" at bounding box center [609, 8] width 27 height 9
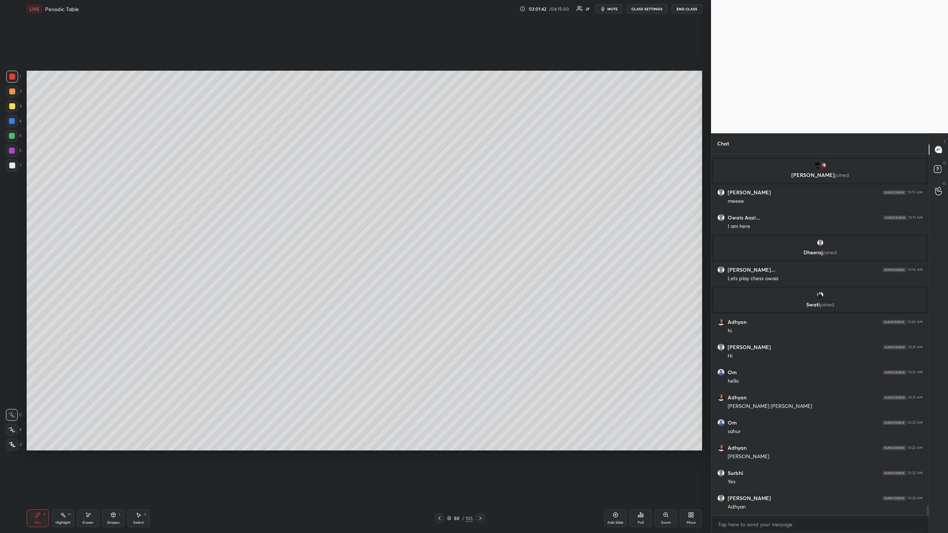
scroll to position [13476, 0]
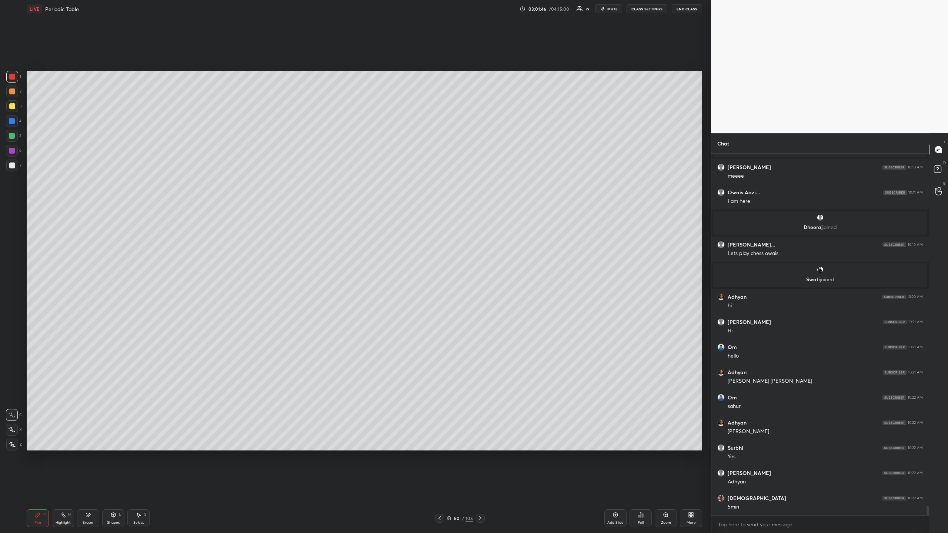
click at [482, 488] on icon at bounding box center [480, 519] width 6 height 6
click at [442, 488] on icon at bounding box center [440, 519] width 6 height 6
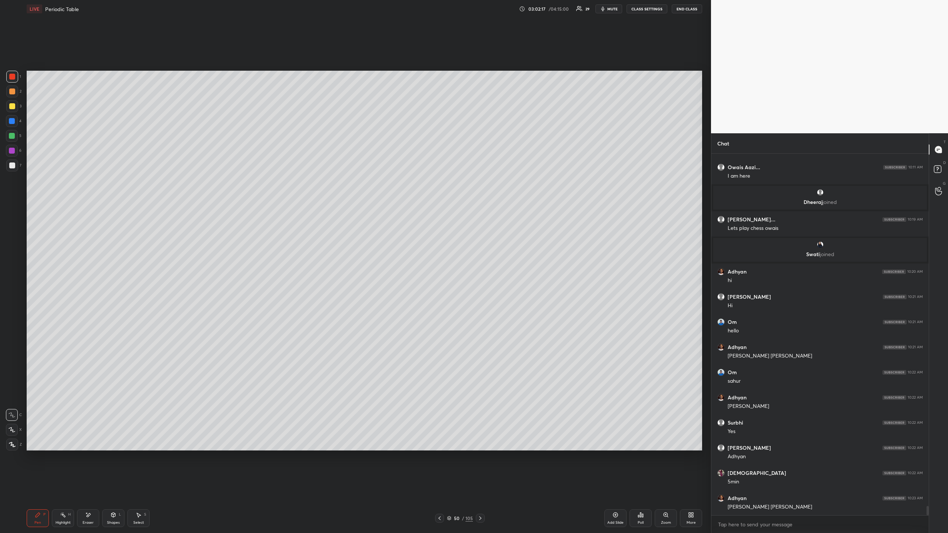
click at [615, 488] on icon at bounding box center [616, 515] width 6 height 6
click at [13, 107] on div at bounding box center [12, 106] width 6 height 6
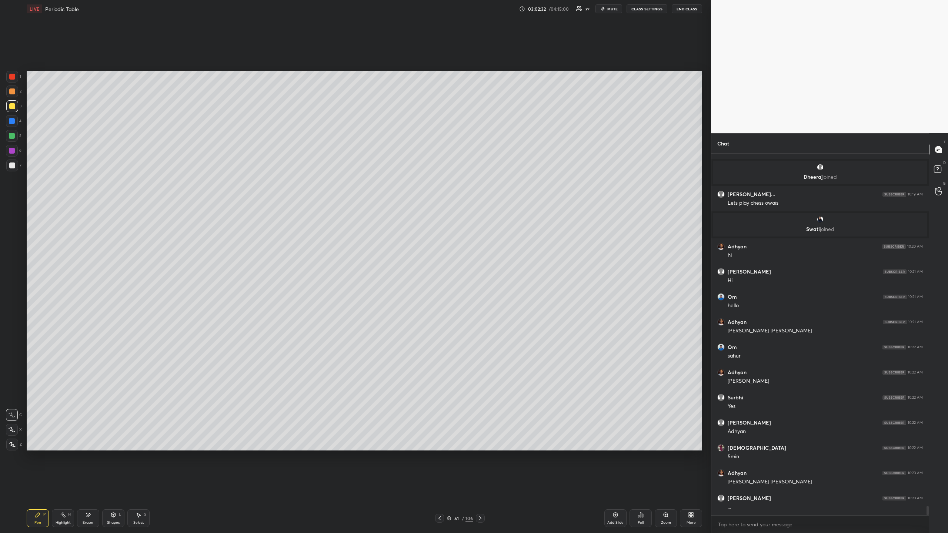
click at [612, 8] on span "mute" at bounding box center [612, 8] width 10 height 5
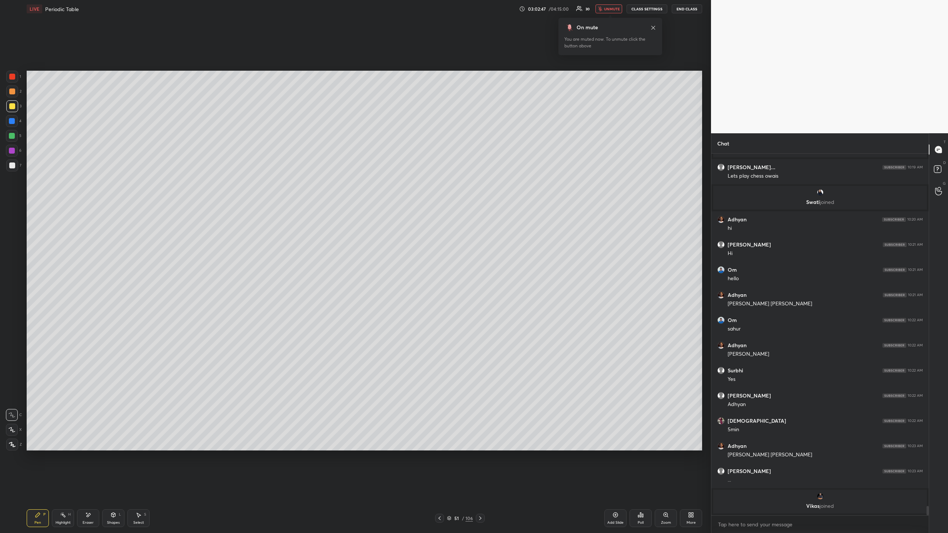
click at [612, 8] on span "unmute" at bounding box center [612, 8] width 16 height 5
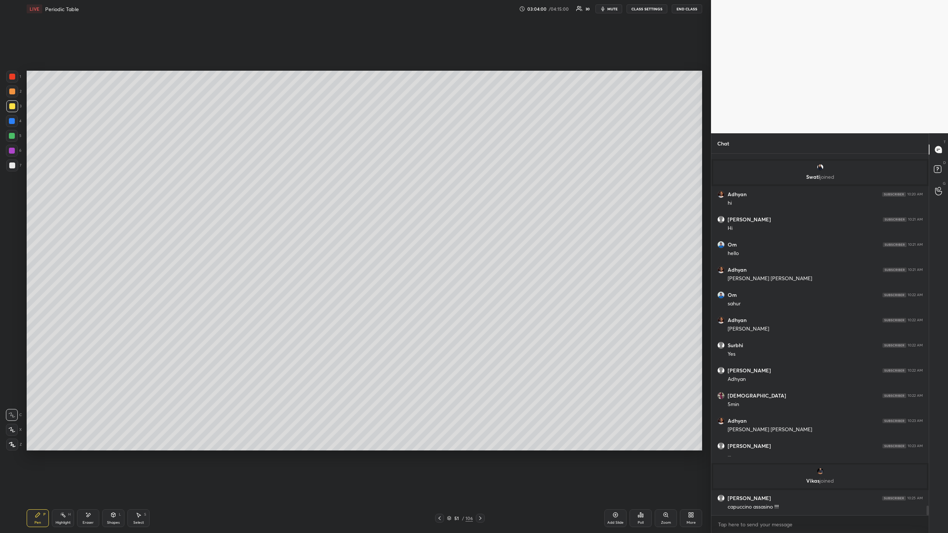
click at [15, 164] on div at bounding box center [12, 166] width 6 height 6
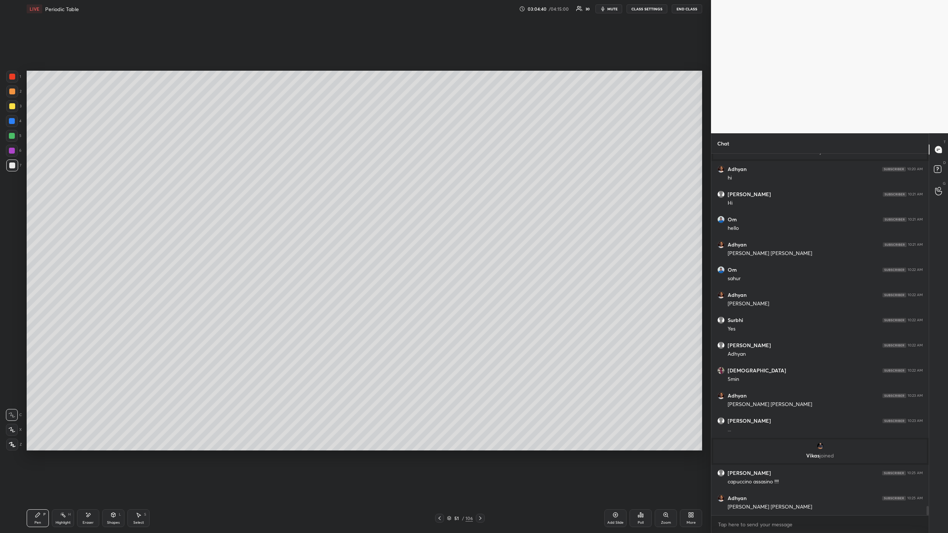
click at [13, 106] on div at bounding box center [12, 106] width 6 height 6
click at [610, 10] on span "mute" at bounding box center [612, 8] width 10 height 5
click at [611, 13] on body "1 2 3 4 5 6 7 C X Z E E Erase all H H LIVE Periodic Table 03:04:47 / 04:15:00 3…" at bounding box center [474, 266] width 948 height 533
click at [614, 10] on span "unmute" at bounding box center [612, 8] width 16 height 5
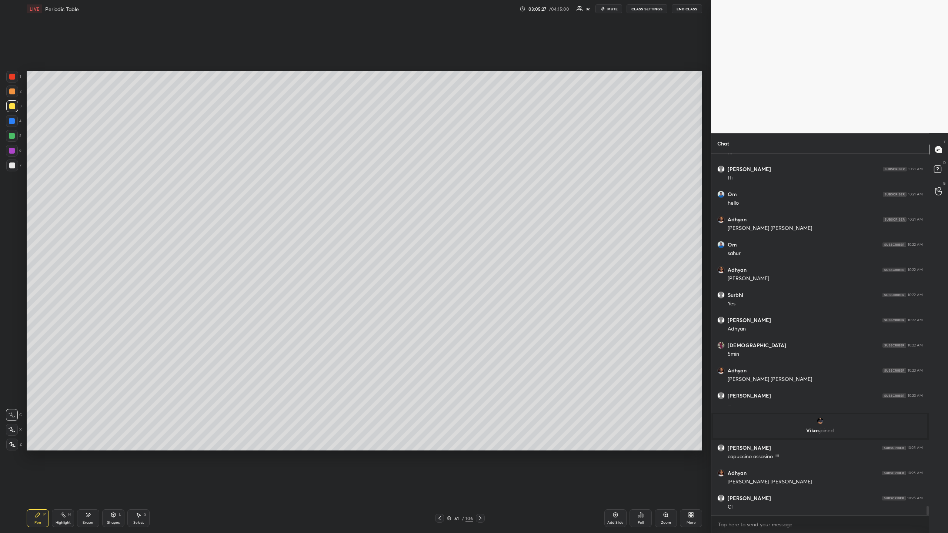
scroll to position [13570, 0]
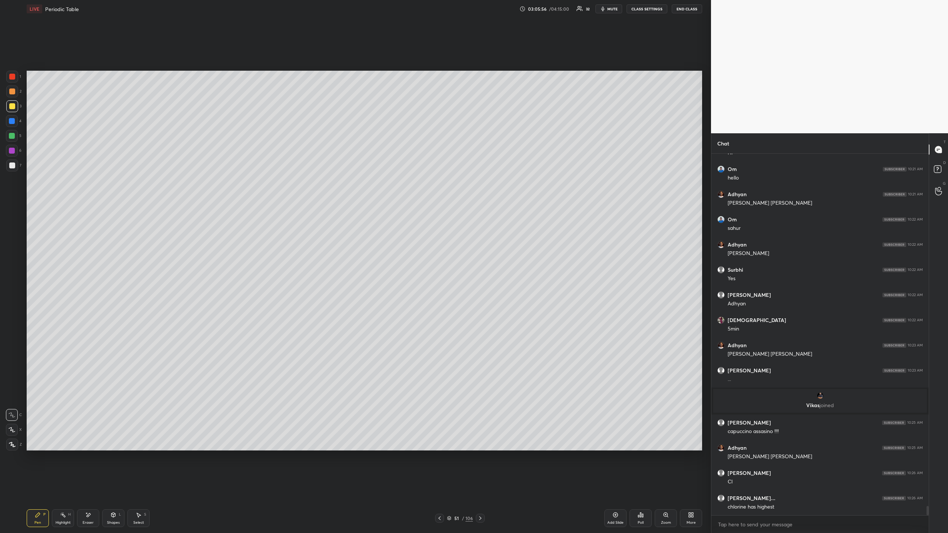
drag, startPoint x: 15, startPoint y: 163, endPoint x: 14, endPoint y: 168, distance: 5.4
click at [15, 163] on div at bounding box center [12, 166] width 12 height 12
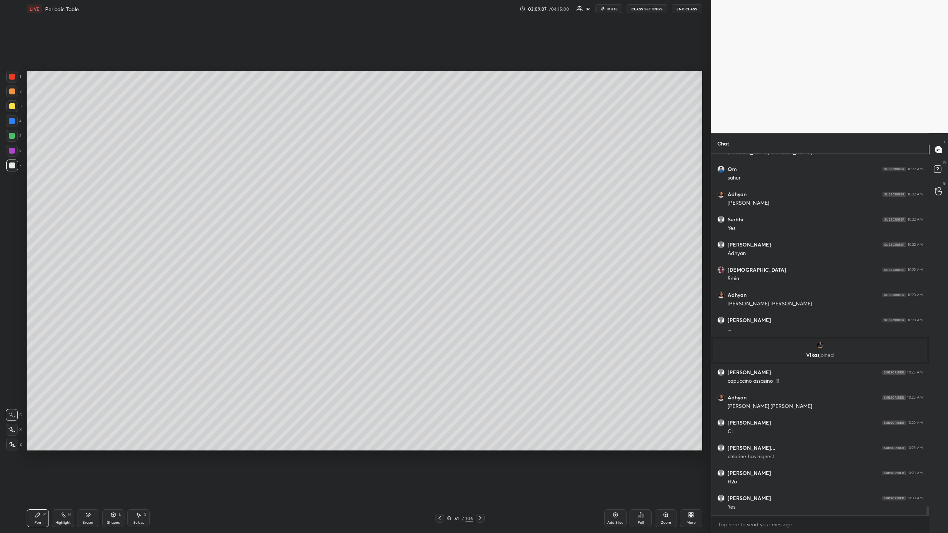
scroll to position [13647, 0]
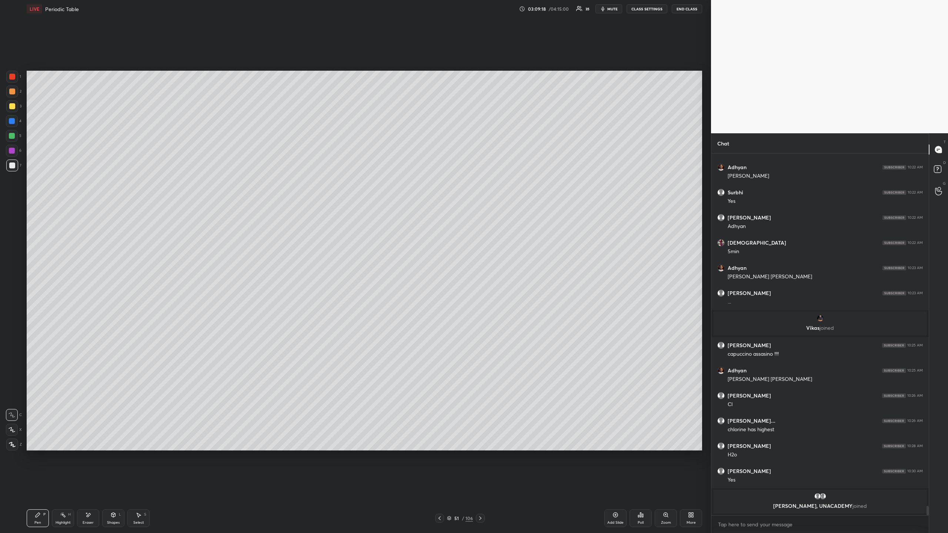
click at [615, 488] on icon at bounding box center [616, 515] width 6 height 6
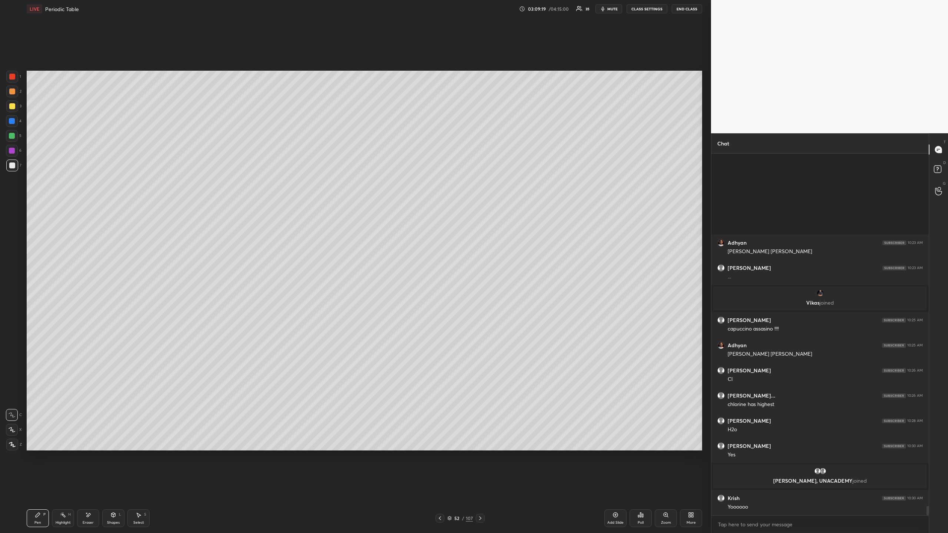
scroll to position [13604, 0]
drag, startPoint x: 13, startPoint y: 110, endPoint x: 23, endPoint y: 107, distance: 10.8
click at [13, 111] on div at bounding box center [12, 106] width 12 height 12
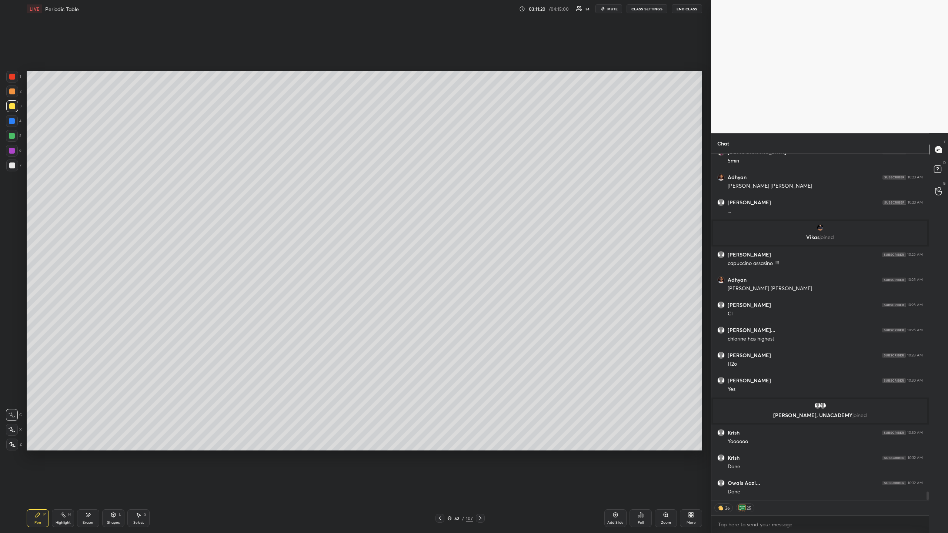
scroll to position [13695, 0]
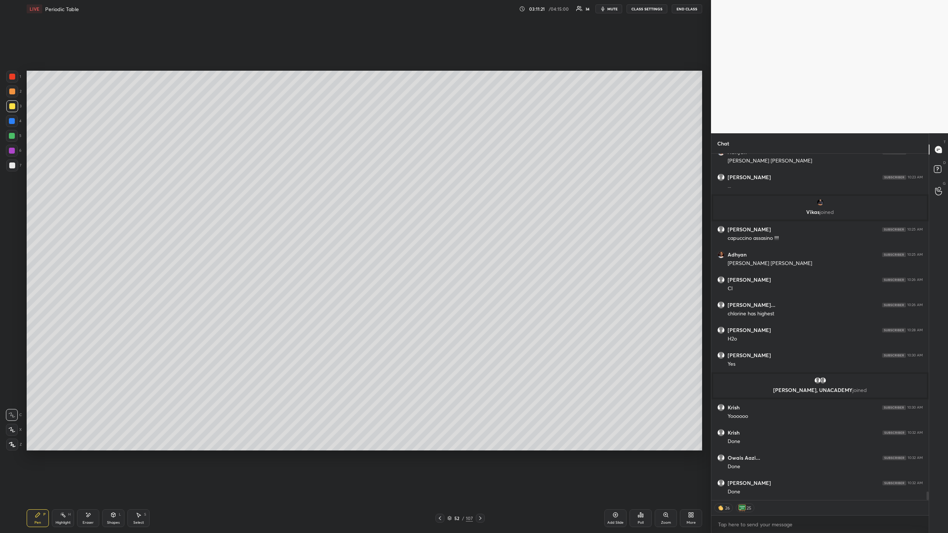
click at [481, 488] on icon at bounding box center [480, 519] width 6 height 6
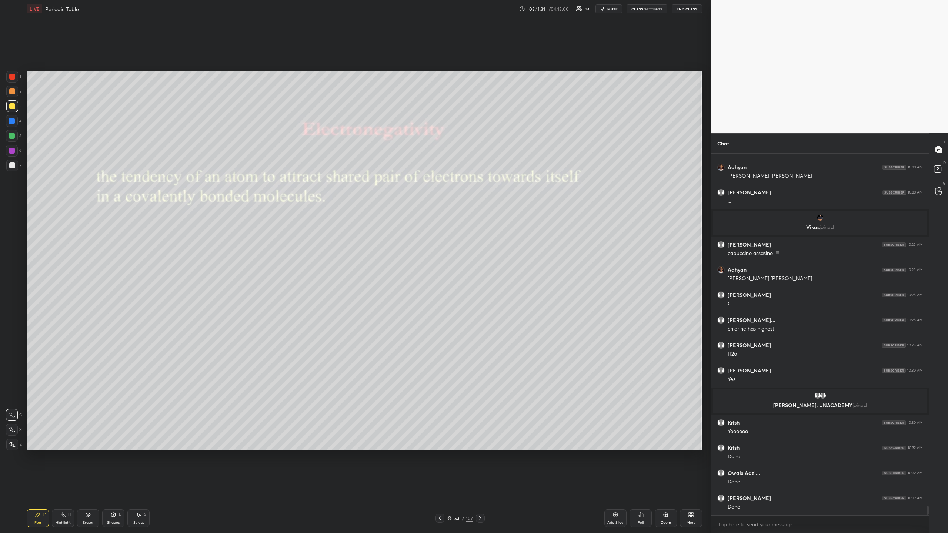
click at [441, 488] on icon at bounding box center [440, 519] width 6 height 6
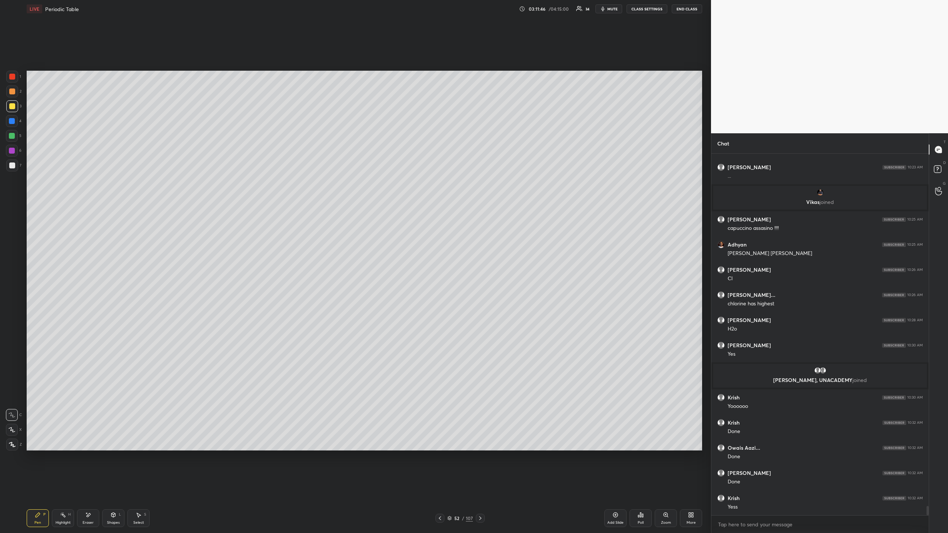
scroll to position [13730, 0]
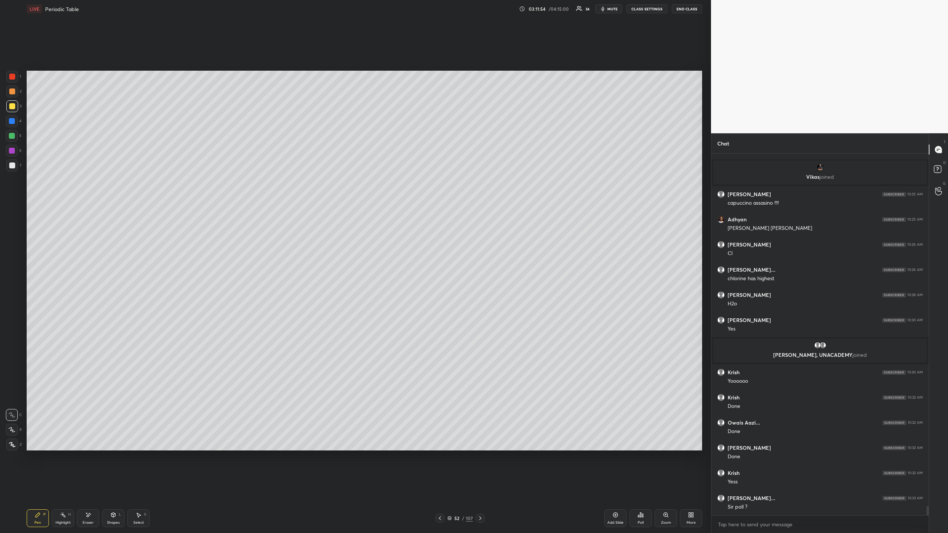
click at [611, 488] on div "Add Slide" at bounding box center [615, 519] width 22 height 18
click at [645, 488] on div "Poll" at bounding box center [641, 519] width 22 height 18
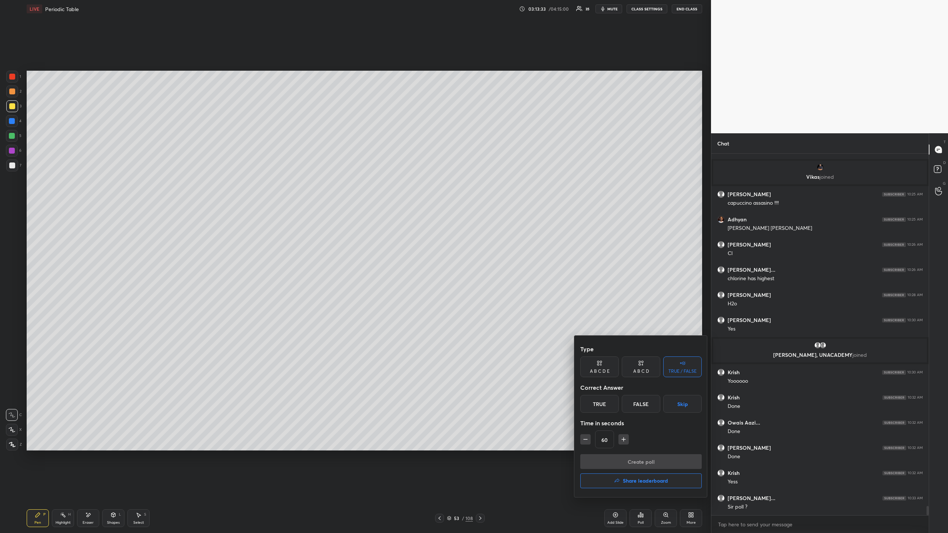
click at [608, 369] on div "A B C D E" at bounding box center [600, 371] width 20 height 4
click at [640, 367] on div "A B C D" at bounding box center [641, 367] width 39 height 21
click at [682, 374] on div "TRUE / FALSE" at bounding box center [682, 371] width 28 height 4
click at [597, 370] on div "A B C D E" at bounding box center [600, 371] width 20 height 4
click at [637, 363] on div "A B C D" at bounding box center [641, 367] width 39 height 21
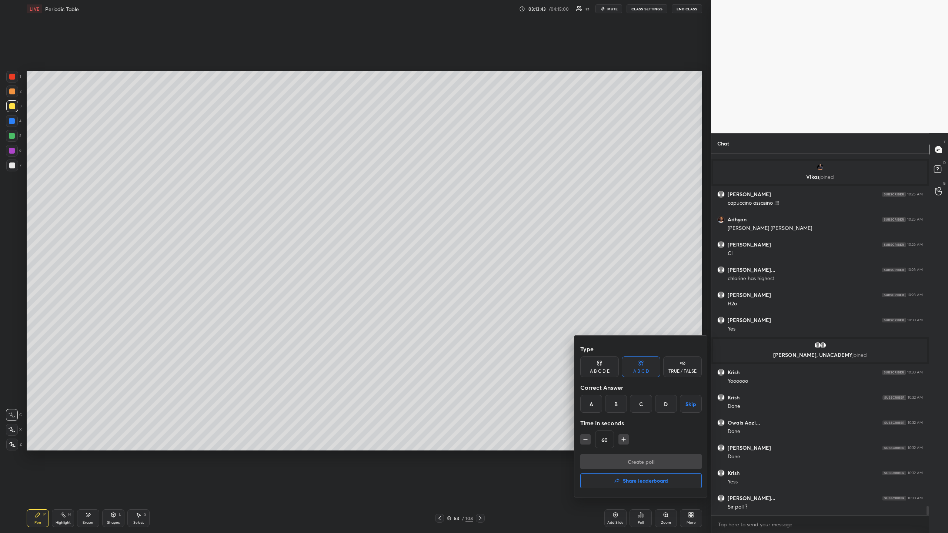
drag, startPoint x: 679, startPoint y: 366, endPoint x: 673, endPoint y: 368, distance: 6.1
click at [678, 366] on div "TRUE / FALSE" at bounding box center [682, 367] width 39 height 21
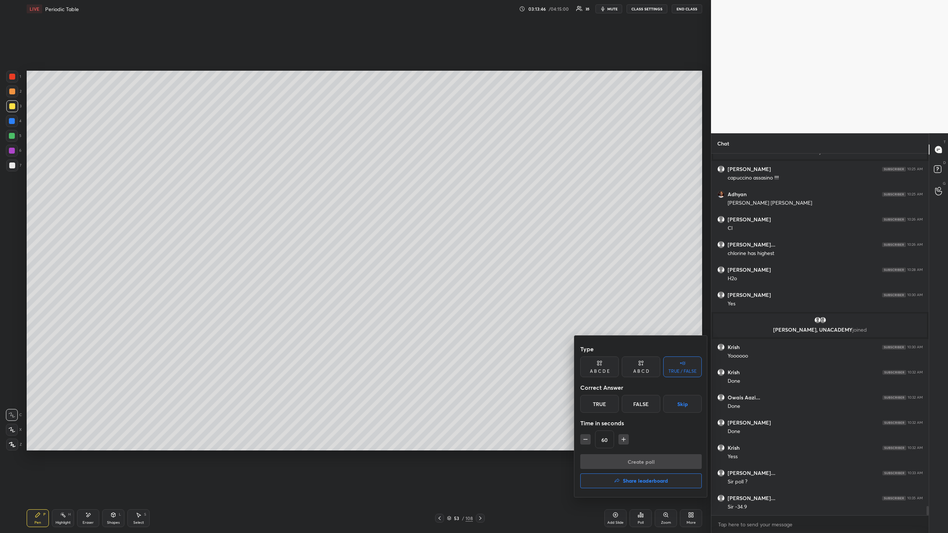
click at [559, 391] on div at bounding box center [474, 266] width 948 height 533
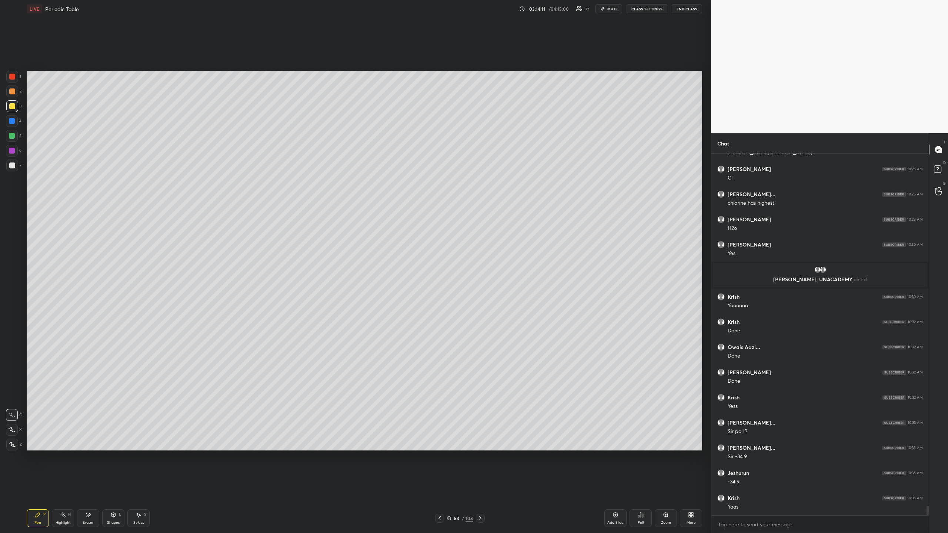
scroll to position [13831, 0]
click at [16, 163] on div "7" at bounding box center [13, 166] width 15 height 12
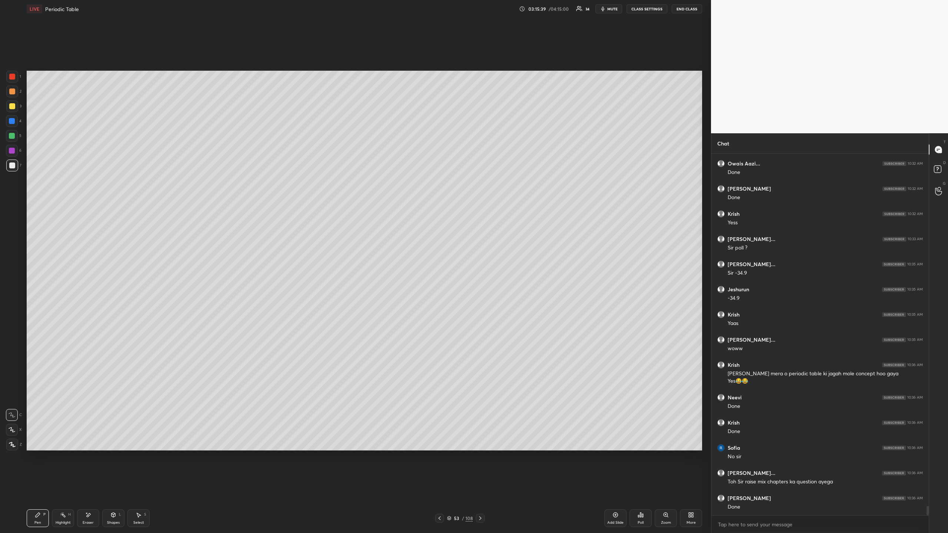
scroll to position [14014, 0]
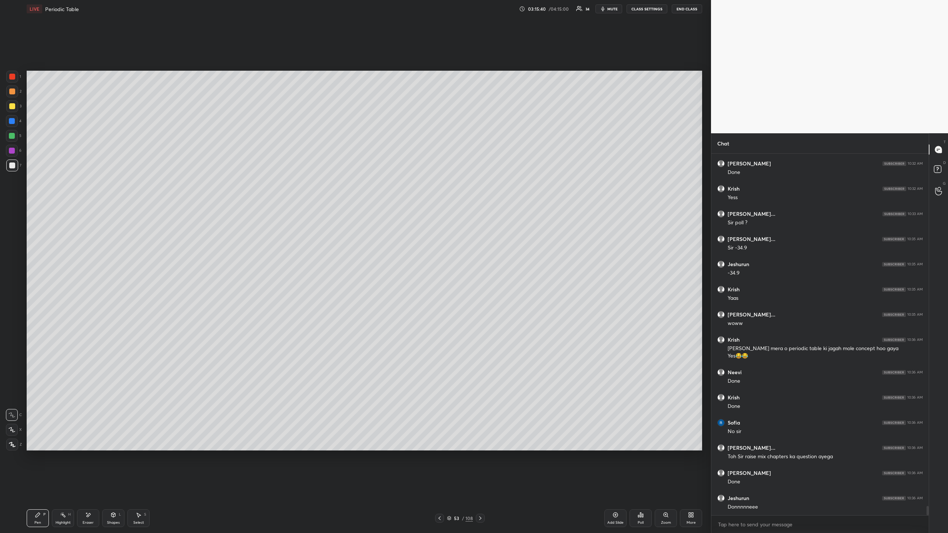
click at [617, 488] on icon at bounding box center [616, 515] width 6 height 6
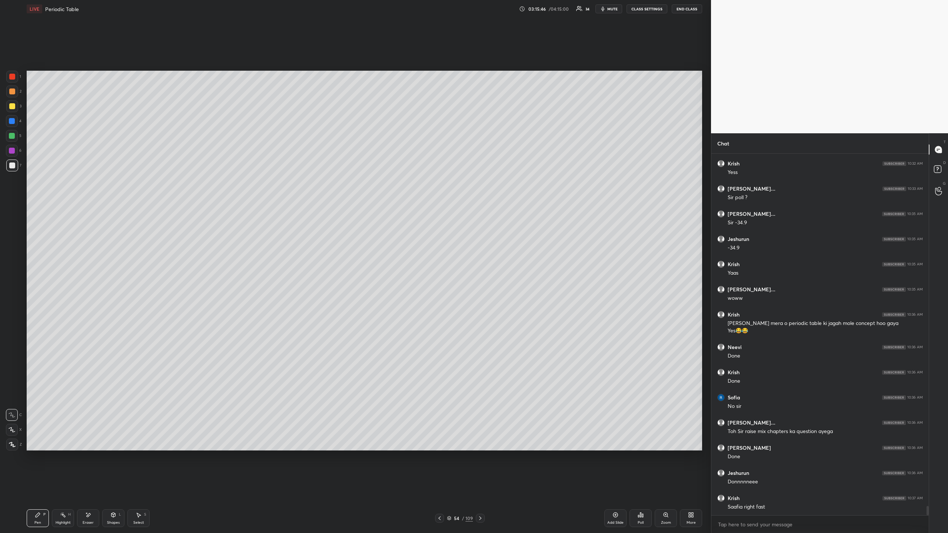
drag, startPoint x: 11, startPoint y: 74, endPoint x: 14, endPoint y: 60, distance: 14.2
click at [12, 74] on div at bounding box center [12, 77] width 6 height 6
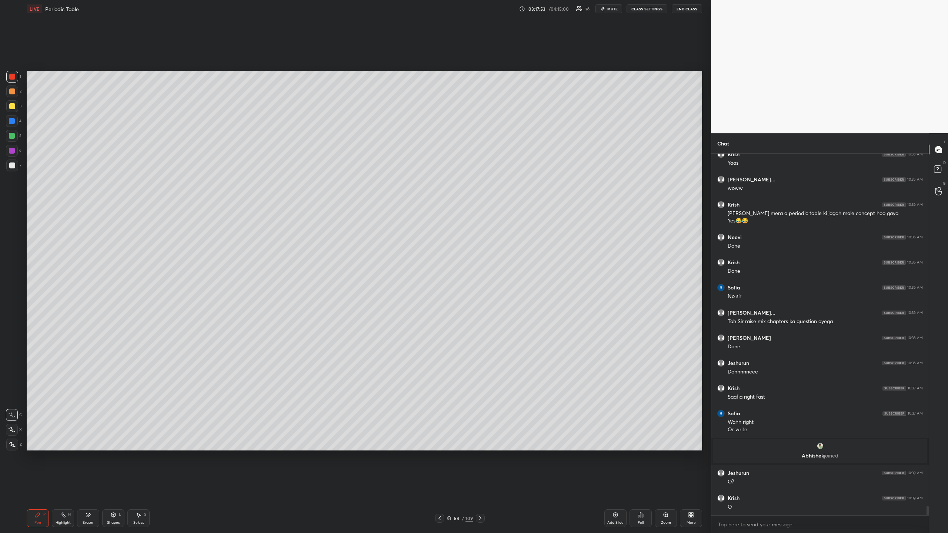
scroll to position [14021, 0]
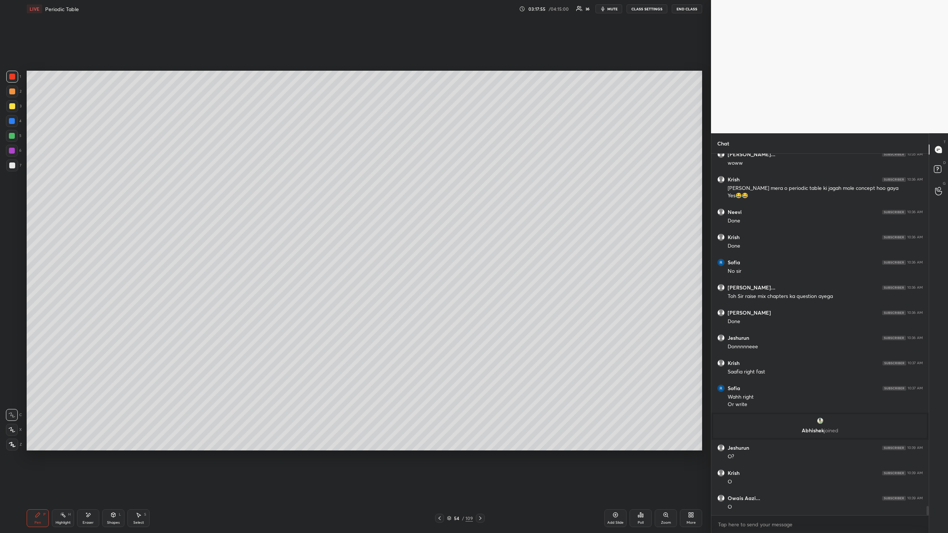
click at [15, 106] on div at bounding box center [12, 106] width 12 height 12
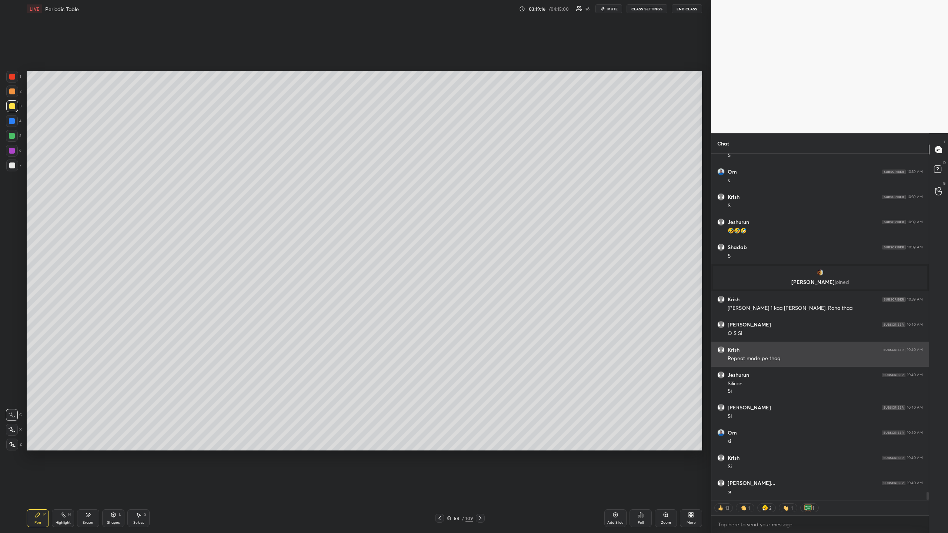
scroll to position [14489, 0]
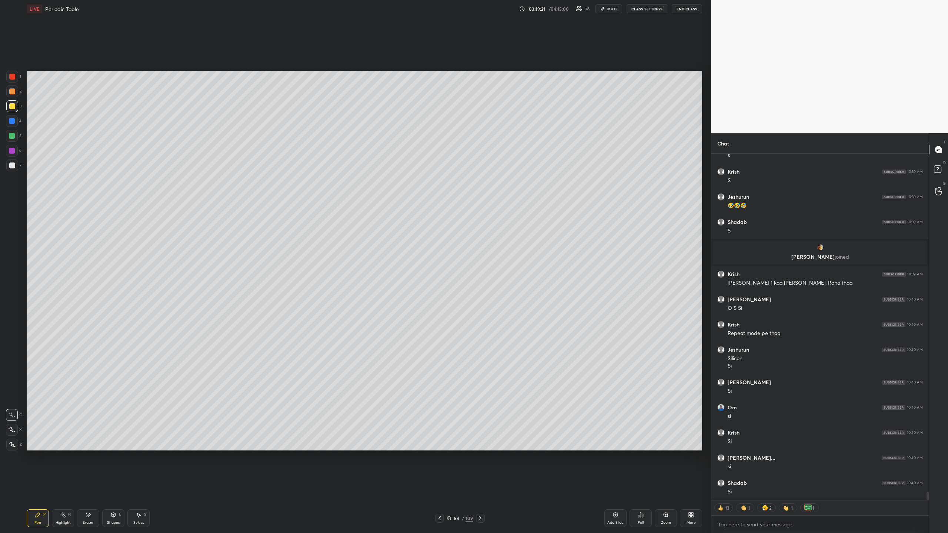
click at [443, 488] on icon at bounding box center [440, 519] width 6 height 6
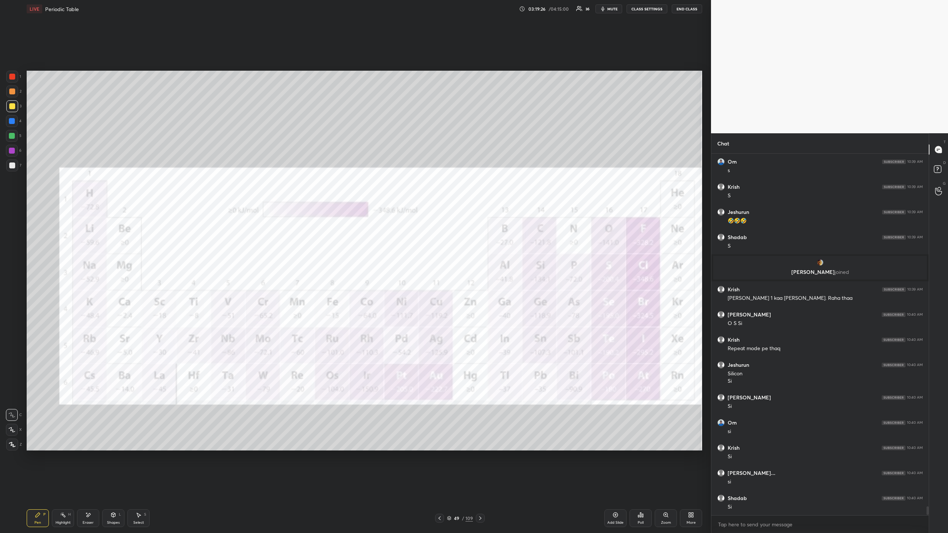
scroll to position [3, 3]
click at [479, 488] on icon at bounding box center [480, 519] width 2 height 4
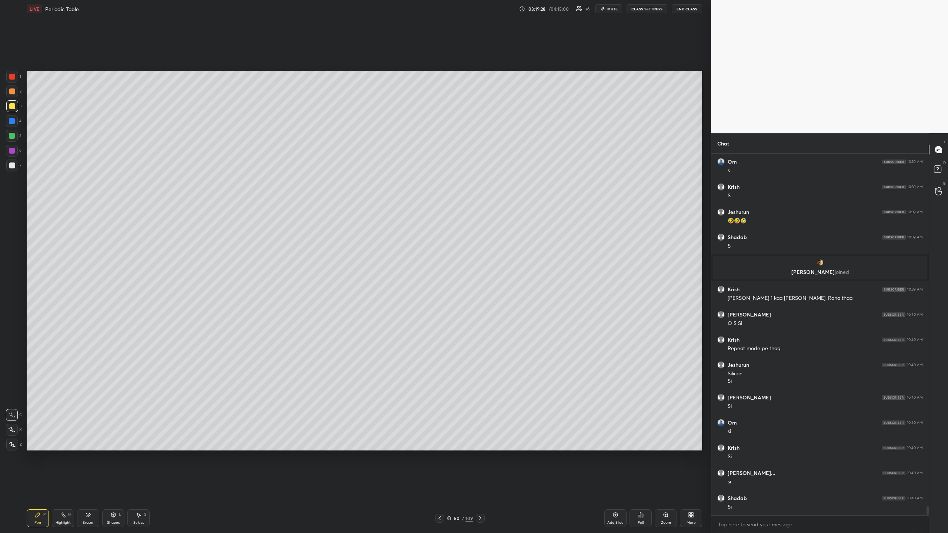
click at [479, 488] on icon at bounding box center [480, 519] width 2 height 4
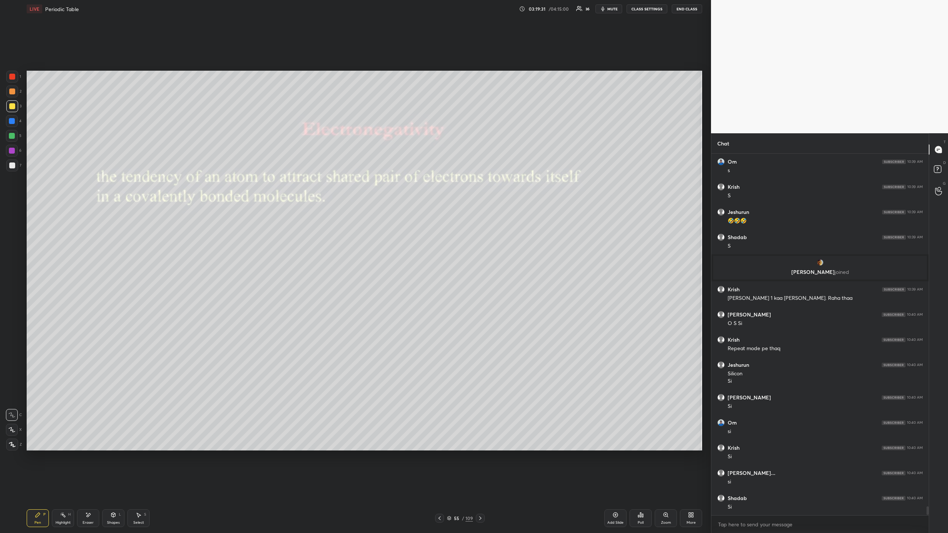
click at [444, 488] on div at bounding box center [439, 518] width 9 height 9
click at [6, 76] on div at bounding box center [12, 77] width 12 height 12
click at [703, 123] on div "Setting up your live class Poll for secs No correct answer Start poll" at bounding box center [364, 261] width 681 height 486
click at [481, 488] on icon at bounding box center [480, 519] width 6 height 6
drag, startPoint x: 12, startPoint y: 104, endPoint x: 20, endPoint y: 111, distance: 10.5
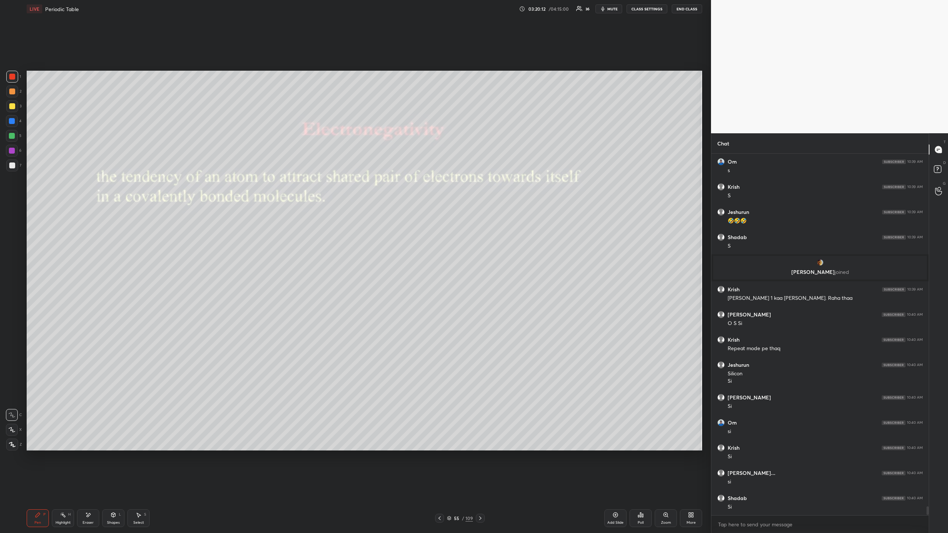
click at [12, 106] on div at bounding box center [12, 106] width 6 height 6
drag, startPoint x: 11, startPoint y: 76, endPoint x: 11, endPoint y: 89, distance: 12.6
click at [10, 76] on div at bounding box center [12, 77] width 6 height 6
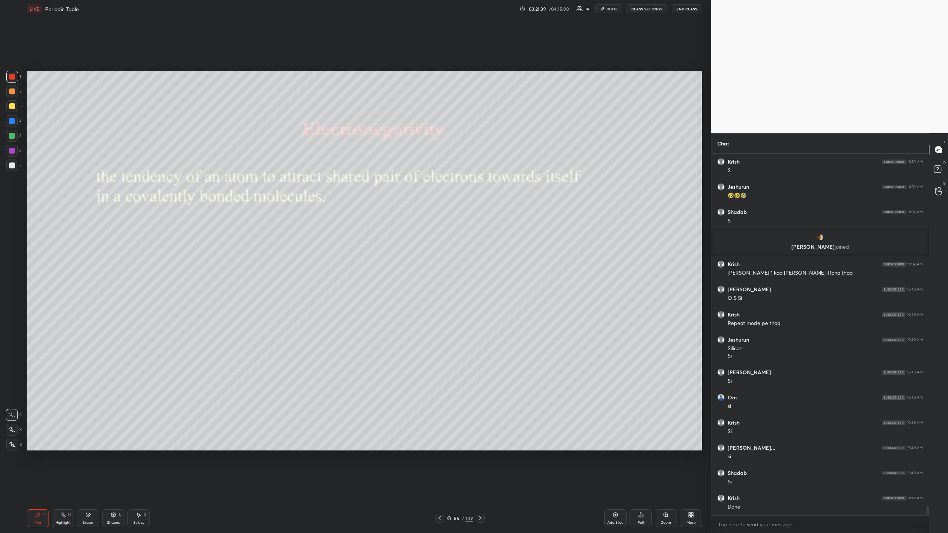
click at [15, 164] on div at bounding box center [12, 166] width 12 height 12
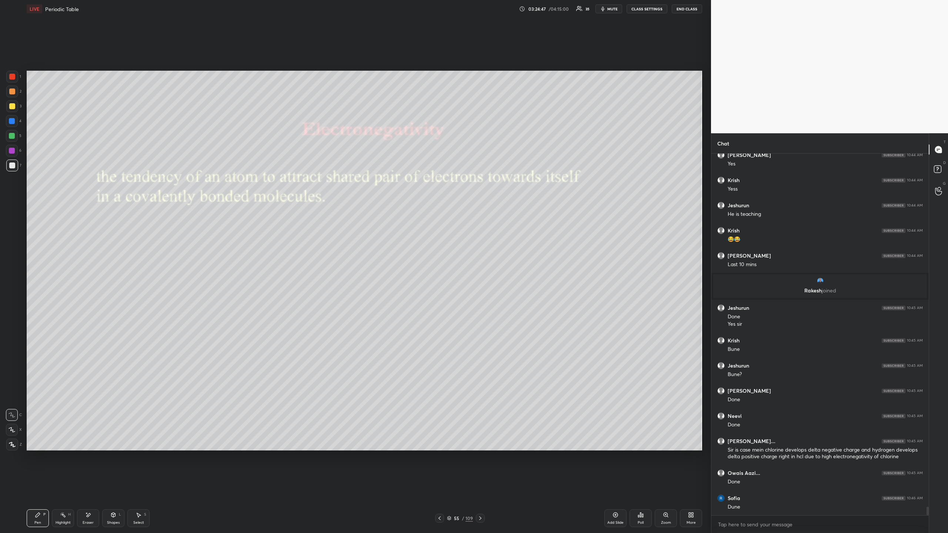
scroll to position [14780, 0]
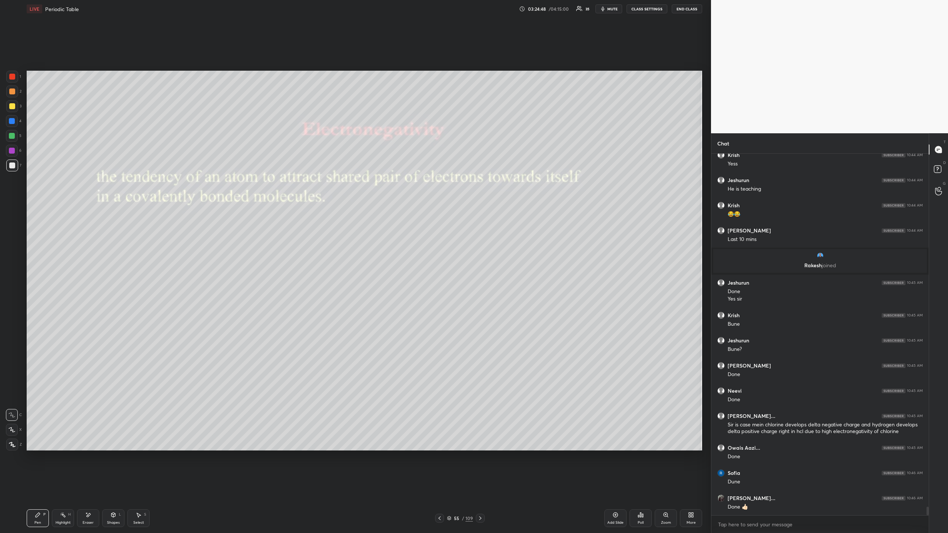
click at [11, 76] on div at bounding box center [12, 77] width 6 height 6
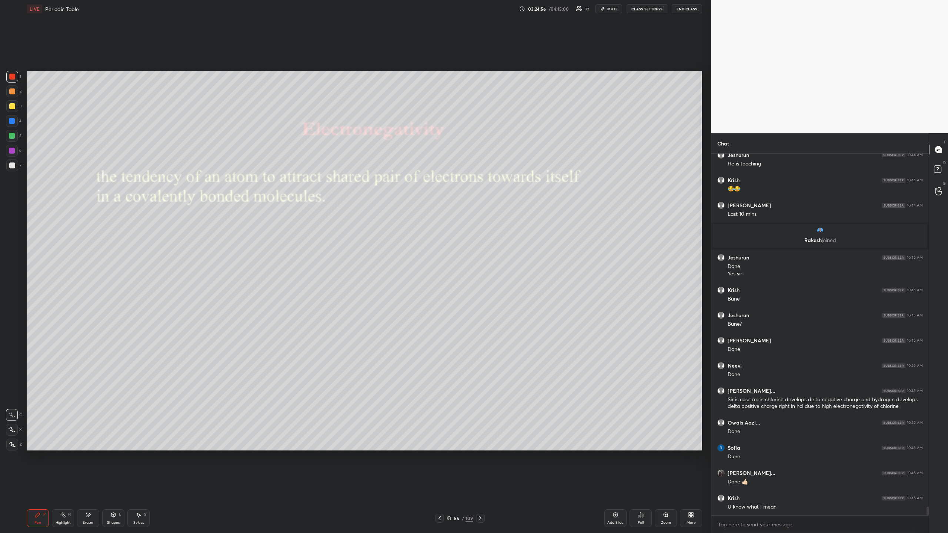
click at [610, 11] on button "mute" at bounding box center [609, 8] width 27 height 9
click at [610, 9] on span "unmute" at bounding box center [612, 8] width 16 height 5
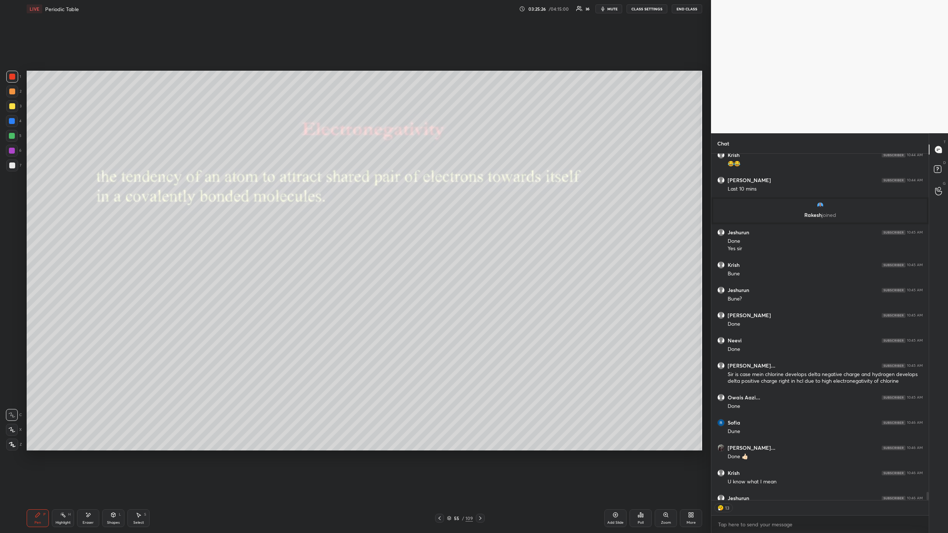
scroll to position [14864, 0]
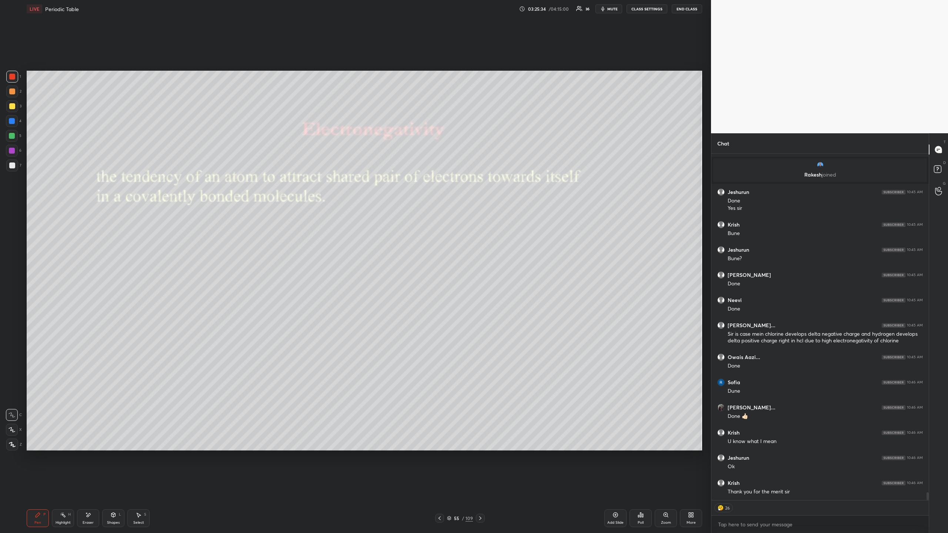
click at [10, 163] on div at bounding box center [12, 166] width 6 height 6
click at [482, 488] on icon at bounding box center [480, 519] width 6 height 6
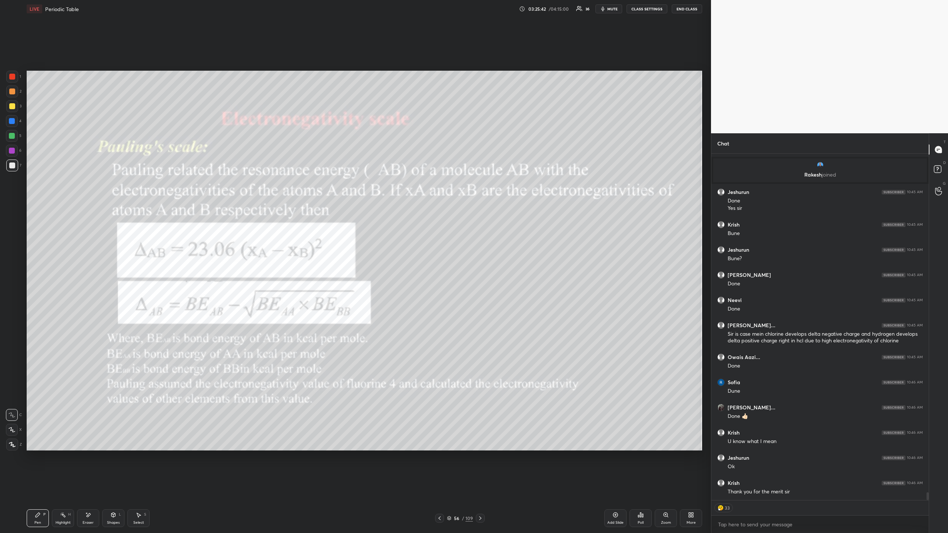
click at [440, 488] on icon at bounding box center [440, 519] width 6 height 6
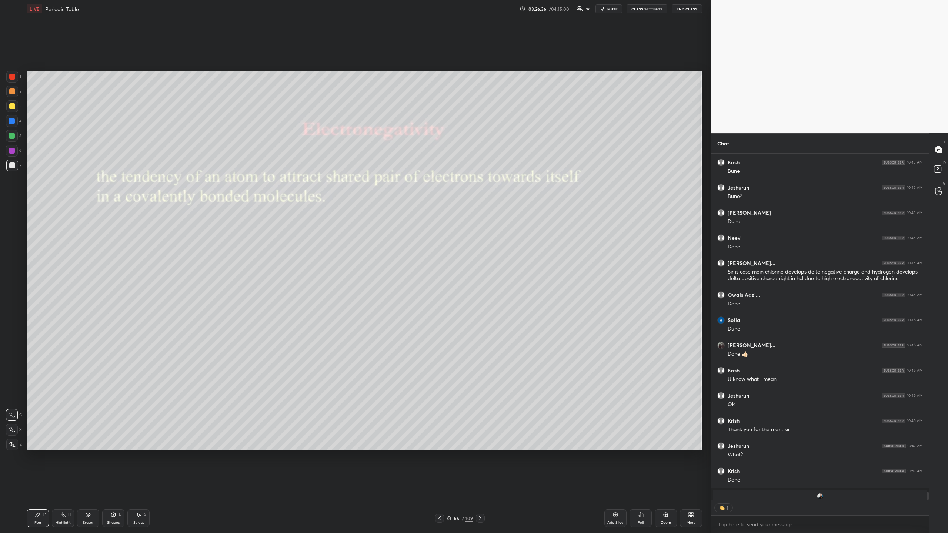
scroll to position [3, 3]
click at [480, 488] on div at bounding box center [480, 518] width 9 height 9
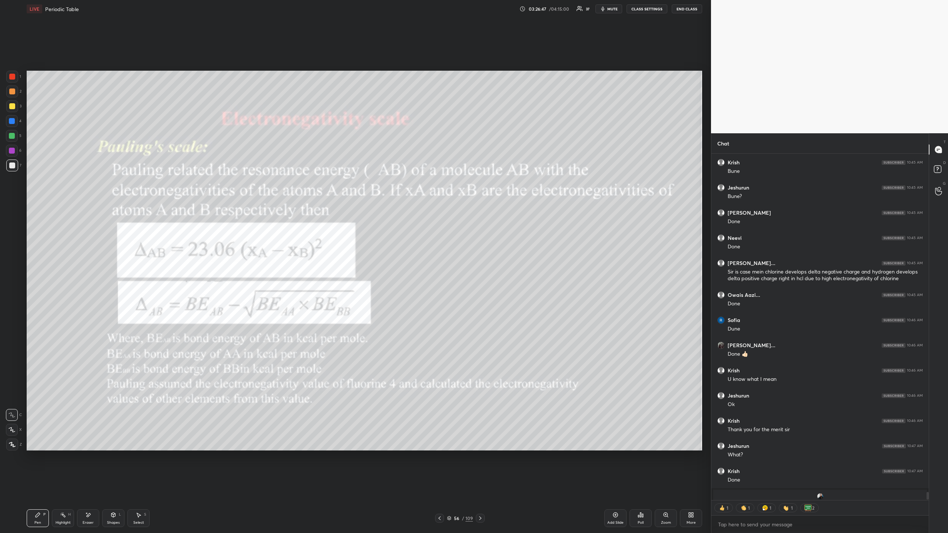
click at [14, 78] on div at bounding box center [12, 77] width 6 height 6
click at [12, 166] on div at bounding box center [12, 166] width 6 height 6
drag, startPoint x: 88, startPoint y: 514, endPoint x: 94, endPoint y: 479, distance: 35.4
click at [89, 488] on icon at bounding box center [88, 515] width 6 height 6
drag, startPoint x: 39, startPoint y: 525, endPoint x: 37, endPoint y: 463, distance: 62.6
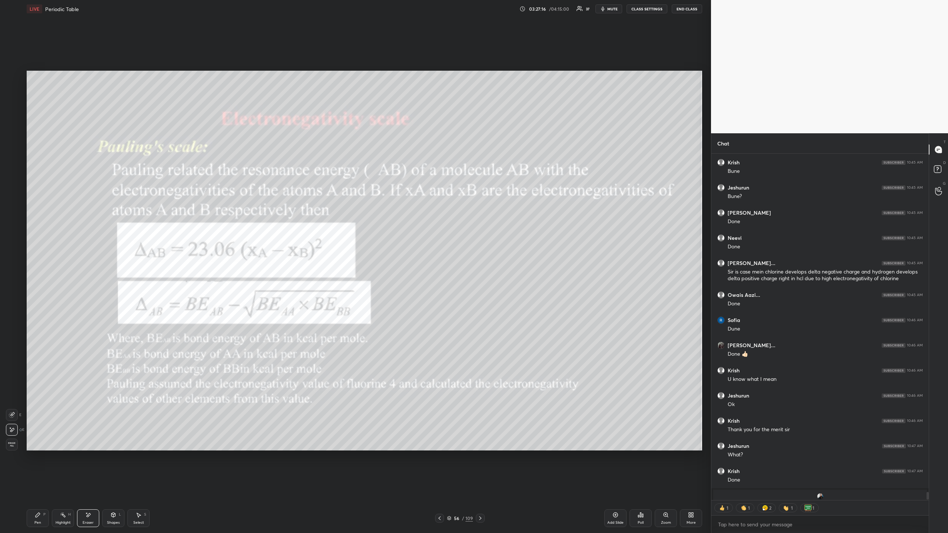
click at [37, 488] on div "Pen P Highlight H Eraser Shapes L Select S 56 / 109 Add Slide Poll Zoom More" at bounding box center [365, 519] width 676 height 30
click at [38, 488] on div "Pen" at bounding box center [37, 523] width 7 height 4
click at [9, 74] on div at bounding box center [12, 77] width 12 height 12
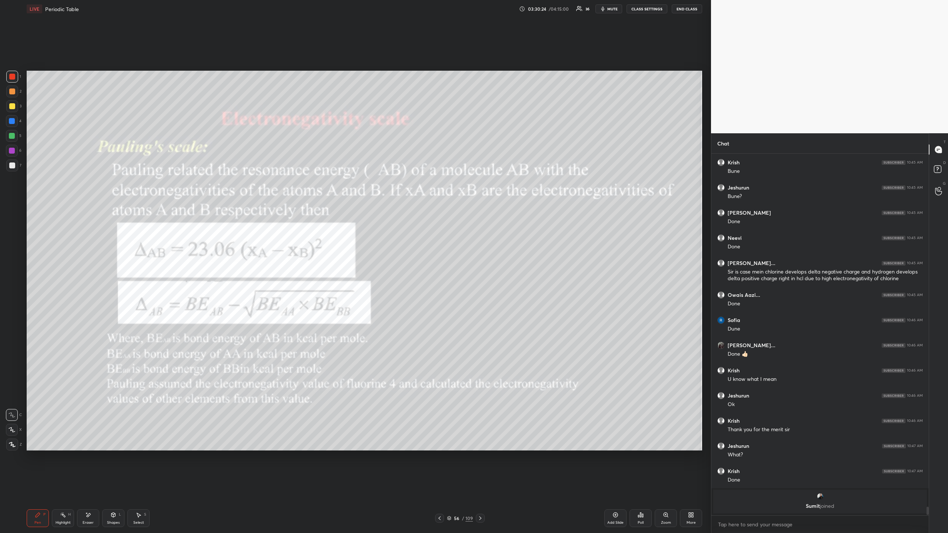
drag, startPoint x: 14, startPoint y: 161, endPoint x: 21, endPoint y: 163, distance: 7.3
click at [14, 161] on div at bounding box center [12, 166] width 12 height 12
click at [606, 8] on icon "button" at bounding box center [603, 9] width 6 height 6
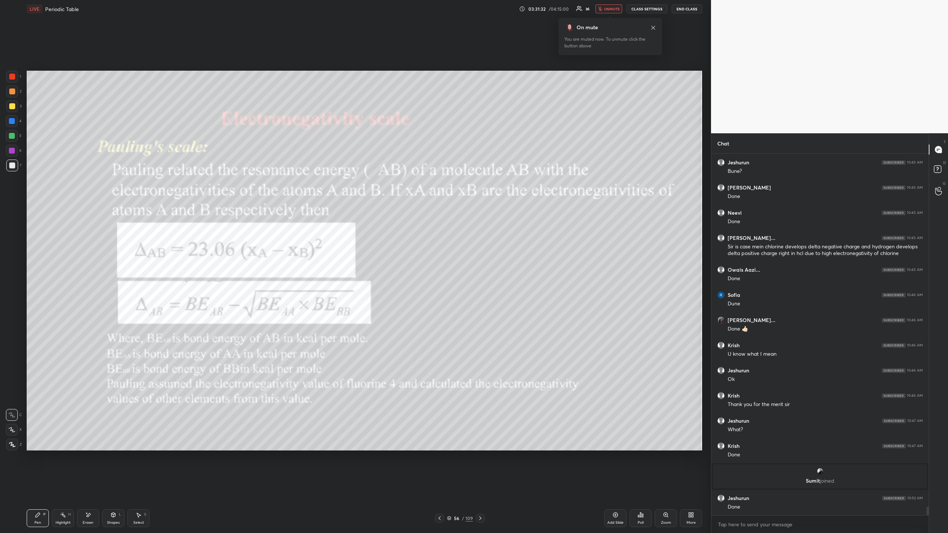
click at [613, 7] on span "unmute" at bounding box center [612, 8] width 16 height 5
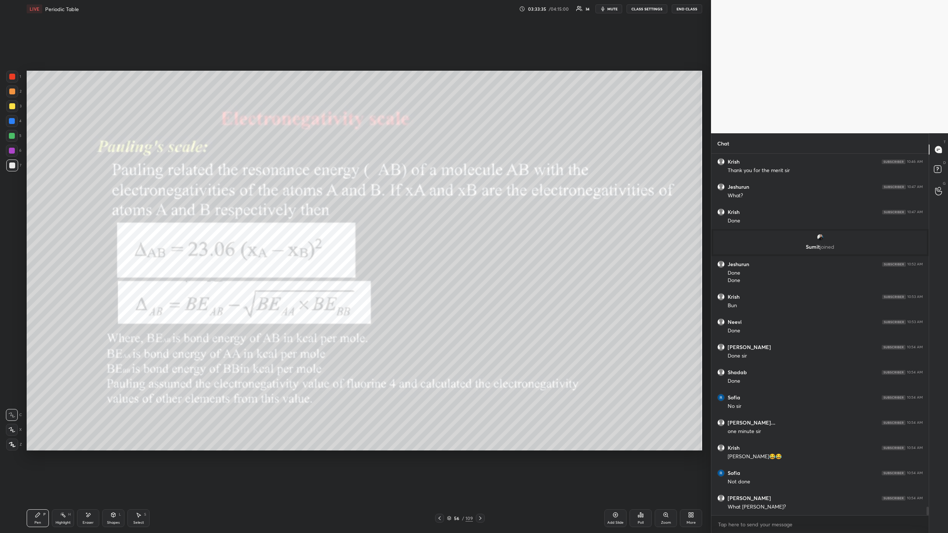
scroll to position [15143, 0]
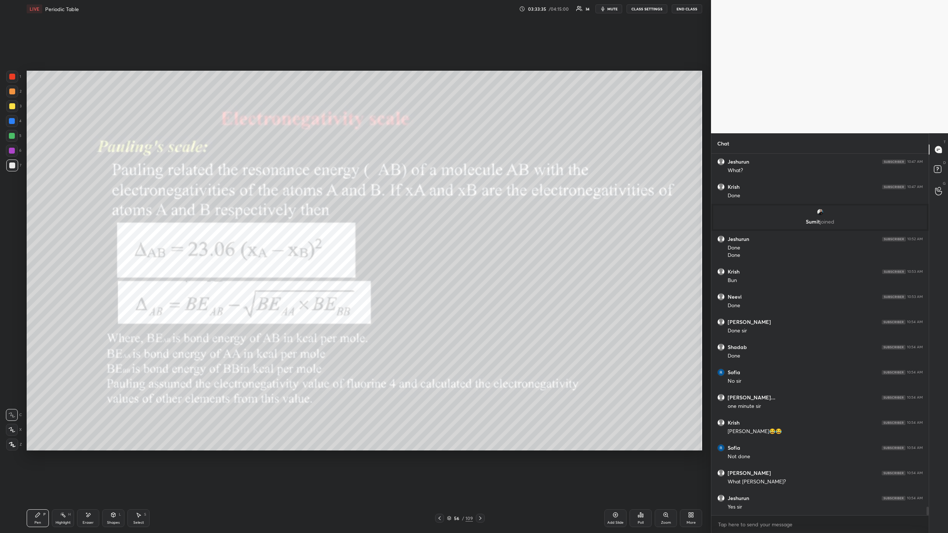
click at [614, 488] on icon at bounding box center [615, 515] width 5 height 5
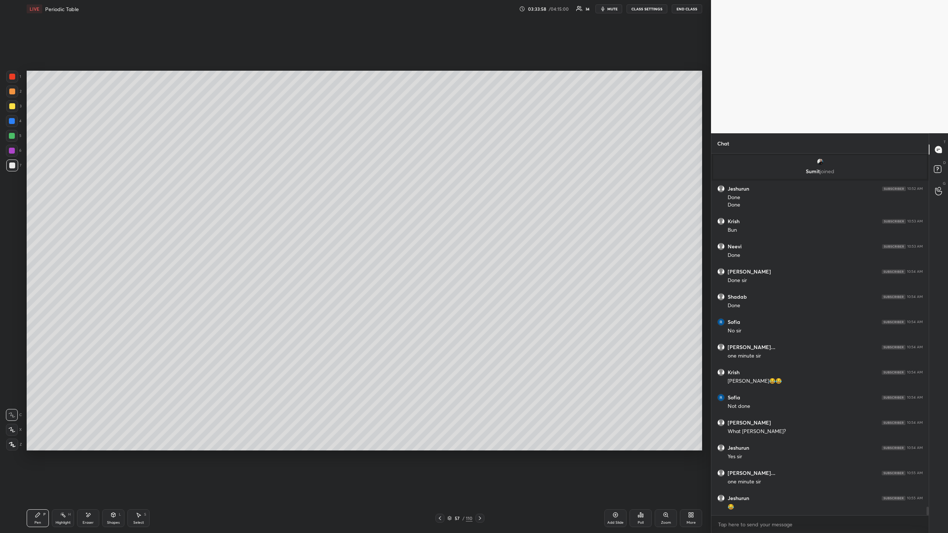
scroll to position [15218, 0]
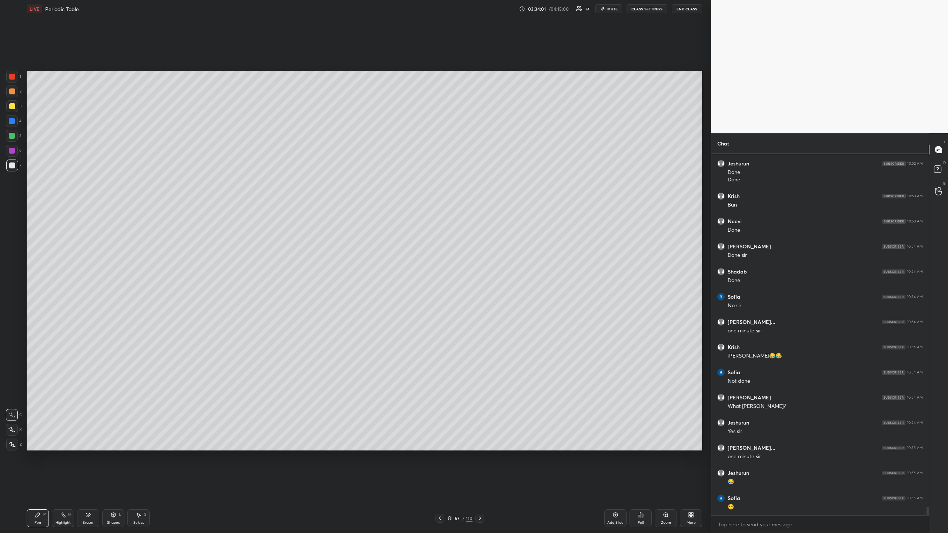
click at [441, 488] on icon at bounding box center [440, 519] width 6 height 6
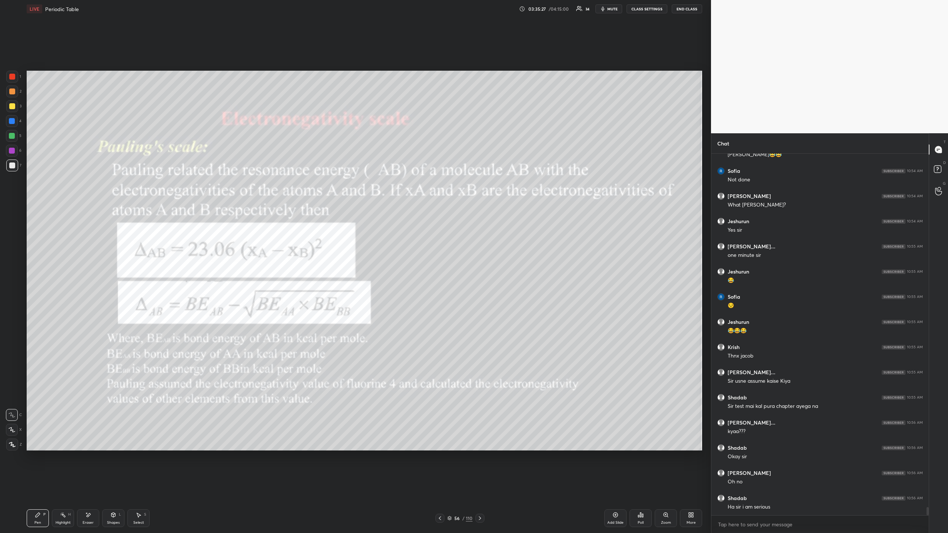
scroll to position [15445, 0]
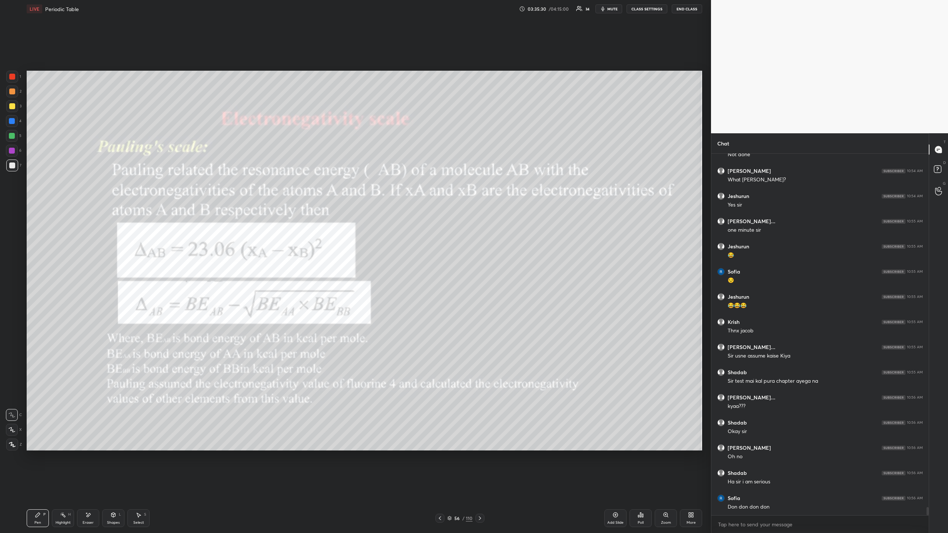
click at [478, 488] on icon at bounding box center [480, 519] width 6 height 6
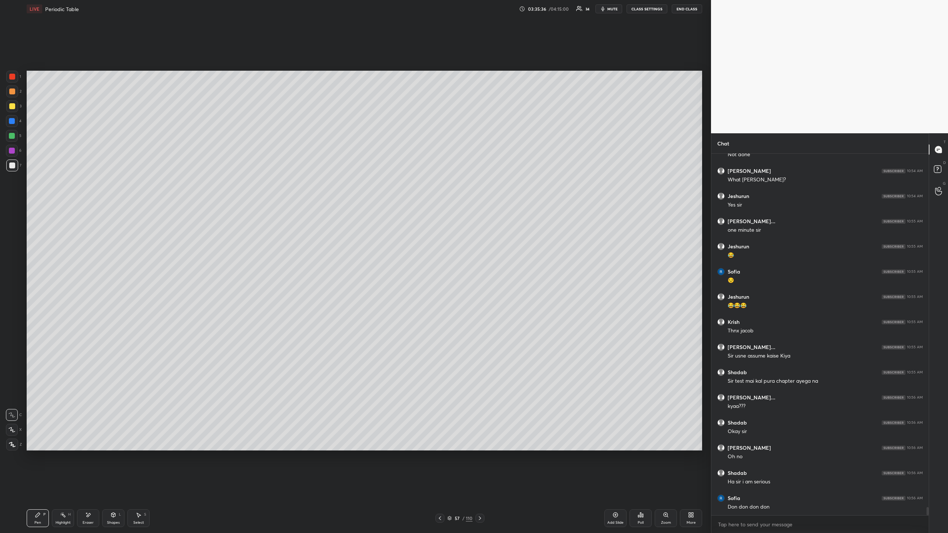
click at [10, 74] on div at bounding box center [12, 77] width 6 height 6
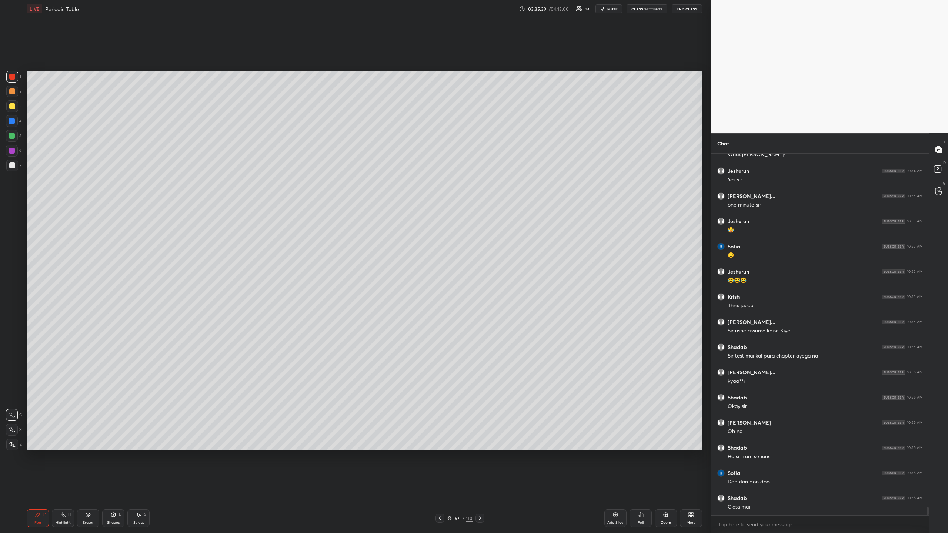
scroll to position [15495, 0]
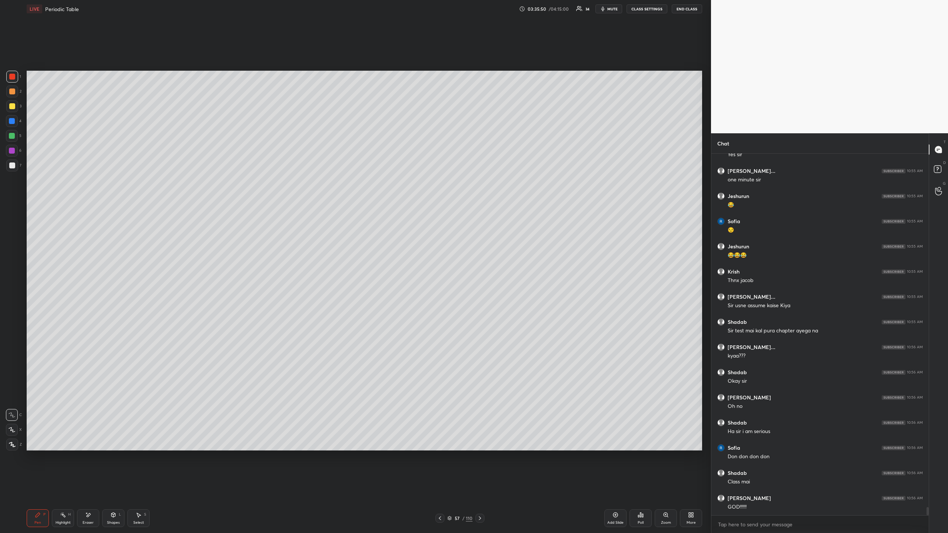
click at [109, 69] on div "Setting up your live class Poll for secs No correct answer Start poll" at bounding box center [364, 261] width 681 height 486
click at [437, 488] on icon at bounding box center [440, 519] width 6 height 6
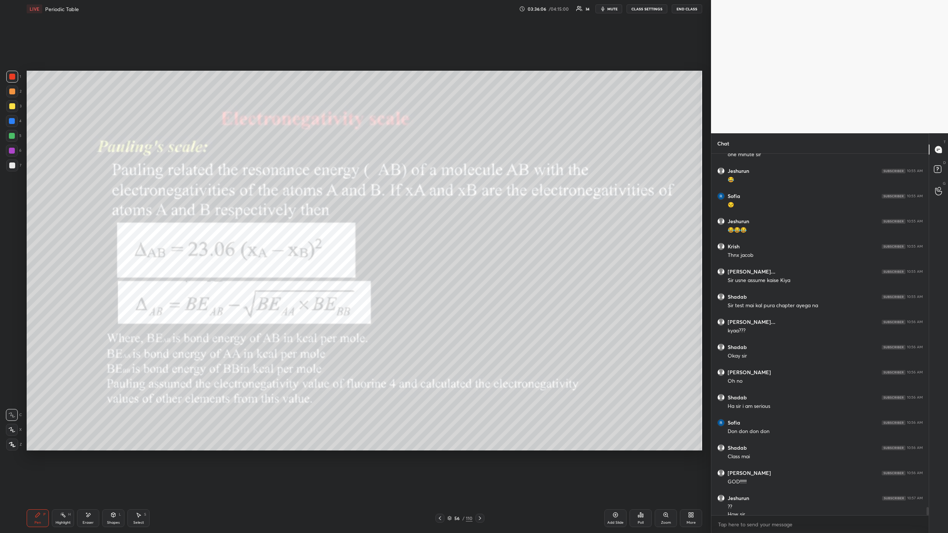
scroll to position [15528, 0]
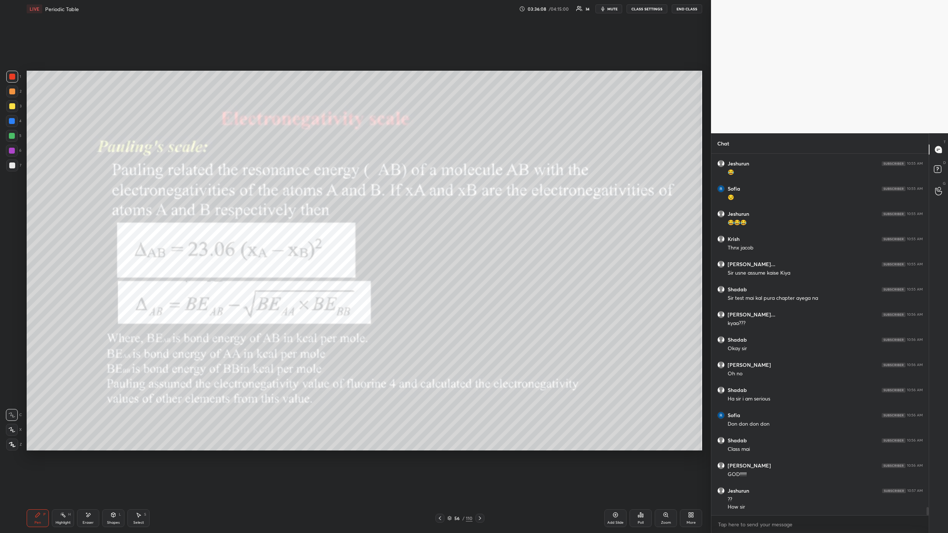
click at [480, 488] on icon at bounding box center [480, 519] width 6 height 6
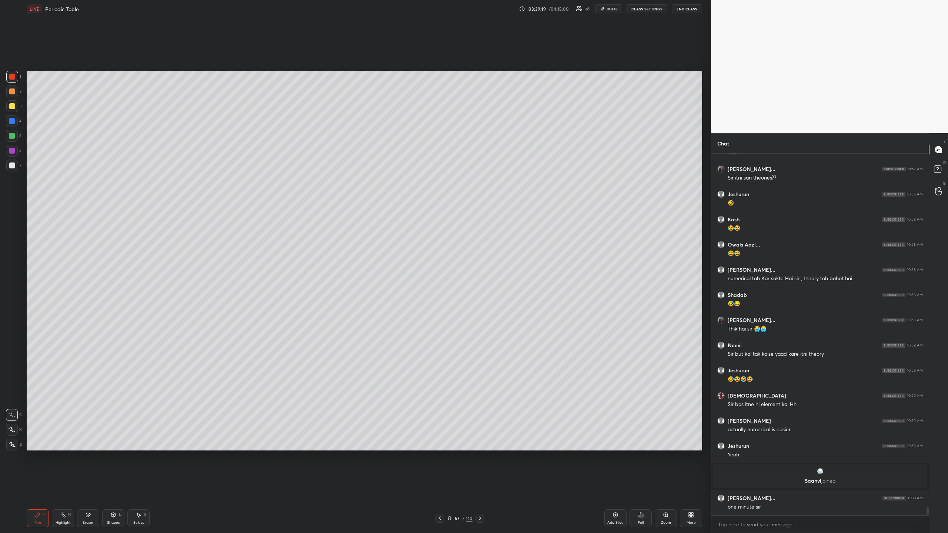
scroll to position [15655, 0]
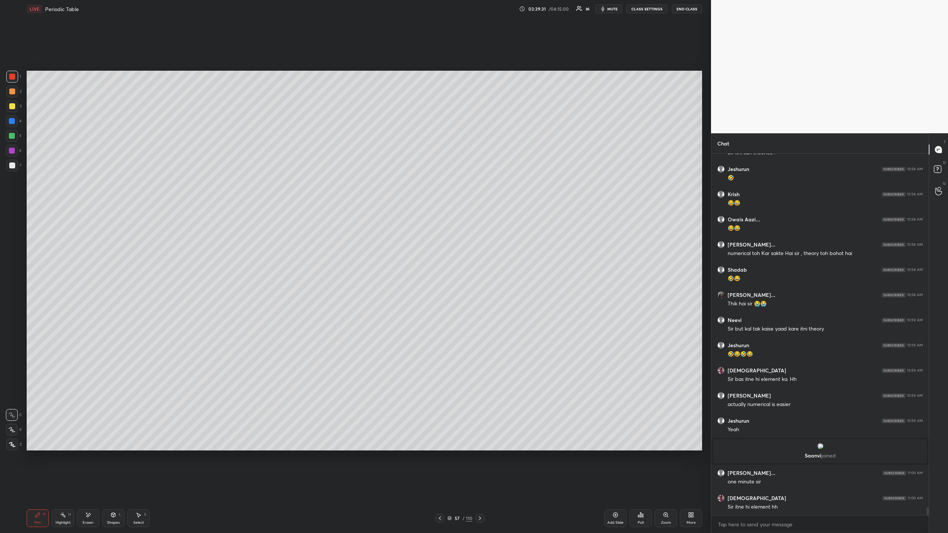
click at [481, 488] on icon at bounding box center [480, 519] width 6 height 6
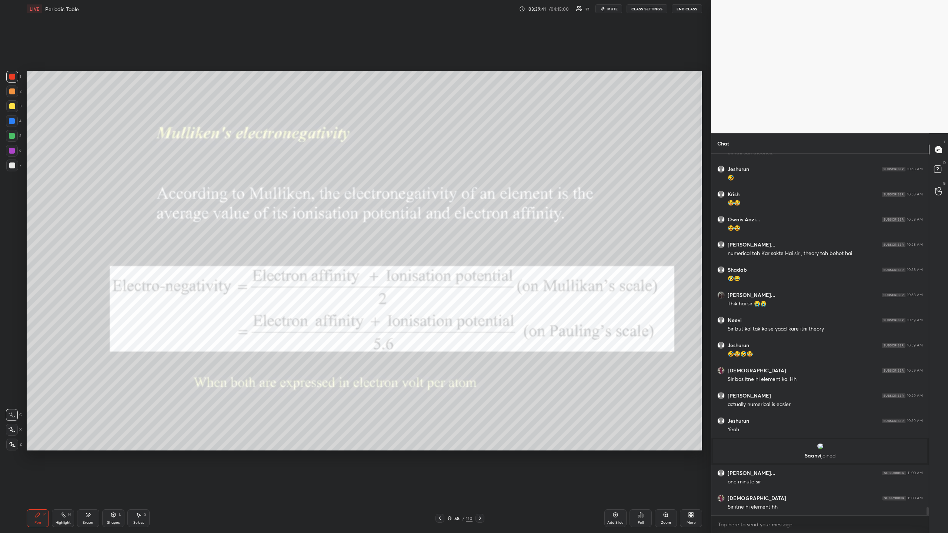
click at [441, 488] on icon at bounding box center [440, 519] width 6 height 6
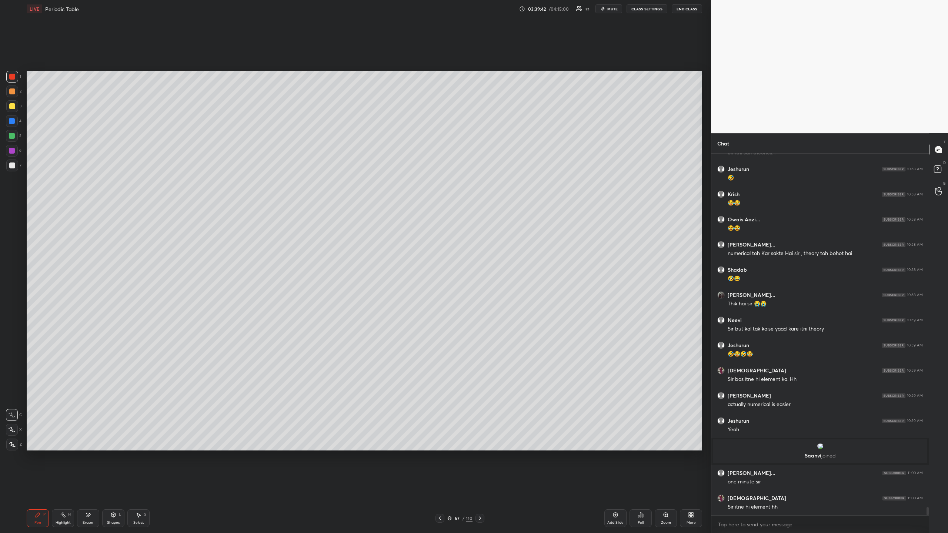
click at [441, 488] on icon at bounding box center [440, 519] width 6 height 6
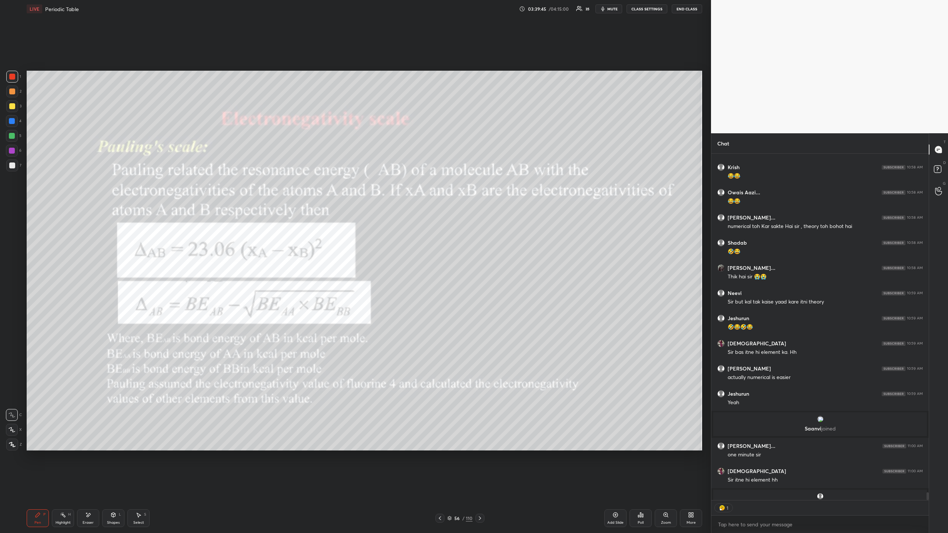
scroll to position [344, 215]
click at [479, 488] on div "Pen P Highlight H Eraser Shapes L Select S 56 / 110 Add Slide Poll Zoom More" at bounding box center [365, 519] width 676 height 30
click at [484, 488] on div "56 / 110" at bounding box center [460, 518] width 289 height 9
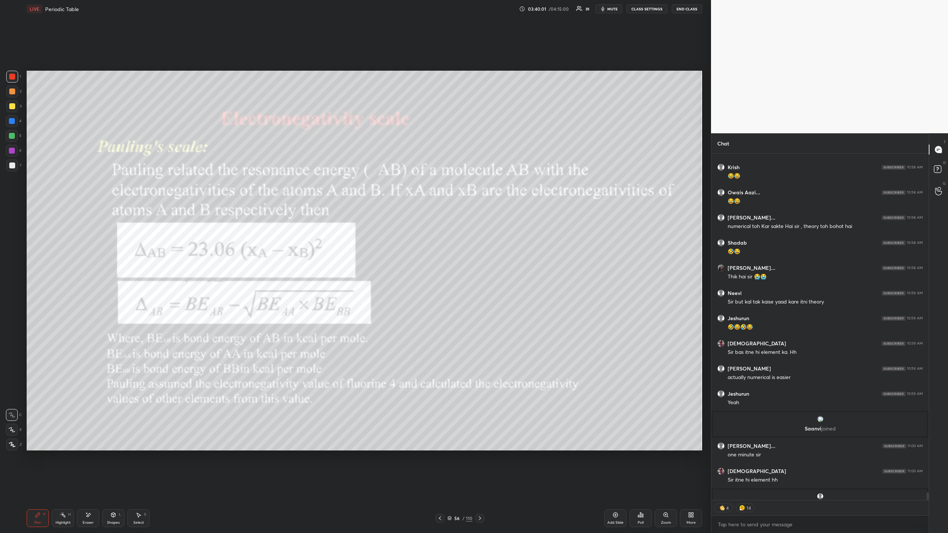
scroll to position [15702, 0]
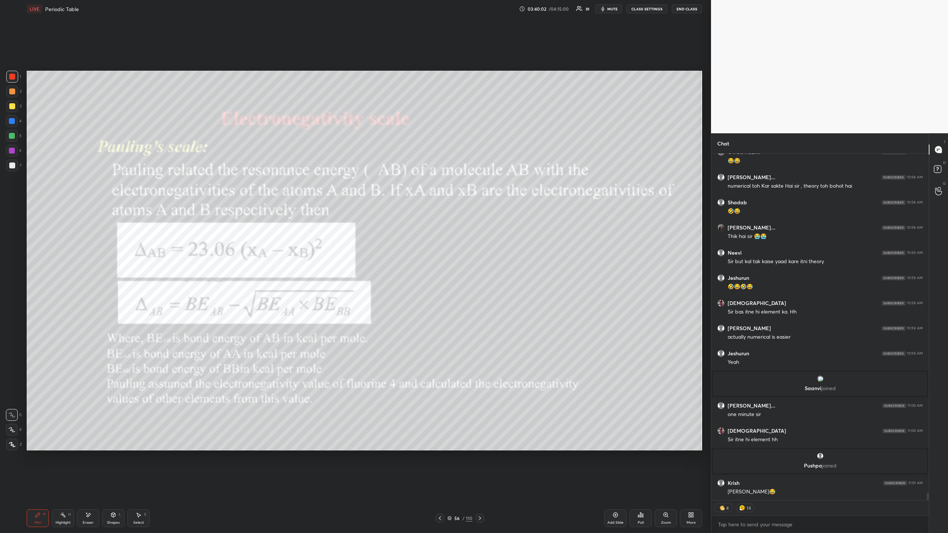
click at [476, 488] on div at bounding box center [480, 518] width 9 height 9
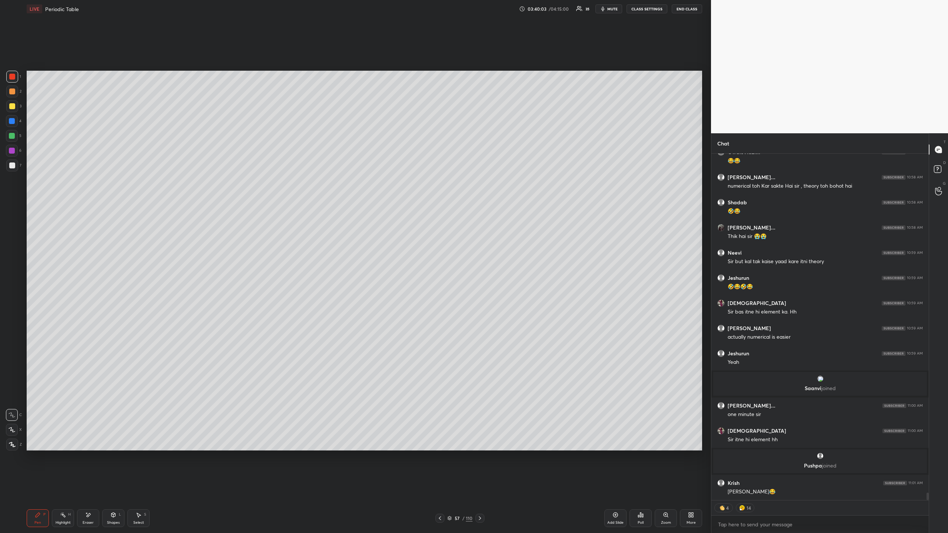
click at [476, 488] on div at bounding box center [480, 518] width 9 height 9
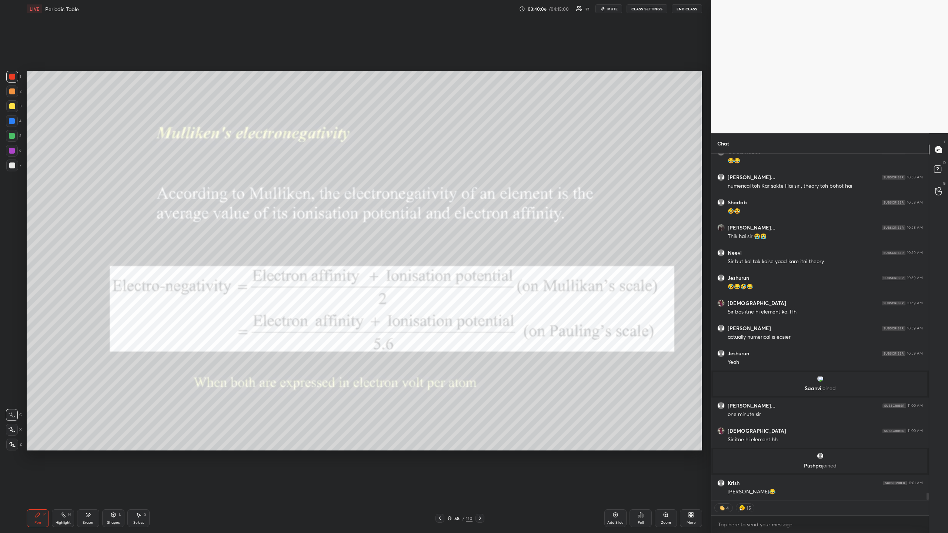
drag, startPoint x: 15, startPoint y: 165, endPoint x: 9, endPoint y: 149, distance: 17.8
click at [13, 162] on div at bounding box center [12, 166] width 12 height 12
click at [14, 75] on div at bounding box center [12, 77] width 6 height 6
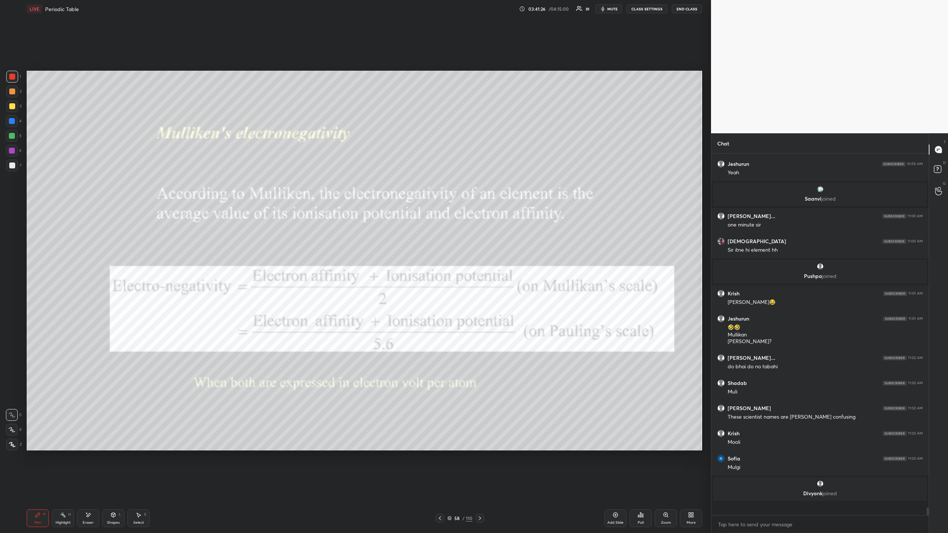
scroll to position [15879, 0]
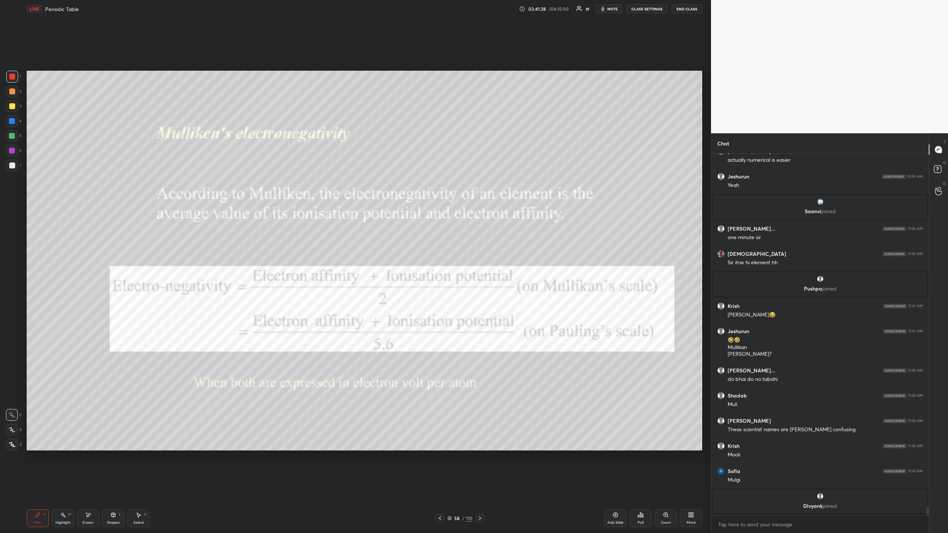
click at [91, 488] on div "Eraser" at bounding box center [88, 519] width 22 height 18
click at [40, 488] on div "Pen P" at bounding box center [38, 519] width 22 height 18
click at [440, 488] on icon at bounding box center [440, 519] width 6 height 6
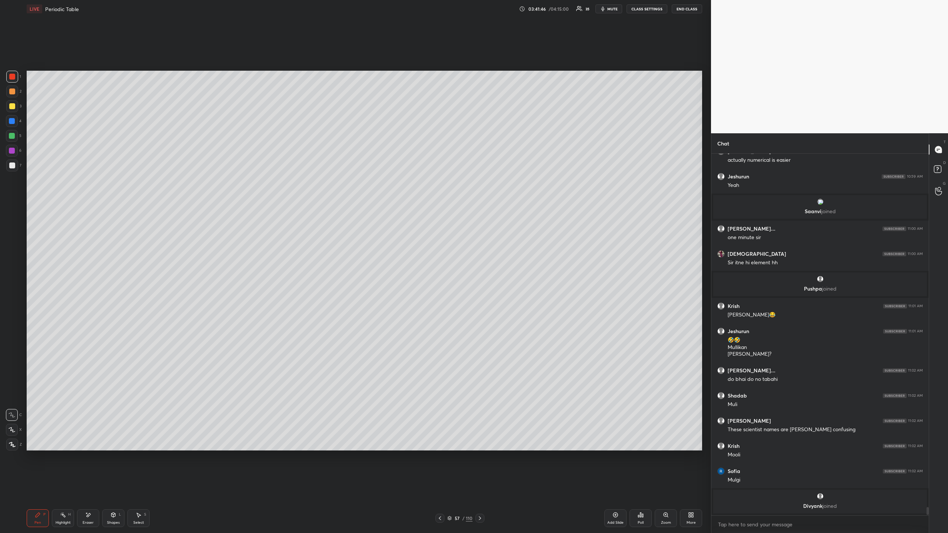
click at [441, 488] on icon at bounding box center [440, 519] width 6 height 6
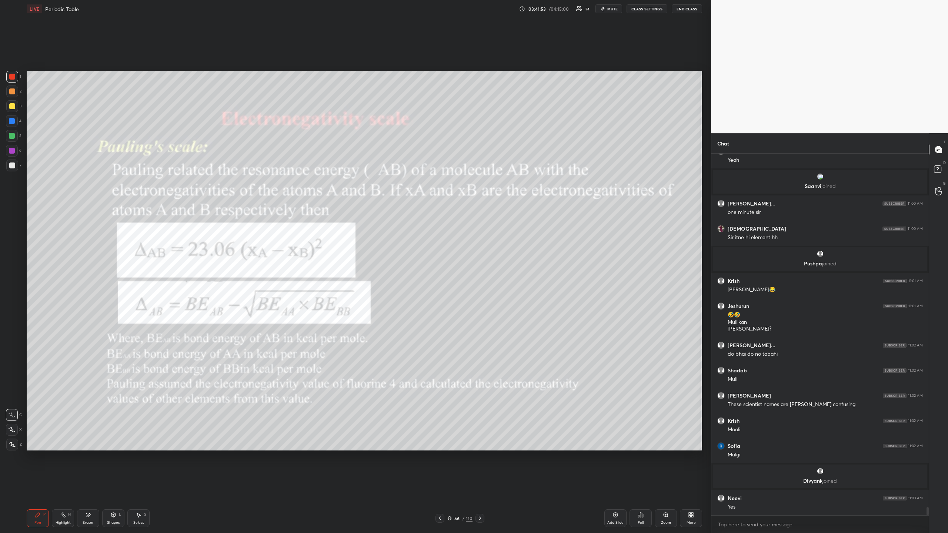
scroll to position [15823, 0]
click at [478, 488] on icon at bounding box center [480, 519] width 6 height 6
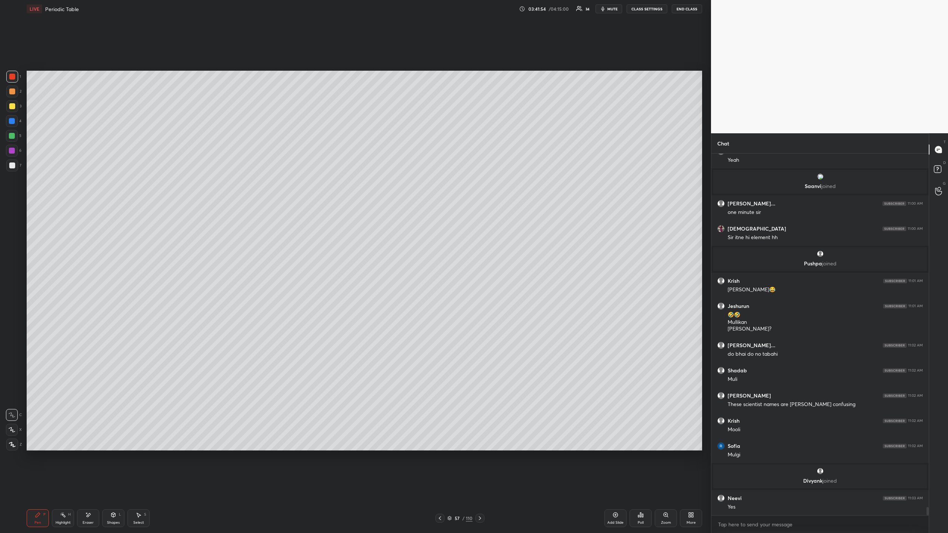
scroll to position [15848, 0]
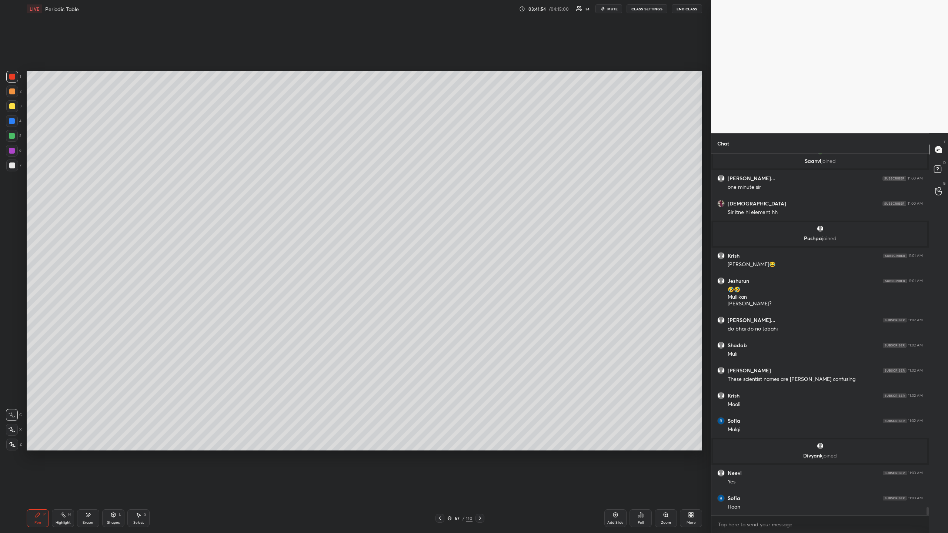
click at [479, 488] on icon at bounding box center [480, 519] width 6 height 6
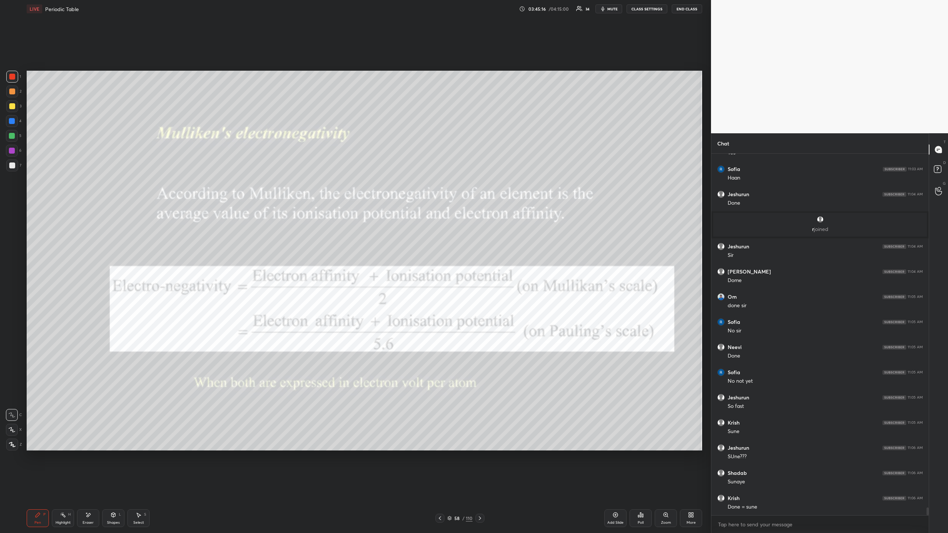
scroll to position [16149, 0]
click at [483, 488] on div at bounding box center [480, 518] width 9 height 9
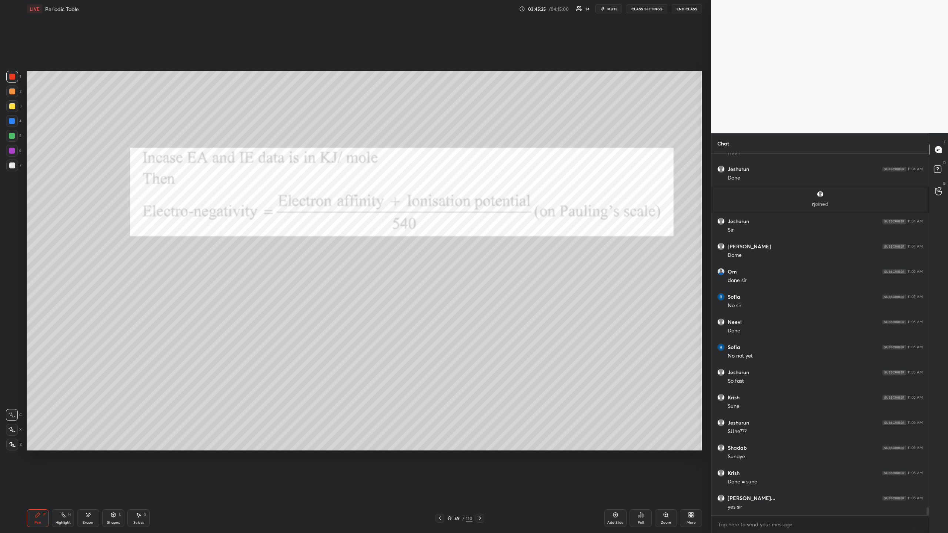
click at [440, 488] on icon at bounding box center [440, 519] width 6 height 6
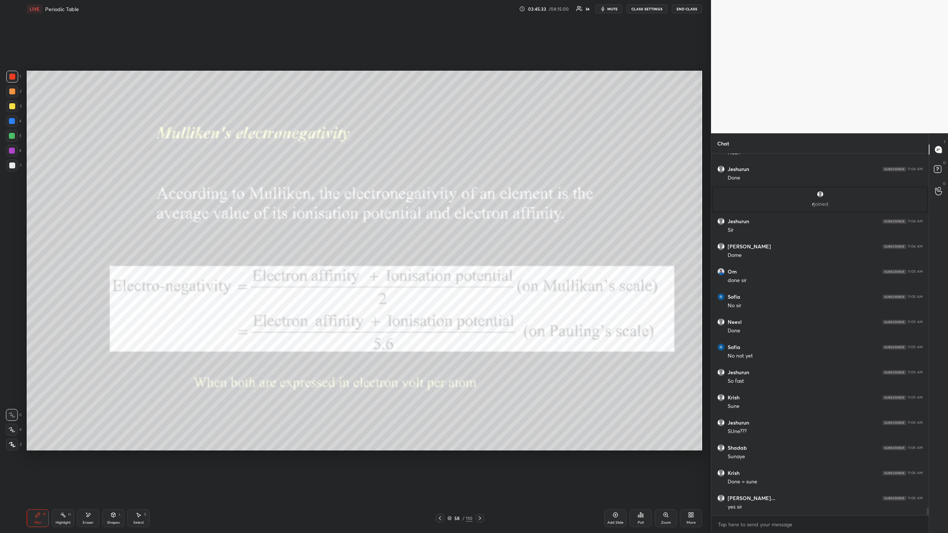
click at [478, 488] on icon at bounding box center [480, 519] width 6 height 6
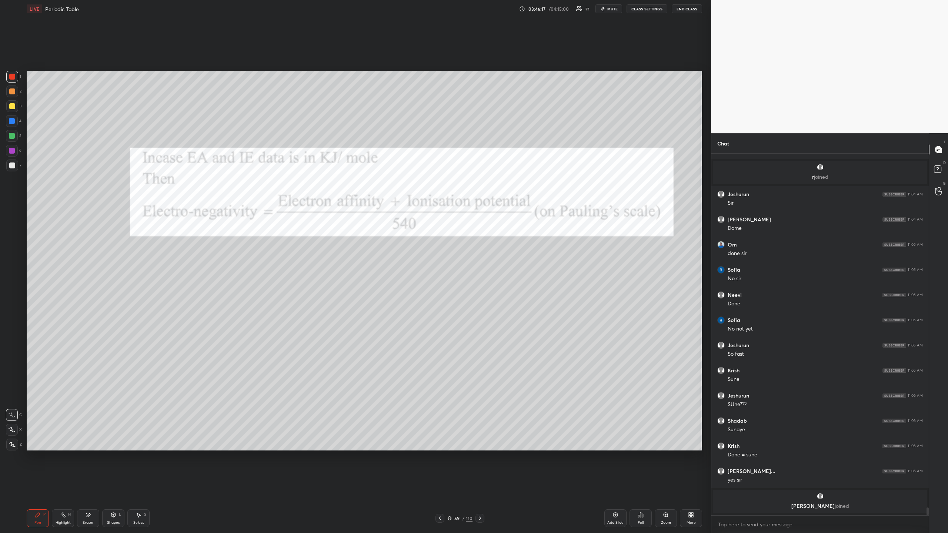
scroll to position [16160, 0]
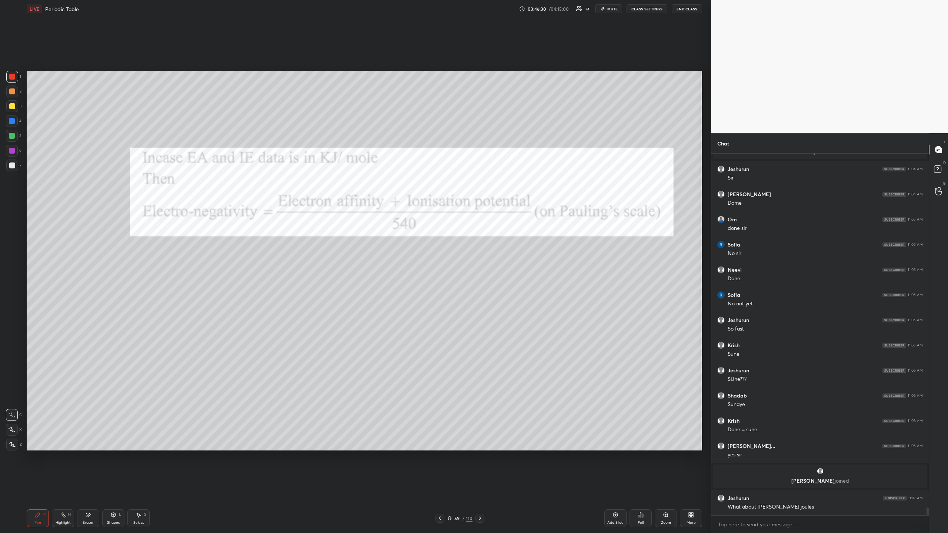
click at [12, 107] on div at bounding box center [12, 106] width 6 height 6
click at [440, 488] on icon at bounding box center [440, 519] width 2 height 4
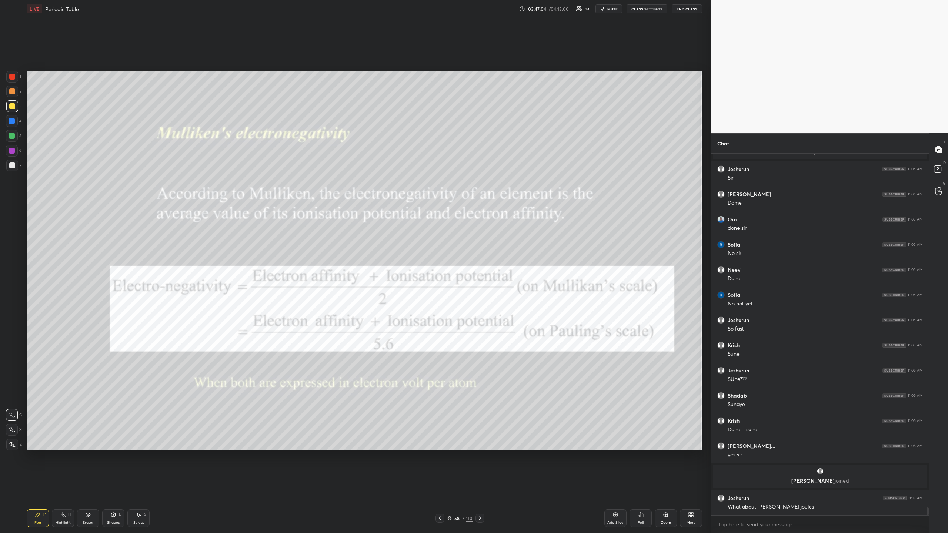
scroll to position [16185, 0]
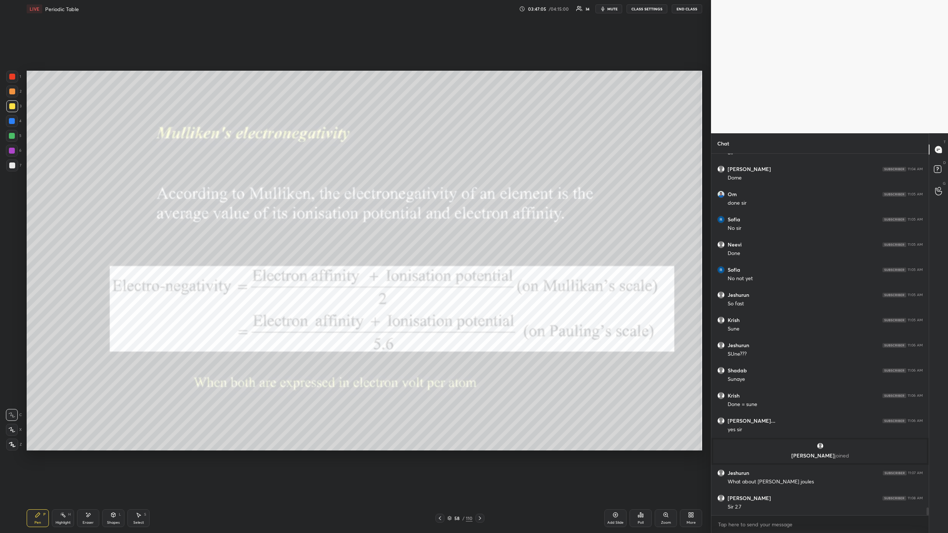
click at [485, 488] on div "58 / 110" at bounding box center [460, 518] width 289 height 9
click at [481, 488] on icon at bounding box center [480, 519] width 6 height 6
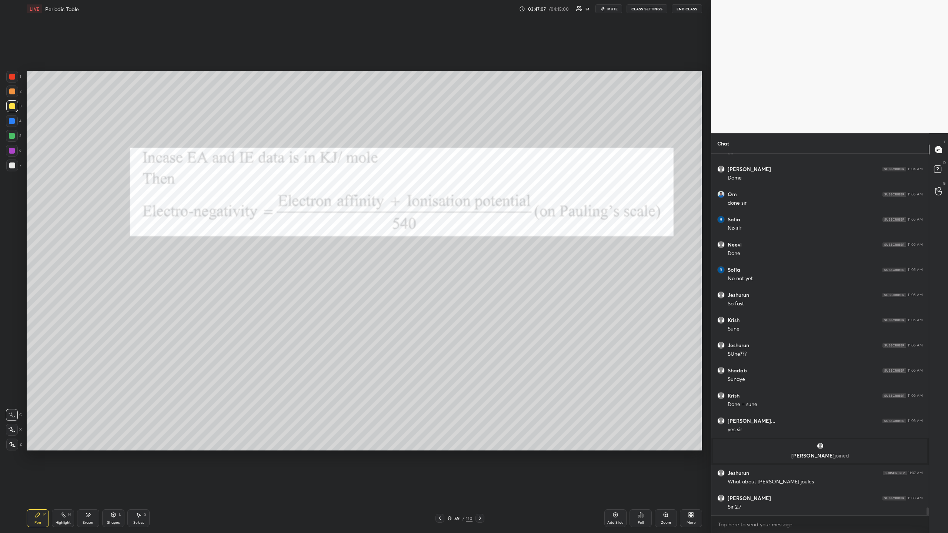
click at [90, 488] on div "Eraser" at bounding box center [88, 519] width 22 height 18
click at [39, 488] on icon at bounding box center [38, 515] width 6 height 6
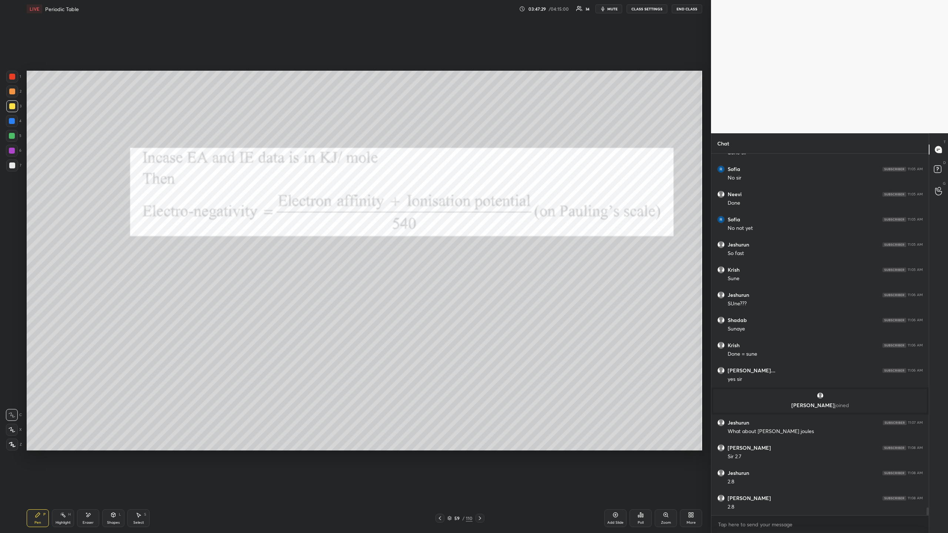
click at [480, 488] on icon at bounding box center [480, 519] width 2 height 4
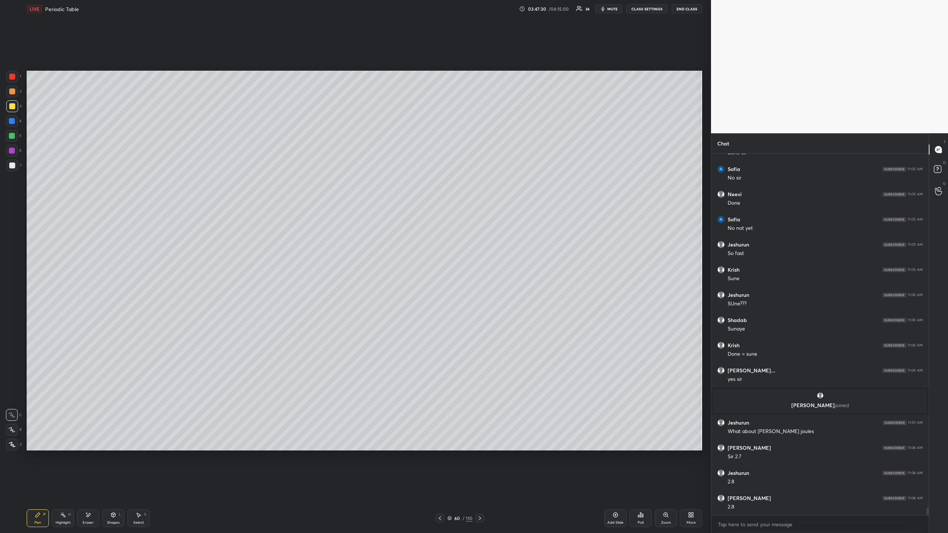
click at [480, 488] on icon at bounding box center [480, 519] width 2 height 4
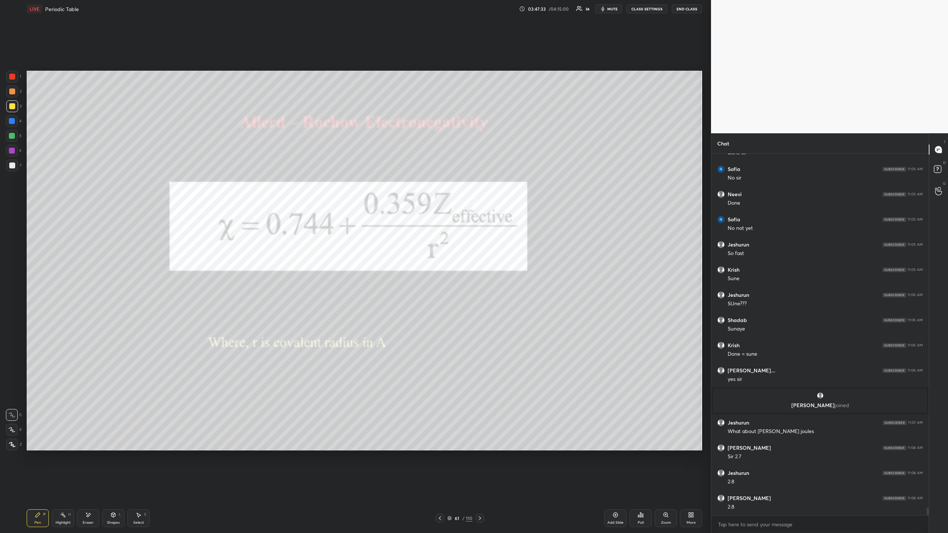
click at [442, 488] on icon at bounding box center [440, 519] width 6 height 6
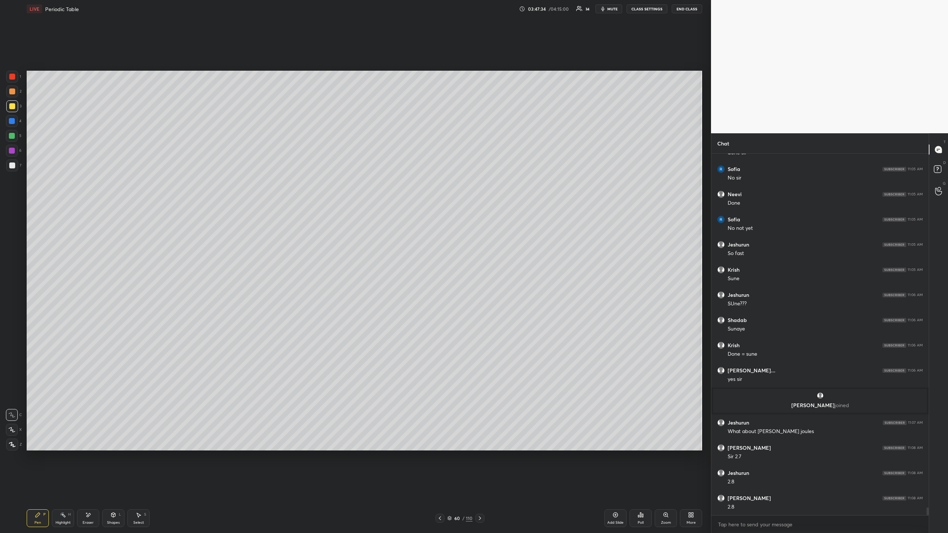
click at [480, 488] on icon at bounding box center [480, 519] width 2 height 4
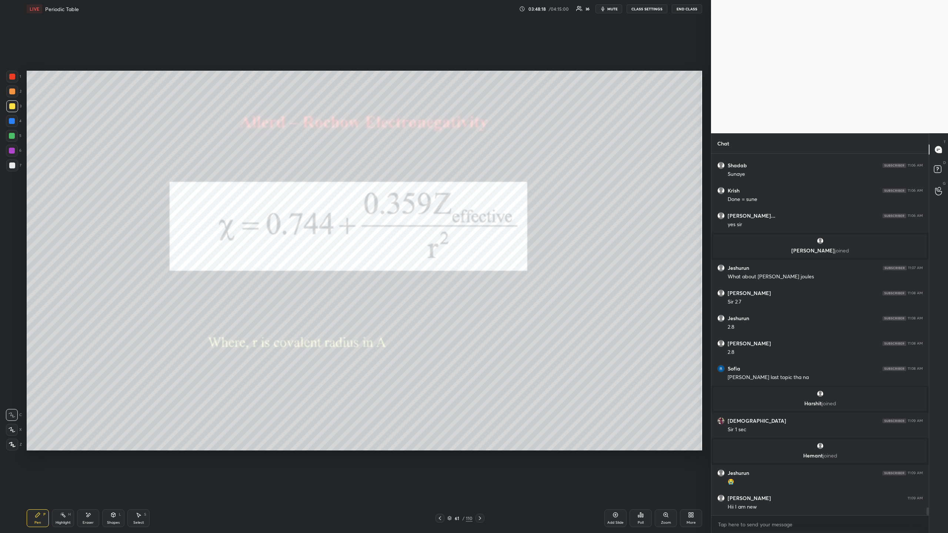
scroll to position [16339, 0]
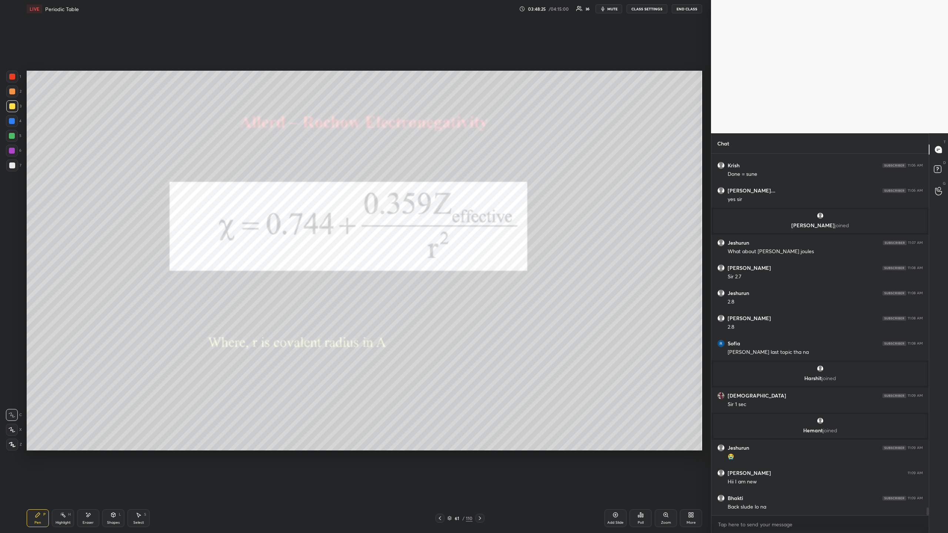
drag, startPoint x: 11, startPoint y: 173, endPoint x: 16, endPoint y: 165, distance: 9.3
click at [11, 172] on div "7" at bounding box center [13, 167] width 15 height 15
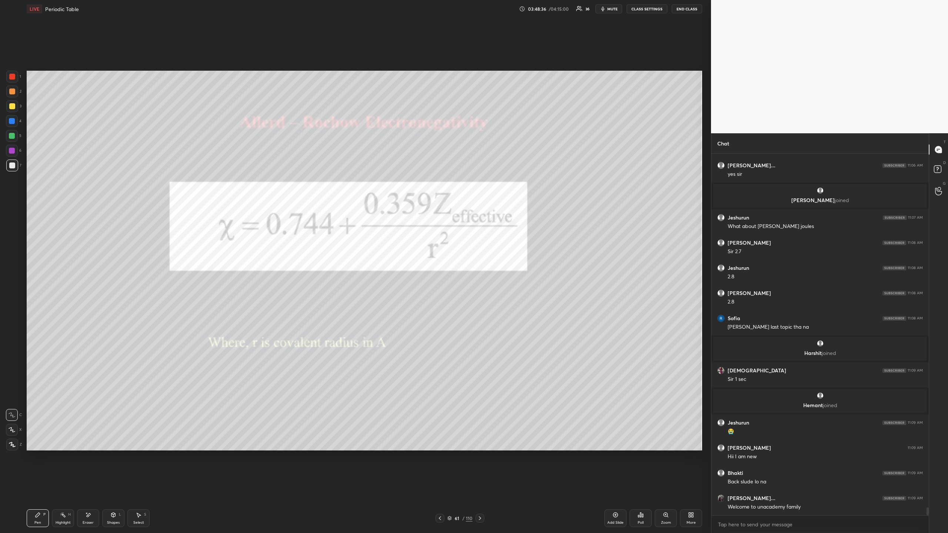
scroll to position [16390, 0]
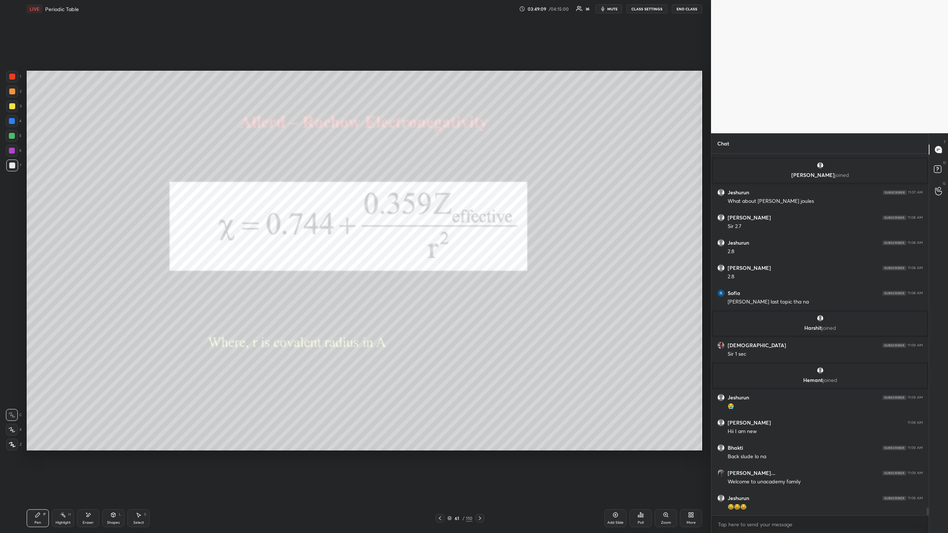
click at [11, 75] on div at bounding box center [12, 77] width 6 height 6
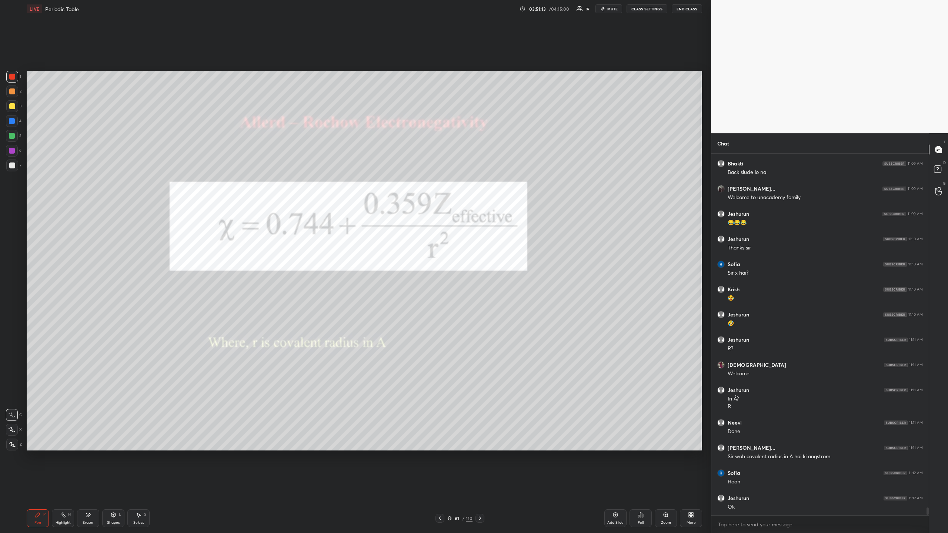
scroll to position [3, 3]
click at [478, 488] on icon at bounding box center [480, 519] width 6 height 6
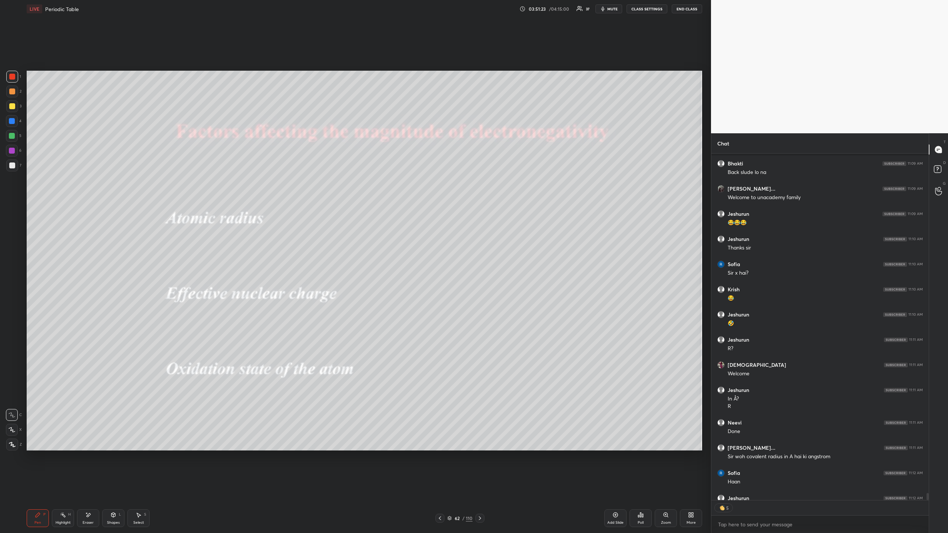
scroll to position [16715, 0]
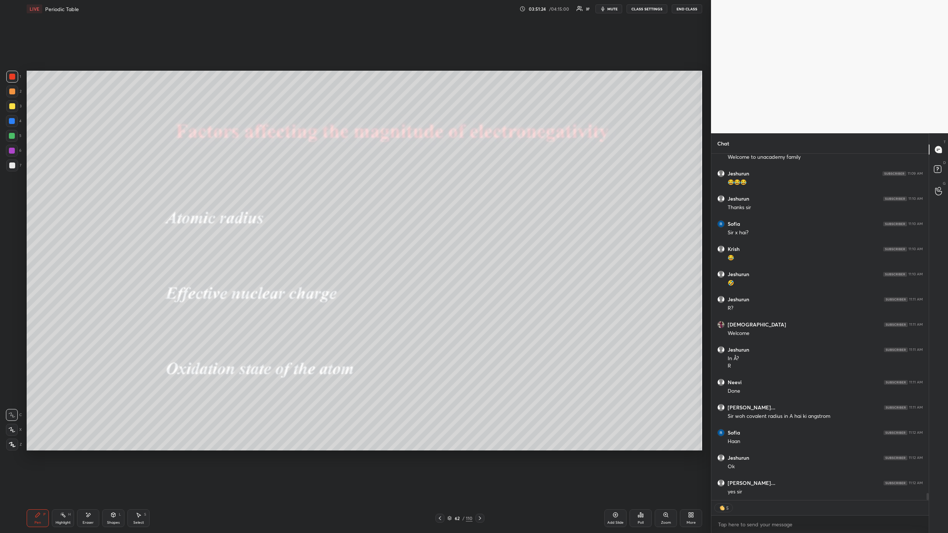
click at [441, 488] on icon at bounding box center [440, 519] width 6 height 6
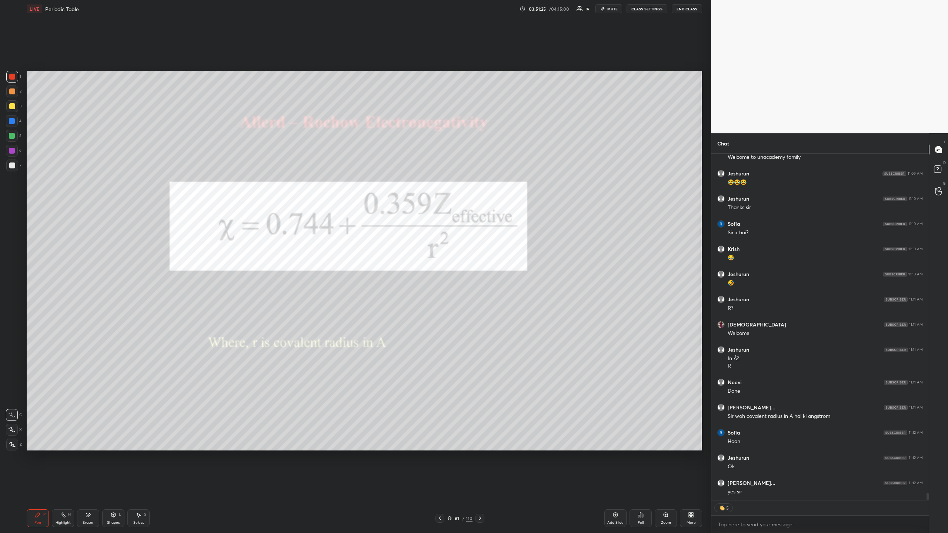
scroll to position [16740, 0]
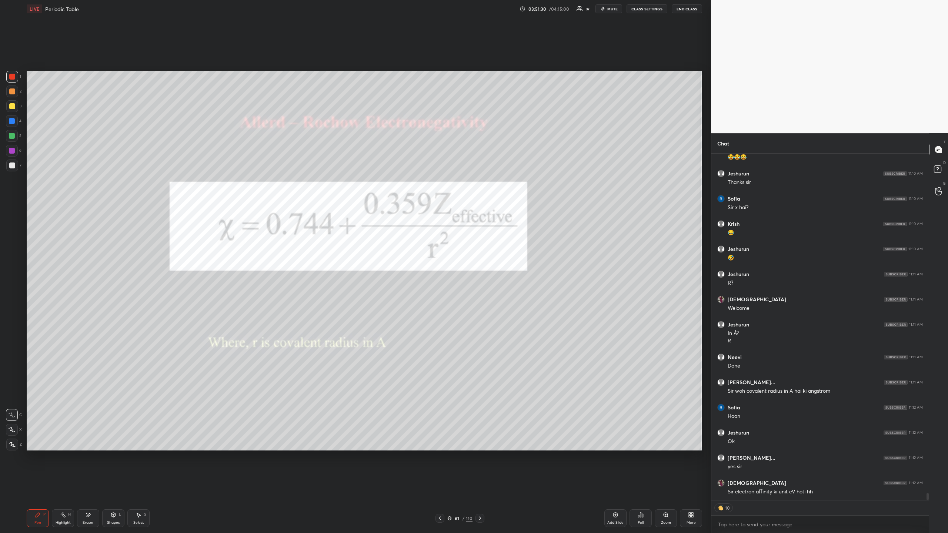
drag, startPoint x: 443, startPoint y: 514, endPoint x: 440, endPoint y: 513, distance: 4.0
click at [442, 488] on div "Pen P Highlight H Eraser Shapes L Select S 61 / 110 Add Slide Poll Zoom More" at bounding box center [365, 519] width 676 height 30
click at [440, 488] on icon at bounding box center [440, 519] width 6 height 6
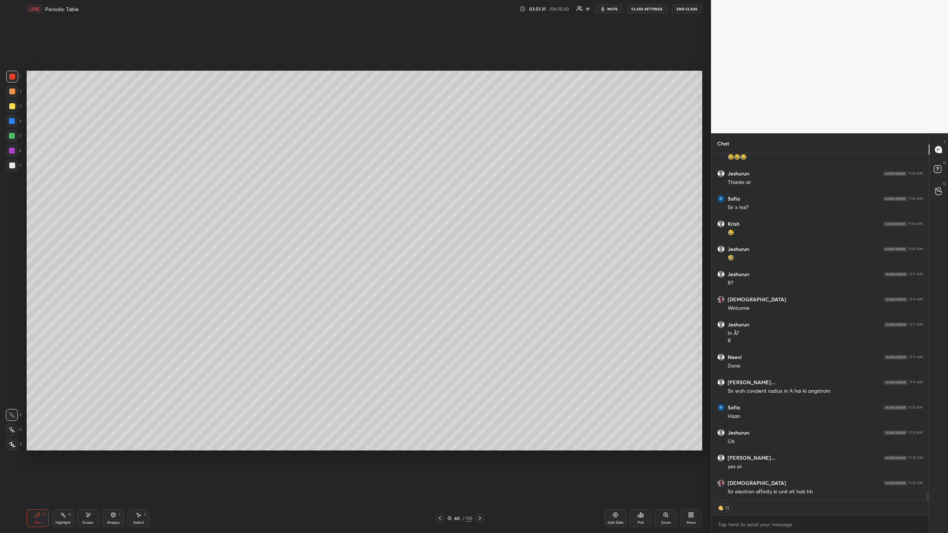
click at [439, 488] on icon at bounding box center [440, 519] width 6 height 6
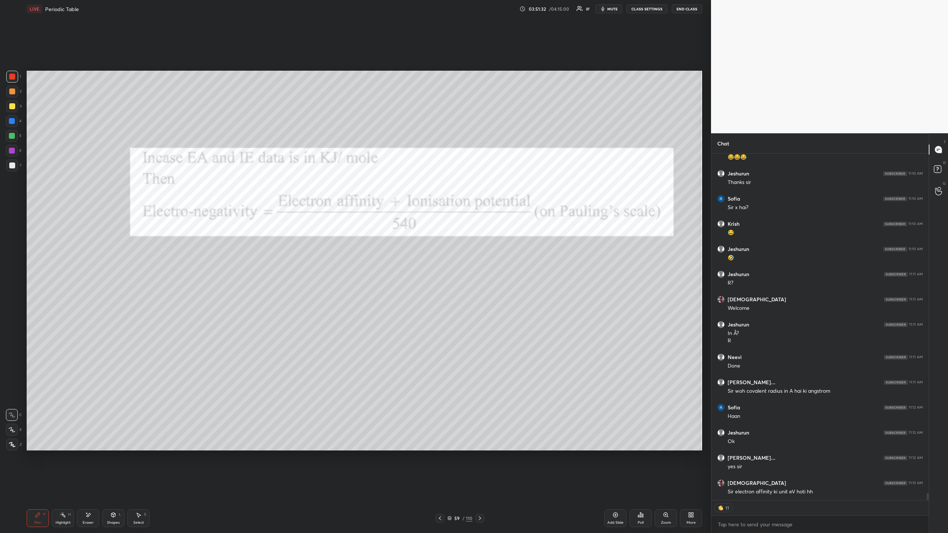
click at [438, 488] on icon at bounding box center [440, 519] width 6 height 6
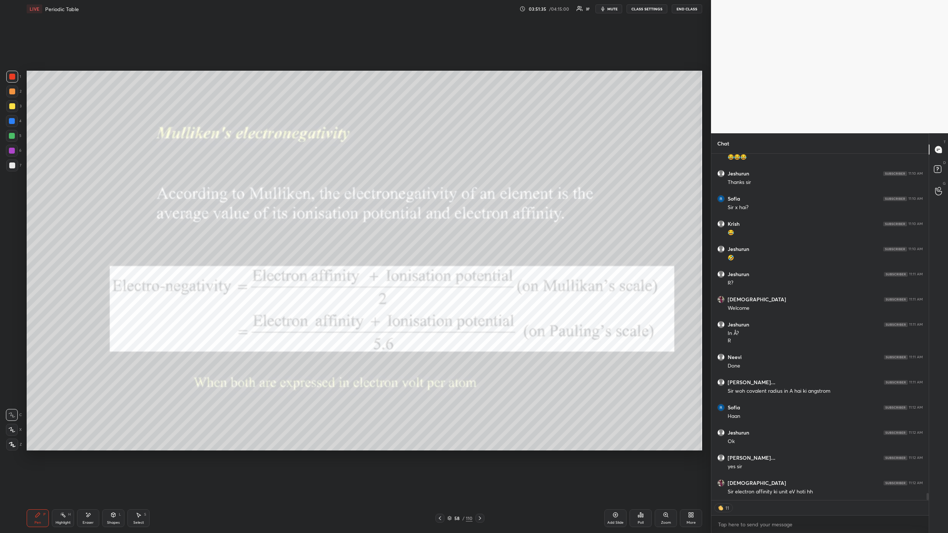
scroll to position [16767, 0]
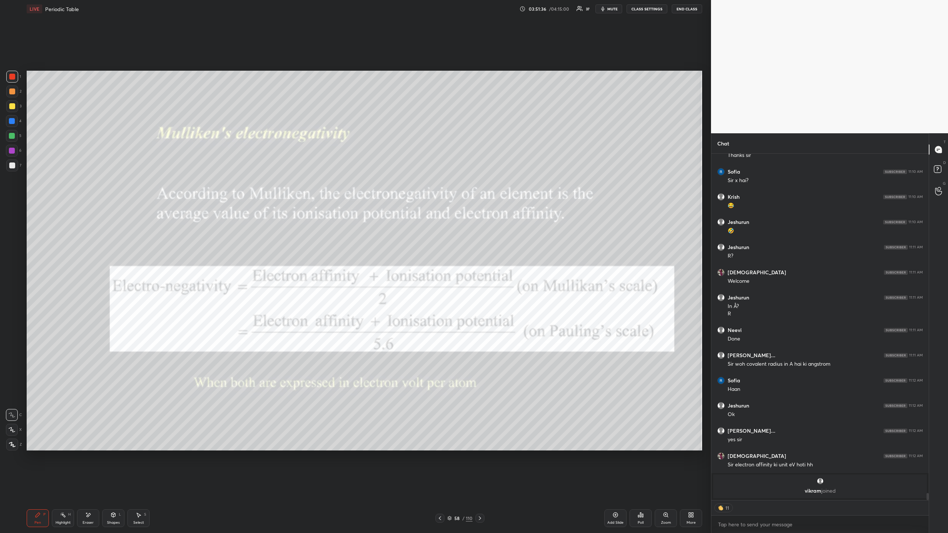
click at [480, 488] on icon at bounding box center [480, 519] width 6 height 6
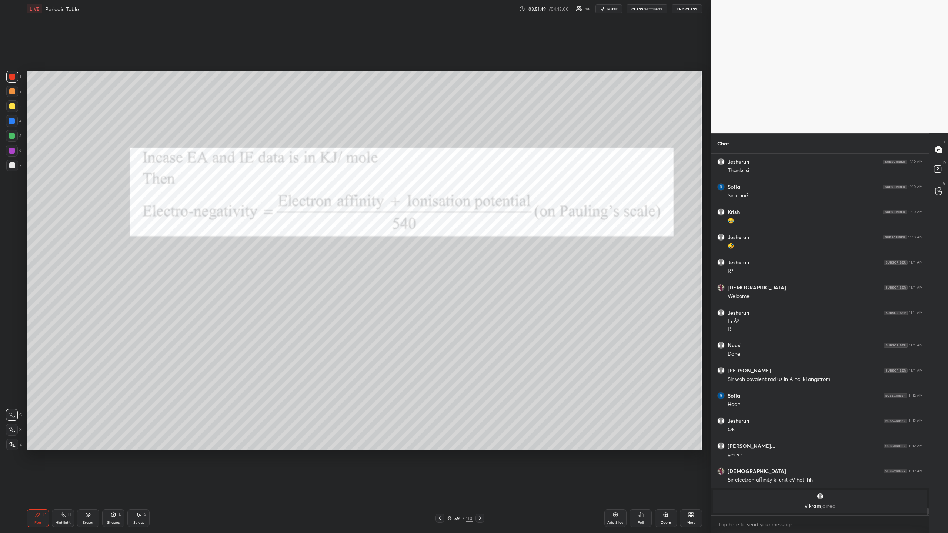
scroll to position [16752, 0]
click at [480, 488] on icon at bounding box center [480, 519] width 6 height 6
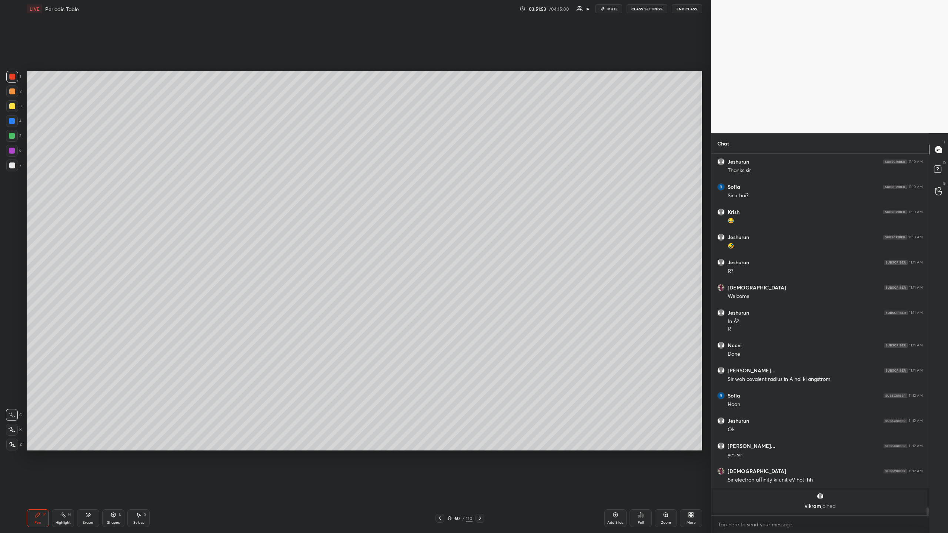
click at [438, 488] on icon at bounding box center [440, 519] width 6 height 6
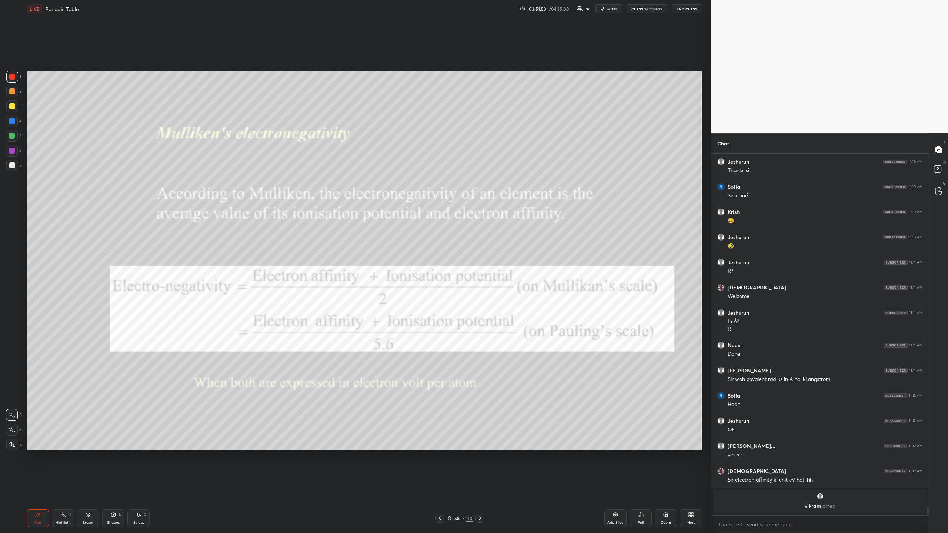
click at [440, 488] on div at bounding box center [440, 518] width 9 height 9
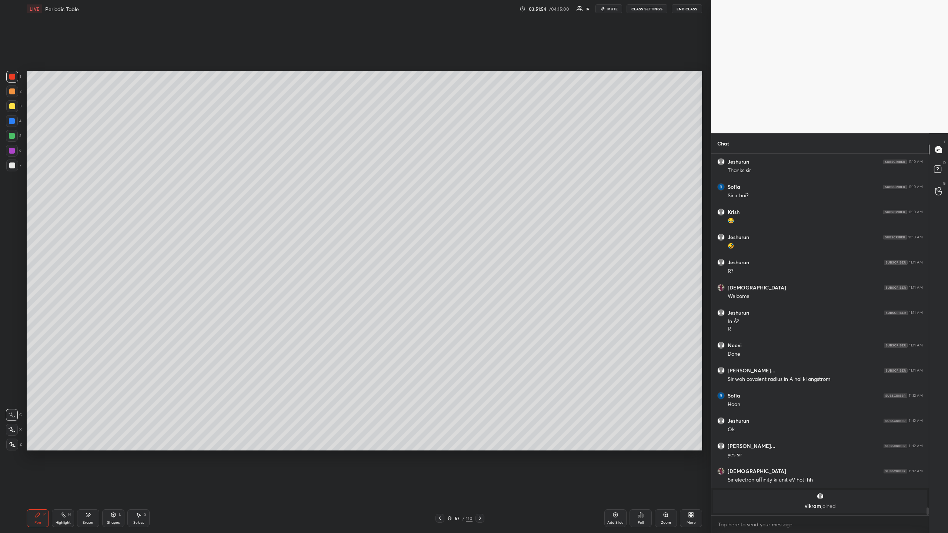
click at [440, 488] on div at bounding box center [440, 518] width 9 height 9
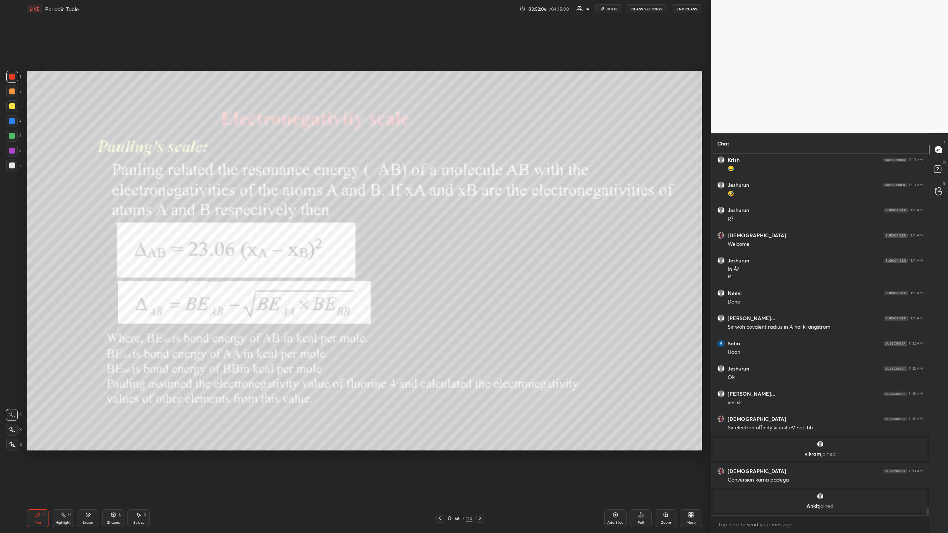
scroll to position [16683, 0]
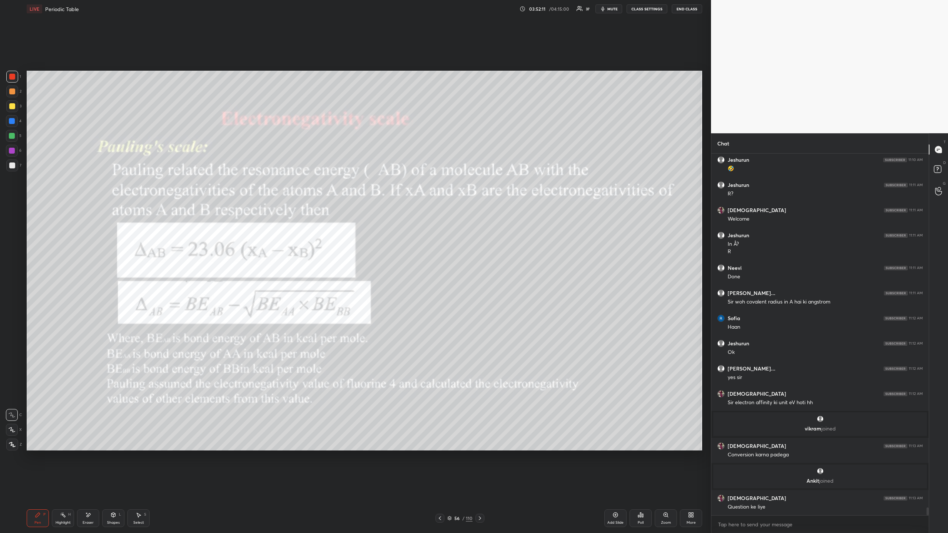
drag, startPoint x: 478, startPoint y: 517, endPoint x: 478, endPoint y: 522, distance: 4.8
click at [478, 488] on icon at bounding box center [480, 519] width 6 height 6
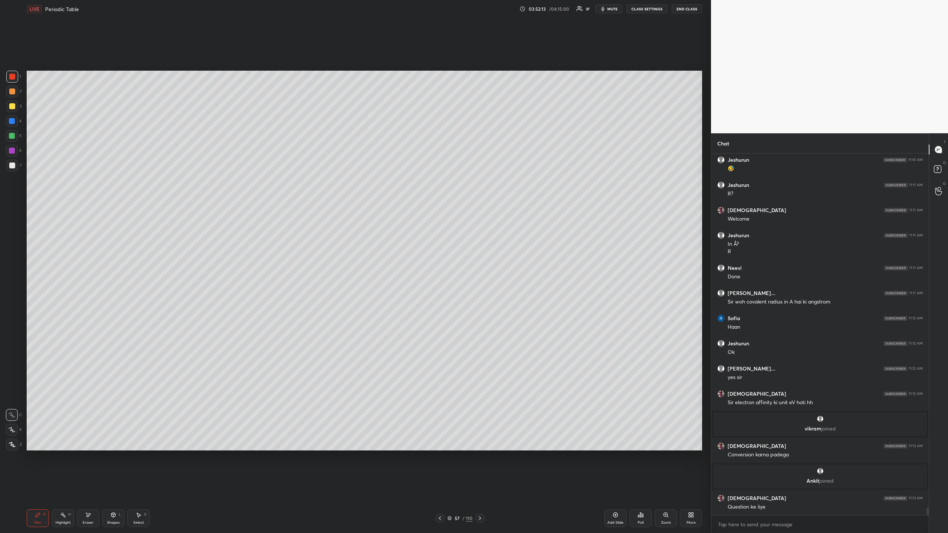
click at [482, 488] on icon at bounding box center [480, 519] width 6 height 6
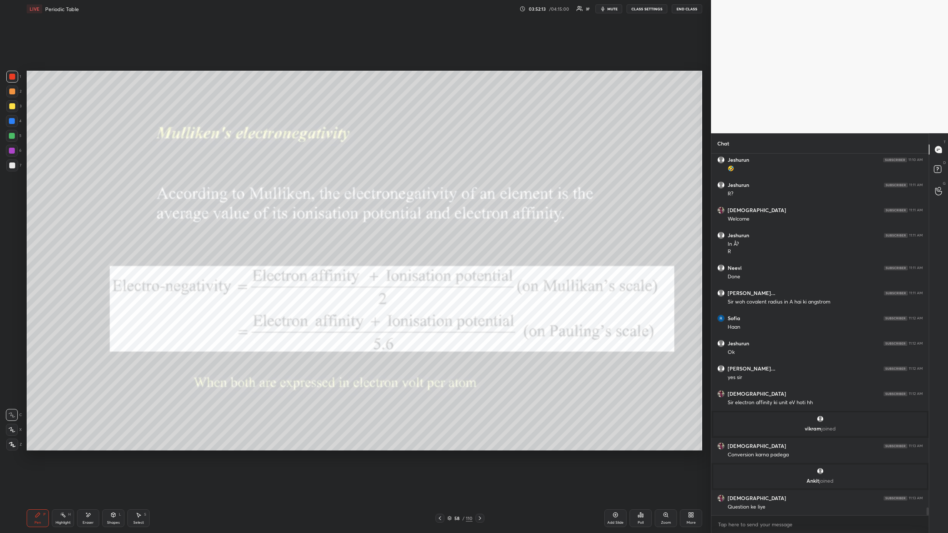
click at [482, 488] on icon at bounding box center [480, 519] width 6 height 6
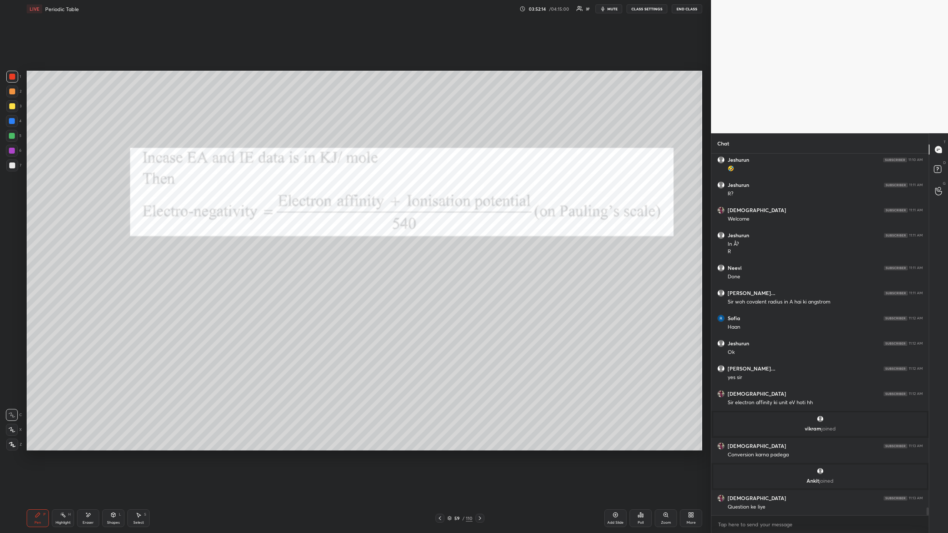
click at [441, 488] on icon at bounding box center [440, 519] width 6 height 6
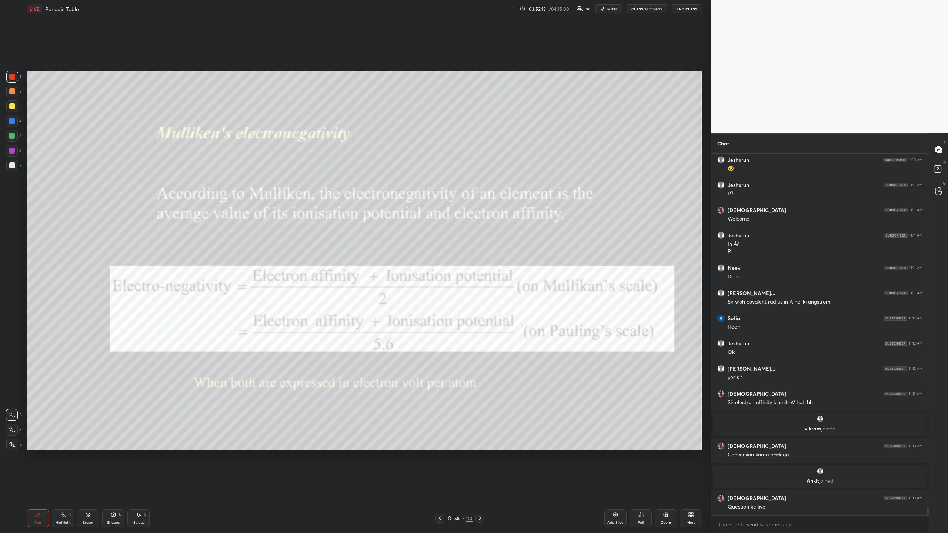
scroll to position [16709, 0]
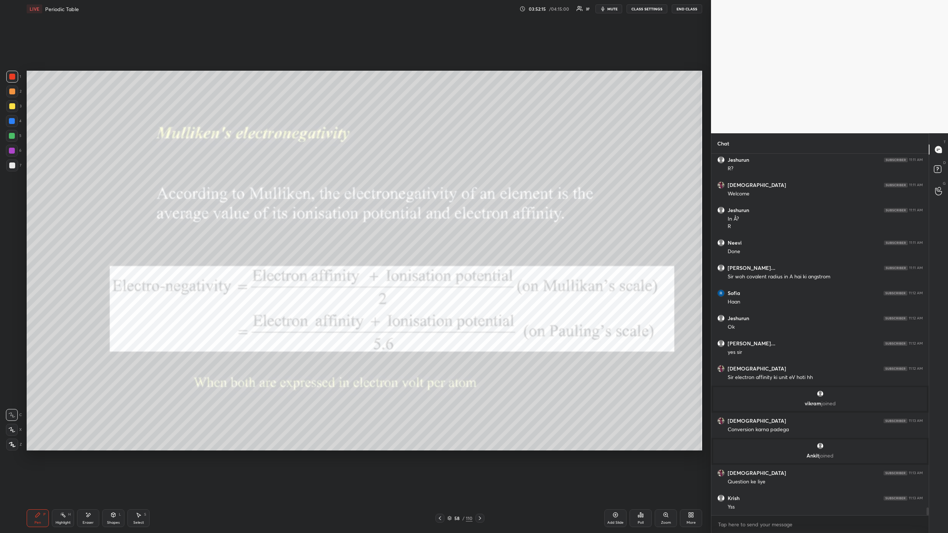
click at [480, 488] on icon at bounding box center [480, 519] width 6 height 6
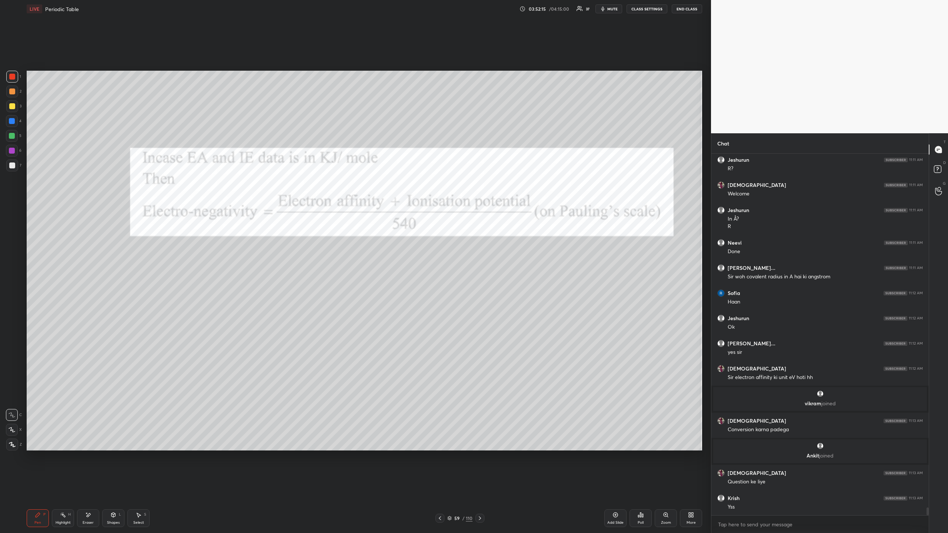
click at [480, 488] on icon at bounding box center [480, 519] width 6 height 6
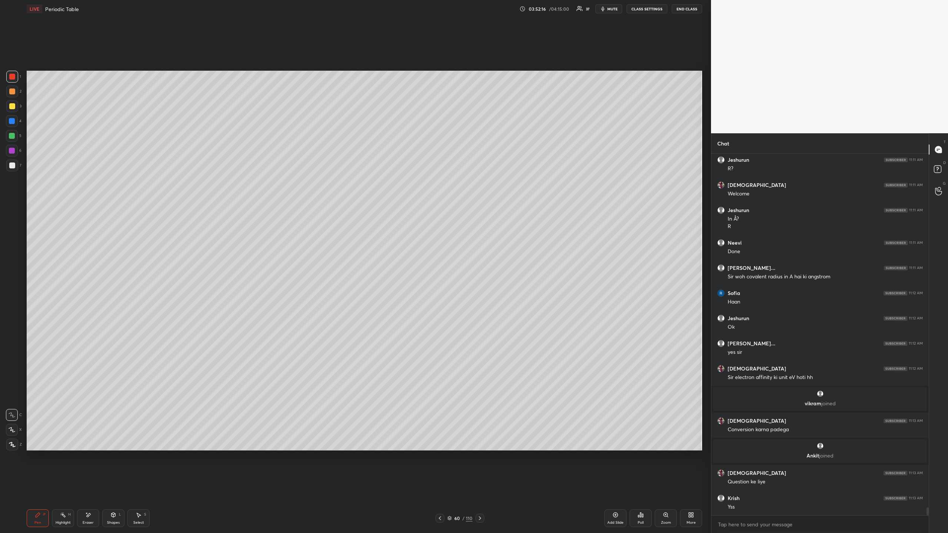
click at [477, 488] on icon at bounding box center [480, 519] width 6 height 6
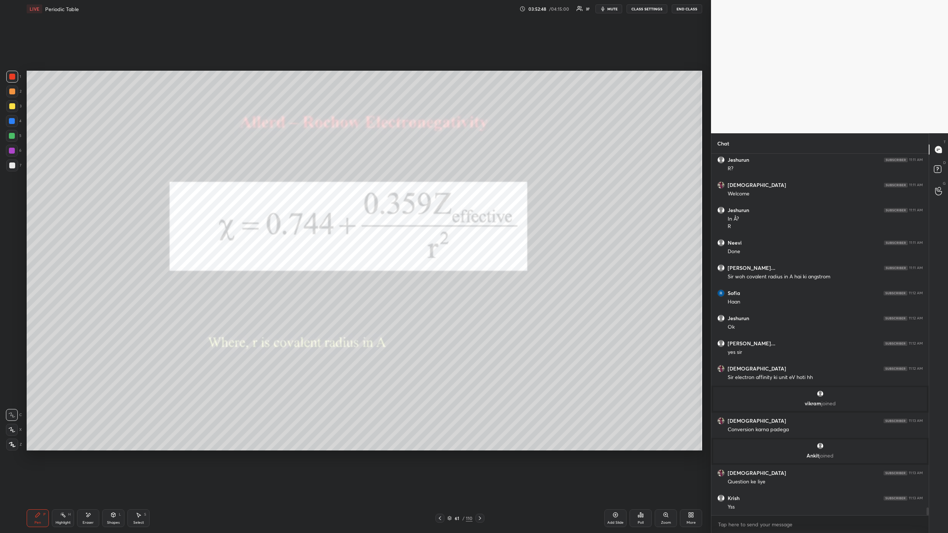
click at [476, 488] on div at bounding box center [480, 518] width 9 height 9
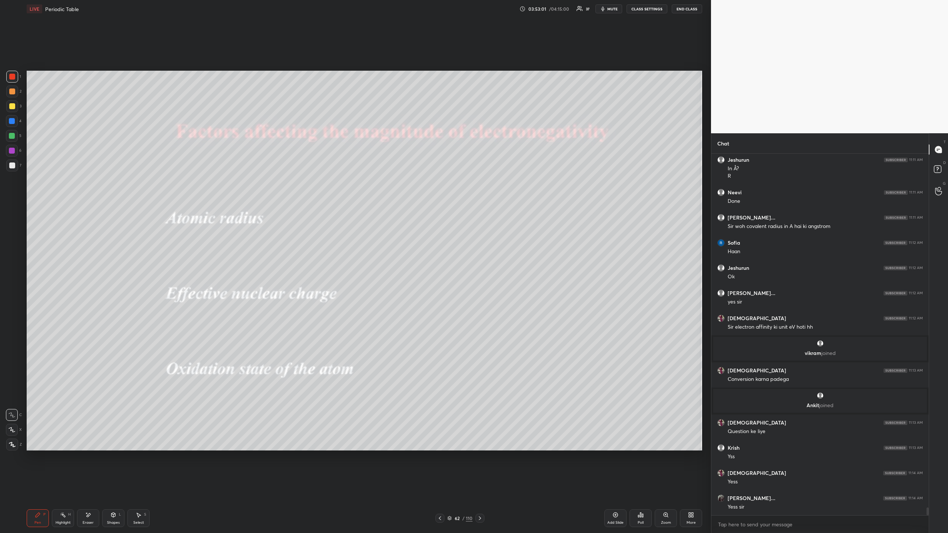
scroll to position [16784, 0]
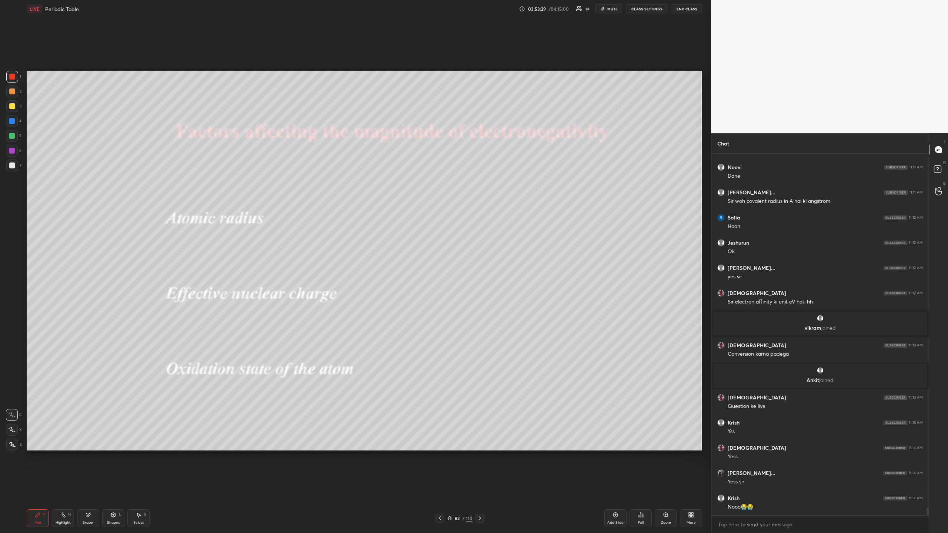
click at [9, 162] on div at bounding box center [12, 166] width 12 height 12
click at [10, 106] on div at bounding box center [12, 106] width 6 height 6
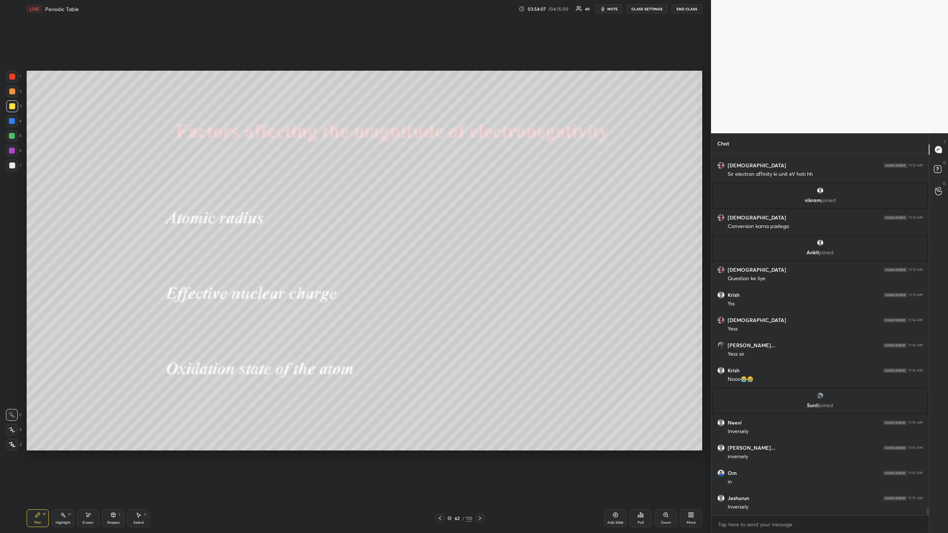
scroll to position [16889, 0]
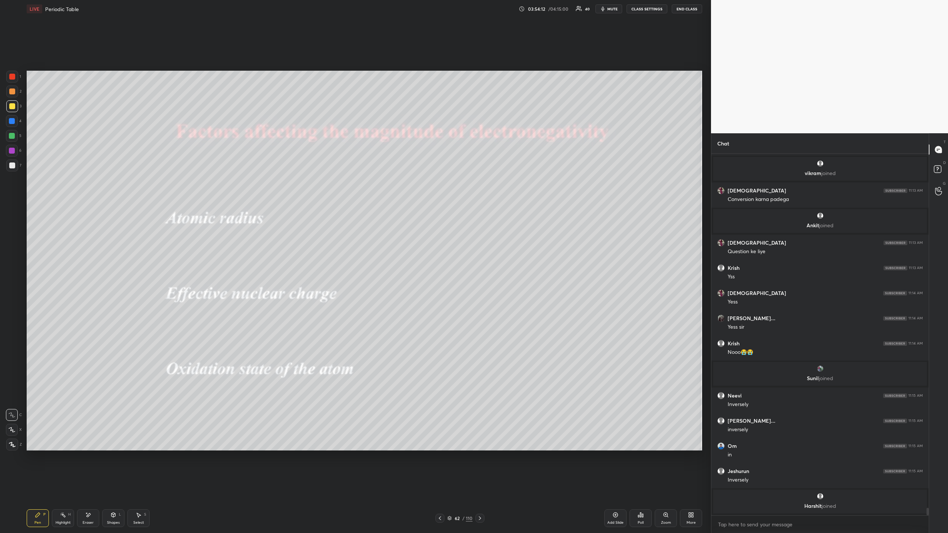
drag, startPoint x: 90, startPoint y: 520, endPoint x: 140, endPoint y: 494, distance: 55.7
click at [89, 488] on div "Eraser" at bounding box center [88, 519] width 22 height 18
click at [41, 488] on div "Pen P" at bounding box center [38, 519] width 22 height 18
click at [610, 10] on span "mute" at bounding box center [612, 8] width 10 height 5
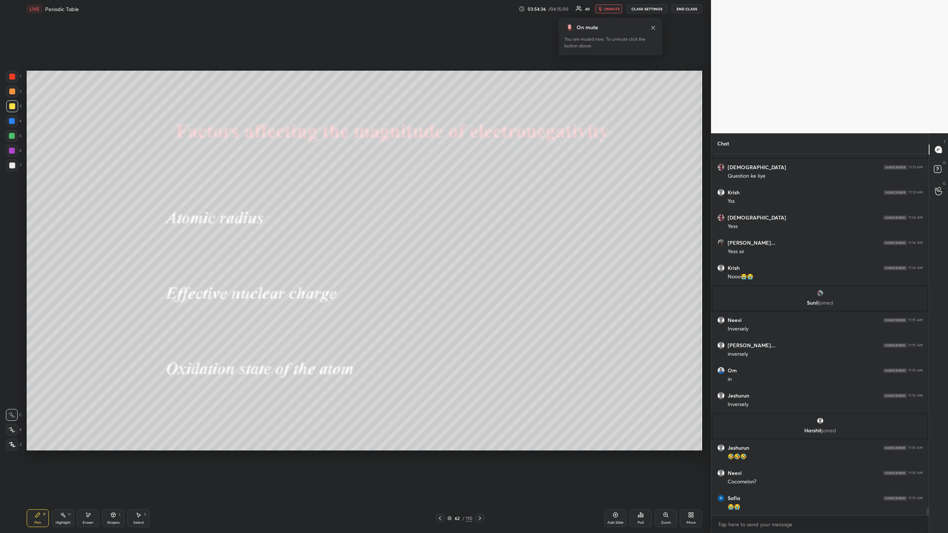
scroll to position [16963, 0]
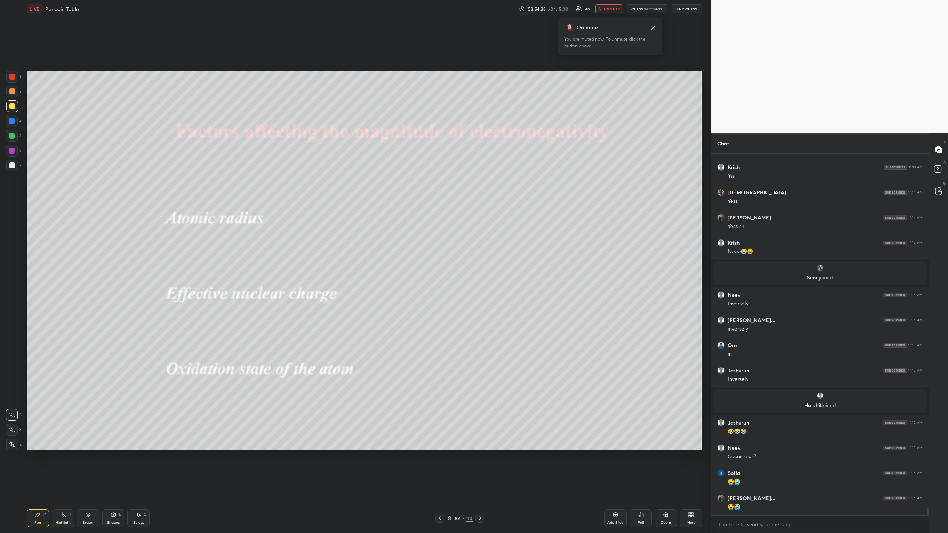
click at [608, 9] on span "unmute" at bounding box center [612, 8] width 16 height 5
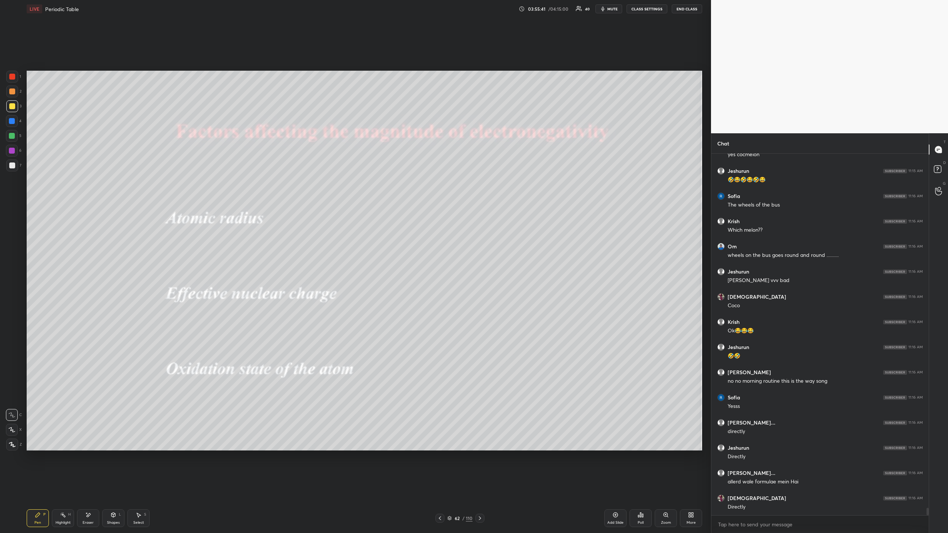
scroll to position [17366, 0]
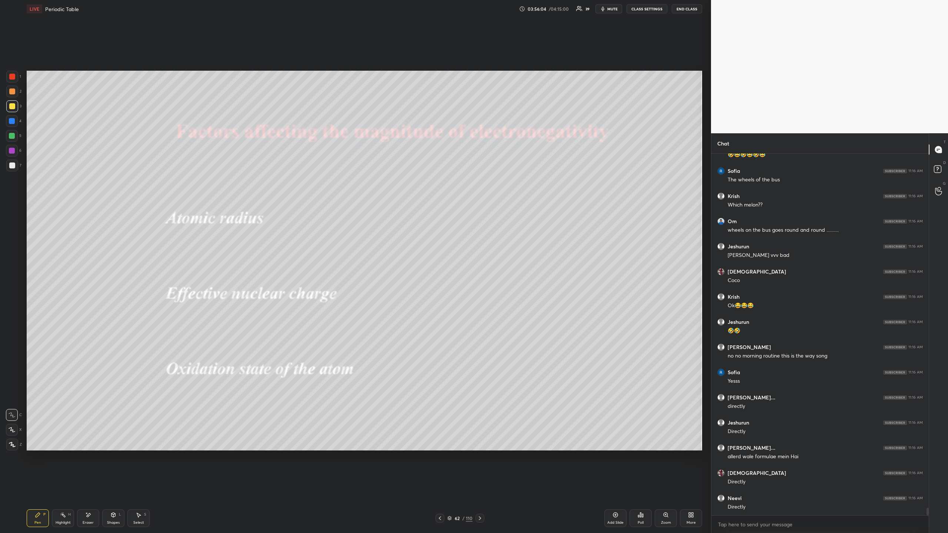
click at [611, 12] on button "mute" at bounding box center [609, 8] width 27 height 9
click at [611, 12] on button "unmute" at bounding box center [609, 8] width 27 height 9
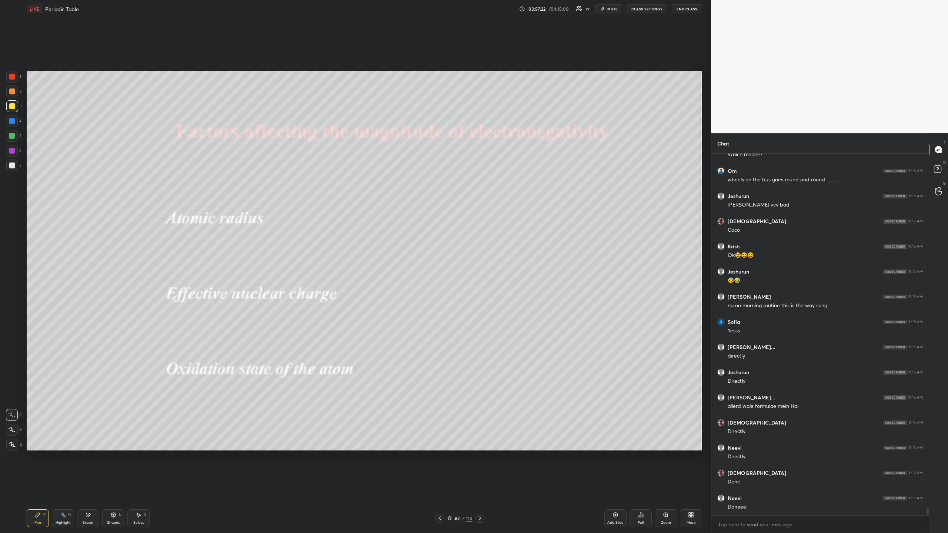
scroll to position [17441, 0]
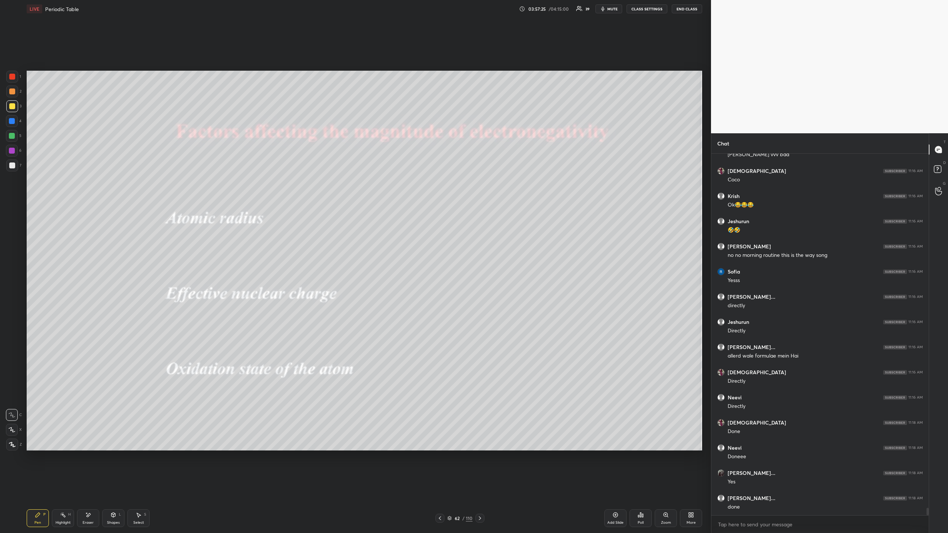
click at [614, 488] on icon at bounding box center [616, 515] width 6 height 6
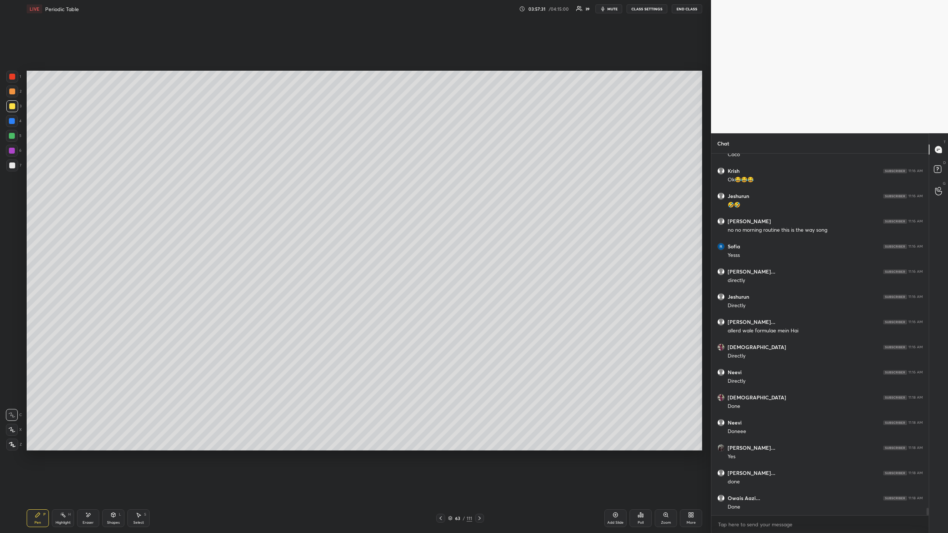
scroll to position [17517, 0]
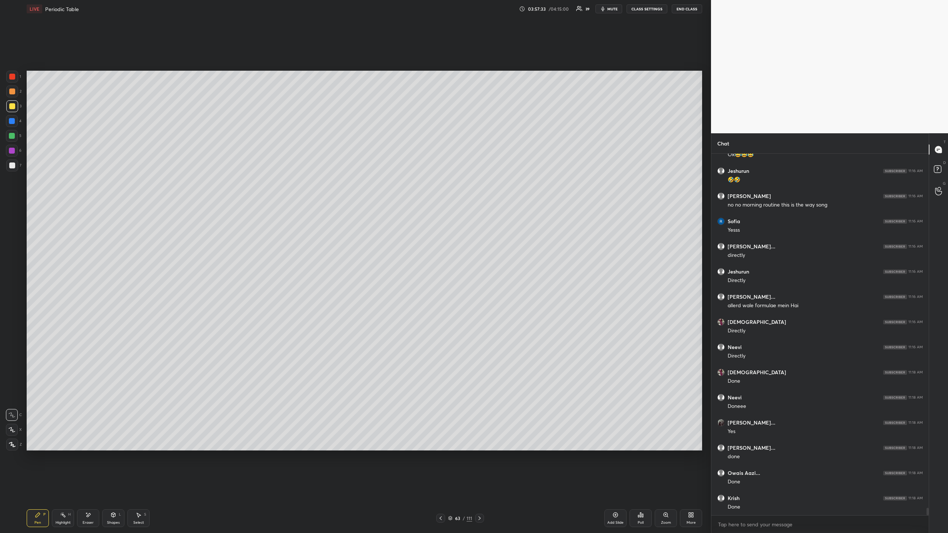
click at [13, 73] on div at bounding box center [12, 77] width 12 height 12
click at [10, 167] on div at bounding box center [12, 166] width 6 height 6
click at [14, 76] on div at bounding box center [12, 77] width 6 height 6
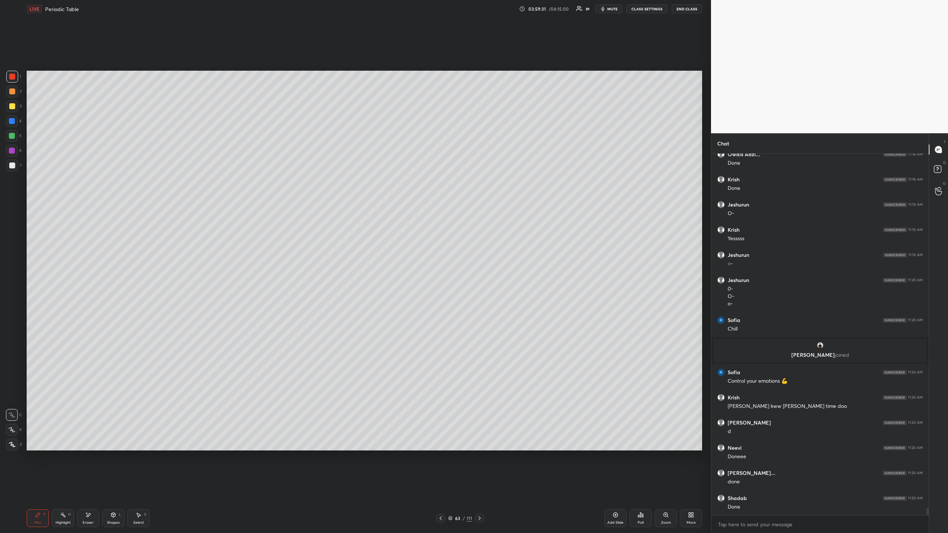
scroll to position [17626, 0]
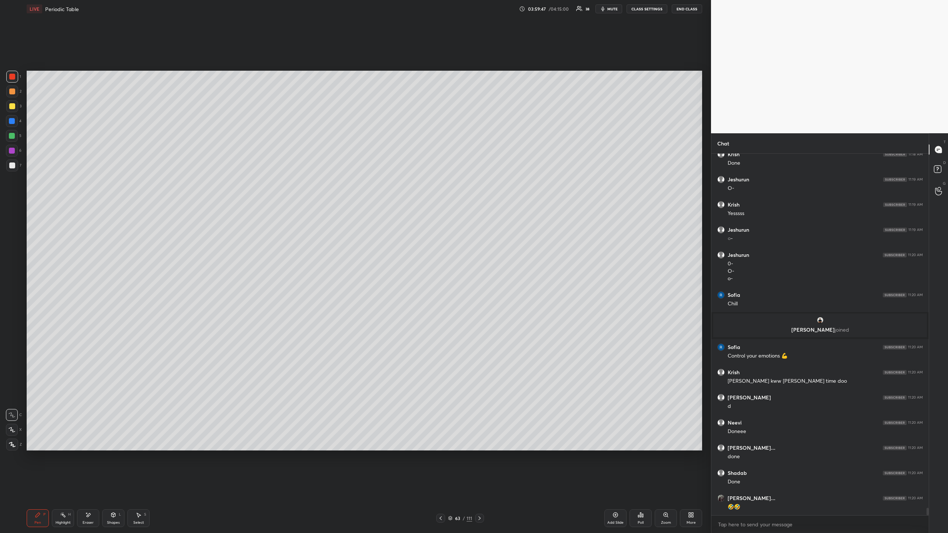
click at [477, 488] on icon at bounding box center [480, 519] width 6 height 6
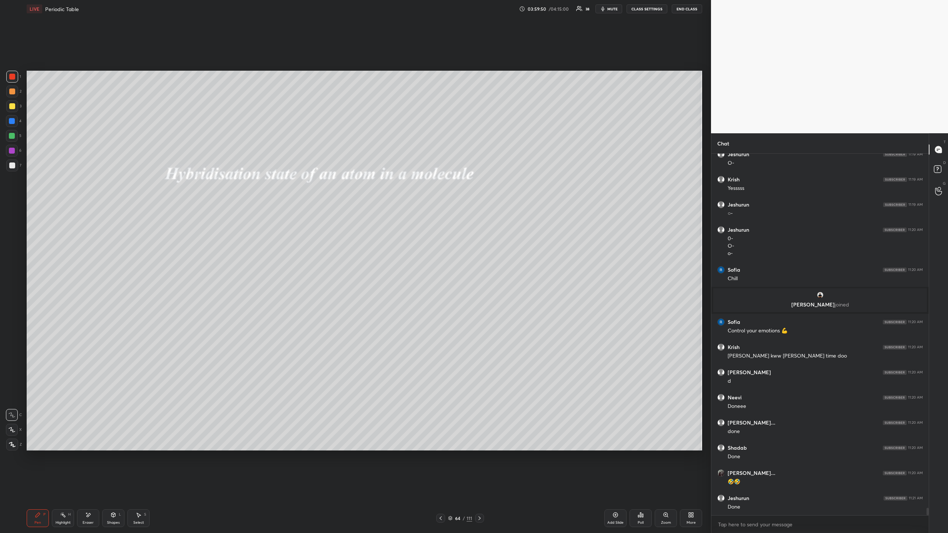
click at [10, 107] on div at bounding box center [12, 106] width 12 height 12
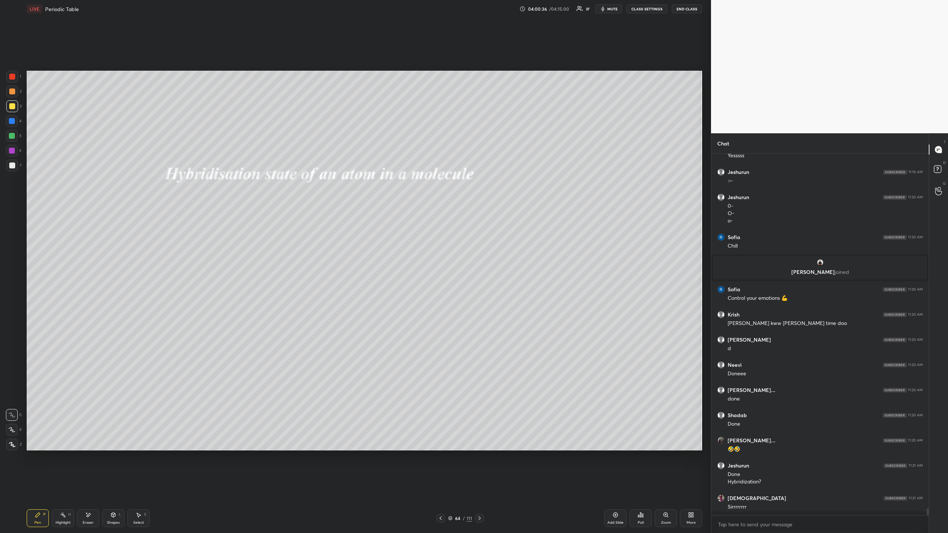
scroll to position [17684, 0]
click at [18, 166] on div "7" at bounding box center [13, 166] width 15 height 12
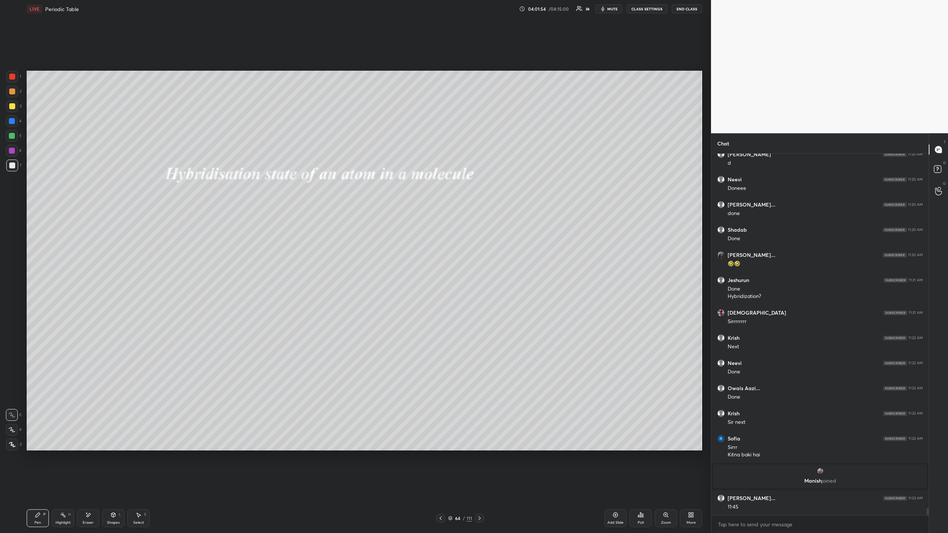
scroll to position [17801, 0]
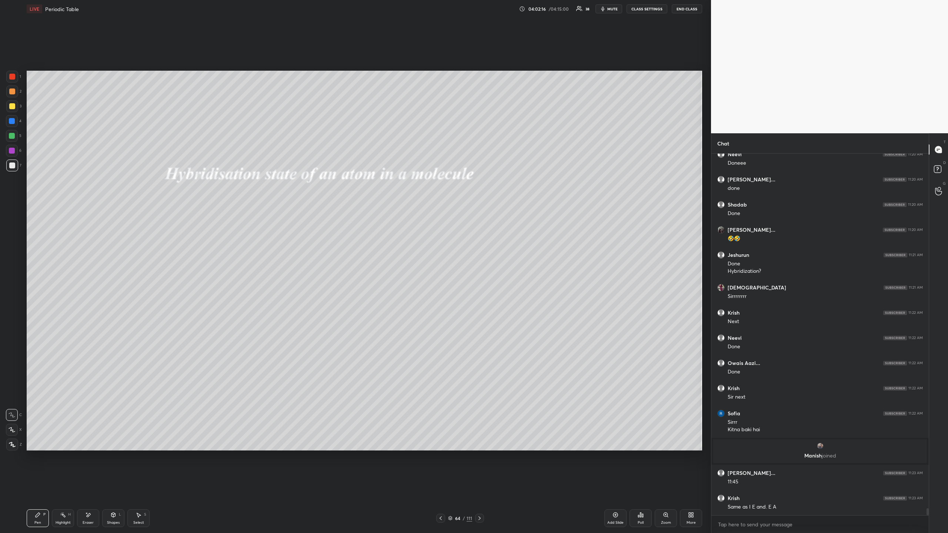
click at [480, 488] on icon at bounding box center [480, 519] width 6 height 6
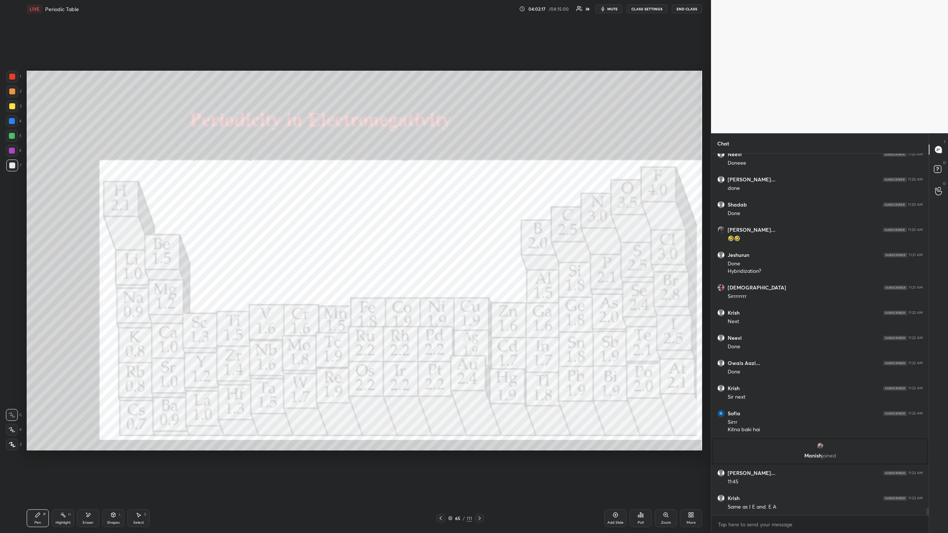
scroll to position [17826, 0]
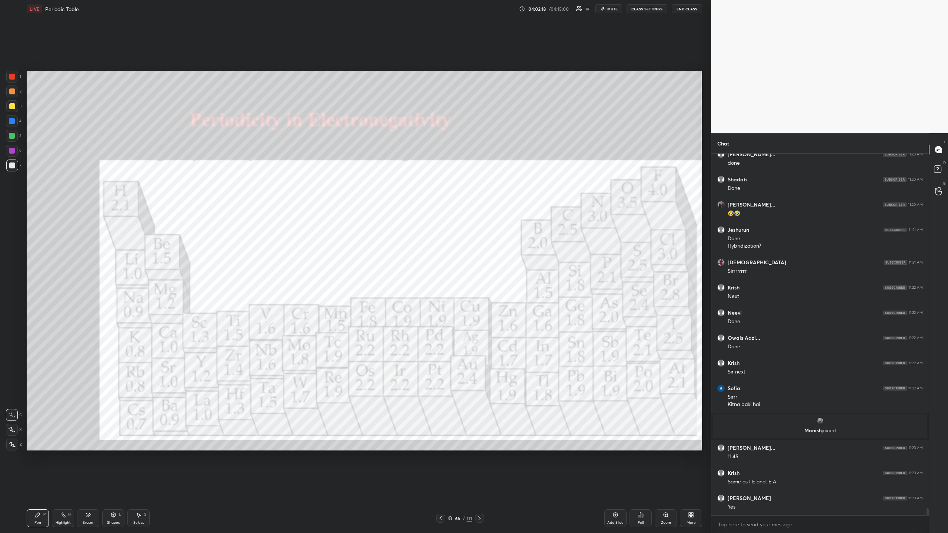
click at [442, 488] on icon at bounding box center [441, 519] width 6 height 6
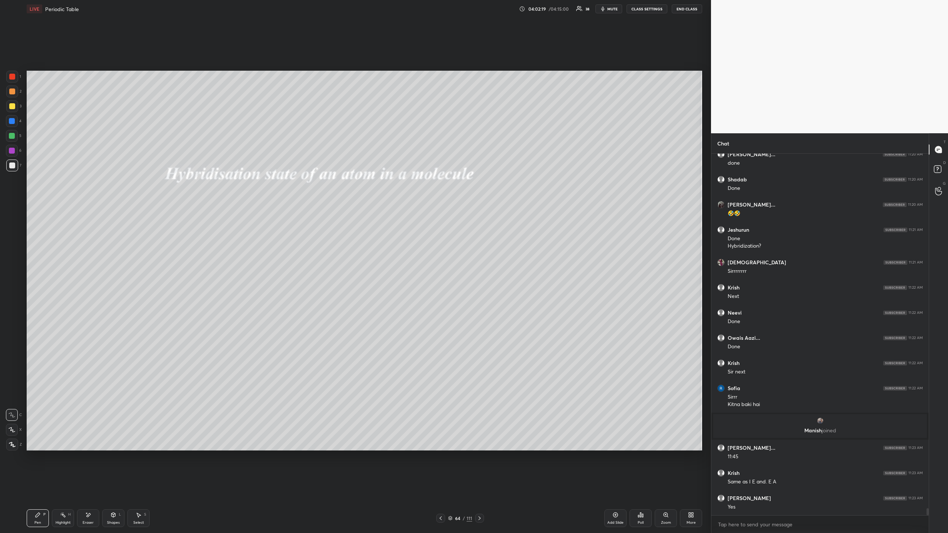
click at [617, 488] on icon at bounding box center [616, 515] width 6 height 6
drag, startPoint x: 8, startPoint y: 106, endPoint x: 14, endPoint y: 110, distance: 7.5
click at [9, 106] on div at bounding box center [12, 106] width 12 height 12
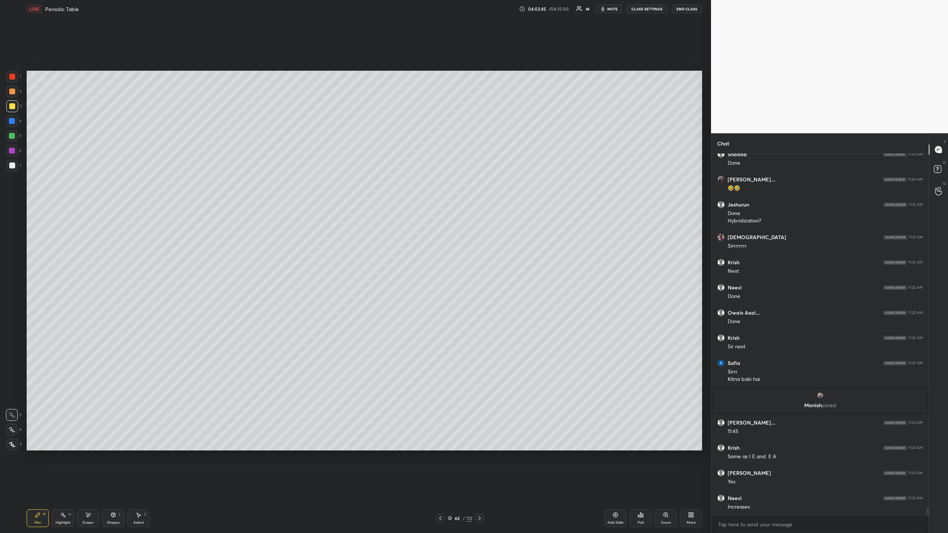
scroll to position [17879, 0]
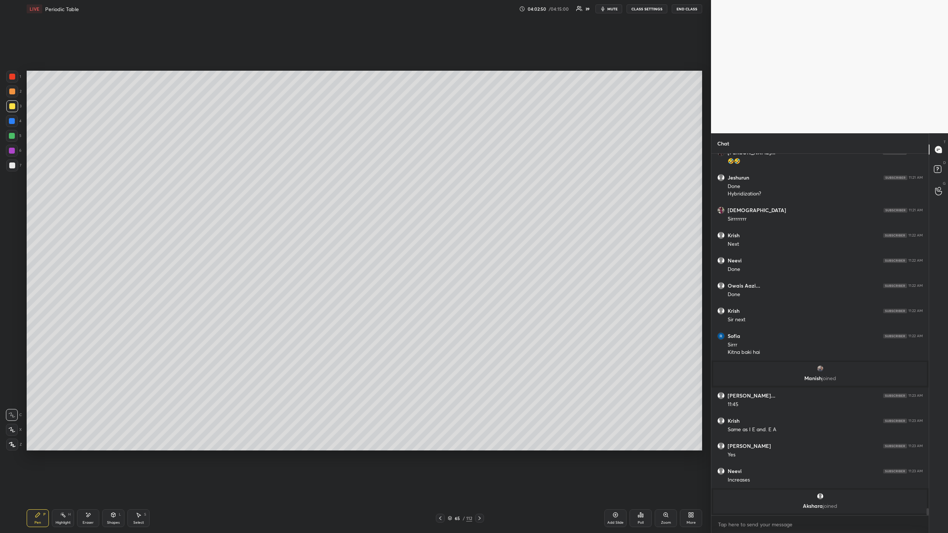
click at [10, 75] on div at bounding box center [12, 77] width 6 height 6
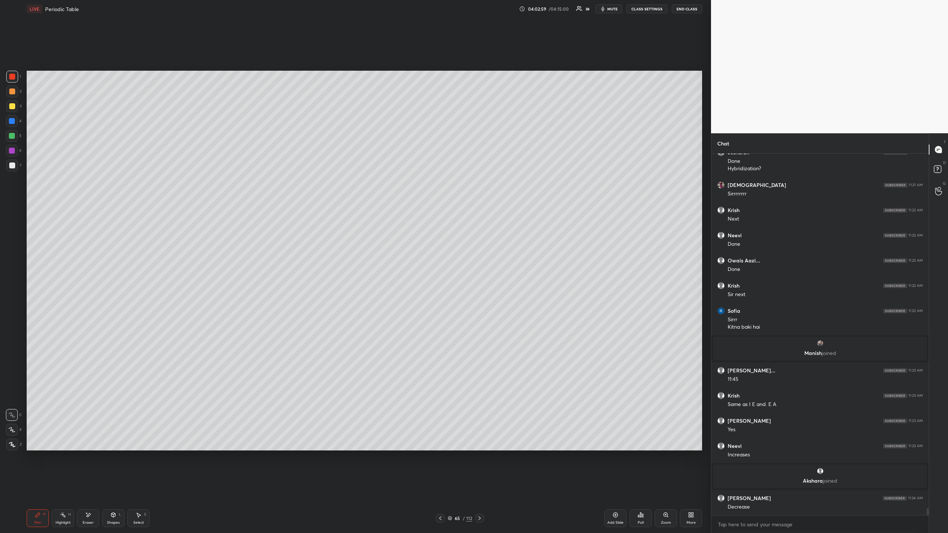
scroll to position [17897, 0]
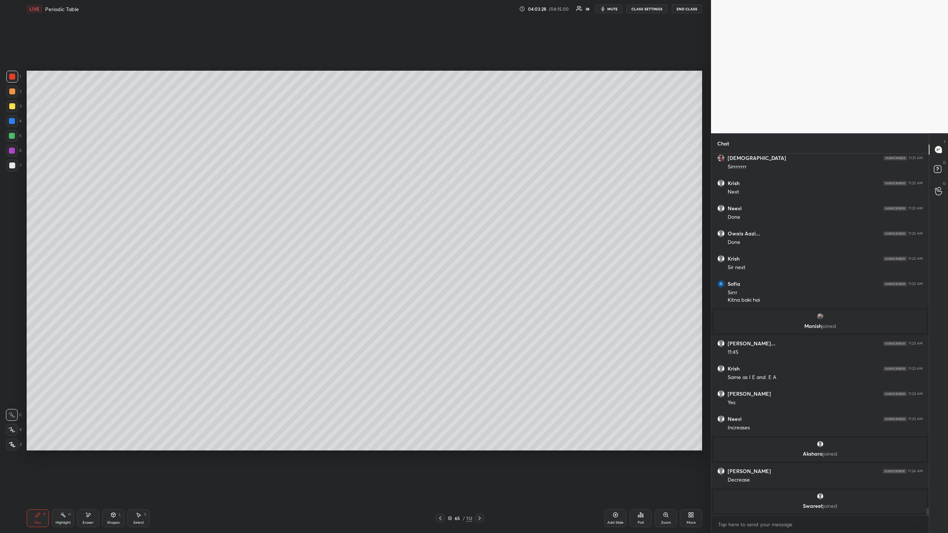
click at [515, 434] on div "LIVE Periodic Table 04:03:28 / 04:15:00 38 mute CLASS SETTINGS End Class Settin…" at bounding box center [364, 266] width 681 height 533
click at [480, 488] on icon at bounding box center [480, 519] width 6 height 6
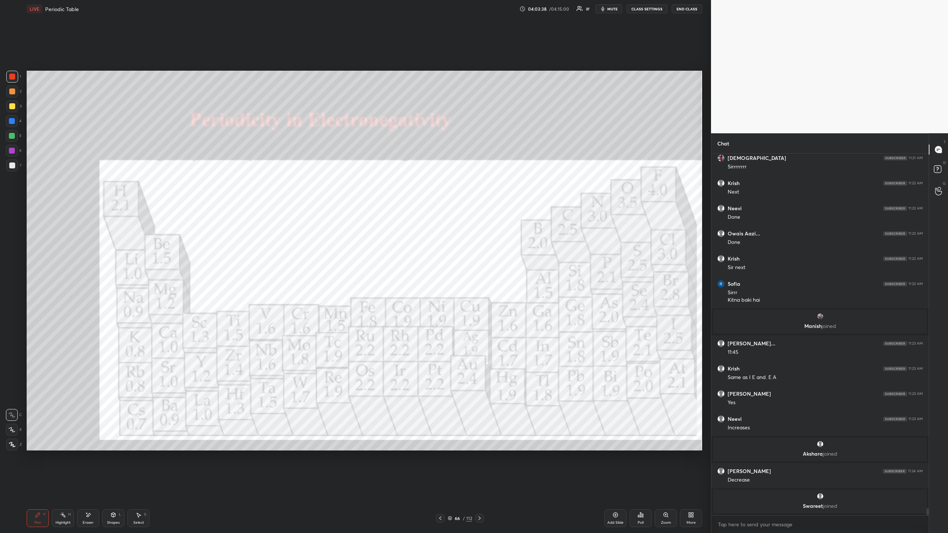
click at [11, 106] on div at bounding box center [12, 106] width 6 height 6
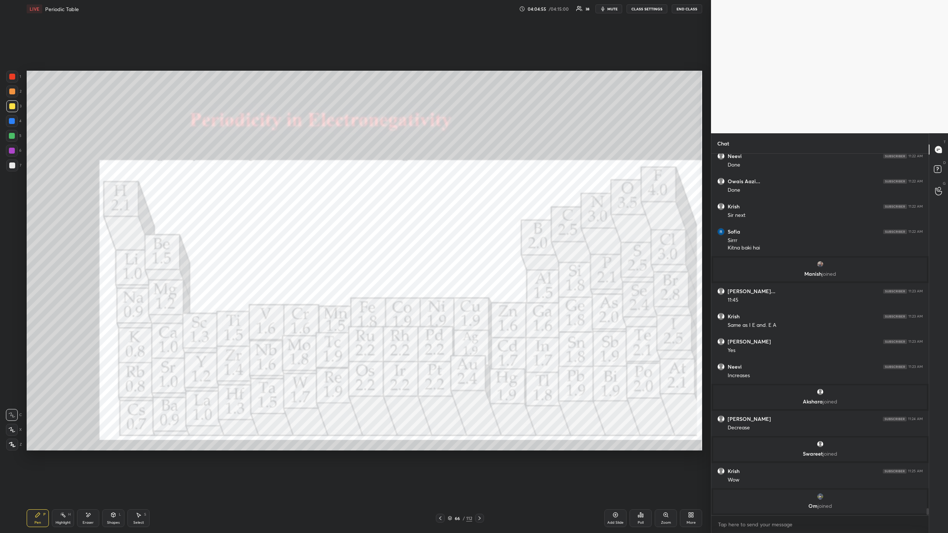
scroll to position [17936, 0]
drag, startPoint x: 13, startPoint y: 75, endPoint x: 22, endPoint y: 80, distance: 10.8
click at [14, 75] on div at bounding box center [12, 77] width 6 height 6
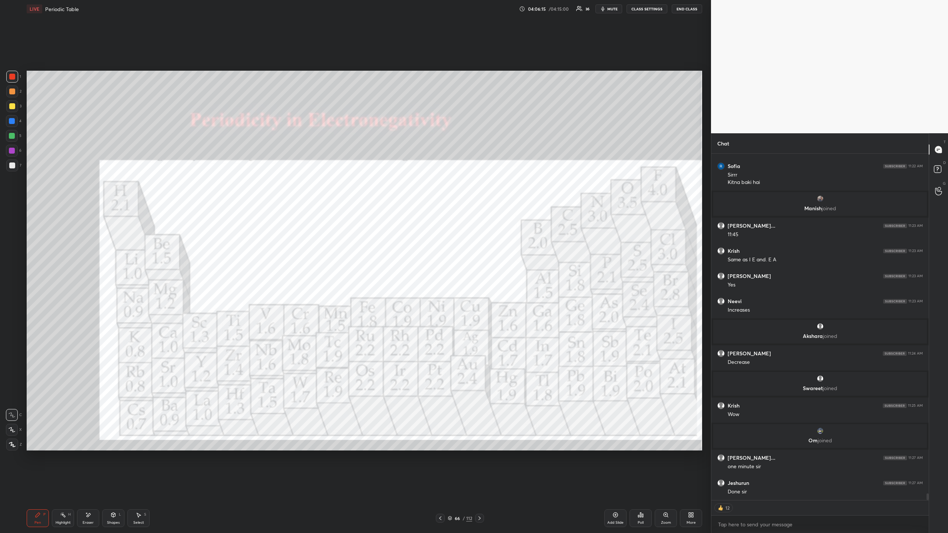
scroll to position [17984, 0]
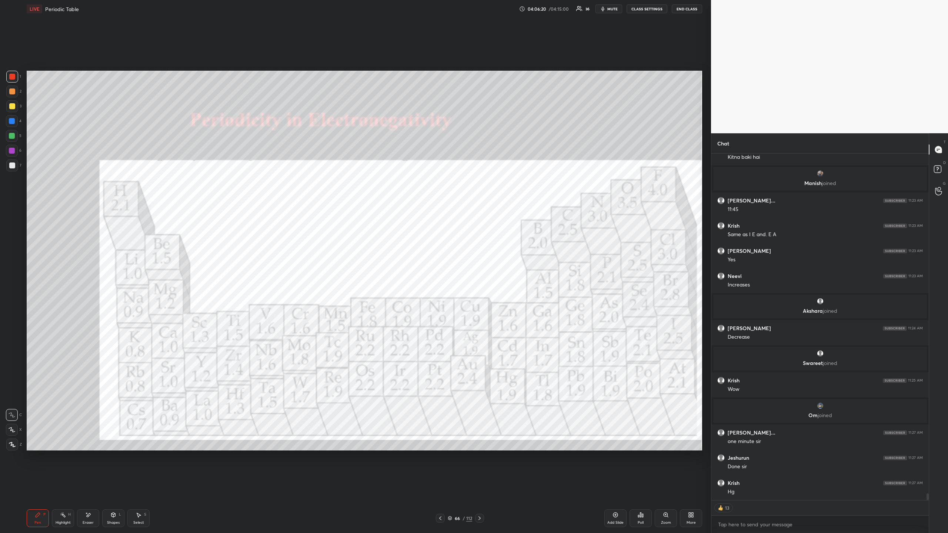
click at [13, 77] on div at bounding box center [12, 77] width 6 height 6
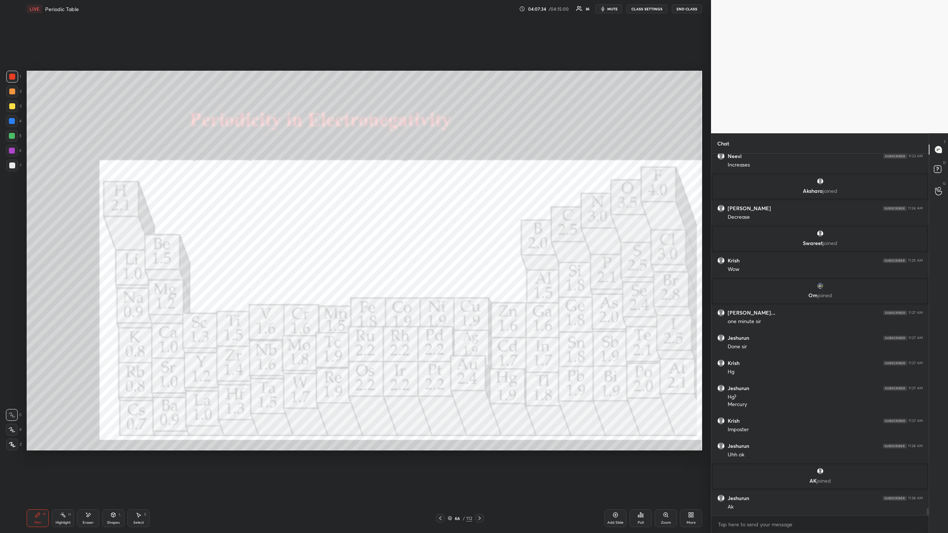
scroll to position [18077, 0]
click at [89, 488] on icon at bounding box center [88, 515] width 6 height 6
click at [10, 445] on span "Erase all" at bounding box center [11, 444] width 11 height 5
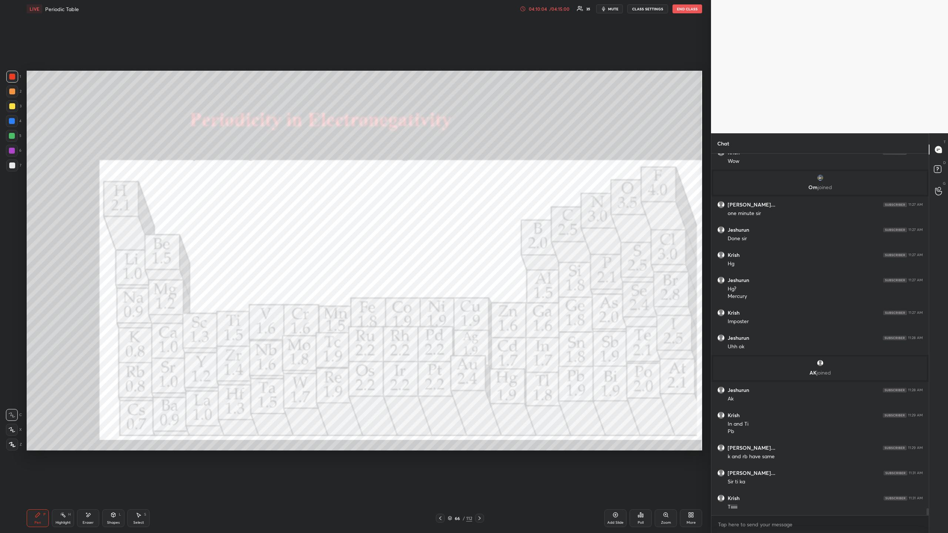
scroll to position [18210, 0]
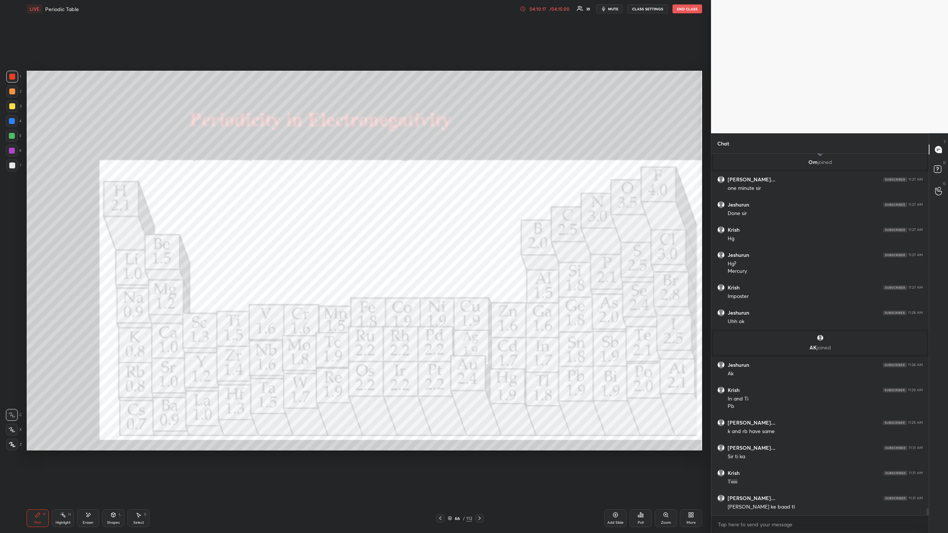
click at [94, 488] on div "Eraser" at bounding box center [88, 519] width 22 height 18
click at [41, 488] on div "Pen P" at bounding box center [38, 519] width 22 height 18
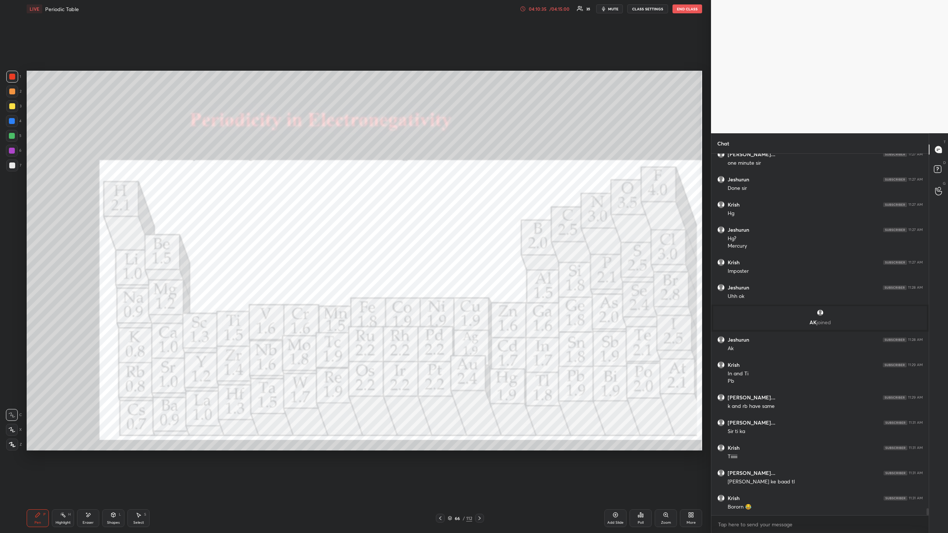
drag, startPoint x: 89, startPoint y: 518, endPoint x: 136, endPoint y: 484, distance: 58.4
click at [90, 488] on div "Eraser" at bounding box center [88, 519] width 22 height 18
drag, startPoint x: 33, startPoint y: 518, endPoint x: 82, endPoint y: 492, distance: 54.8
click at [35, 488] on div "Pen P" at bounding box center [38, 519] width 22 height 18
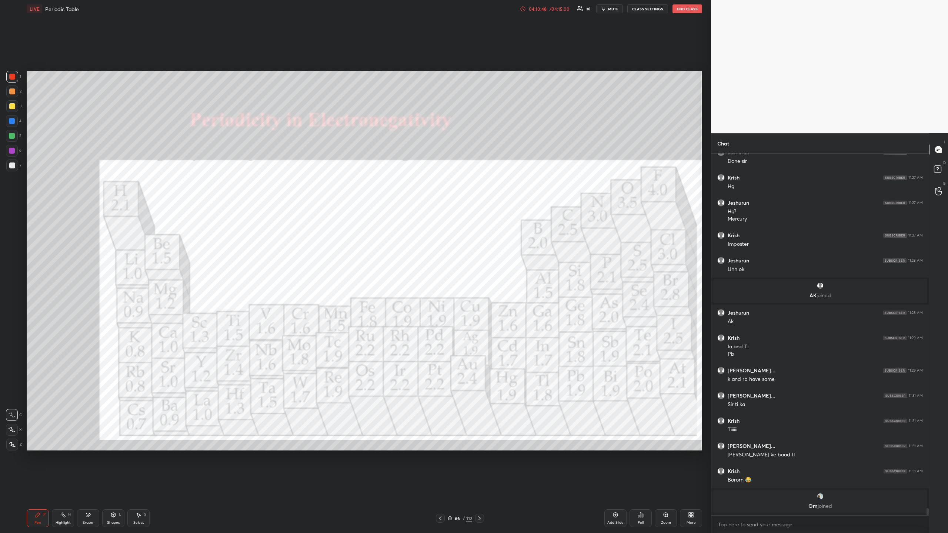
drag, startPoint x: 93, startPoint y: 518, endPoint x: 110, endPoint y: 511, distance: 18.1
click at [96, 488] on div "Eraser" at bounding box center [88, 519] width 22 height 18
drag, startPoint x: 36, startPoint y: 516, endPoint x: 89, endPoint y: 461, distance: 75.4
click at [36, 488] on icon at bounding box center [38, 515] width 6 height 6
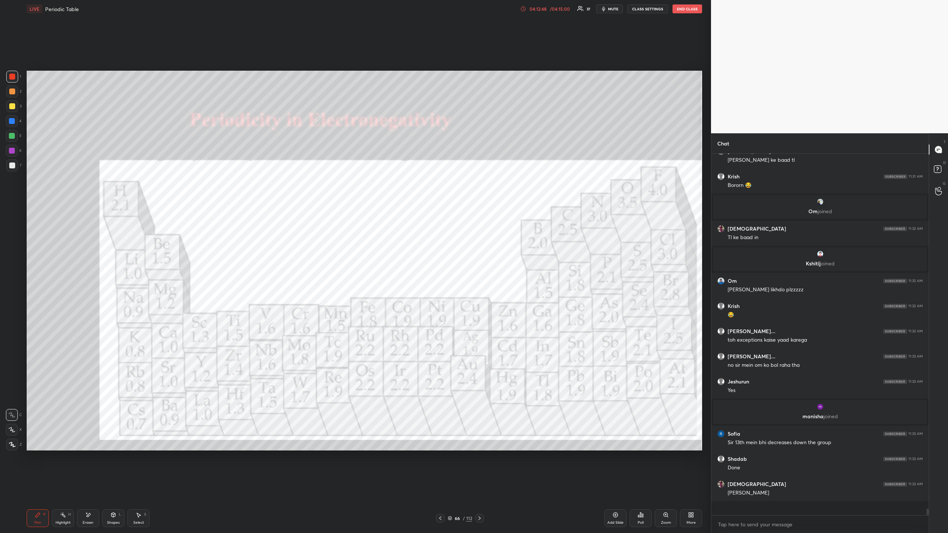
scroll to position [18418, 0]
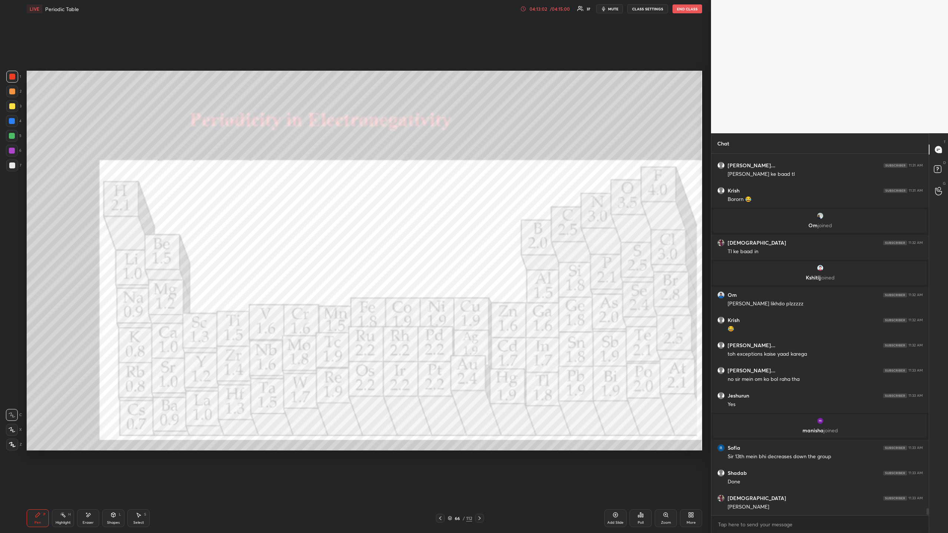
click at [479, 488] on icon at bounding box center [480, 519] width 6 height 6
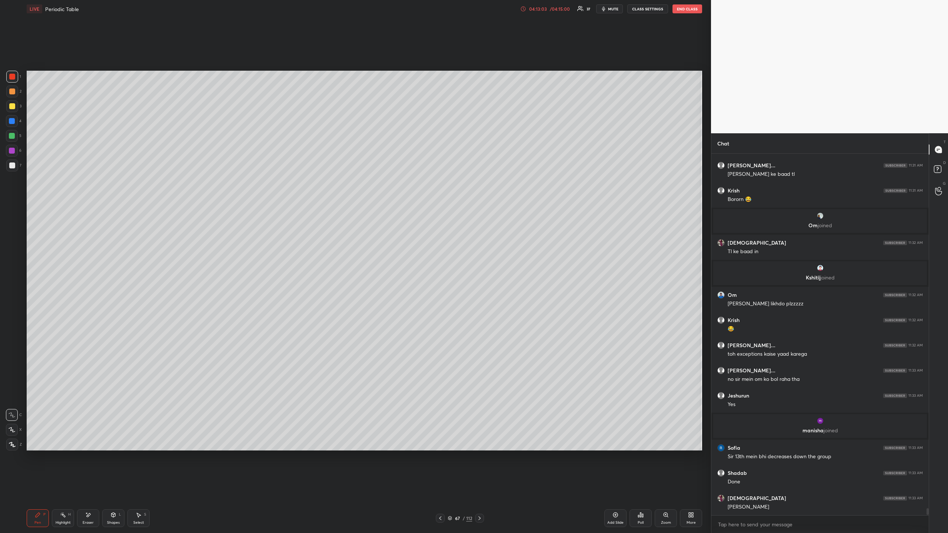
click at [477, 488] on icon at bounding box center [480, 519] width 6 height 6
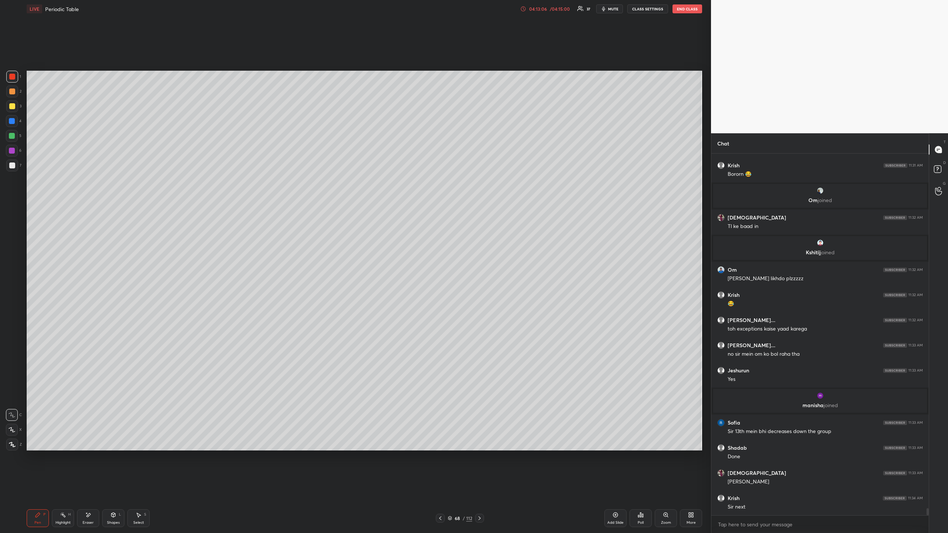
drag, startPoint x: 439, startPoint y: 514, endPoint x: 444, endPoint y: 513, distance: 5.4
click at [440, 488] on div at bounding box center [440, 518] width 9 height 9
click at [477, 488] on icon at bounding box center [480, 519] width 6 height 6
click at [481, 488] on icon at bounding box center [480, 519] width 6 height 6
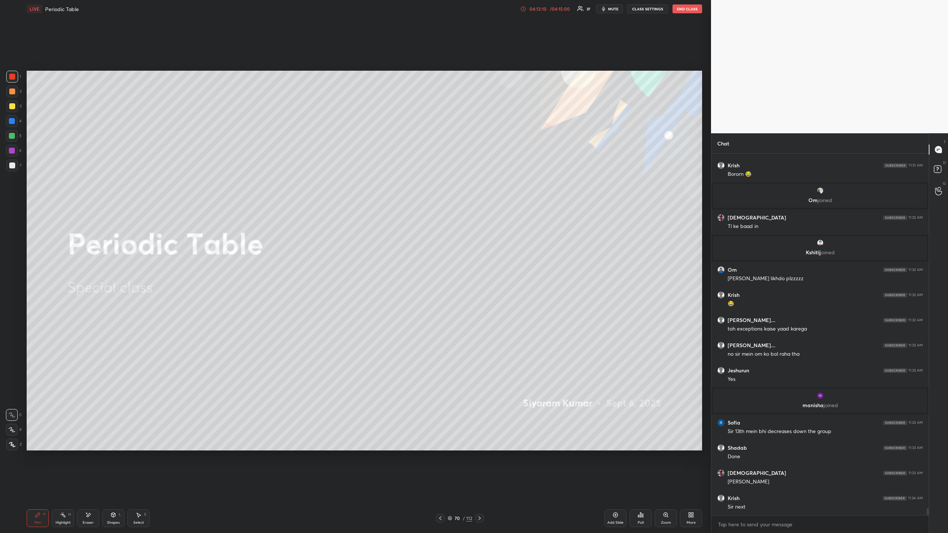
click at [440, 488] on icon at bounding box center [440, 519] width 6 height 6
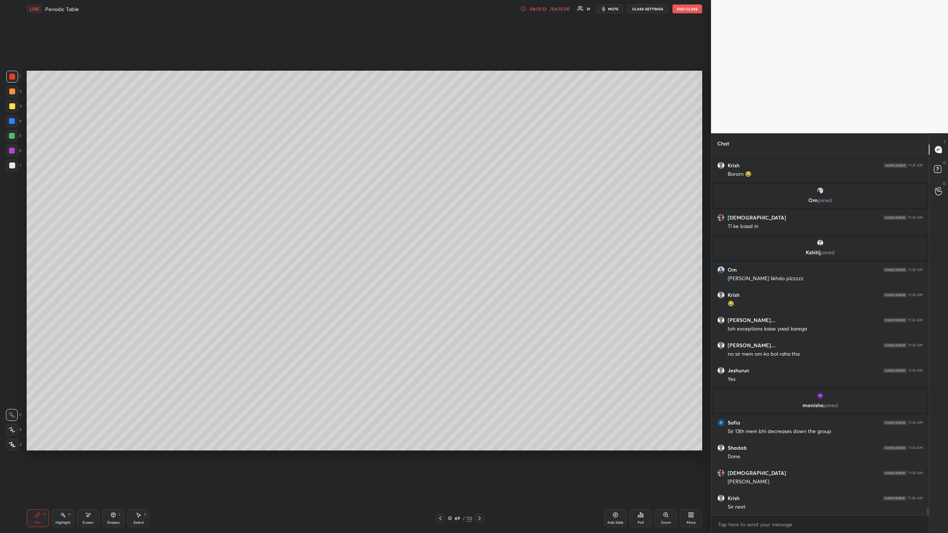
click at [693, 488] on div "More" at bounding box center [691, 519] width 22 height 18
click at [652, 440] on div "Upload File" at bounding box center [649, 441] width 30 height 18
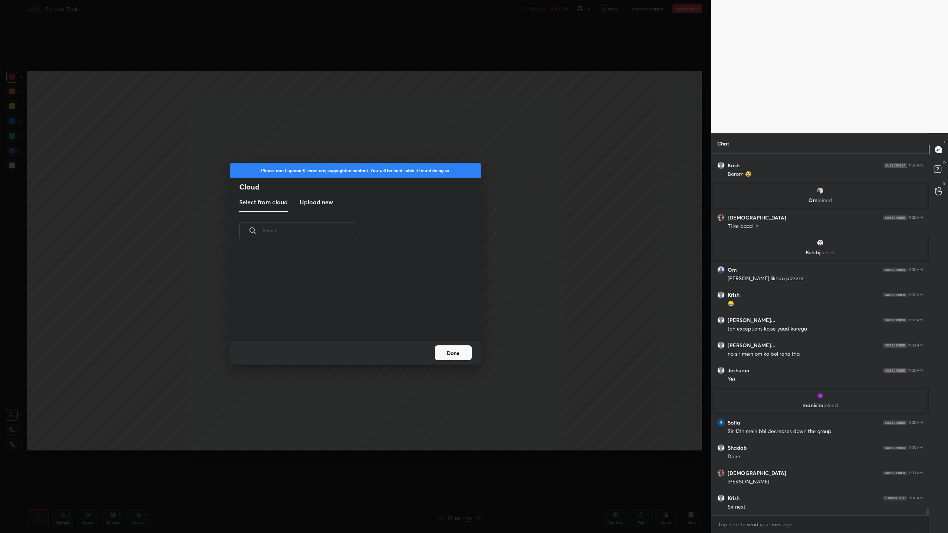
scroll to position [91, 238]
click at [314, 203] on h3 "Upload new" at bounding box center [316, 202] width 33 height 9
click at [453, 354] on button "Done" at bounding box center [453, 353] width 37 height 15
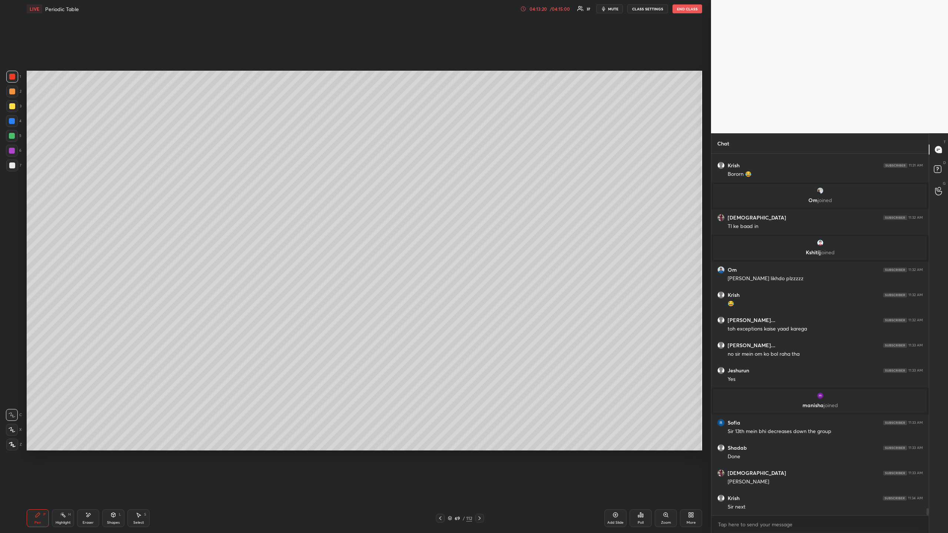
click at [691, 488] on icon at bounding box center [691, 515] width 6 height 6
click at [647, 436] on icon at bounding box center [649, 438] width 6 height 6
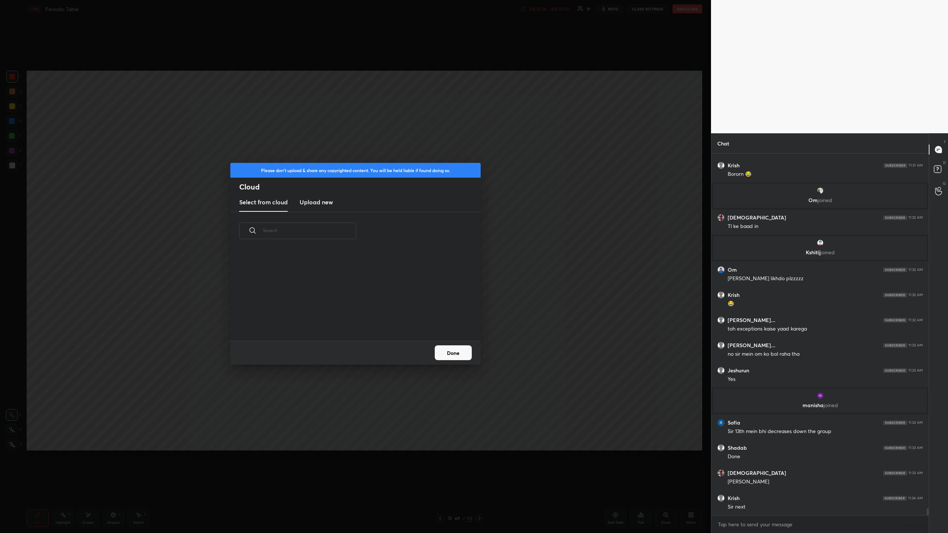
click at [320, 204] on h3 "Upload new" at bounding box center [316, 202] width 33 height 9
drag, startPoint x: 352, startPoint y: 321, endPoint x: 352, endPoint y: 276, distance: 45.2
click at [351, 321] on label "Browse" at bounding box center [355, 320] width 33 height 12
click at [339, 321] on input "Browse" at bounding box center [339, 320] width 0 height 12
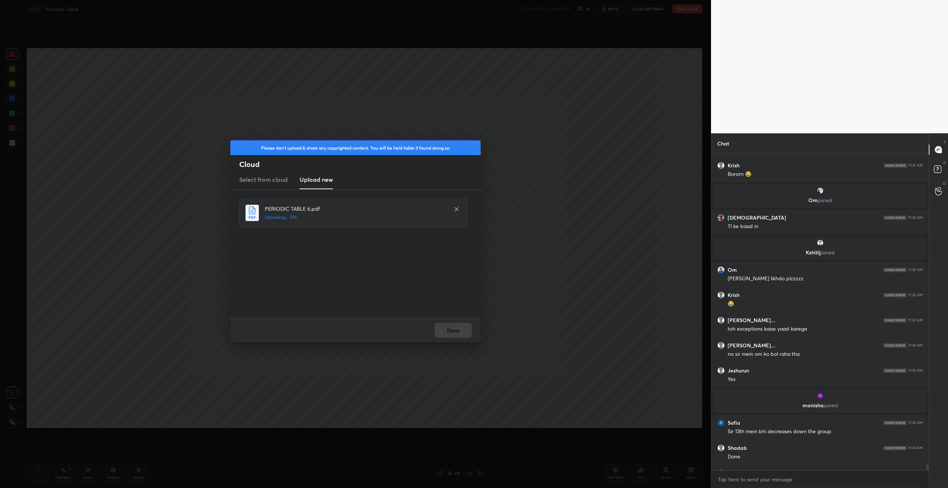
scroll to position [18516, 0]
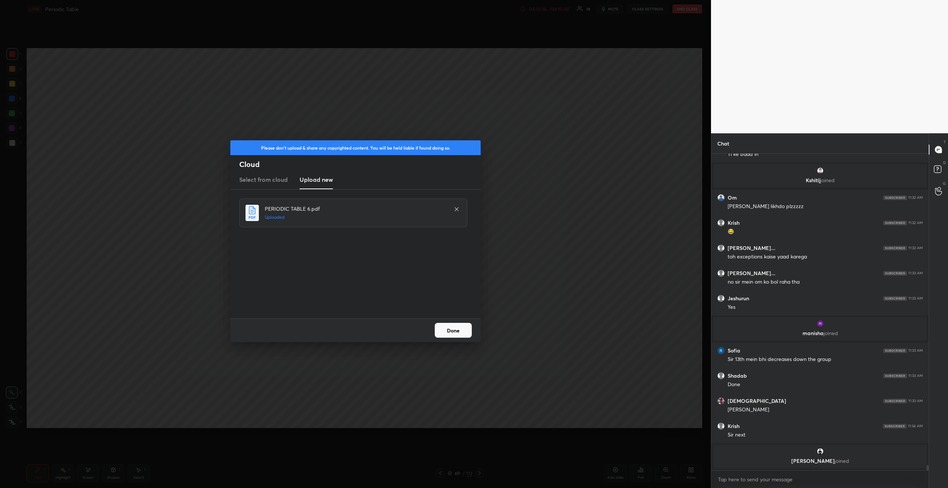
click at [460, 327] on button "Done" at bounding box center [453, 330] width 37 height 15
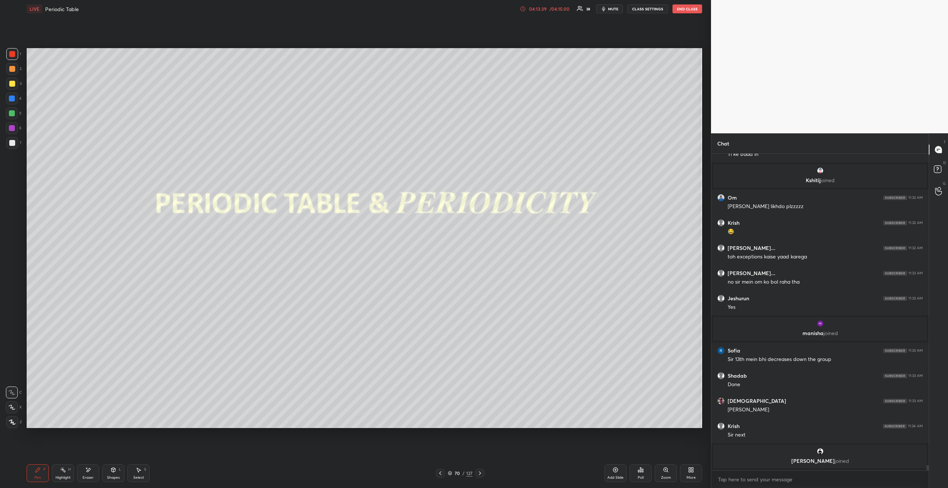
click at [480, 473] on icon at bounding box center [480, 473] width 6 height 6
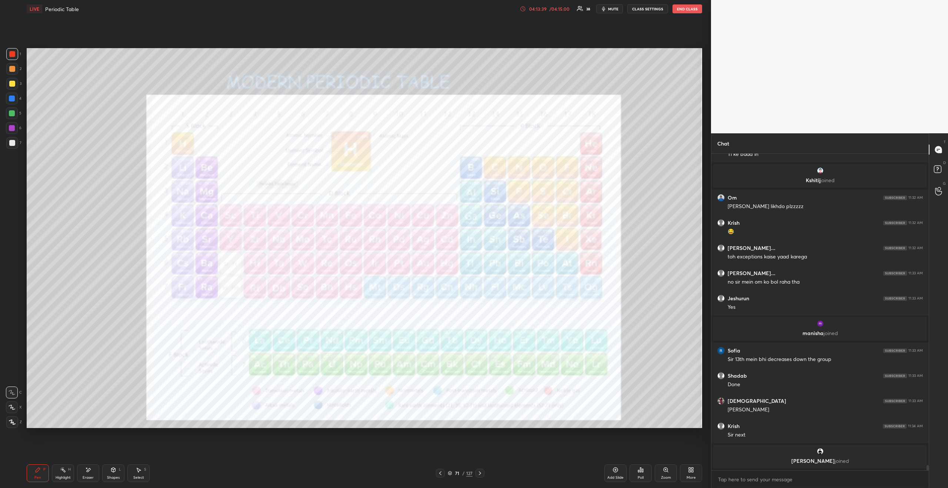
click at [480, 473] on icon at bounding box center [480, 473] width 6 height 6
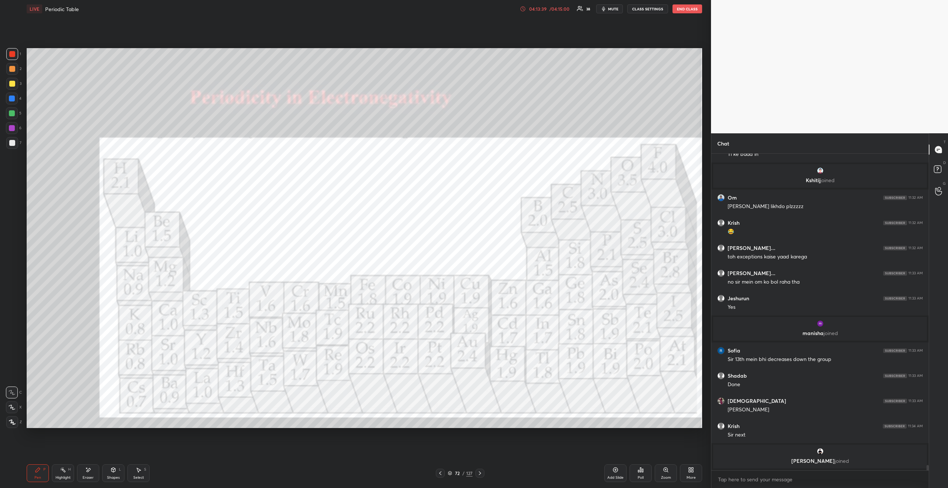
click at [480, 473] on icon at bounding box center [480, 473] width 6 height 6
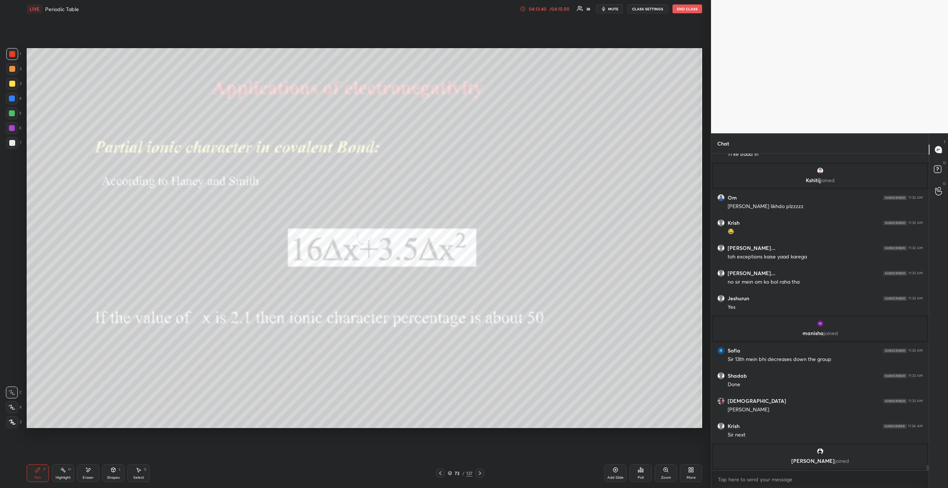
click at [480, 473] on icon at bounding box center [480, 473] width 6 height 6
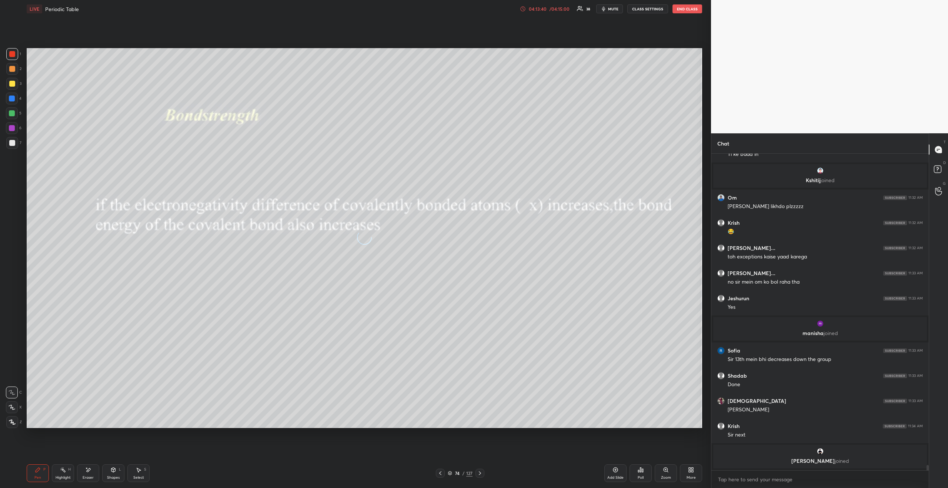
click at [480, 473] on icon at bounding box center [480, 473] width 6 height 6
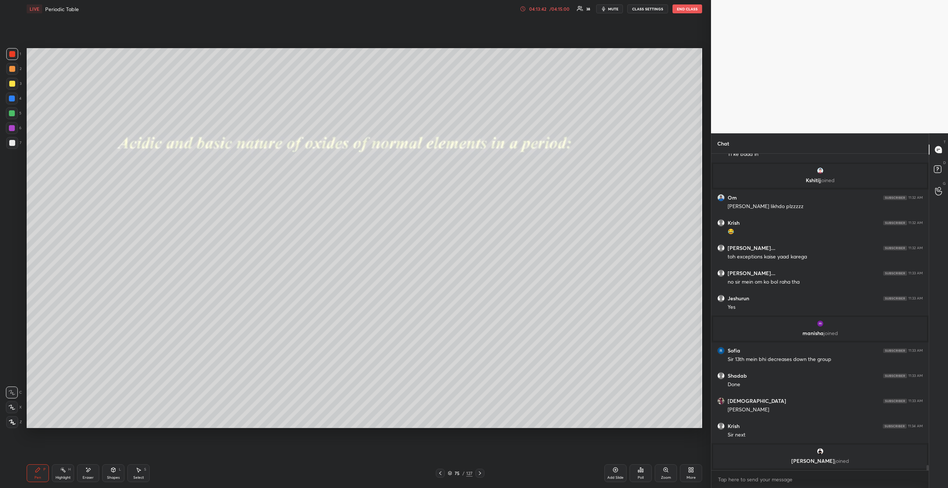
click at [445, 471] on div "75 / 127" at bounding box center [460, 473] width 49 height 9
click at [441, 474] on icon at bounding box center [440, 473] width 6 height 6
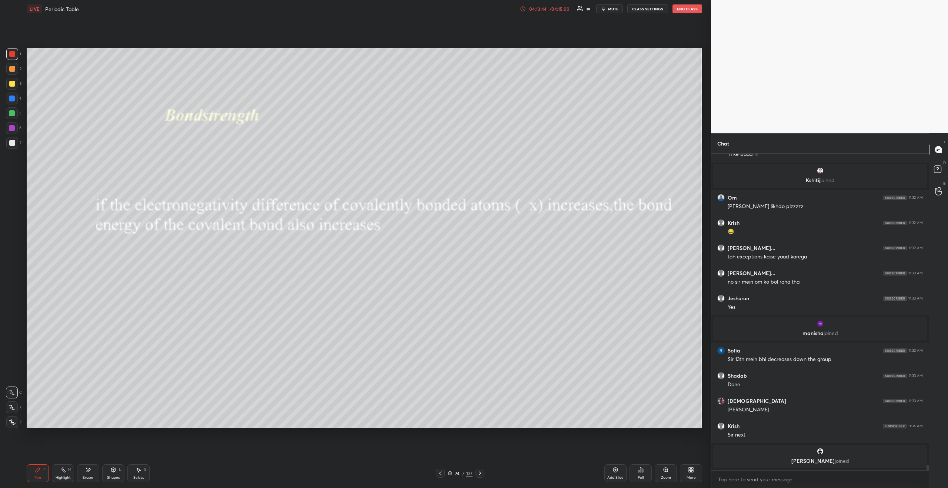
click at [441, 474] on icon at bounding box center [440, 473] width 6 height 6
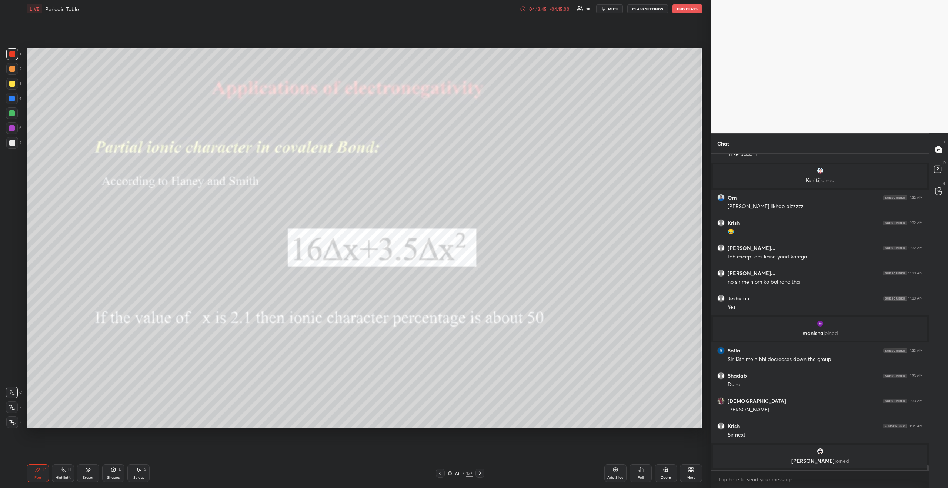
click at [441, 474] on icon at bounding box center [440, 473] width 6 height 6
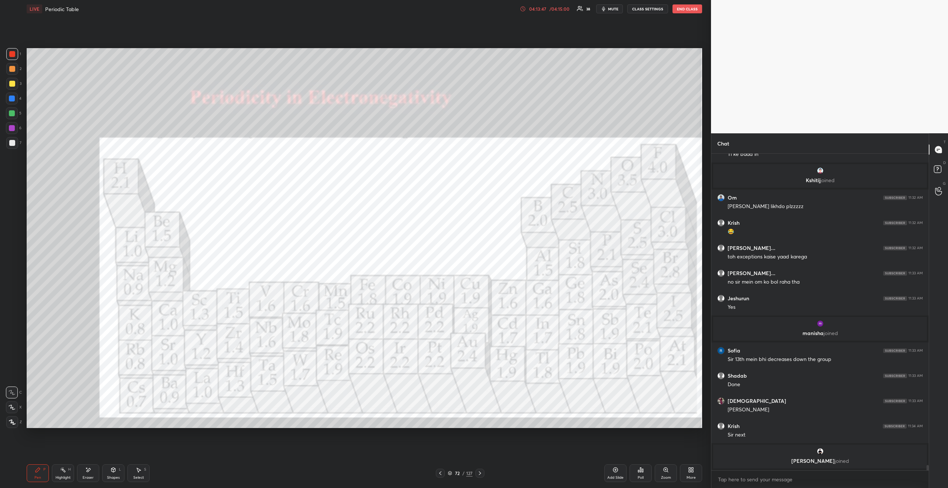
click at [480, 473] on icon at bounding box center [480, 473] width 2 height 4
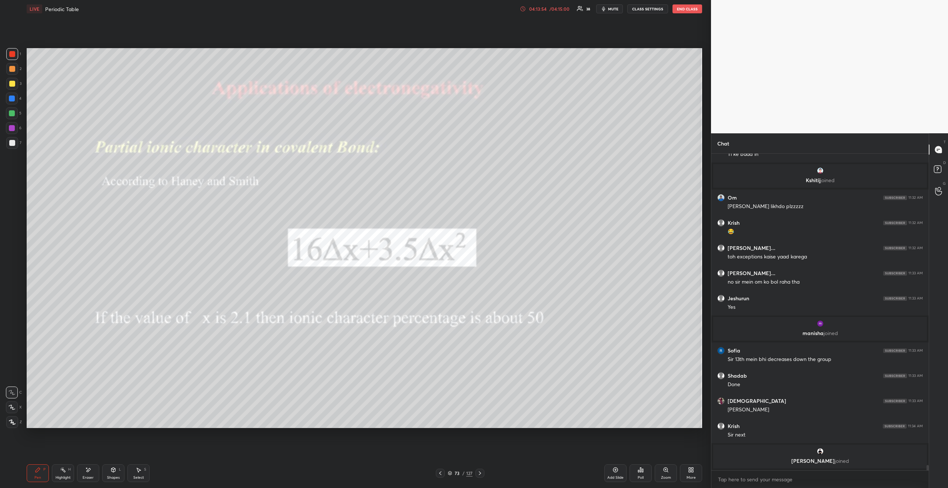
drag, startPoint x: 14, startPoint y: 145, endPoint x: 22, endPoint y: 130, distance: 17.2
click at [14, 144] on div at bounding box center [12, 143] width 6 height 6
click at [553, 7] on div "/ 04:15:00" at bounding box center [559, 9] width 23 height 4
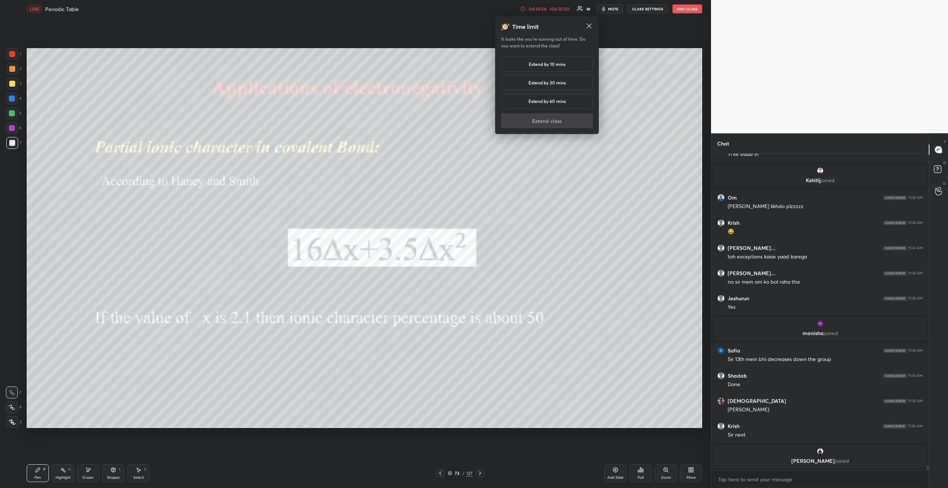
click at [550, 65] on h5 "Extend by 10 mins" at bounding box center [547, 64] width 37 height 7
click at [549, 123] on button "Extend class" at bounding box center [547, 120] width 92 height 15
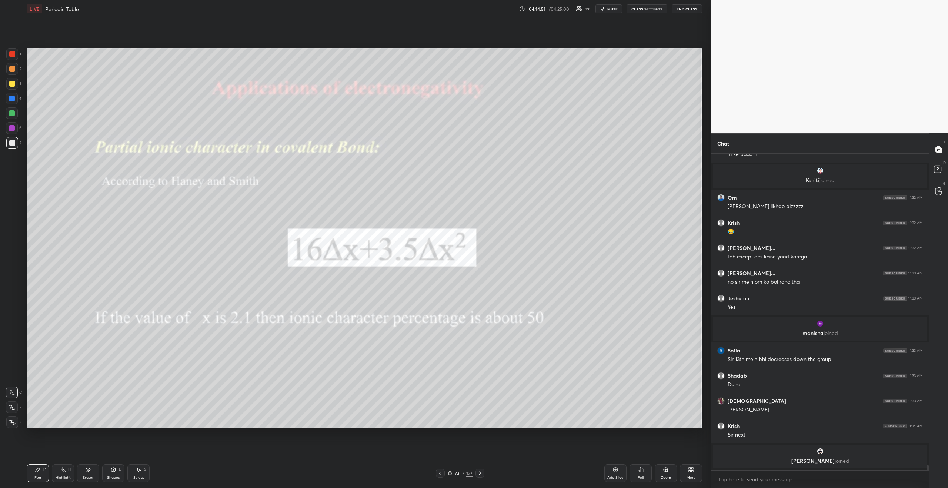
click at [12, 55] on div at bounding box center [12, 54] width 6 height 6
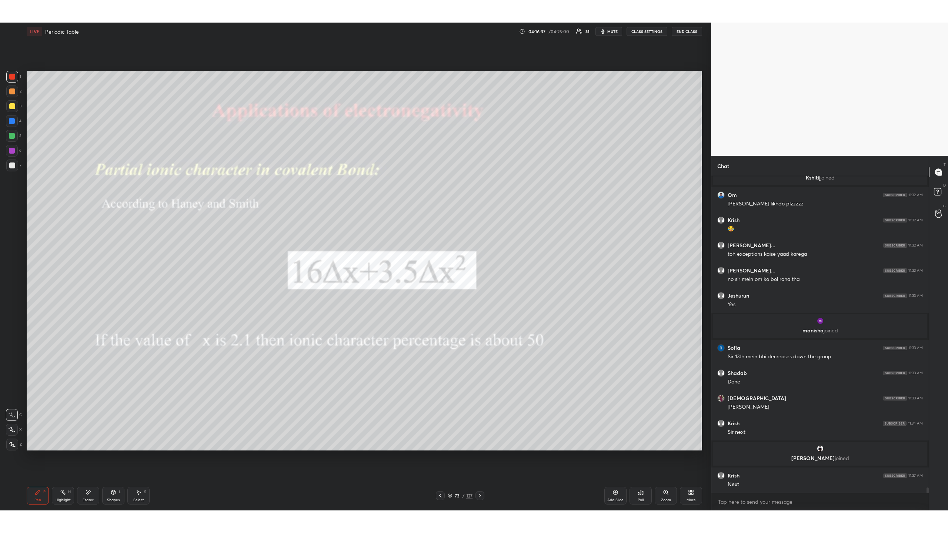
scroll to position [18503, 0]
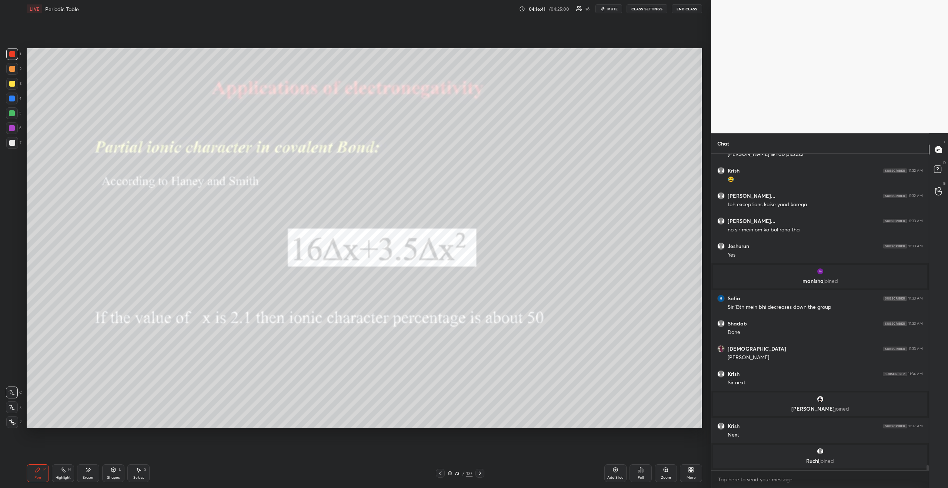
click at [686, 471] on div "More" at bounding box center [691, 473] width 22 height 18
click at [680, 417] on div "Full screen F" at bounding box center [682, 417] width 30 height 18
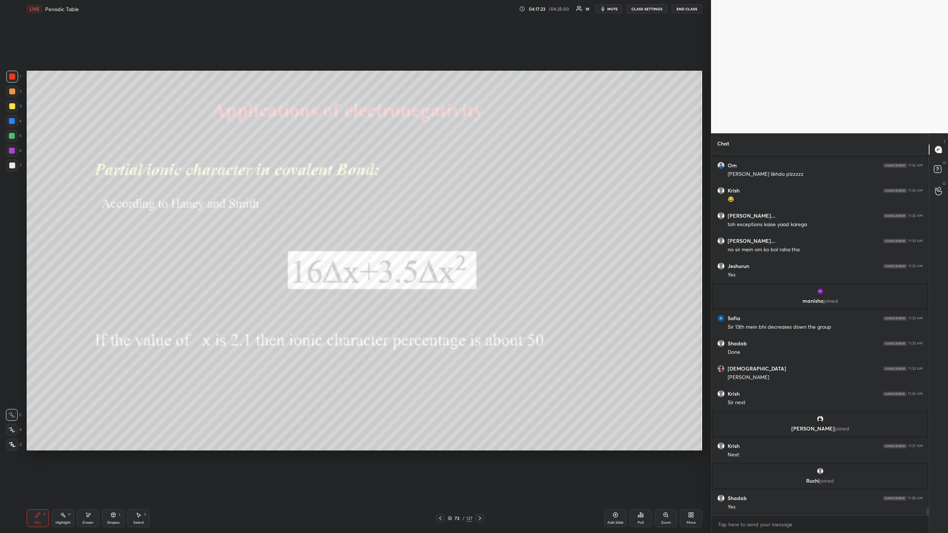
scroll to position [18502, 0]
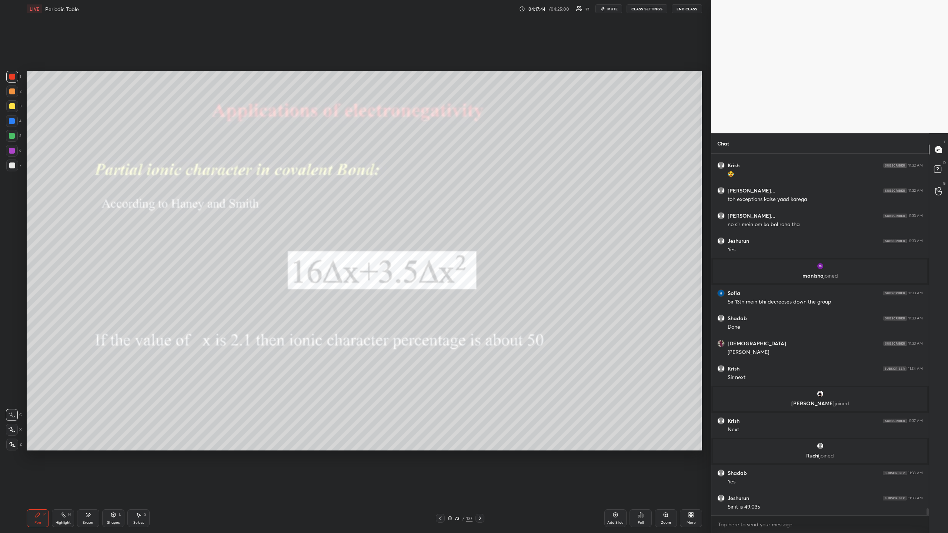
click at [478, 488] on icon at bounding box center [480, 519] width 6 height 6
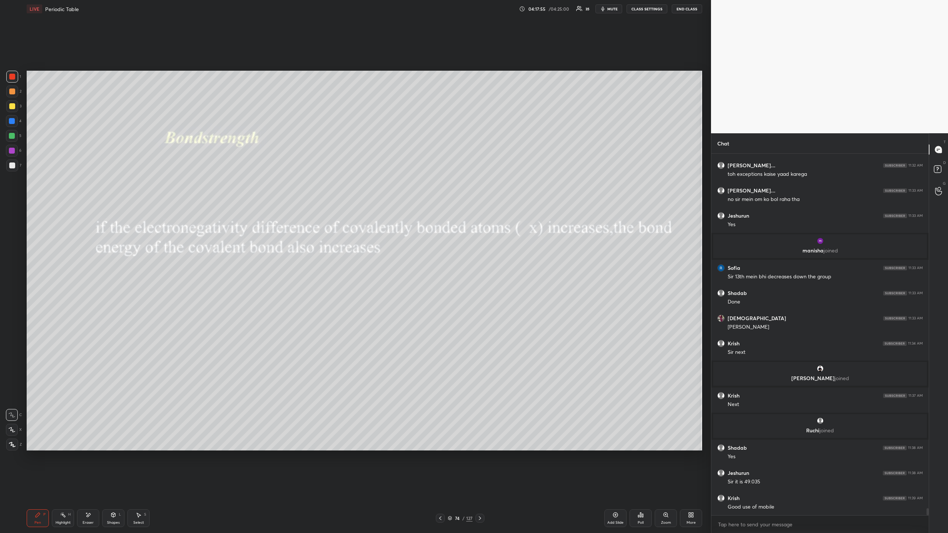
scroll to position [18552, 0]
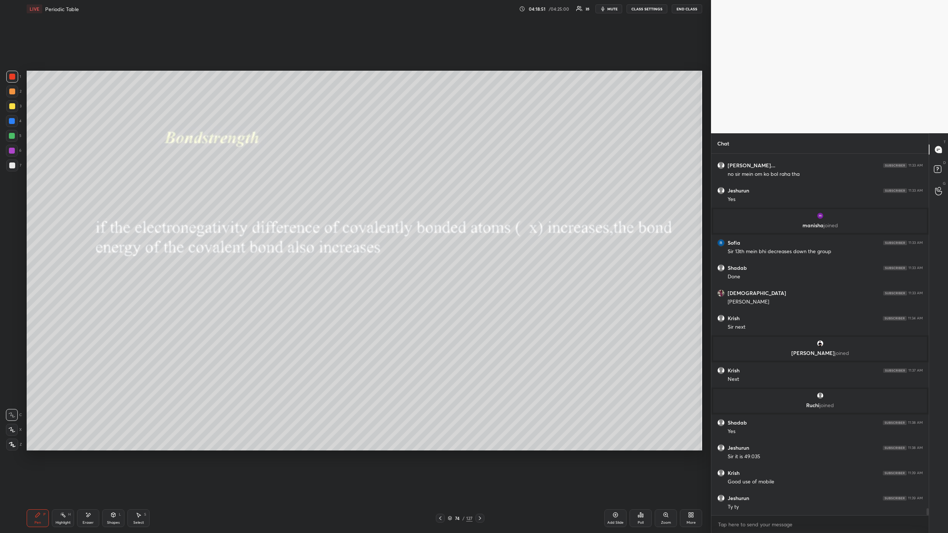
click at [13, 164] on div at bounding box center [12, 166] width 6 height 6
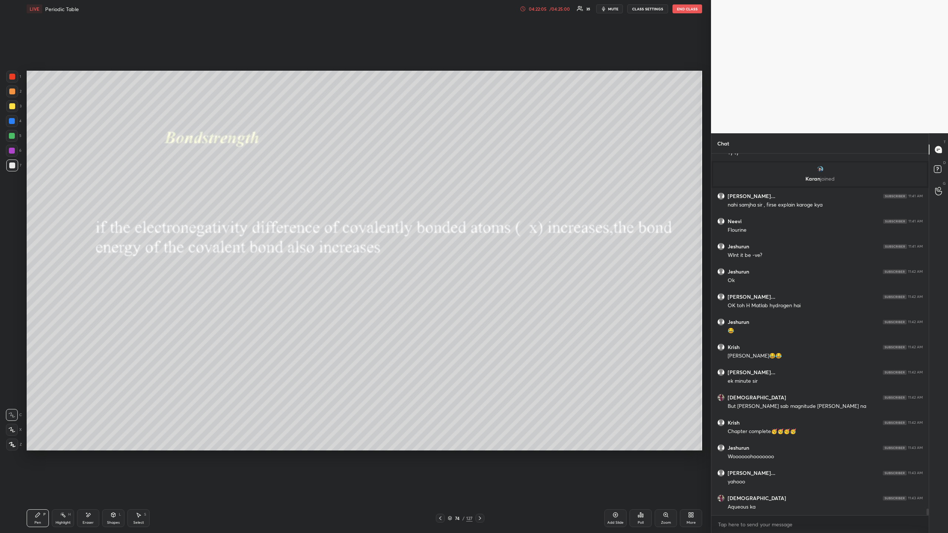
scroll to position [18896, 0]
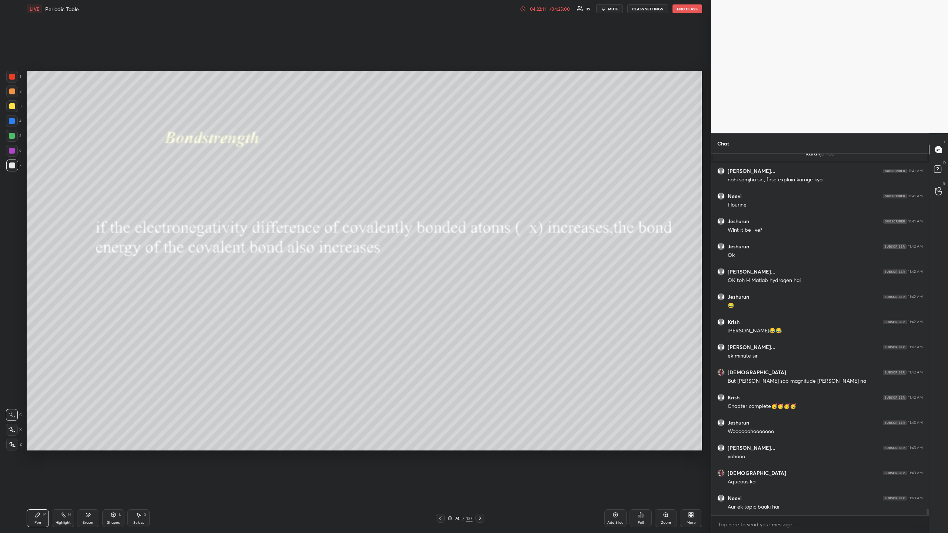
click at [479, 488] on icon at bounding box center [480, 519] width 6 height 6
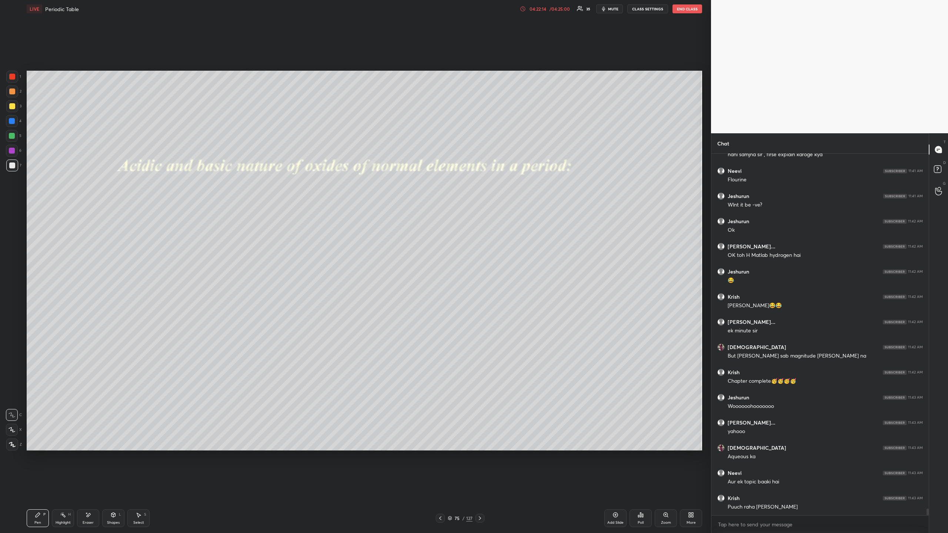
click at [483, 488] on div at bounding box center [480, 518] width 9 height 9
click at [484, 488] on div at bounding box center [480, 518] width 9 height 9
click at [484, 488] on div "77 / 127" at bounding box center [460, 518] width 289 height 9
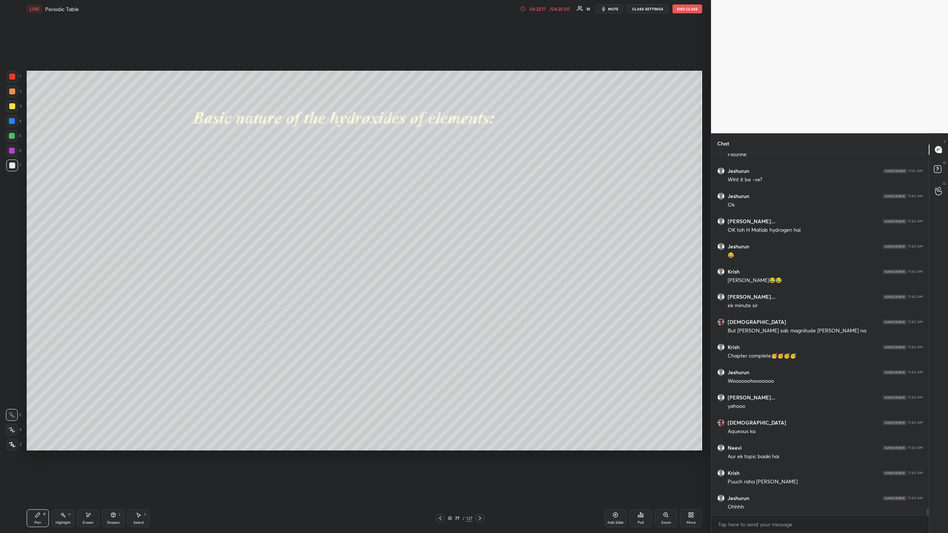
click at [482, 488] on icon at bounding box center [480, 519] width 6 height 6
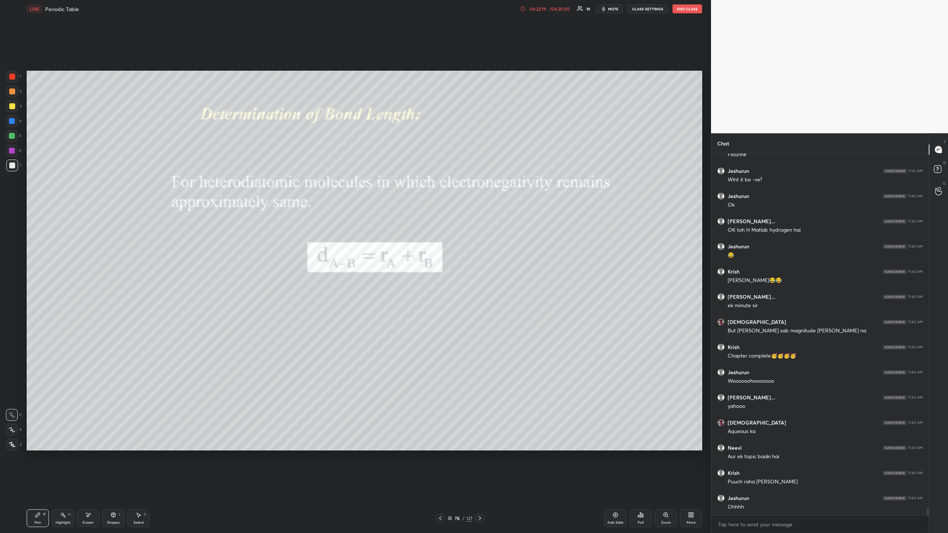
click at [480, 488] on icon at bounding box center [480, 519] width 6 height 6
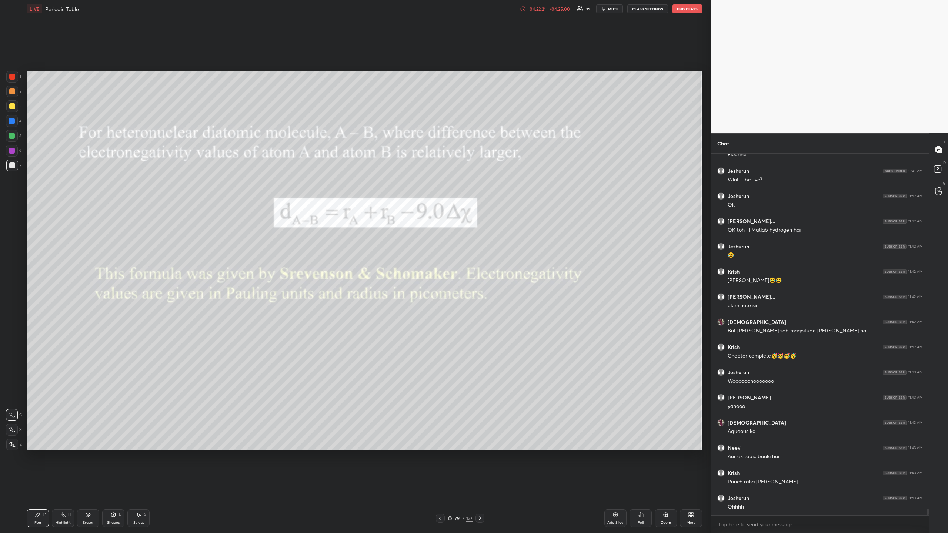
click at [439, 488] on icon at bounding box center [440, 519] width 2 height 4
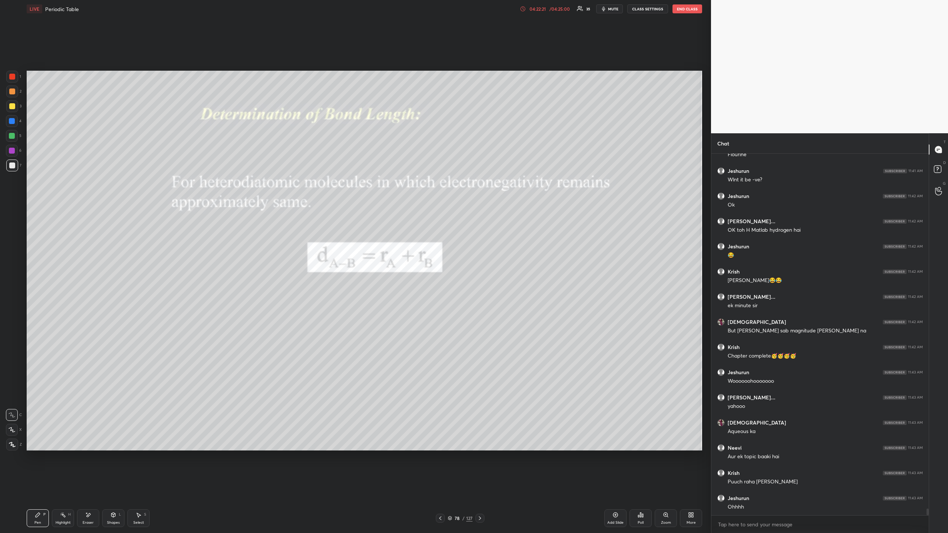
click at [439, 488] on icon at bounding box center [440, 519] width 2 height 4
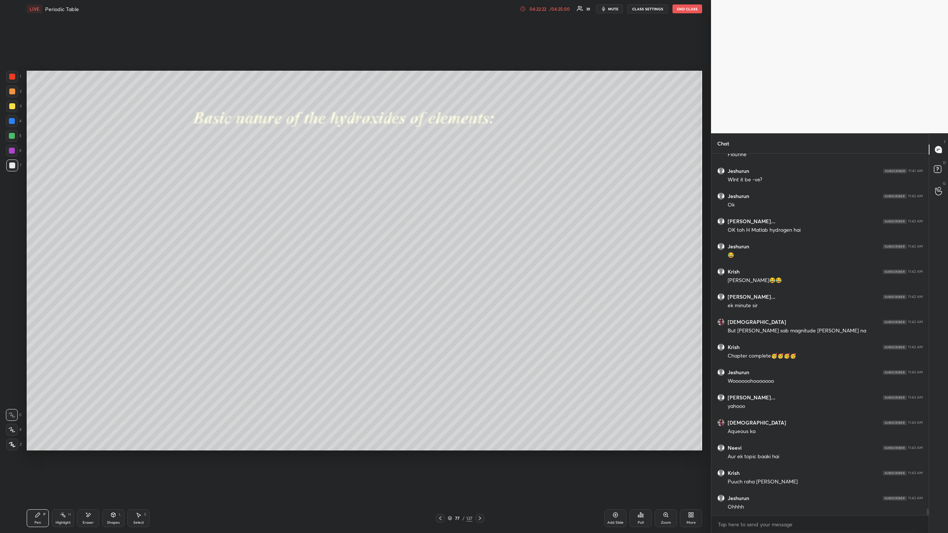
click at [440, 488] on icon at bounding box center [440, 519] width 6 height 6
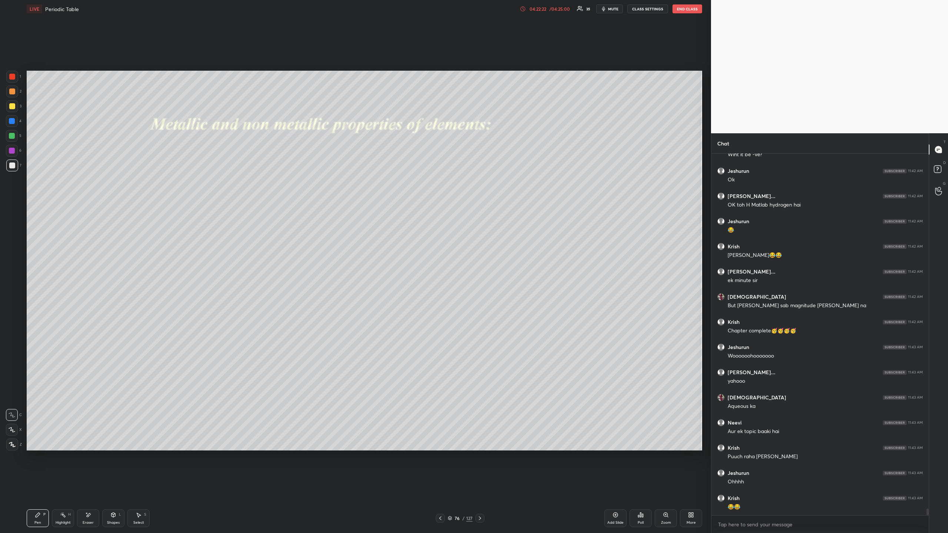
click at [441, 488] on icon at bounding box center [440, 519] width 6 height 6
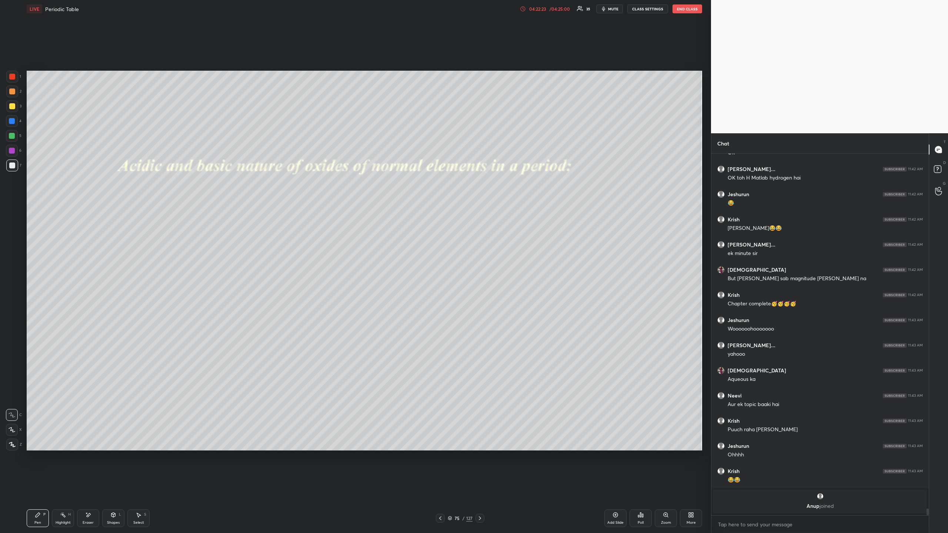
click at [441, 488] on icon at bounding box center [440, 519] width 6 height 6
click at [481, 488] on icon at bounding box center [480, 519] width 6 height 6
click at [10, 105] on div at bounding box center [12, 106] width 6 height 6
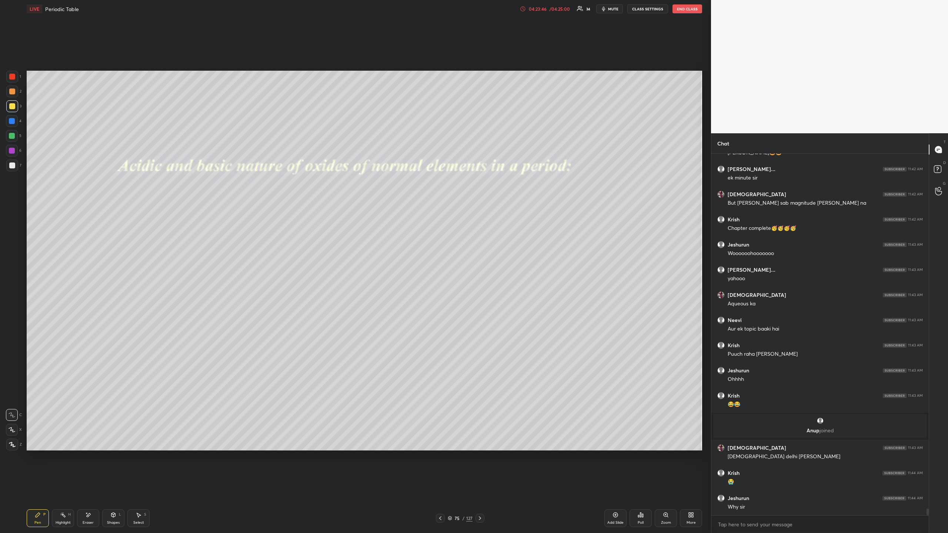
scroll to position [18976, 0]
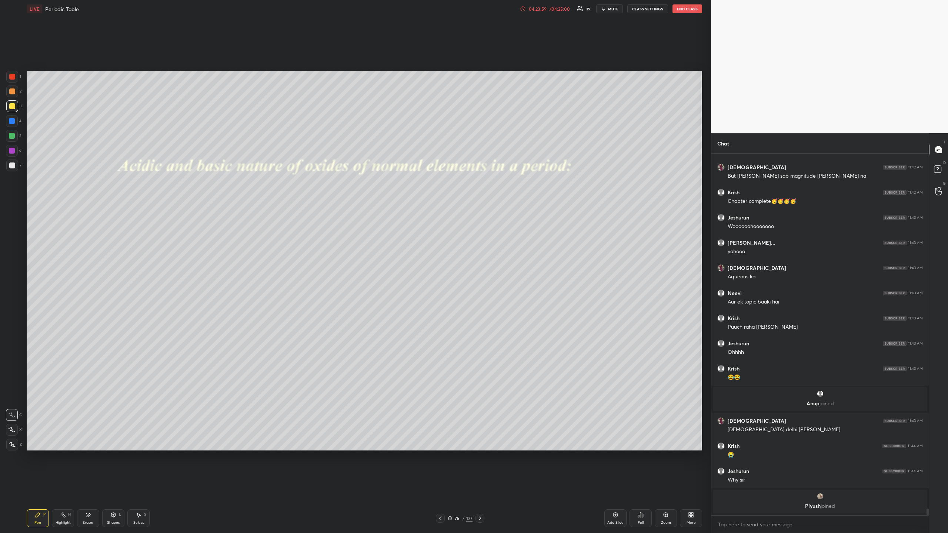
click at [13, 74] on div at bounding box center [12, 77] width 6 height 6
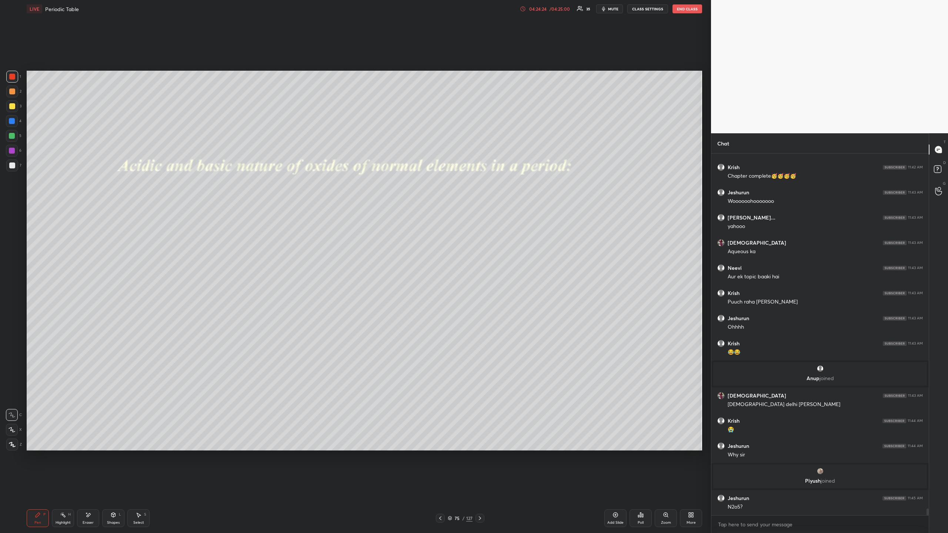
scroll to position [18978, 0]
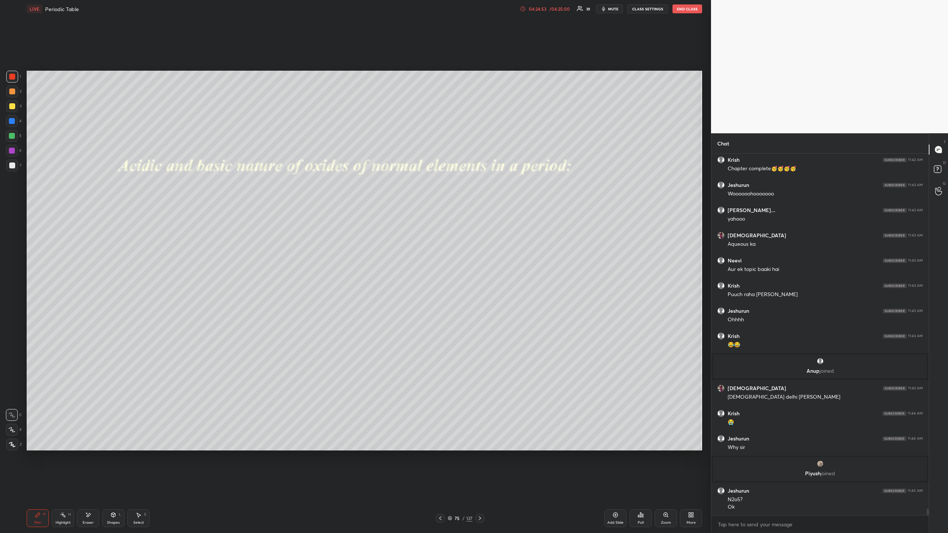
click at [559, 10] on div "/ 04:25:00" at bounding box center [559, 9] width 23 height 4
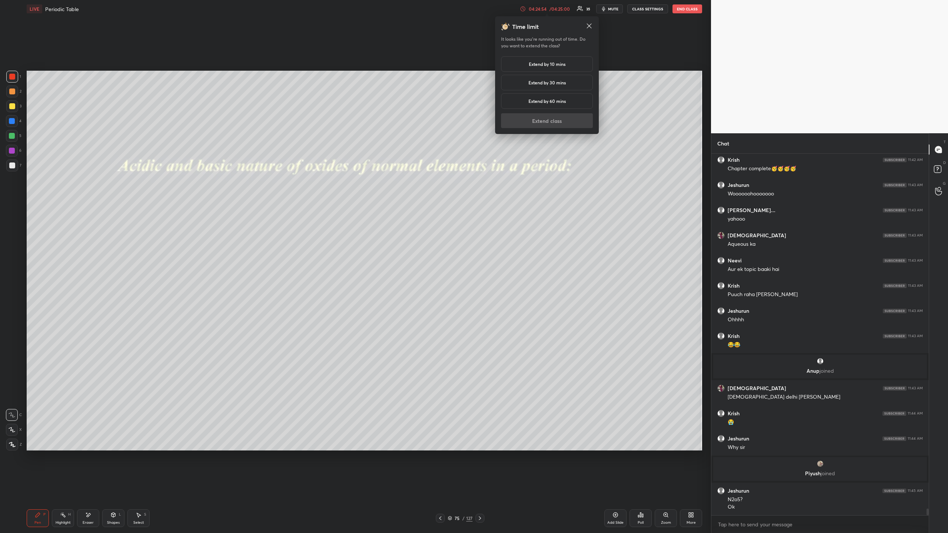
click at [542, 63] on h5 "Extend by 10 mins" at bounding box center [547, 64] width 37 height 7
click at [535, 123] on button "Extend class" at bounding box center [547, 120] width 92 height 15
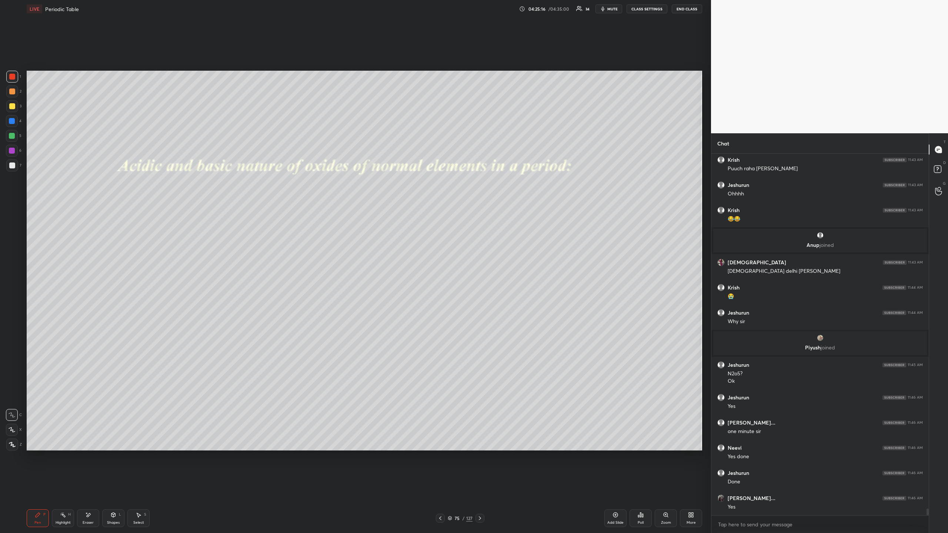
scroll to position [19094, 0]
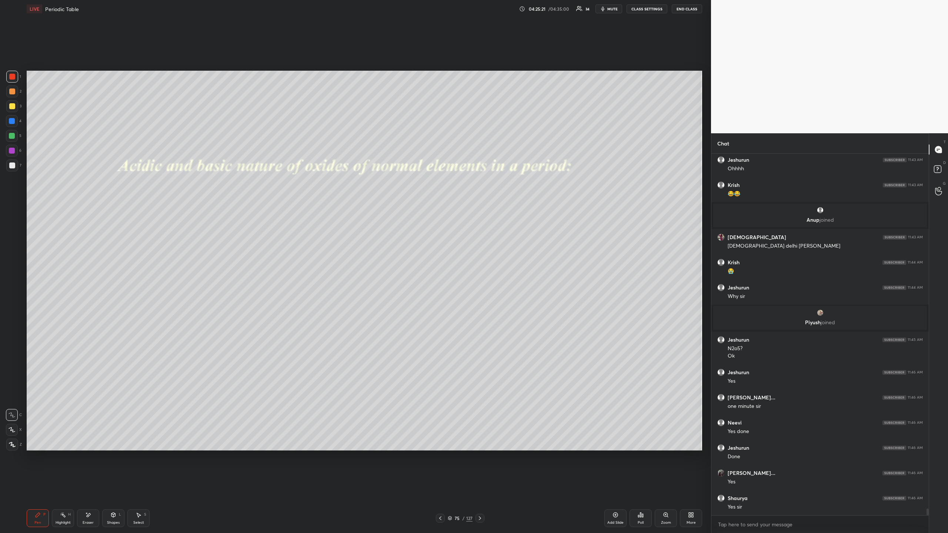
drag, startPoint x: 616, startPoint y: 514, endPoint x: 608, endPoint y: 496, distance: 19.7
click at [616, 488] on icon at bounding box center [616, 515] width 6 height 6
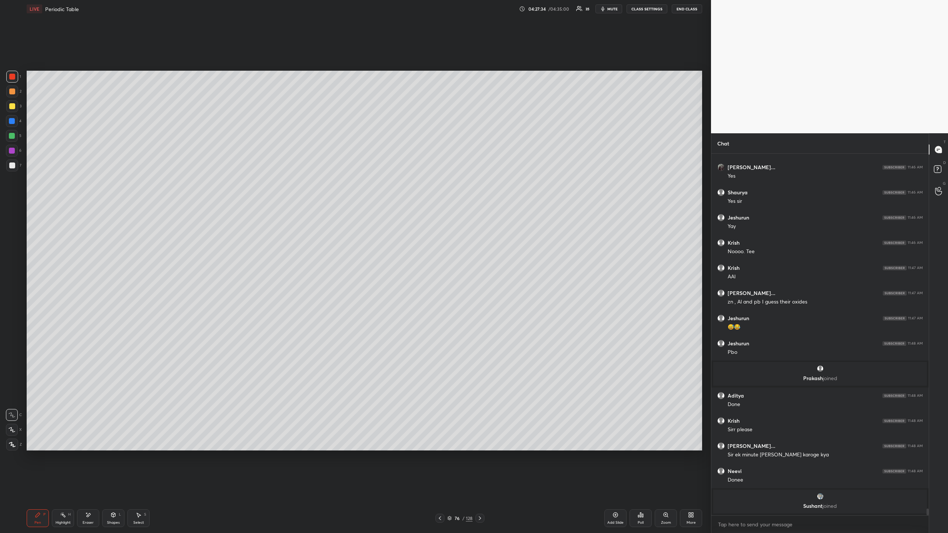
scroll to position [19345, 0]
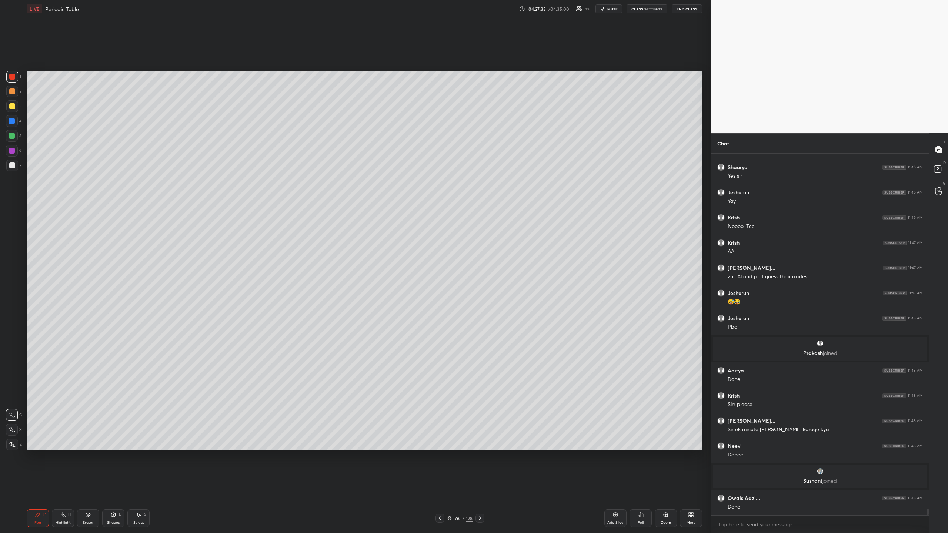
drag, startPoint x: 437, startPoint y: 521, endPoint x: 436, endPoint y: 524, distance: 4.1
click at [437, 488] on icon at bounding box center [440, 519] width 6 height 6
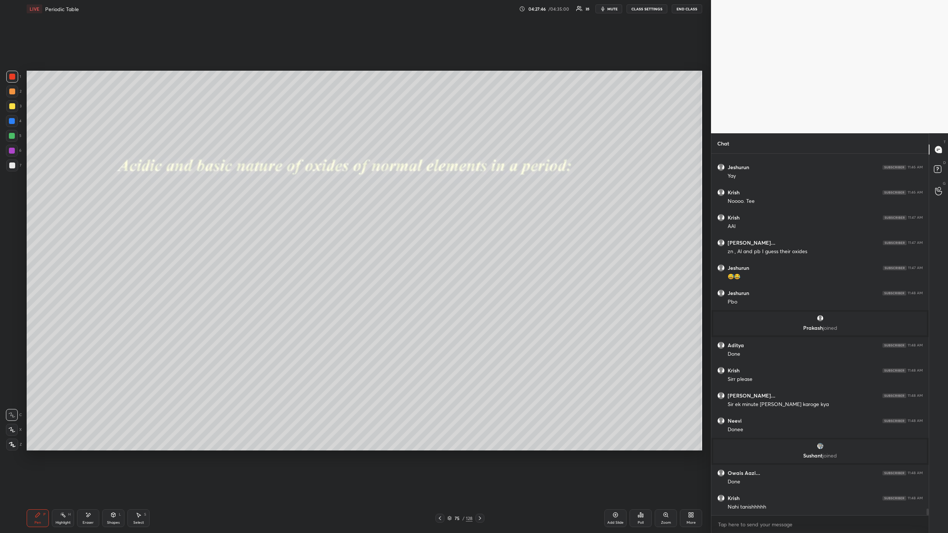
scroll to position [19395, 0]
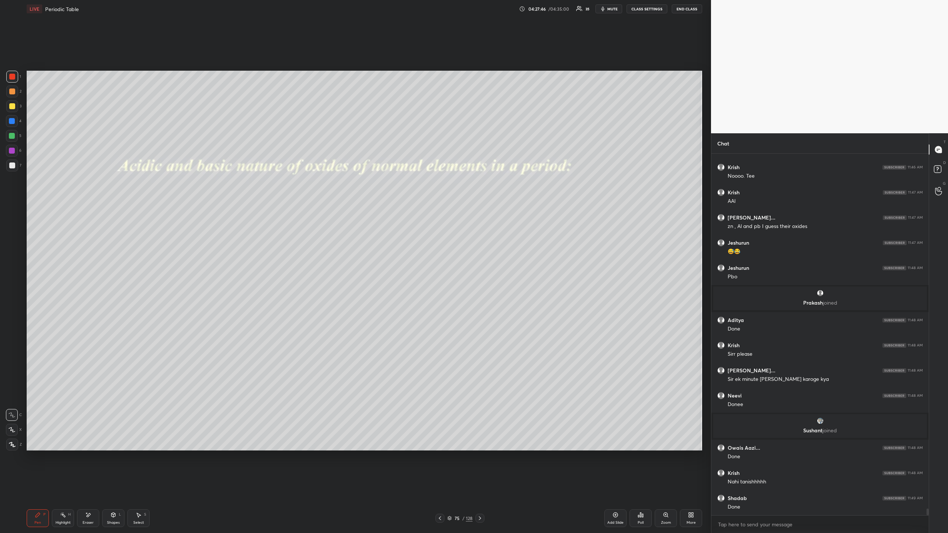
drag, startPoint x: 481, startPoint y: 519, endPoint x: 480, endPoint y: 524, distance: 5.7
click at [482, 488] on icon at bounding box center [480, 519] width 6 height 6
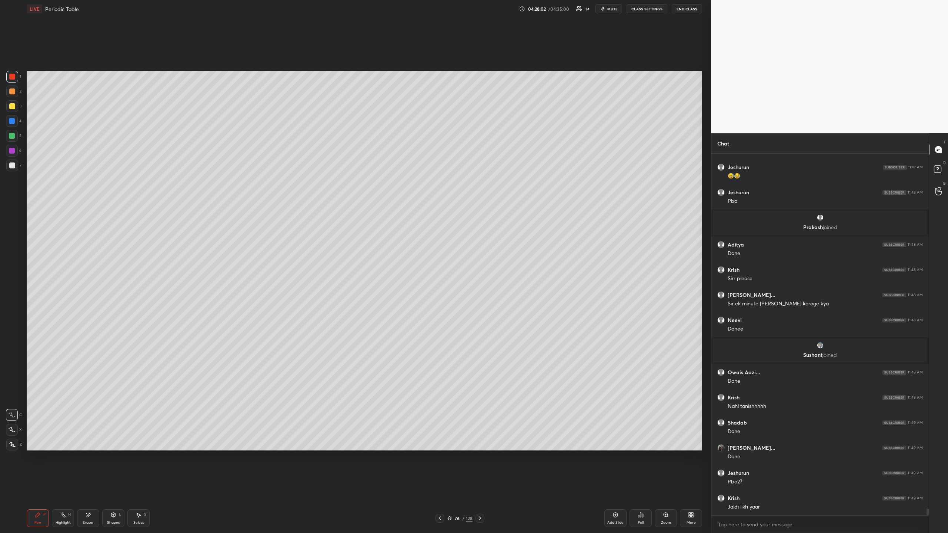
scroll to position [19496, 0]
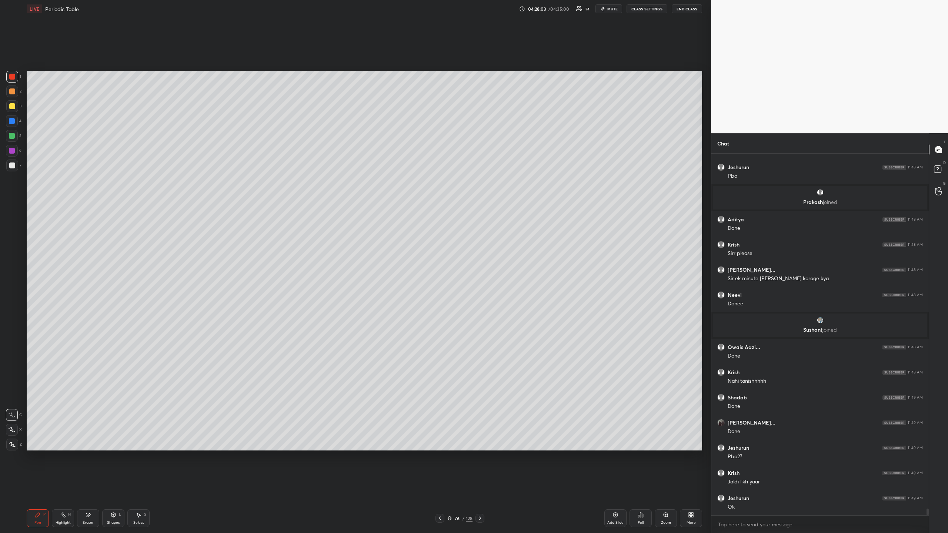
click at [480, 488] on icon at bounding box center [480, 519] width 6 height 6
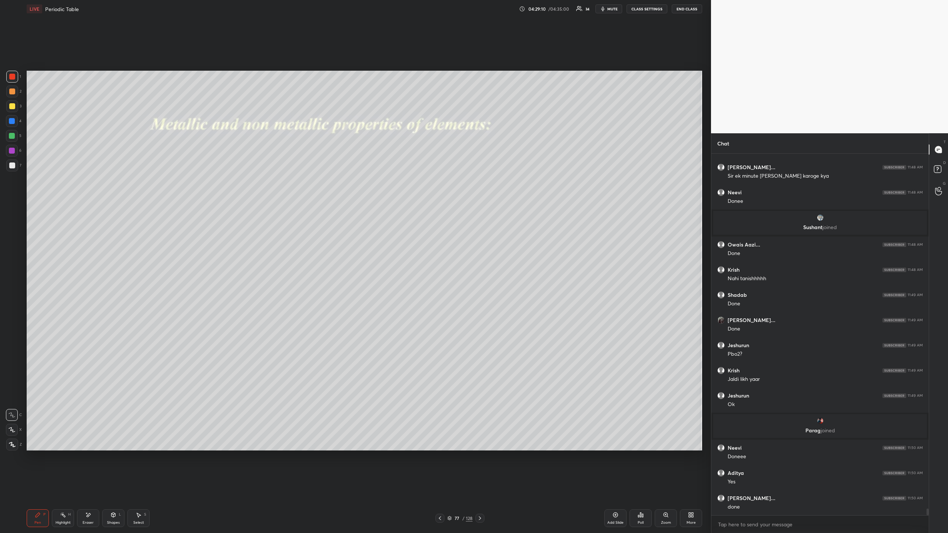
scroll to position [19546, 0]
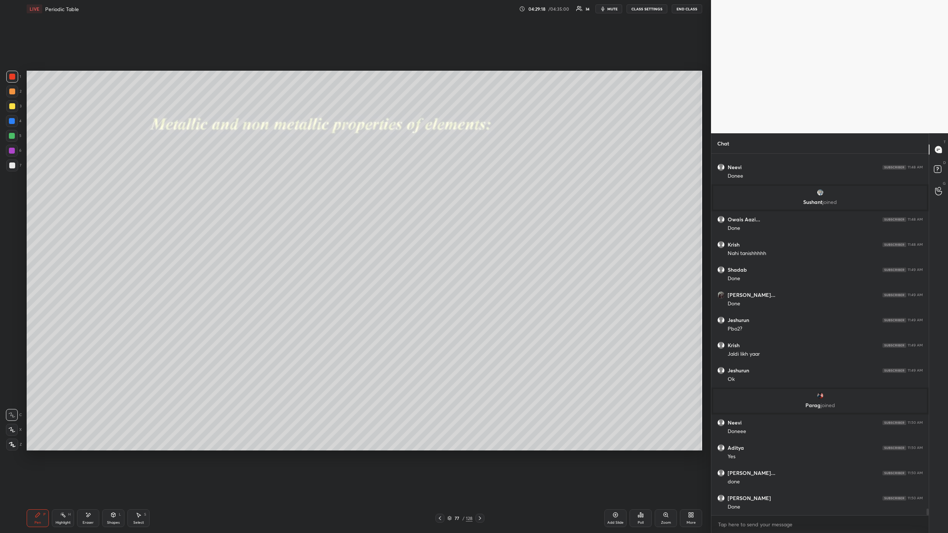
drag, startPoint x: 479, startPoint y: 517, endPoint x: 479, endPoint y: 525, distance: 7.8
click at [479, 488] on icon at bounding box center [480, 519] width 6 height 6
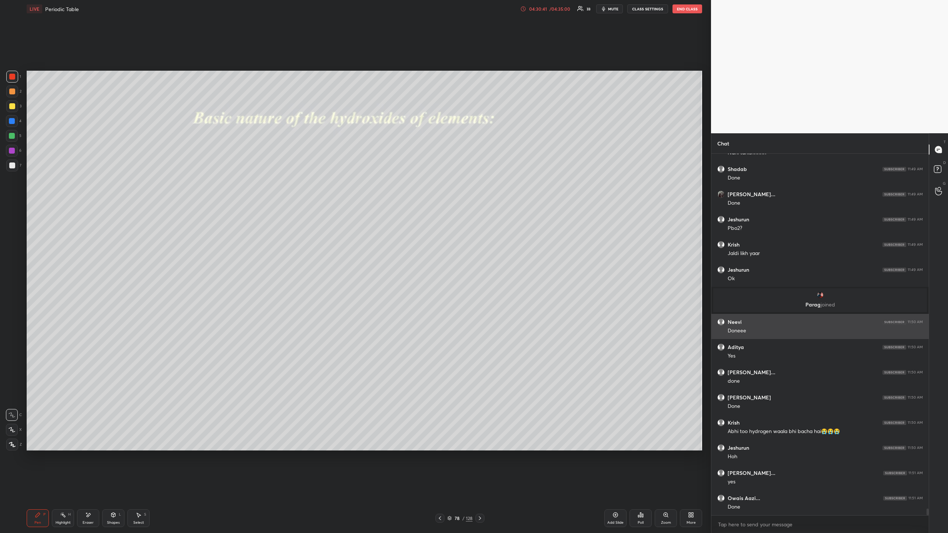
scroll to position [19672, 0]
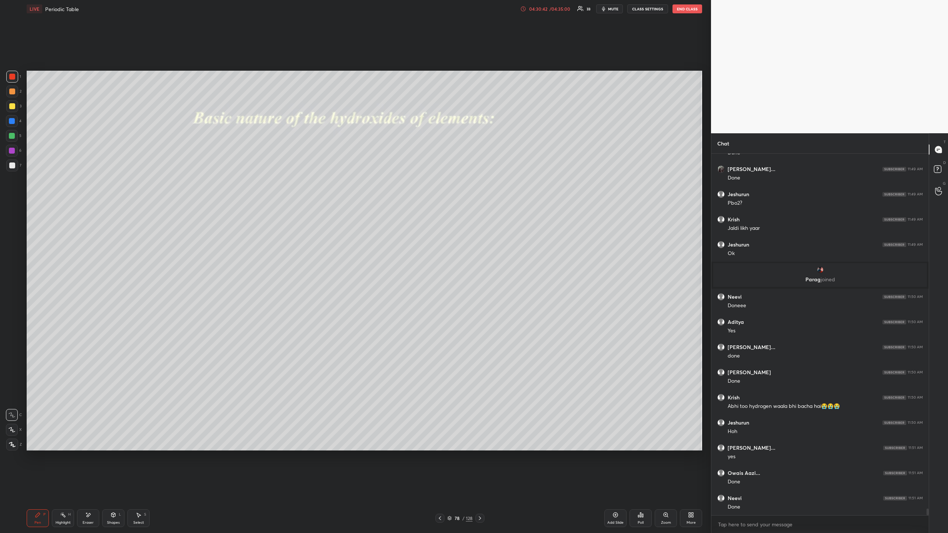
click at [478, 488] on icon at bounding box center [480, 519] width 6 height 6
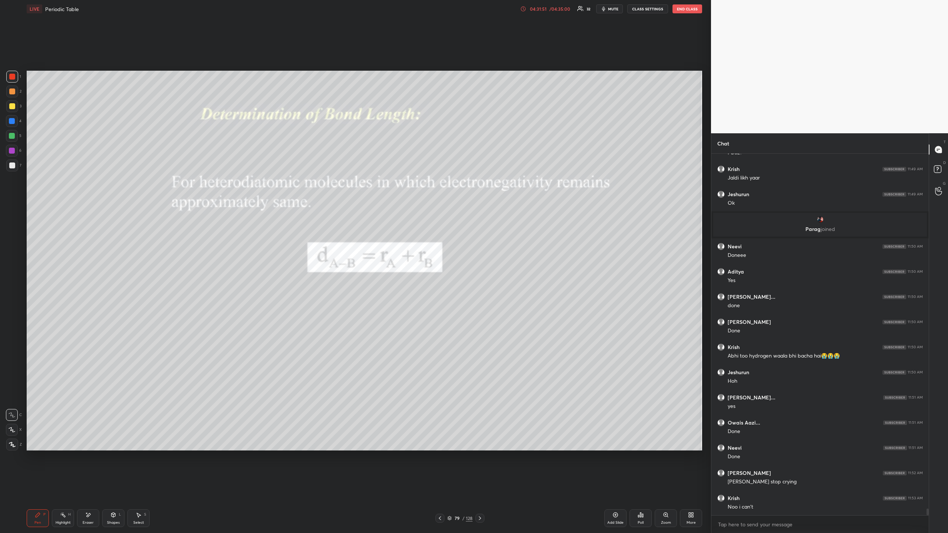
scroll to position [19747, 0]
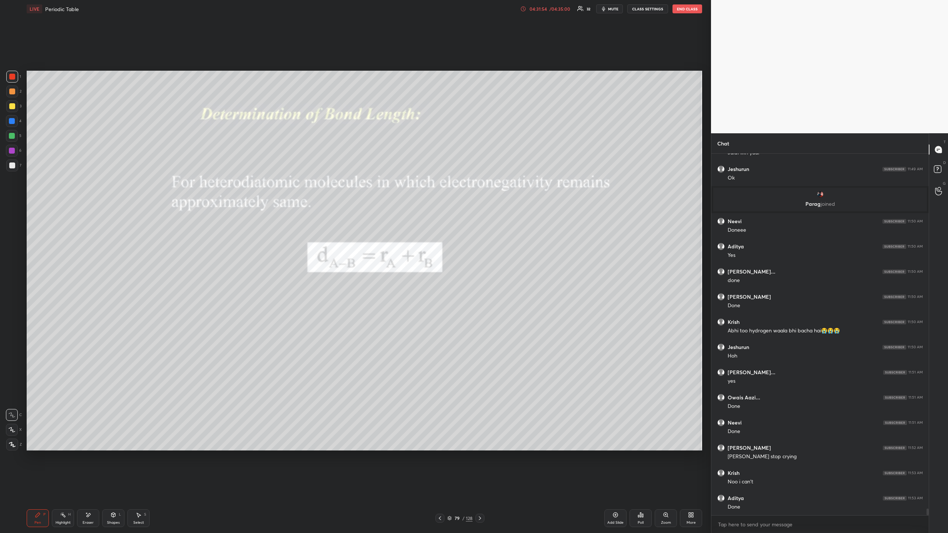
click at [479, 488] on icon at bounding box center [480, 519] width 6 height 6
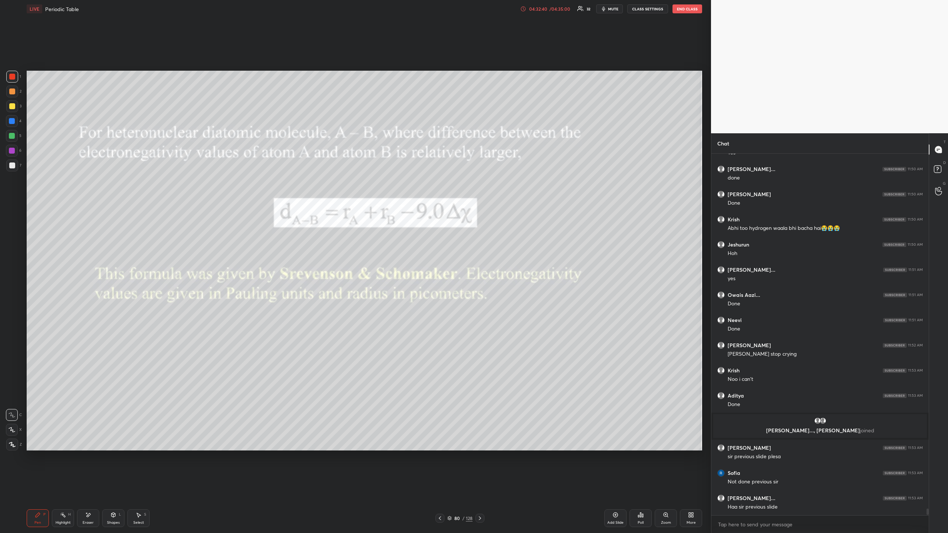
scroll to position [19761, 0]
click at [441, 488] on icon at bounding box center [440, 519] width 6 height 6
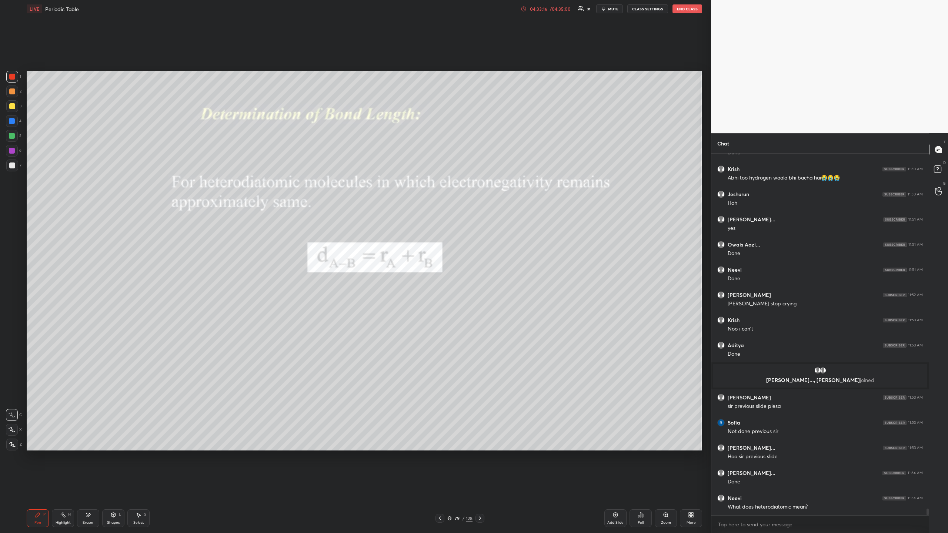
scroll to position [19837, 0]
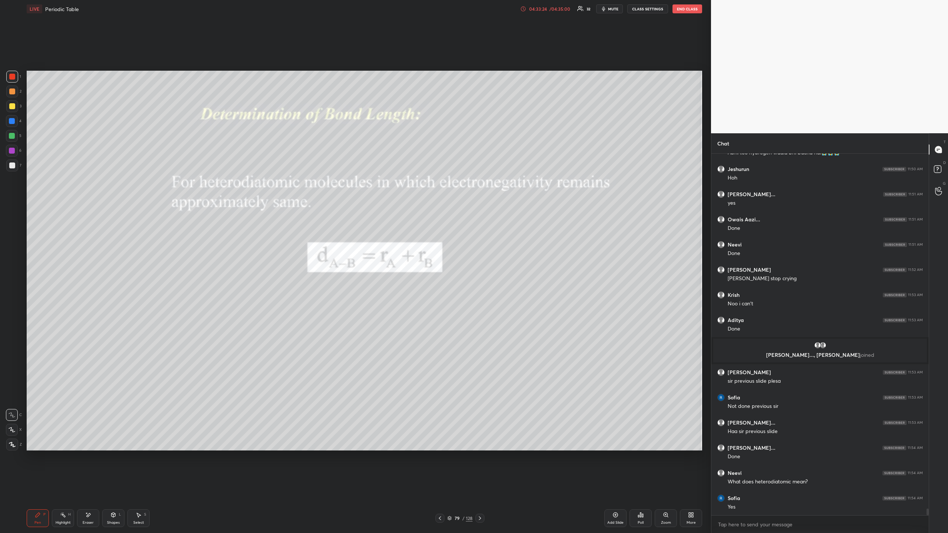
click at [480, 488] on icon at bounding box center [480, 519] width 6 height 6
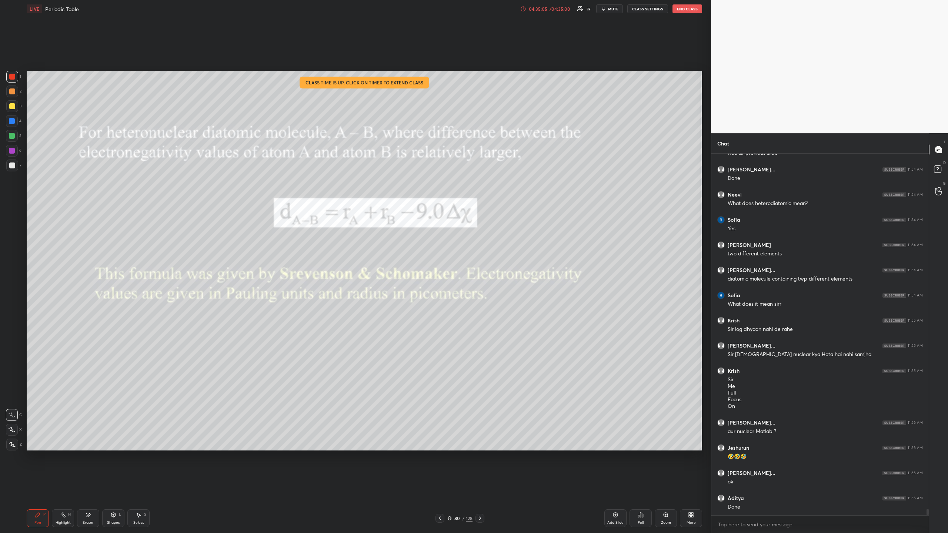
scroll to position [20141, 0]
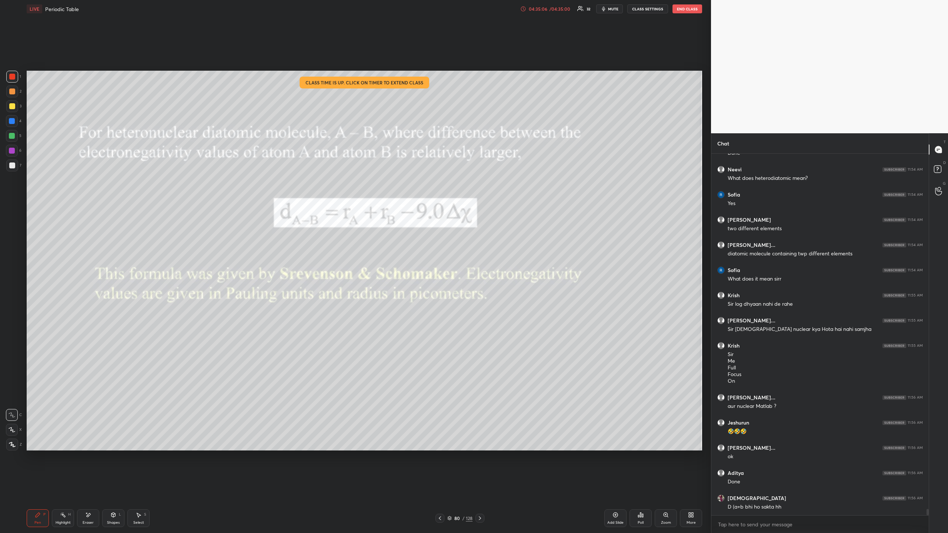
click at [538, 13] on div "04:35:06 / 04:35:00 32 mute CLASS SETTINGS End Class" at bounding box center [611, 8] width 182 height 9
click at [540, 10] on div "04:35:06" at bounding box center [538, 9] width 21 height 4
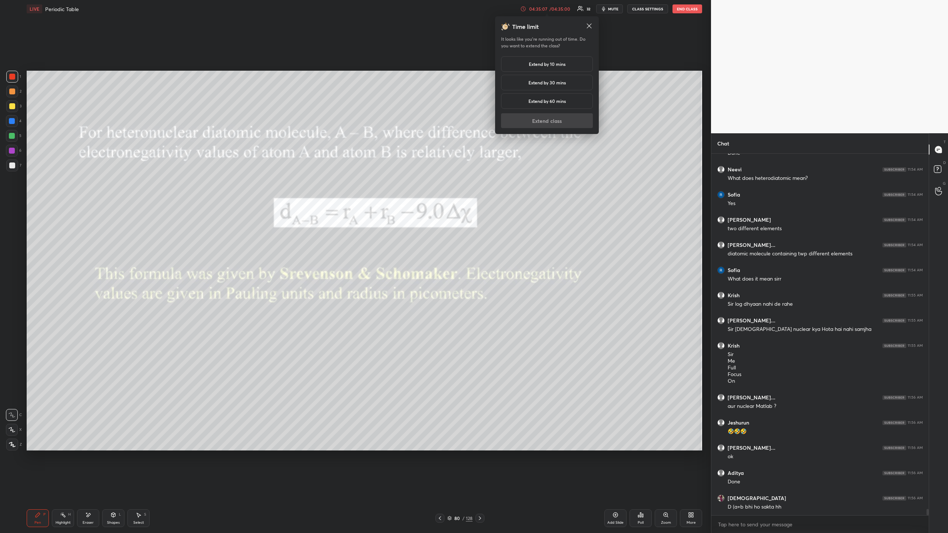
click at [542, 64] on h5 "Extend by 10 mins" at bounding box center [547, 64] width 37 height 7
click at [534, 124] on button "Extend class" at bounding box center [547, 120] width 92 height 15
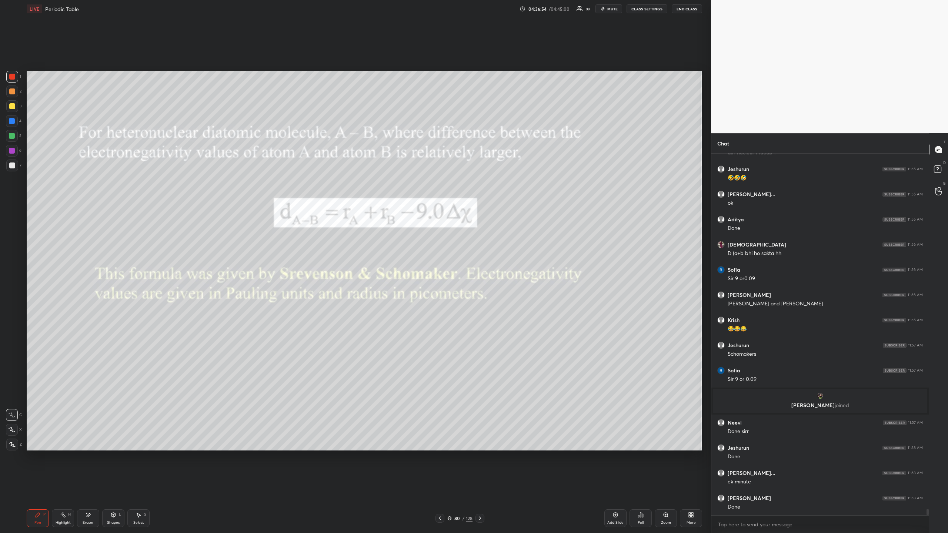
scroll to position [20256, 0]
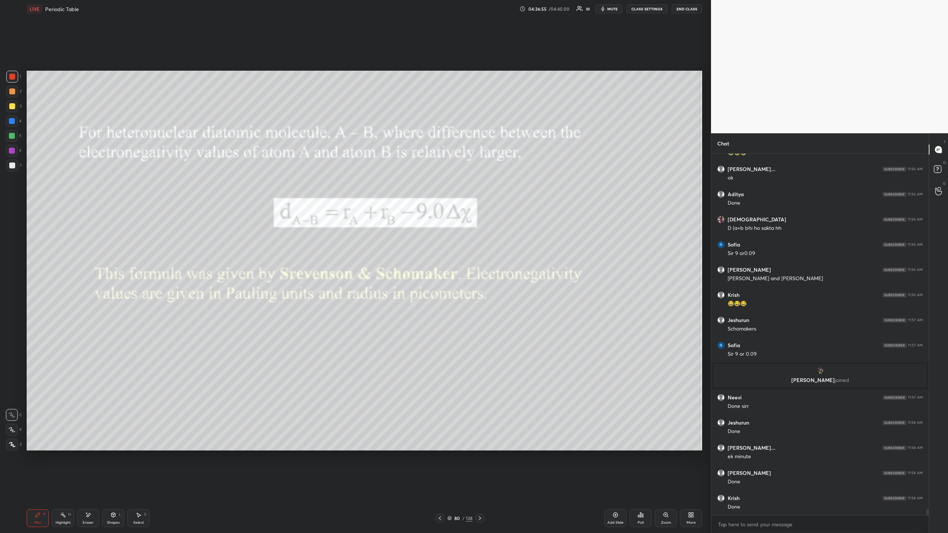
click at [613, 9] on span "mute" at bounding box center [612, 8] width 10 height 5
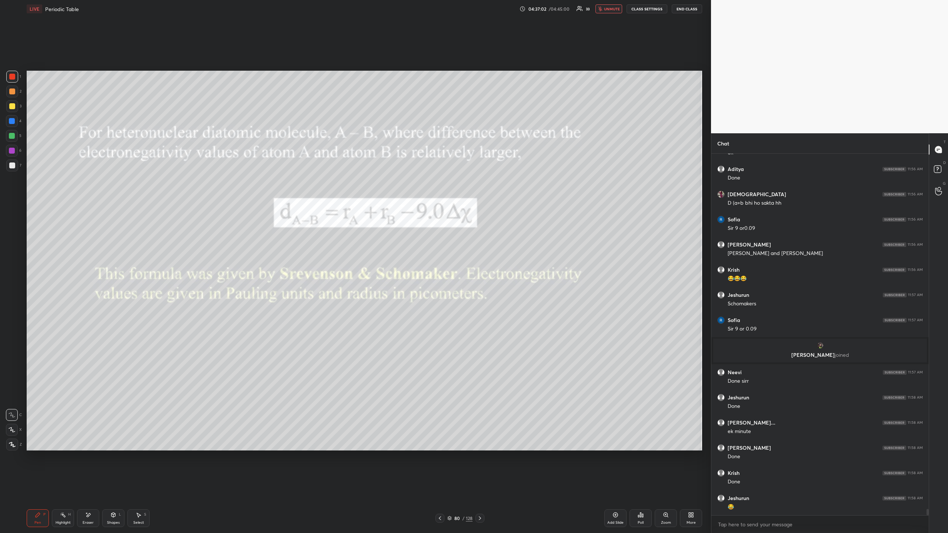
scroll to position [20306, 0]
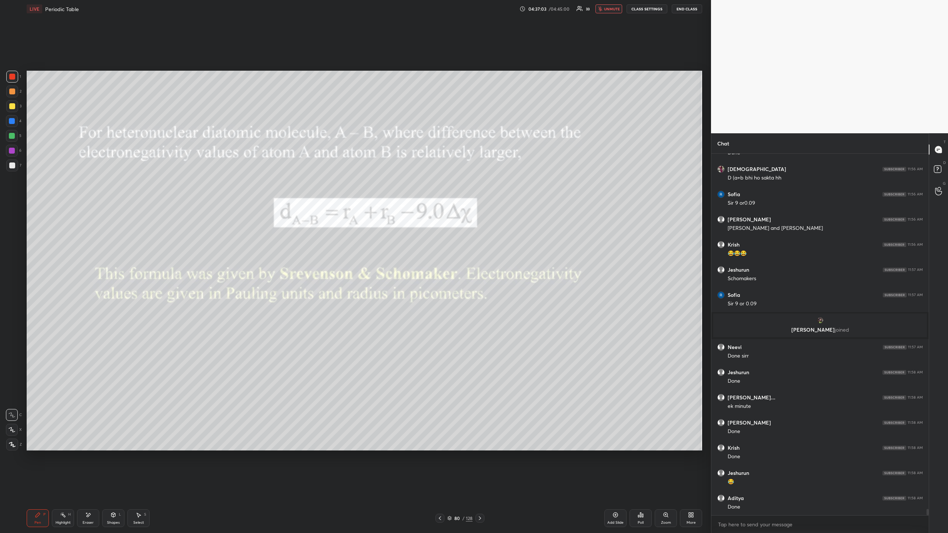
click at [613, 9] on span "unmute" at bounding box center [612, 8] width 16 height 5
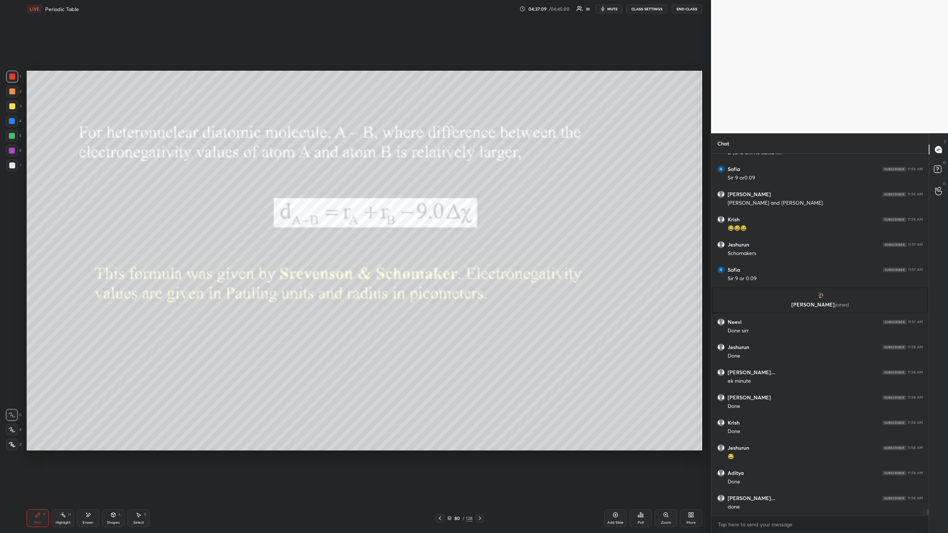
click at [479, 488] on icon at bounding box center [480, 519] width 2 height 4
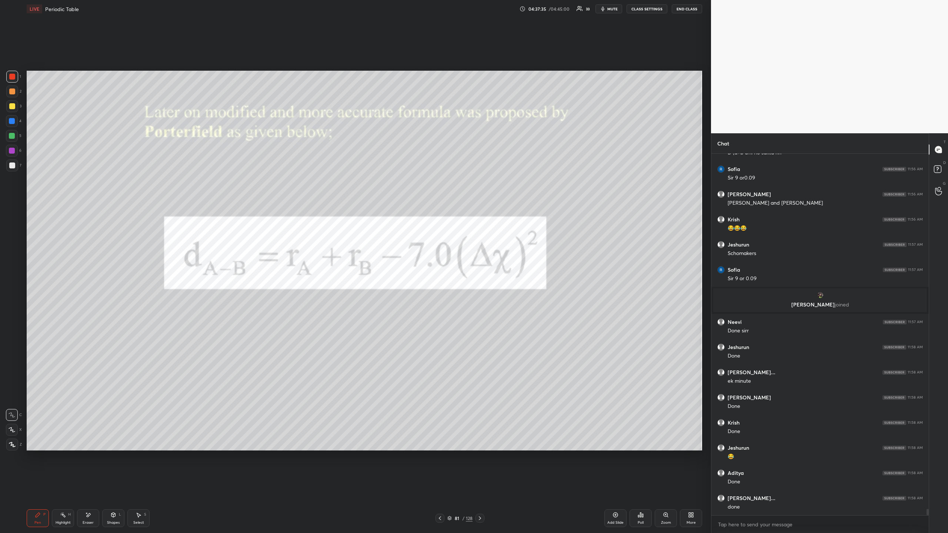
click at [443, 488] on div at bounding box center [440, 518] width 9 height 9
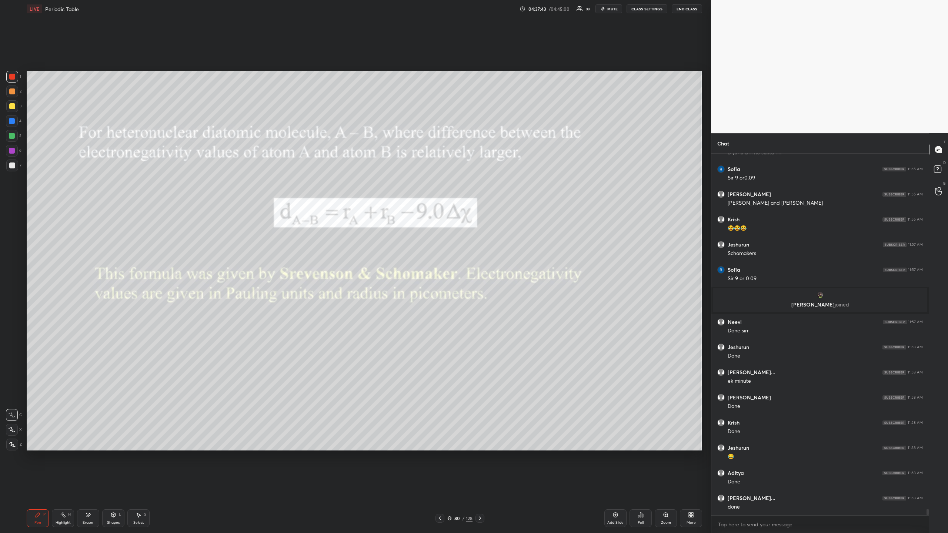
click at [482, 488] on icon at bounding box center [480, 519] width 6 height 6
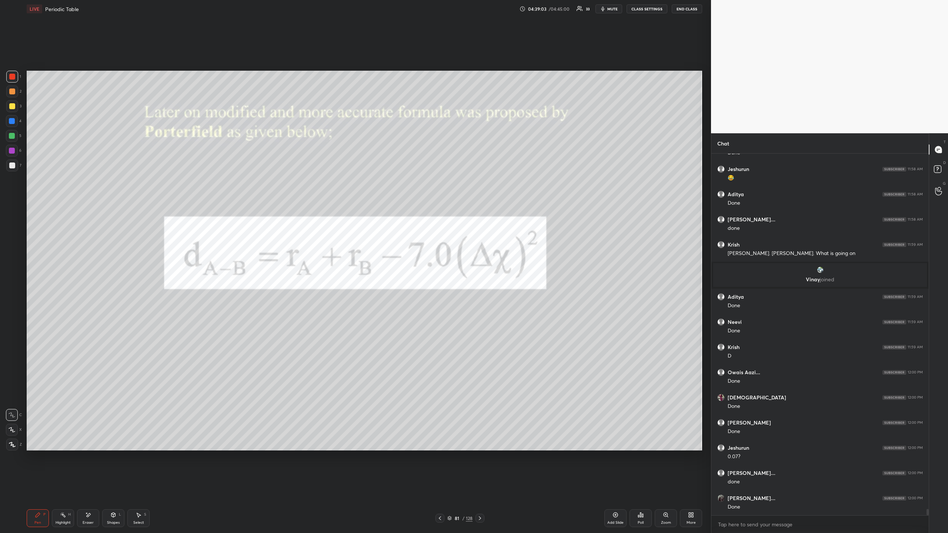
scroll to position [20580, 0]
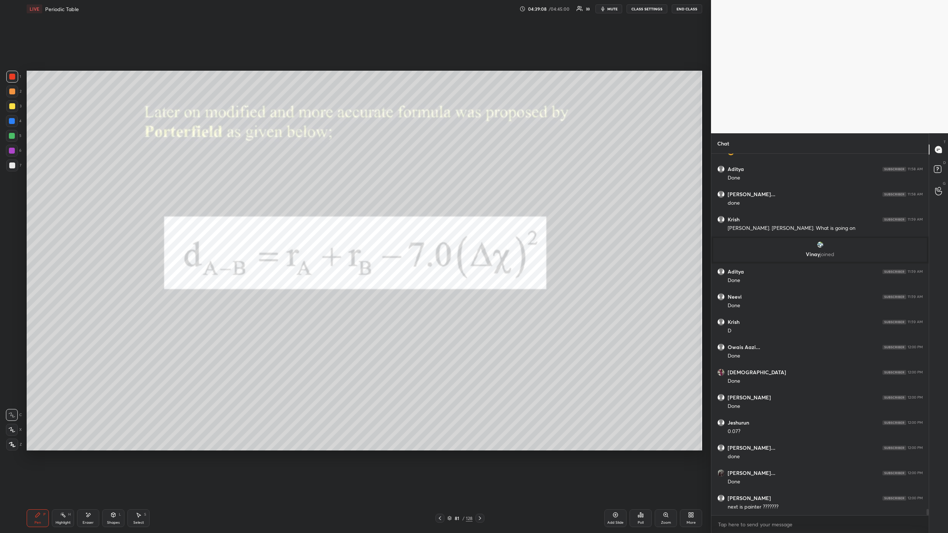
click at [478, 488] on icon at bounding box center [480, 519] width 6 height 6
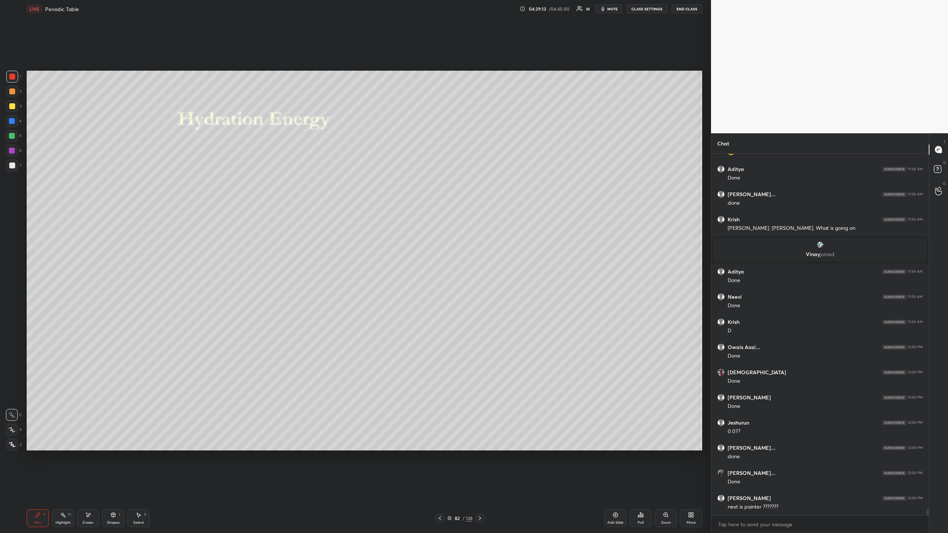
scroll to position [20605, 0]
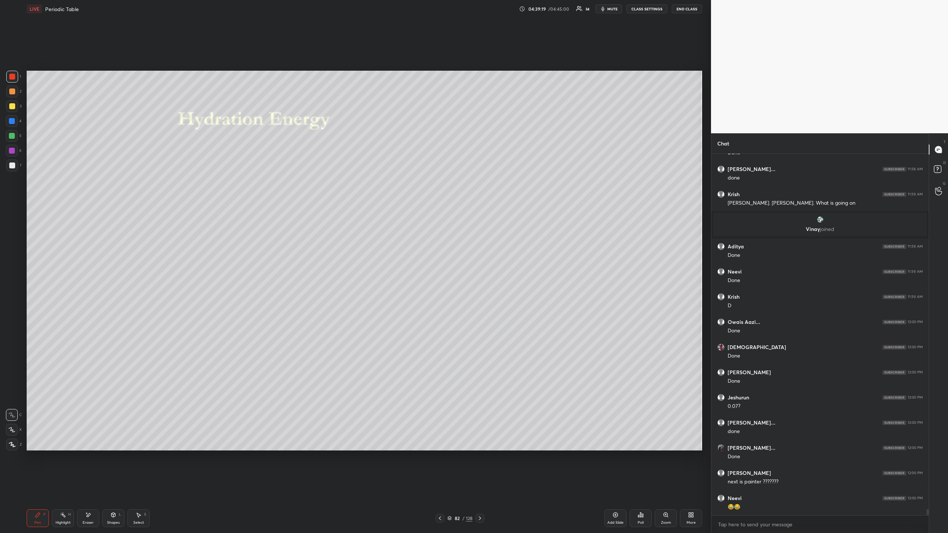
drag, startPoint x: 11, startPoint y: 164, endPoint x: 25, endPoint y: 159, distance: 15.3
click at [10, 165] on div at bounding box center [12, 166] width 6 height 6
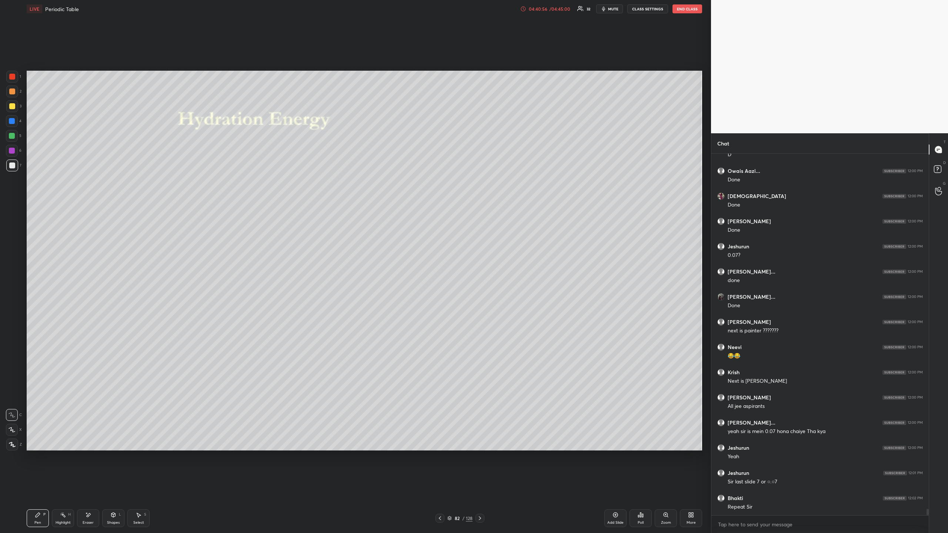
scroll to position [20782, 0]
click at [613, 7] on span "mute" at bounding box center [613, 8] width 10 height 5
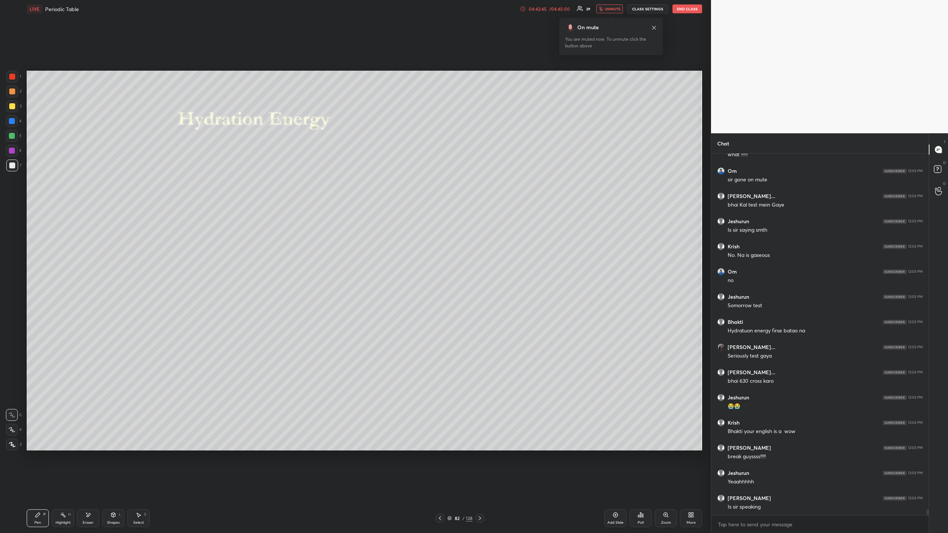
scroll to position [21311, 0]
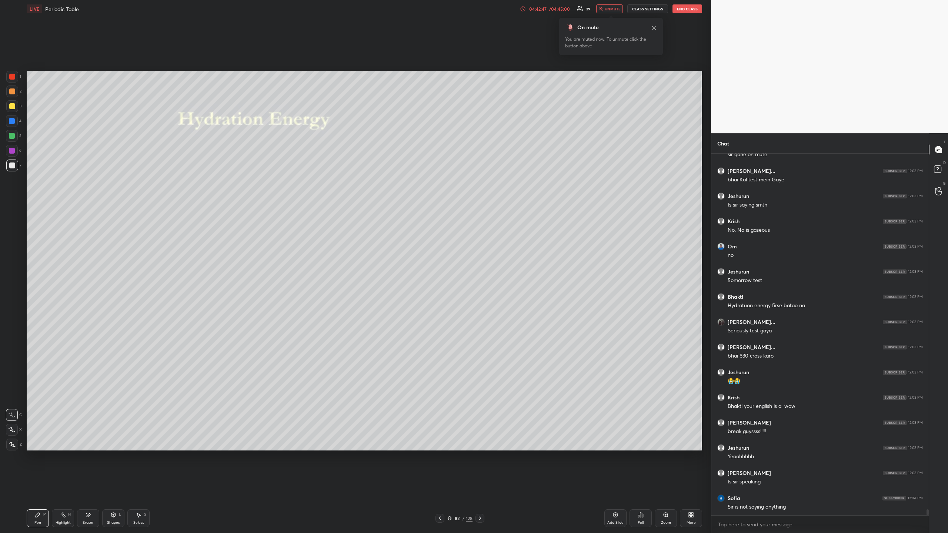
drag, startPoint x: 91, startPoint y: 517, endPoint x: 148, endPoint y: 464, distance: 77.8
click at [91, 488] on icon at bounding box center [88, 515] width 6 height 6
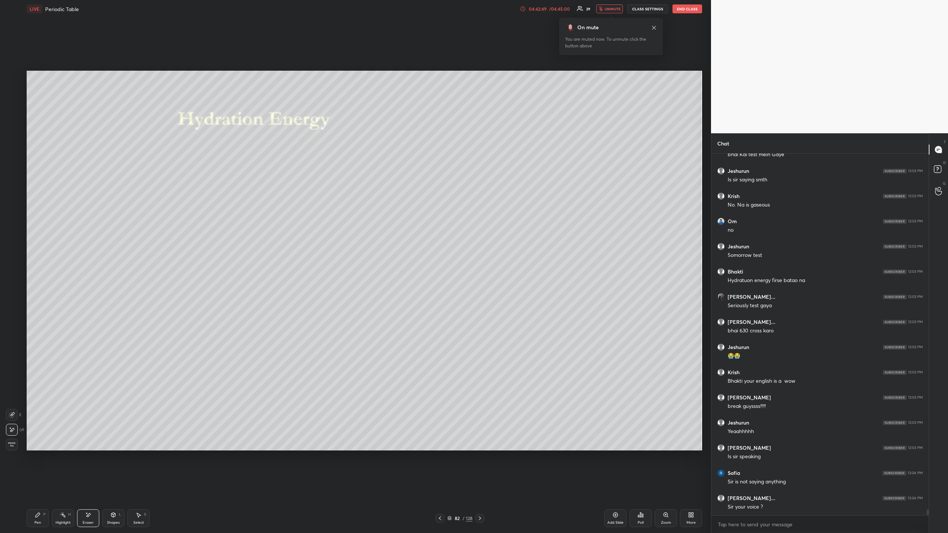
click at [36, 488] on div "Pen P" at bounding box center [38, 519] width 22 height 18
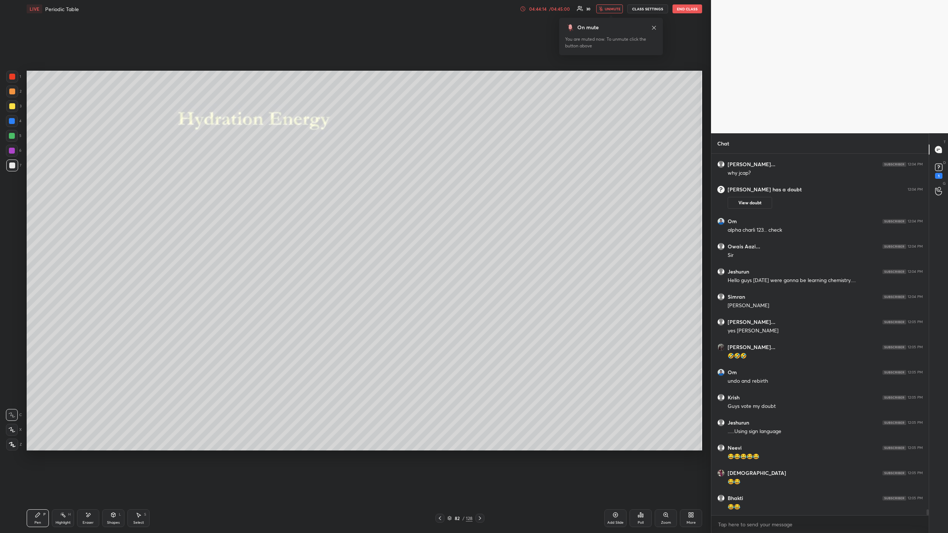
scroll to position [21515, 0]
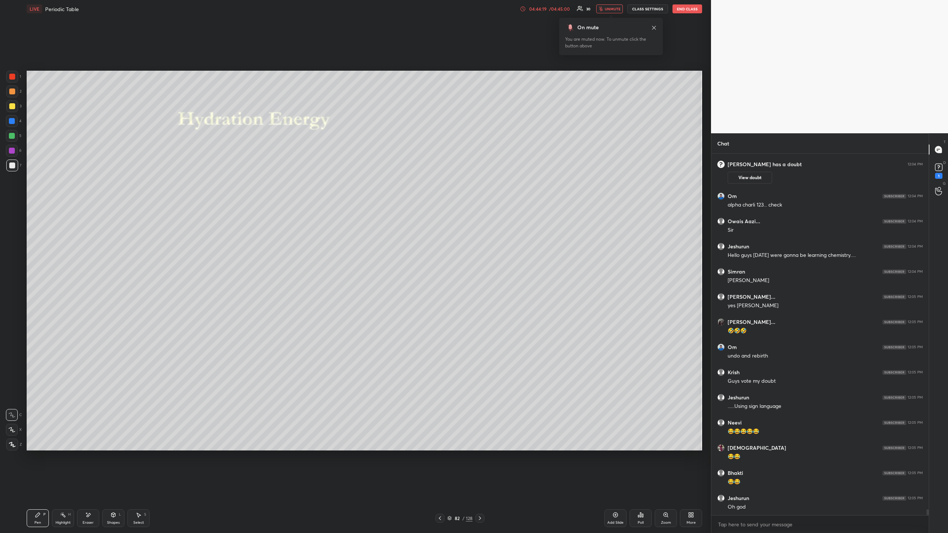
drag, startPoint x: 13, startPoint y: 106, endPoint x: 19, endPoint y: 110, distance: 7.2
click at [13, 106] on div at bounding box center [12, 106] width 6 height 6
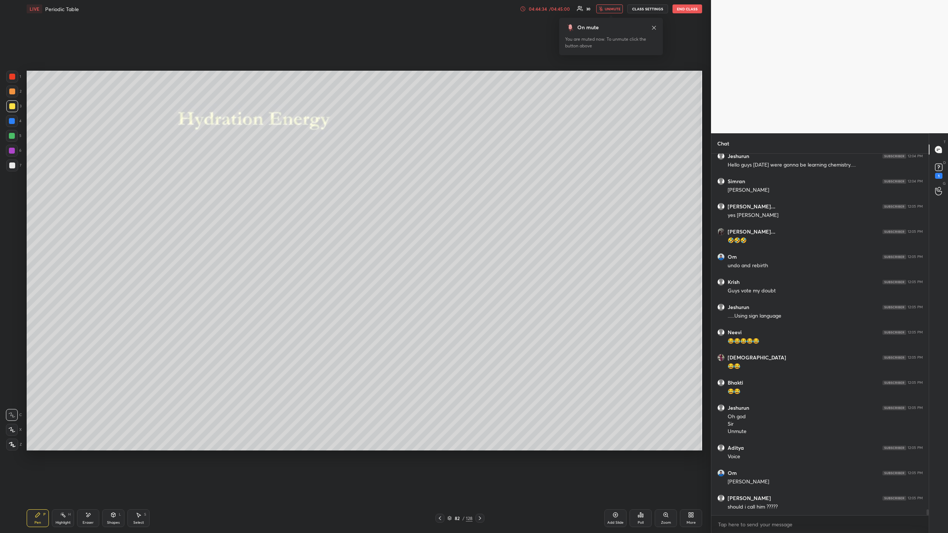
scroll to position [21610, 0]
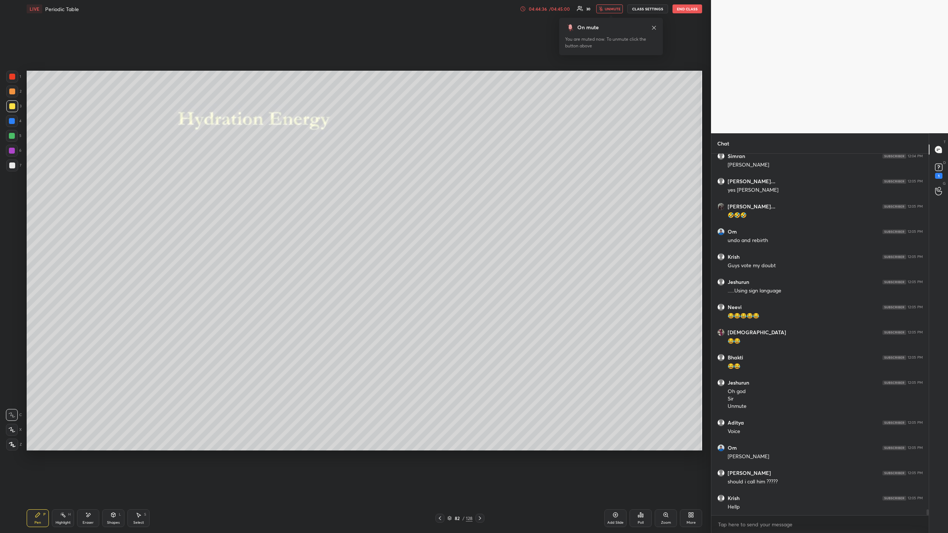
click at [606, 8] on span "unmute" at bounding box center [613, 8] width 16 height 5
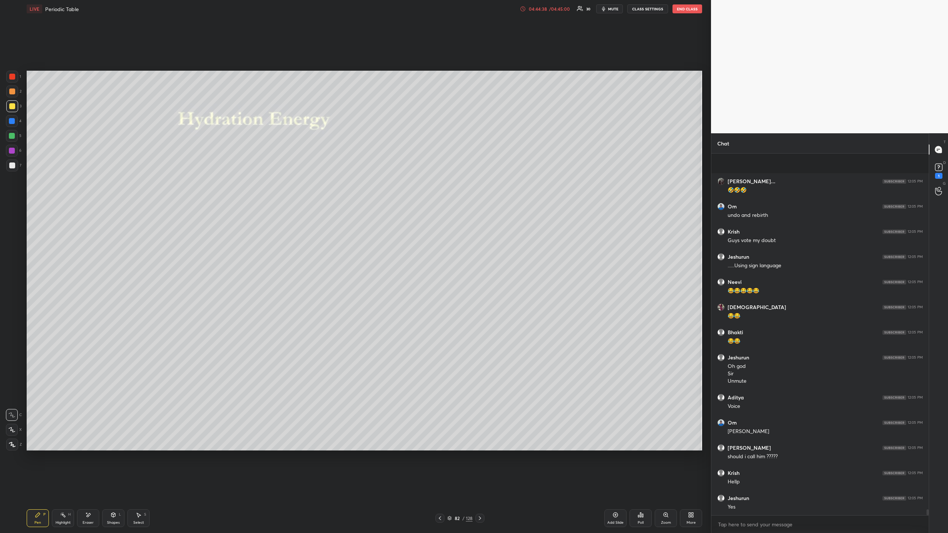
scroll to position [21686, 0]
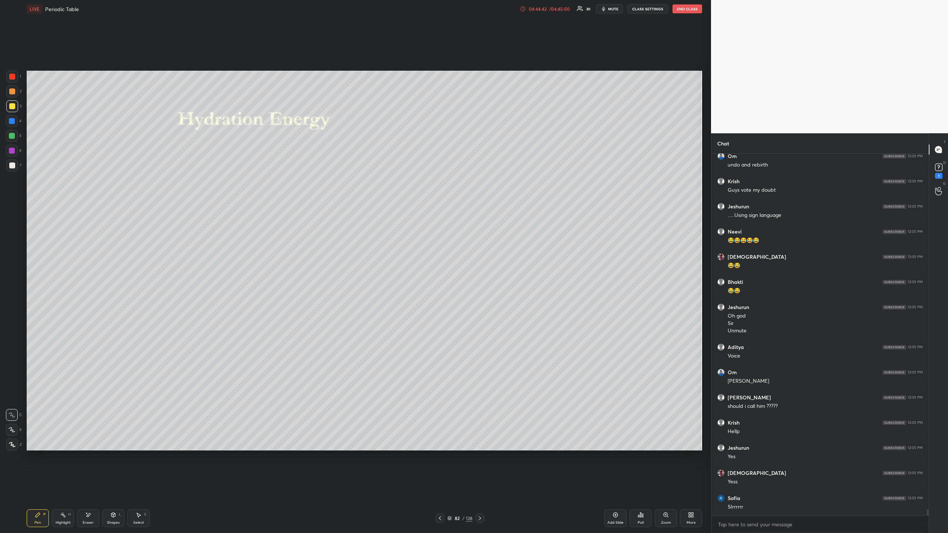
click at [11, 163] on div at bounding box center [12, 166] width 6 height 6
click at [7, 77] on div at bounding box center [12, 77] width 12 height 12
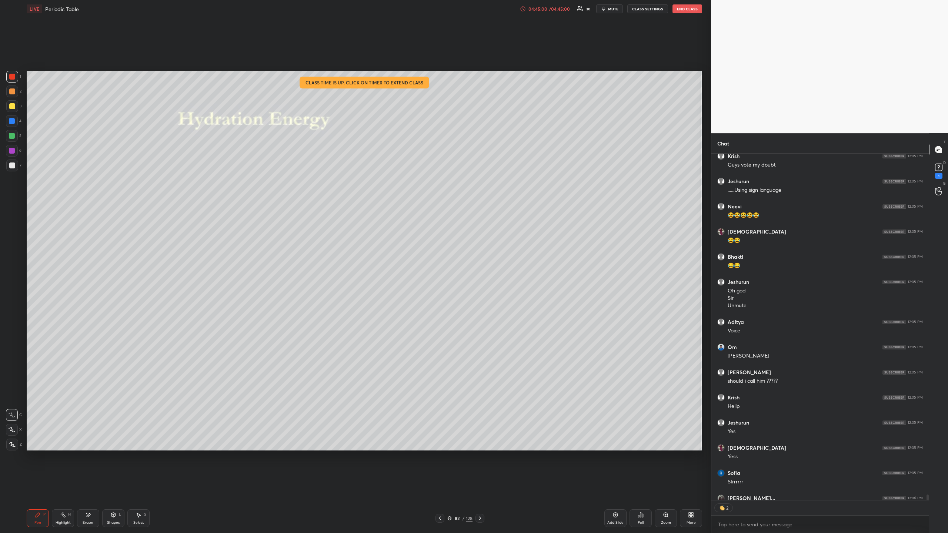
scroll to position [344, 215]
click at [547, 8] on div "04:45:02" at bounding box center [537, 9] width 21 height 4
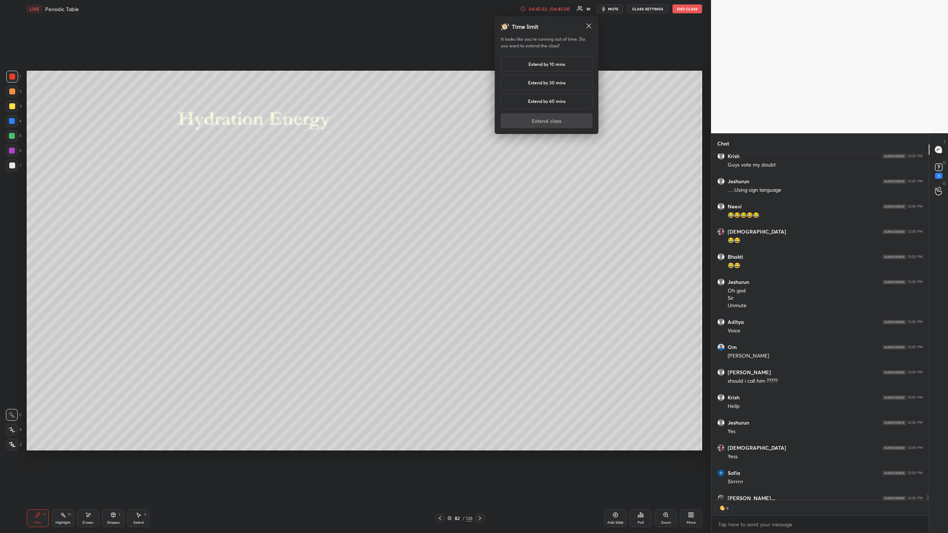
drag, startPoint x: 534, startPoint y: 62, endPoint x: 534, endPoint y: 67, distance: 4.8
click at [534, 62] on h5 "Extend by 10 mins" at bounding box center [546, 64] width 37 height 7
click at [532, 122] on button "Extend class" at bounding box center [547, 120] width 92 height 15
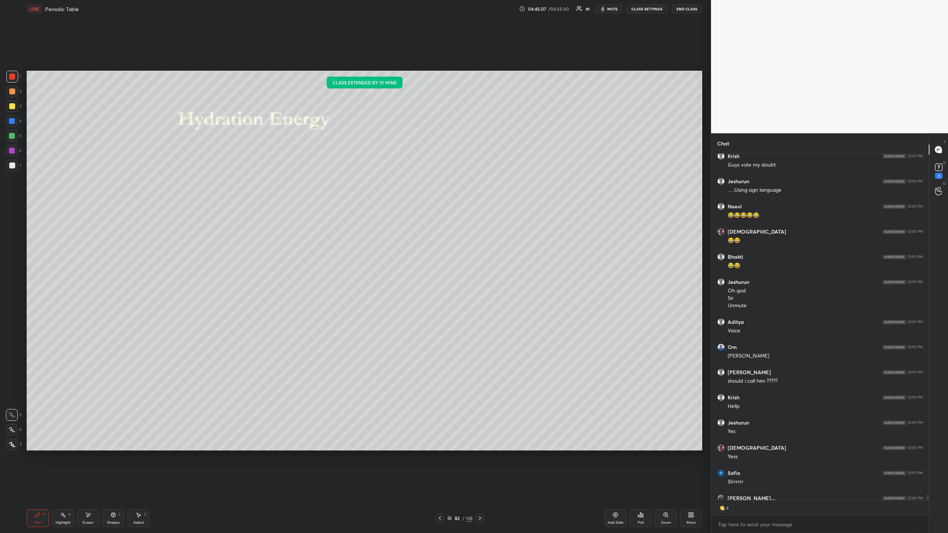
scroll to position [21752, 0]
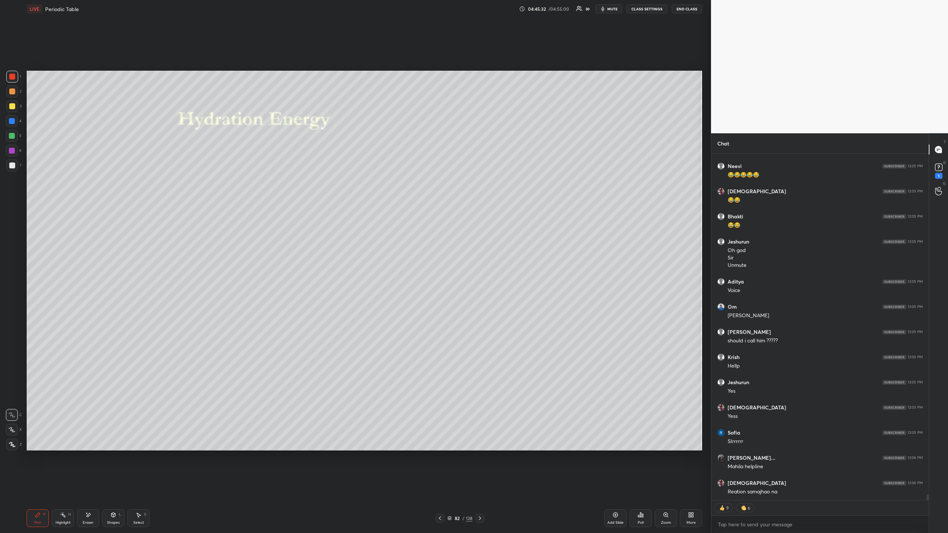
type textarea "x"
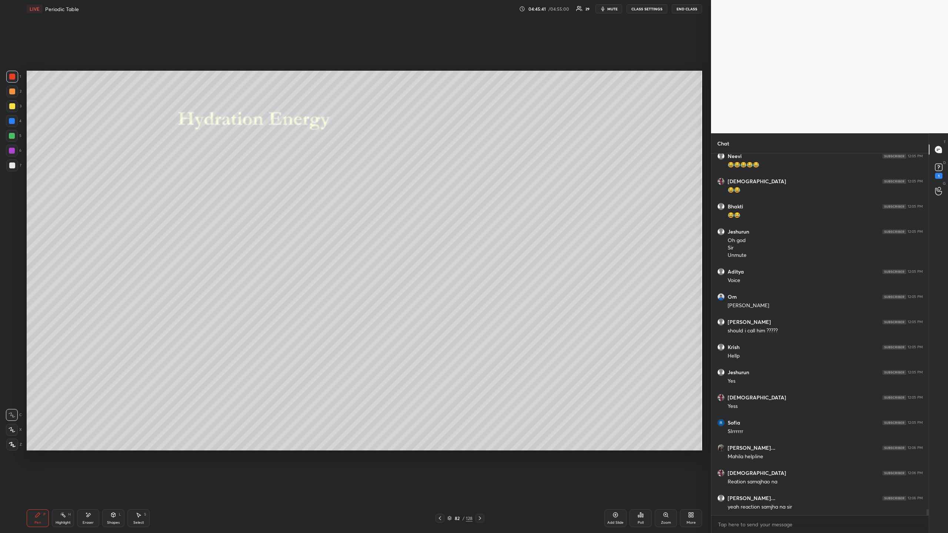
scroll to position [21787, 0]
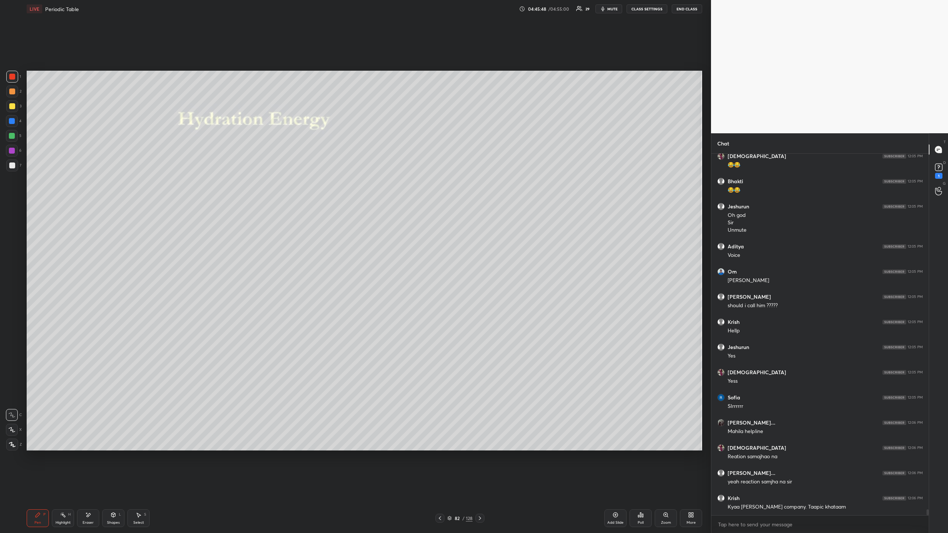
click at [636, 8] on button "CLASS SETTINGS" at bounding box center [647, 8] width 41 height 9
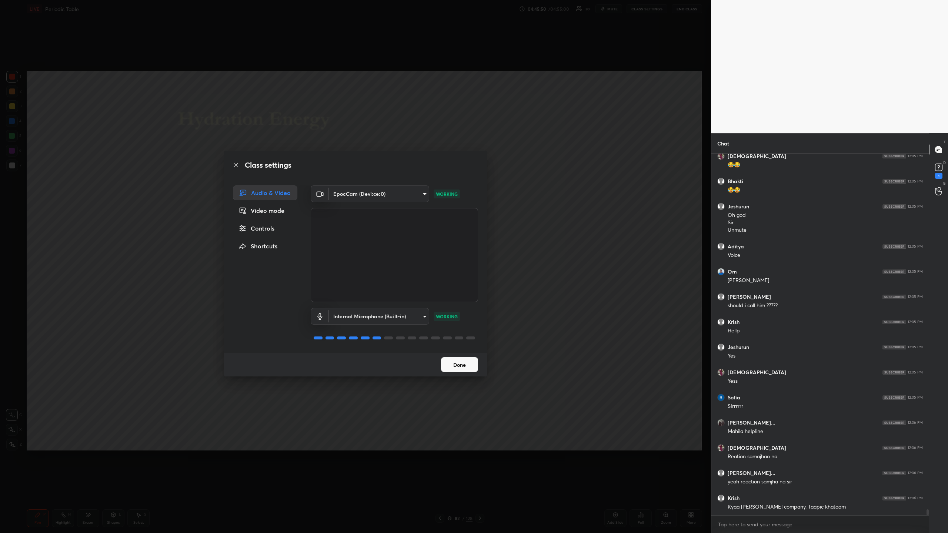
click at [377, 197] on body "1 2 3 4 5 6 7 C X Z E E Erase all H H LIVE Periodic Table 04:45:50 / 04:55:00 3…" at bounding box center [474, 266] width 948 height 533
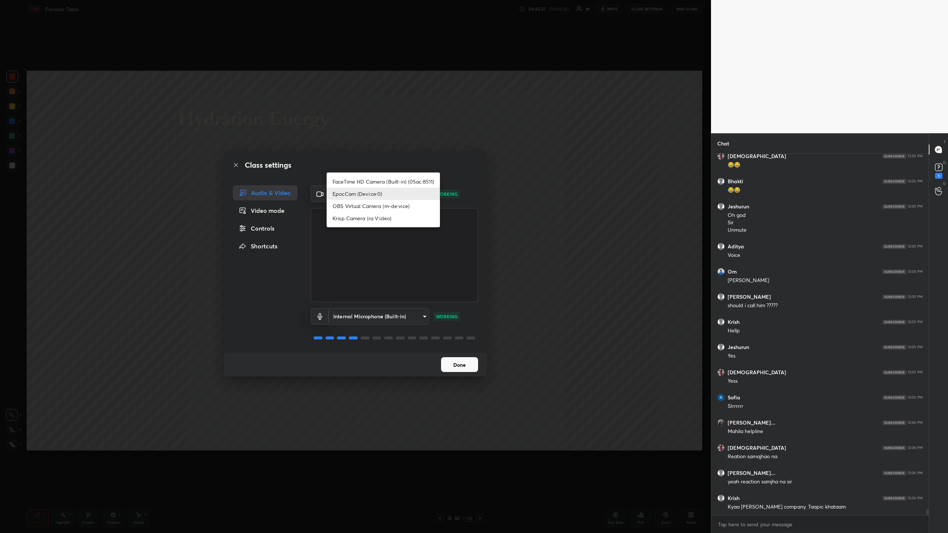
click at [376, 178] on li "FaceTime HD Camera (Built-in) (05ac:8511)" at bounding box center [383, 182] width 113 height 12
type input "f1fed359ed28930ae4cd06100c49eade4a41989147f6ae5d0edc88d83b937c19"
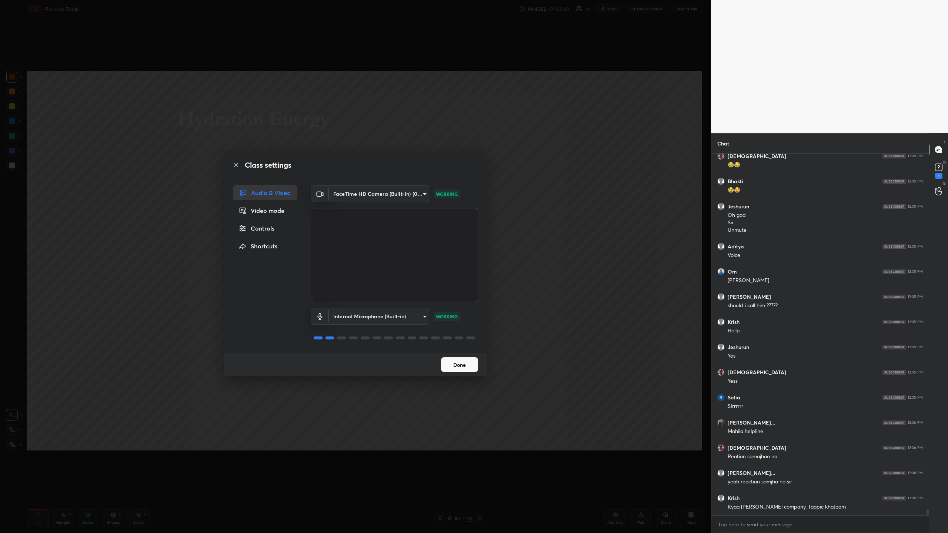
click at [468, 364] on button "Done" at bounding box center [459, 364] width 37 height 15
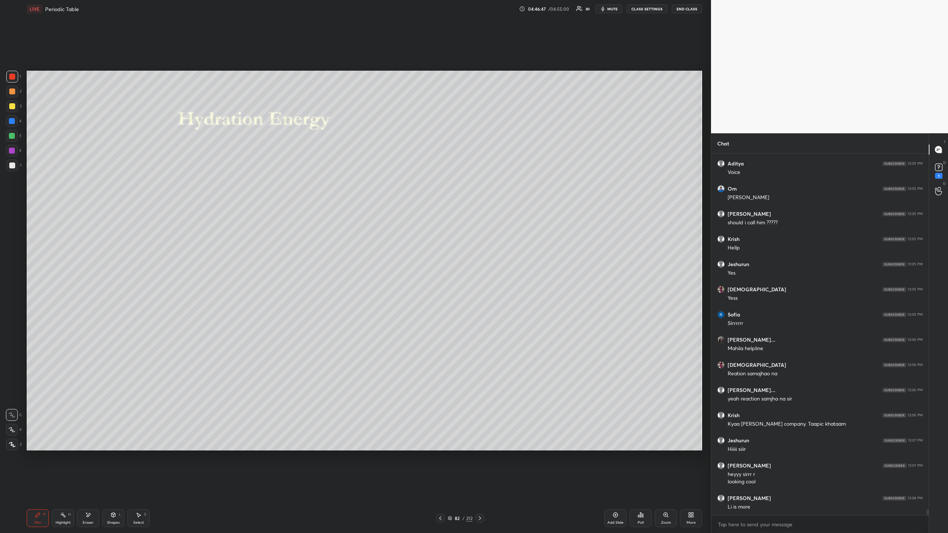
scroll to position [21895, 0]
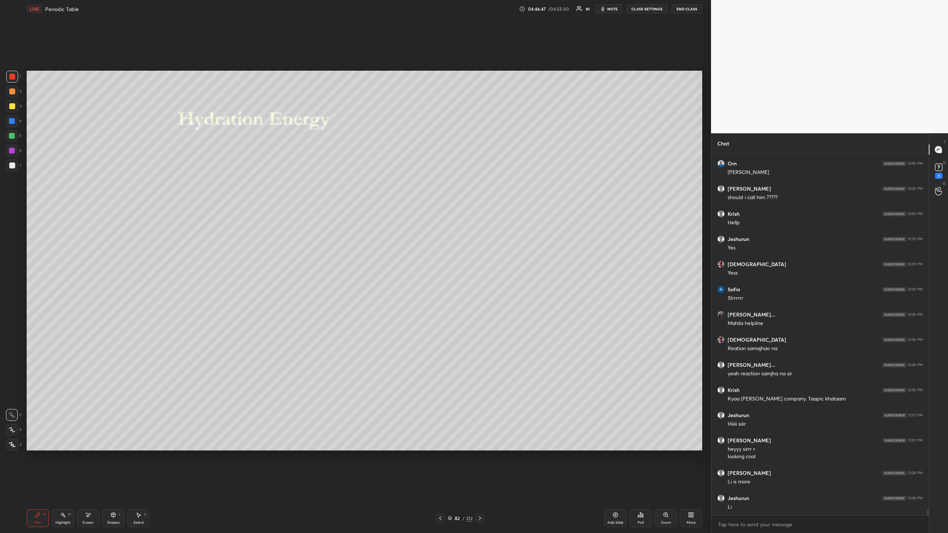
drag, startPoint x: 13, startPoint y: 77, endPoint x: 18, endPoint y: 101, distance: 25.3
click at [13, 77] on div at bounding box center [12, 77] width 6 height 6
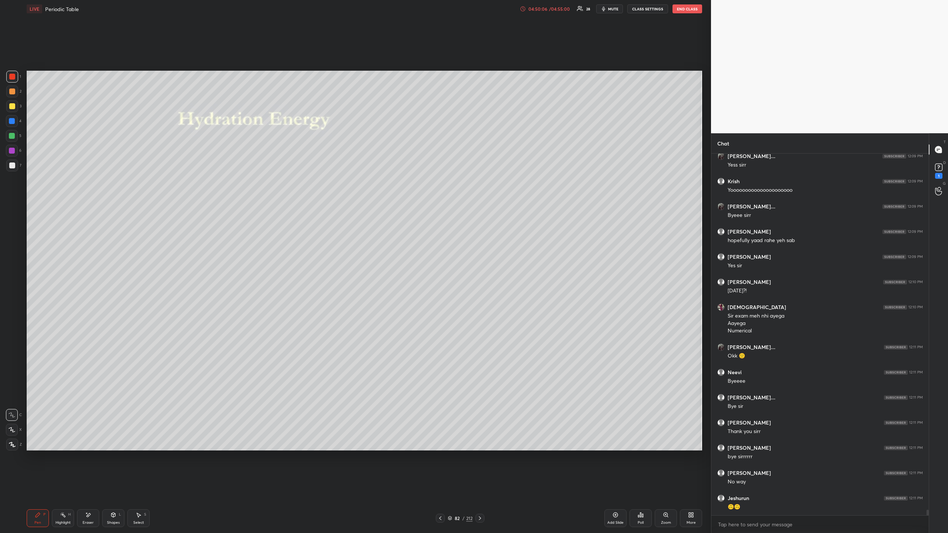
scroll to position [22539, 0]
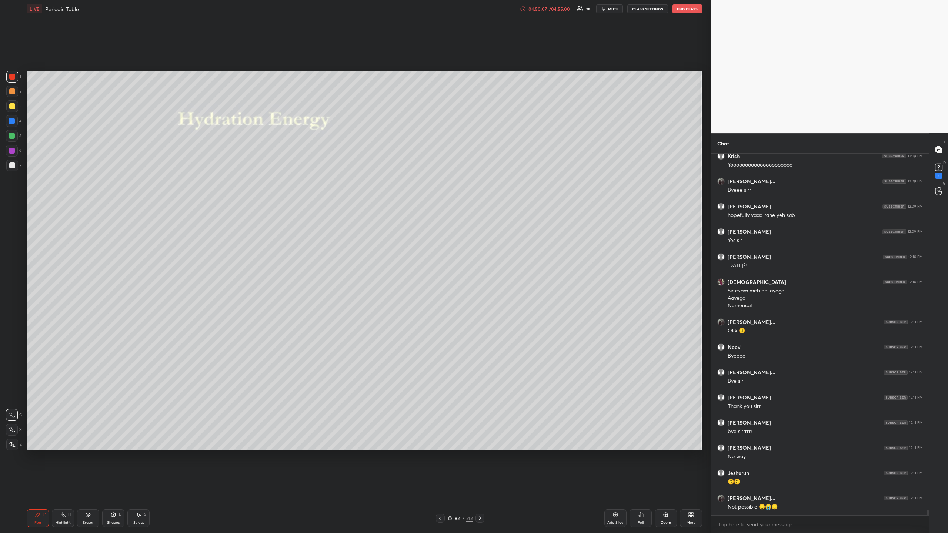
click at [686, 9] on button "End Class" at bounding box center [688, 8] width 30 height 9
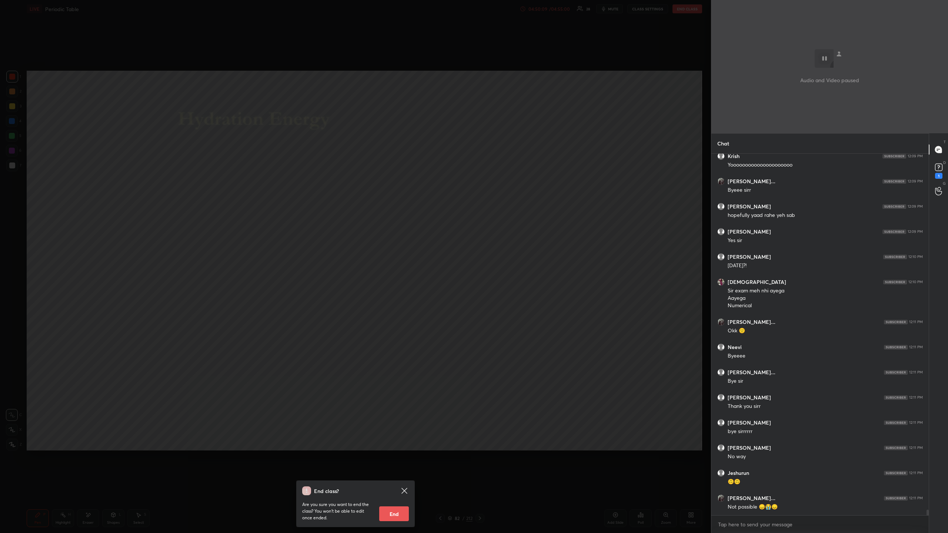
click at [395, 488] on button "End" at bounding box center [394, 514] width 30 height 15
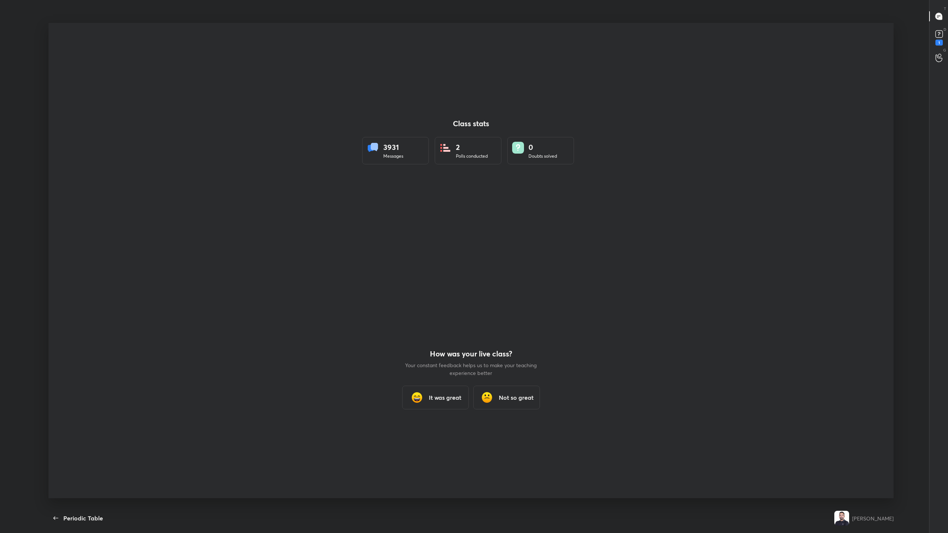
scroll to position [36548, 36111]
click at [448, 402] on h3 "It was great" at bounding box center [445, 400] width 33 height 9
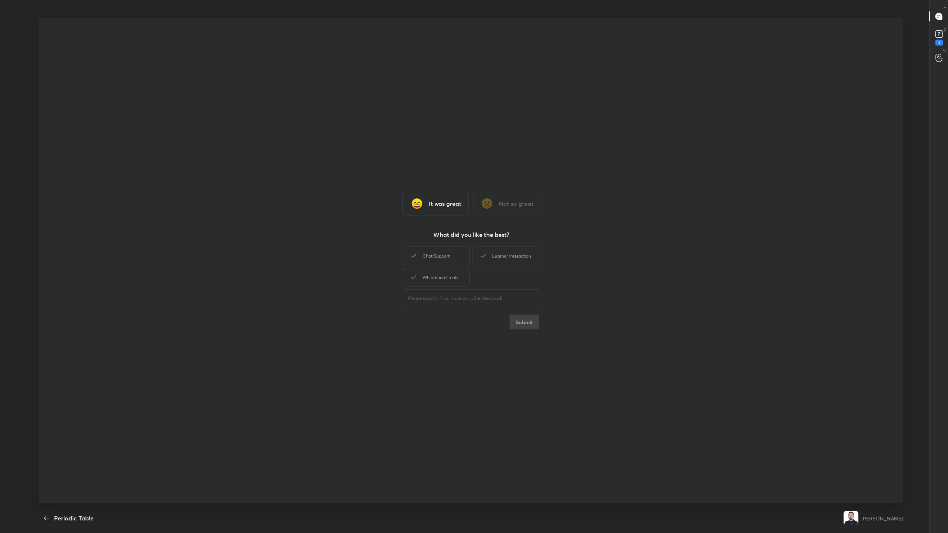
type textarea "x"
click at [442, 257] on div "Chat Support" at bounding box center [436, 256] width 67 height 19
drag, startPoint x: 500, startPoint y: 254, endPoint x: 454, endPoint y: 269, distance: 49.1
click at [500, 254] on div "Learner Interaction" at bounding box center [506, 256] width 67 height 19
drag, startPoint x: 445, startPoint y: 277, endPoint x: 488, endPoint y: 300, distance: 49.0
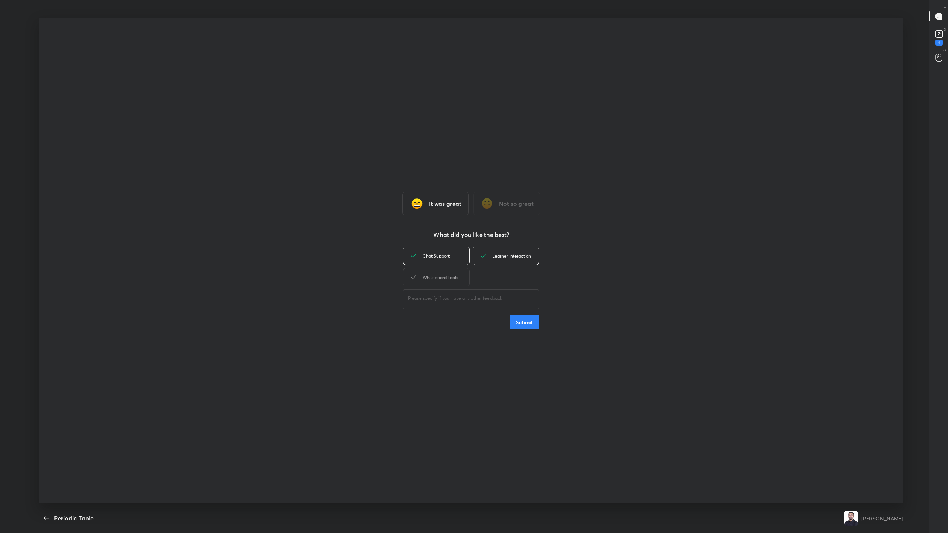
click at [445, 277] on div "Whiteboard Tools" at bounding box center [436, 277] width 67 height 19
click at [531, 324] on button "Submit" at bounding box center [525, 322] width 30 height 15
